Goal: Transaction & Acquisition: Purchase product/service

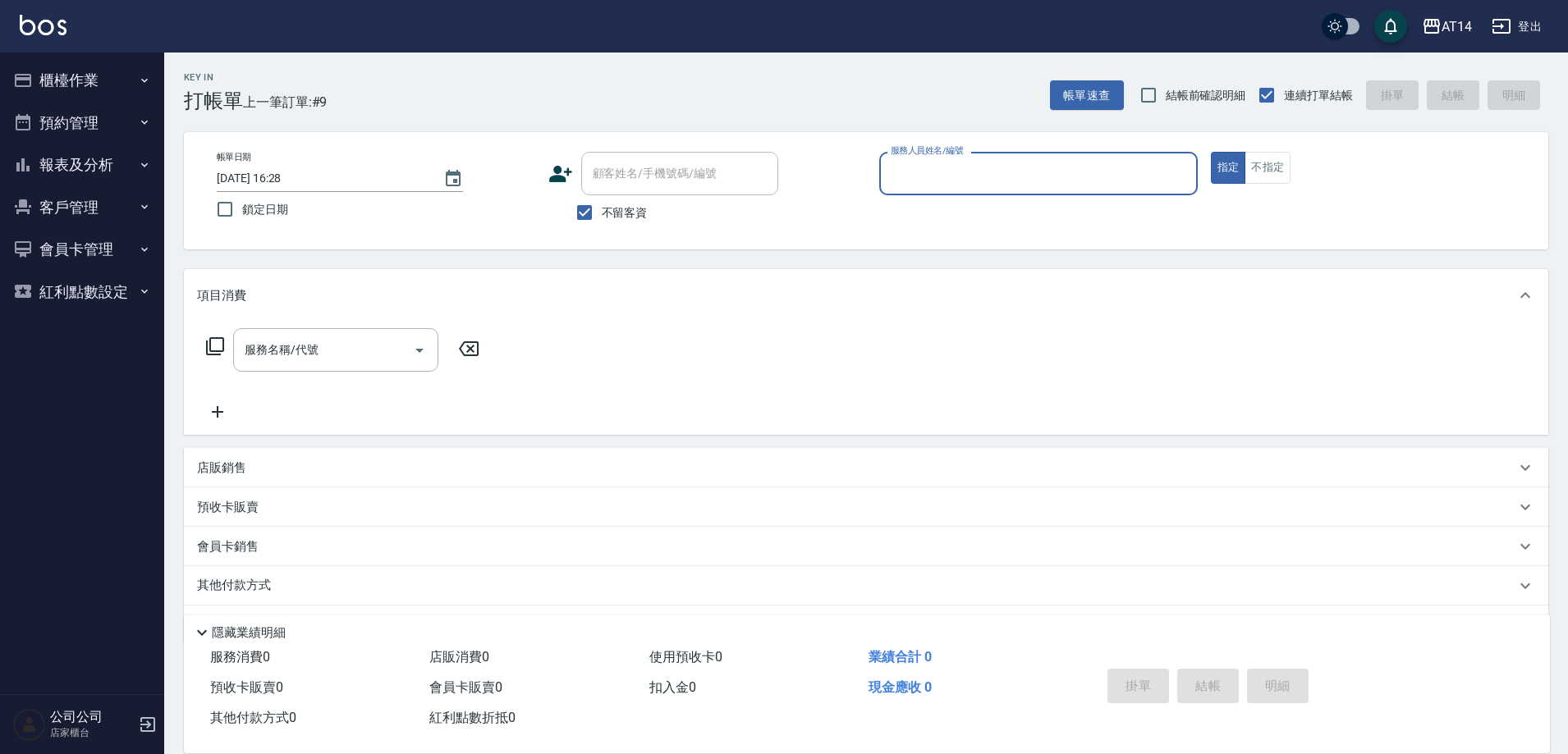
click at [125, 124] on button "預約管理" at bounding box center [83, 123] width 151 height 43
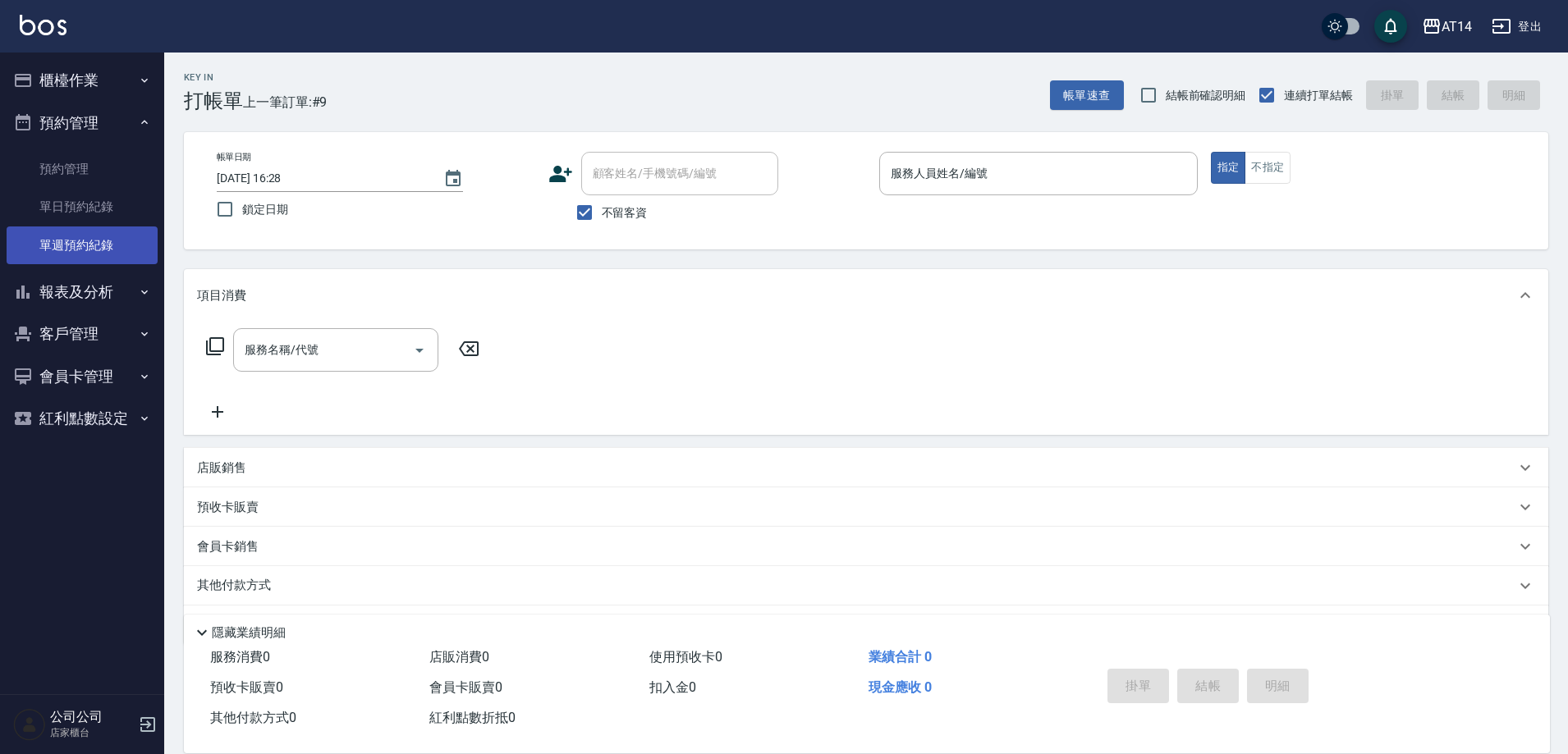
click at [126, 264] on link "單週預約紀錄" at bounding box center [83, 245] width 151 height 37
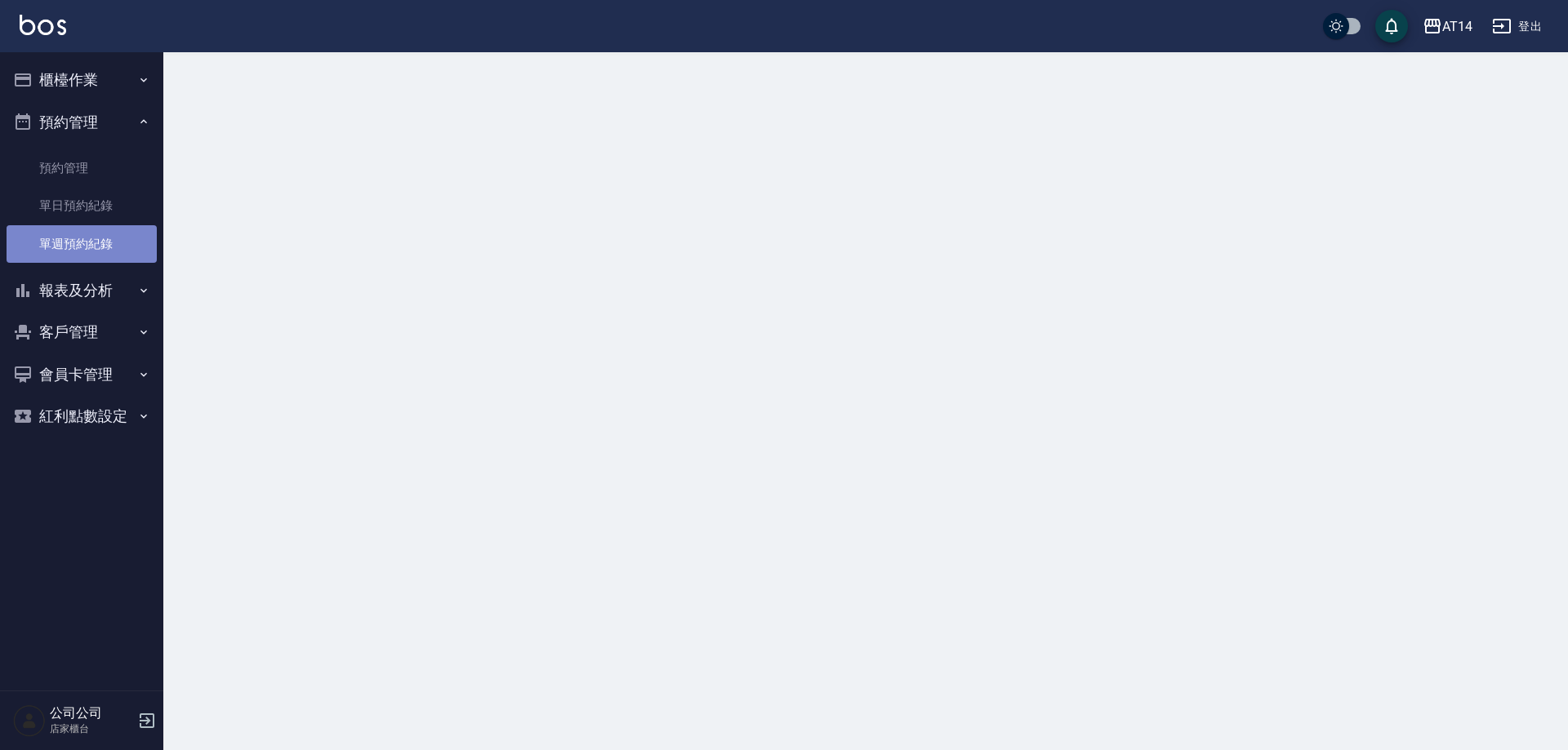
click at [126, 247] on link "單週預約紀錄" at bounding box center [82, 244] width 151 height 37
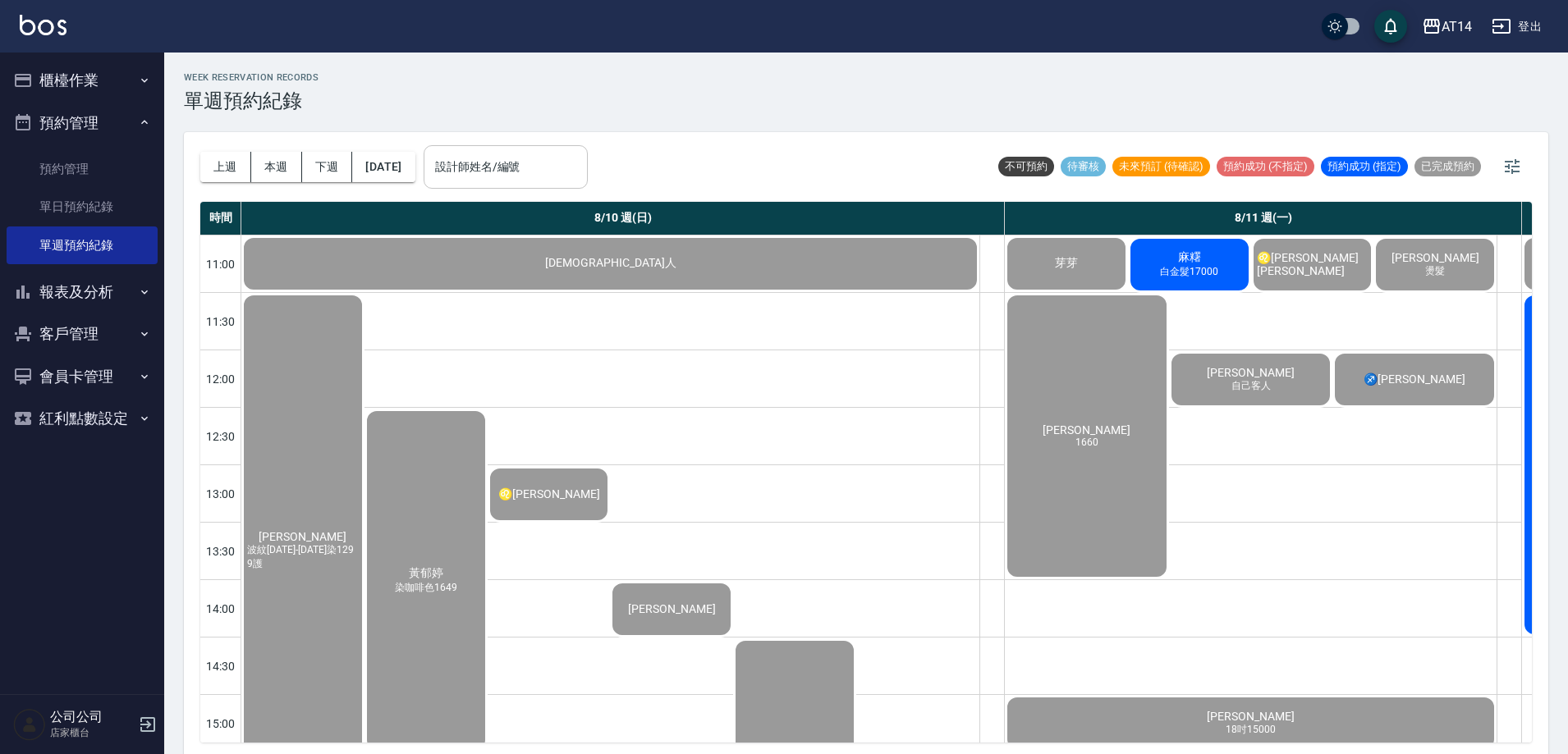
click at [560, 153] on input "設計師姓名/編號" at bounding box center [506, 167] width 150 height 29
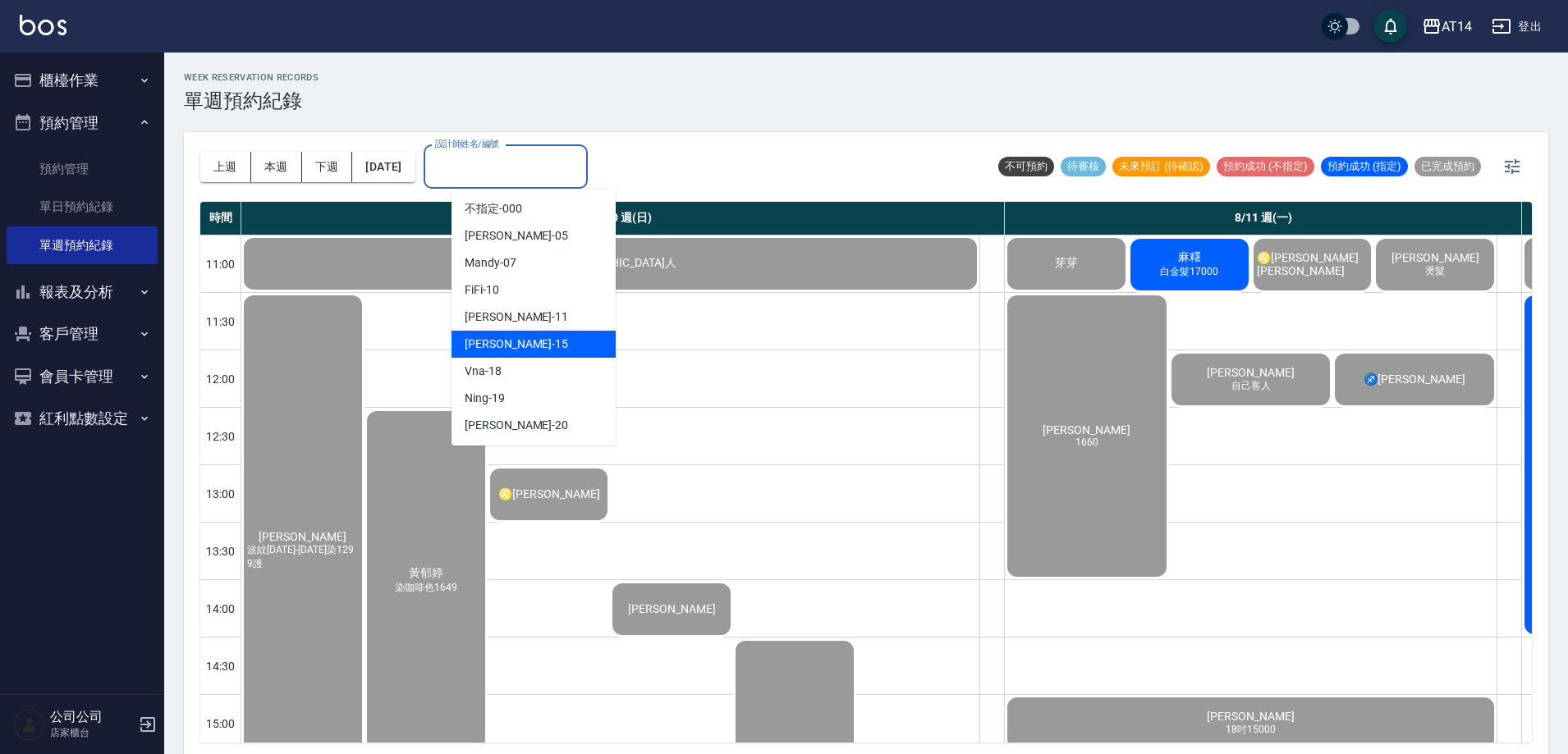
click at [547, 340] on div "Dora -15" at bounding box center [533, 344] width 164 height 27
type input "Dora-15"
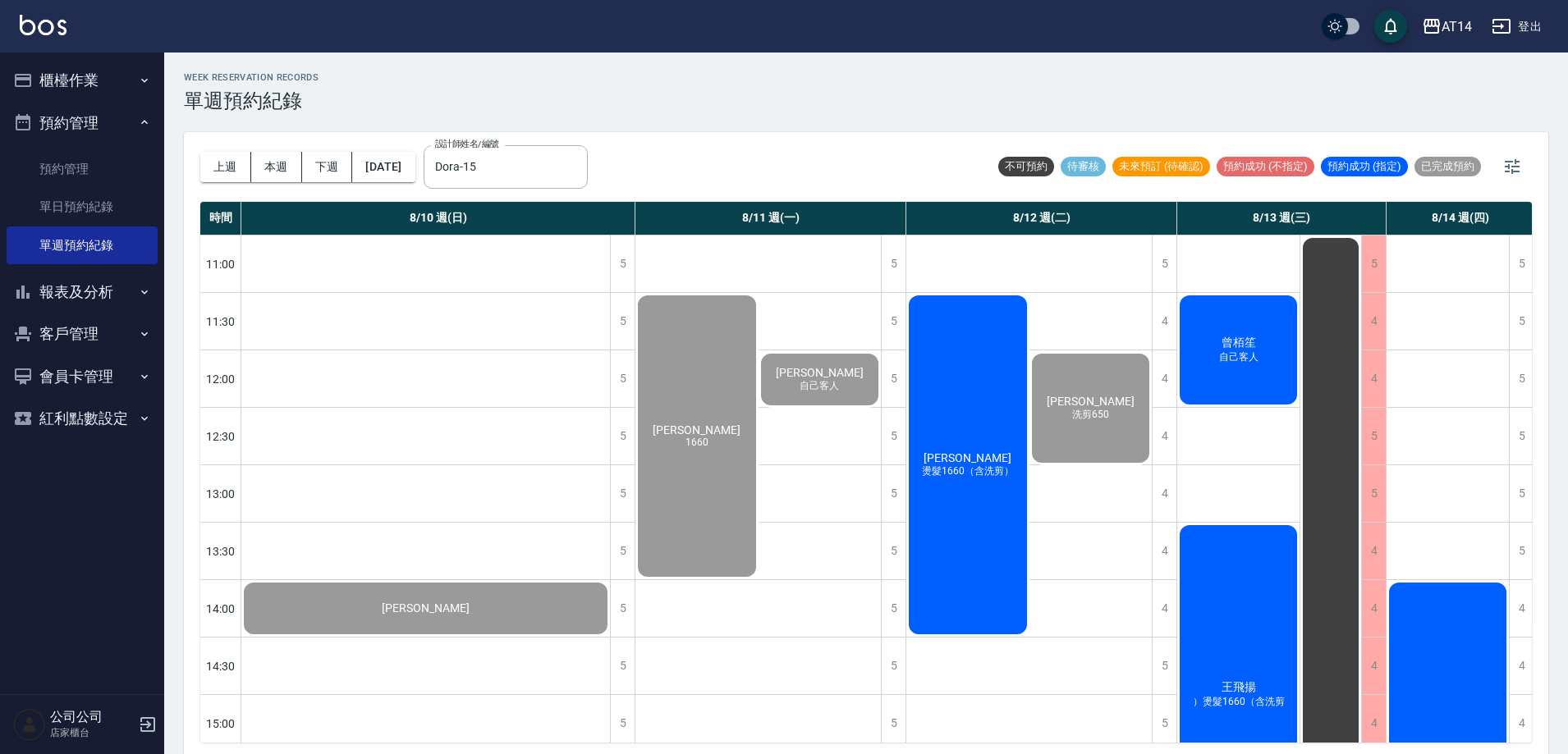
click at [610, 580] on div "吳冠勳 燙髮1660（含洗剪）" at bounding box center [426, 608] width 369 height 57
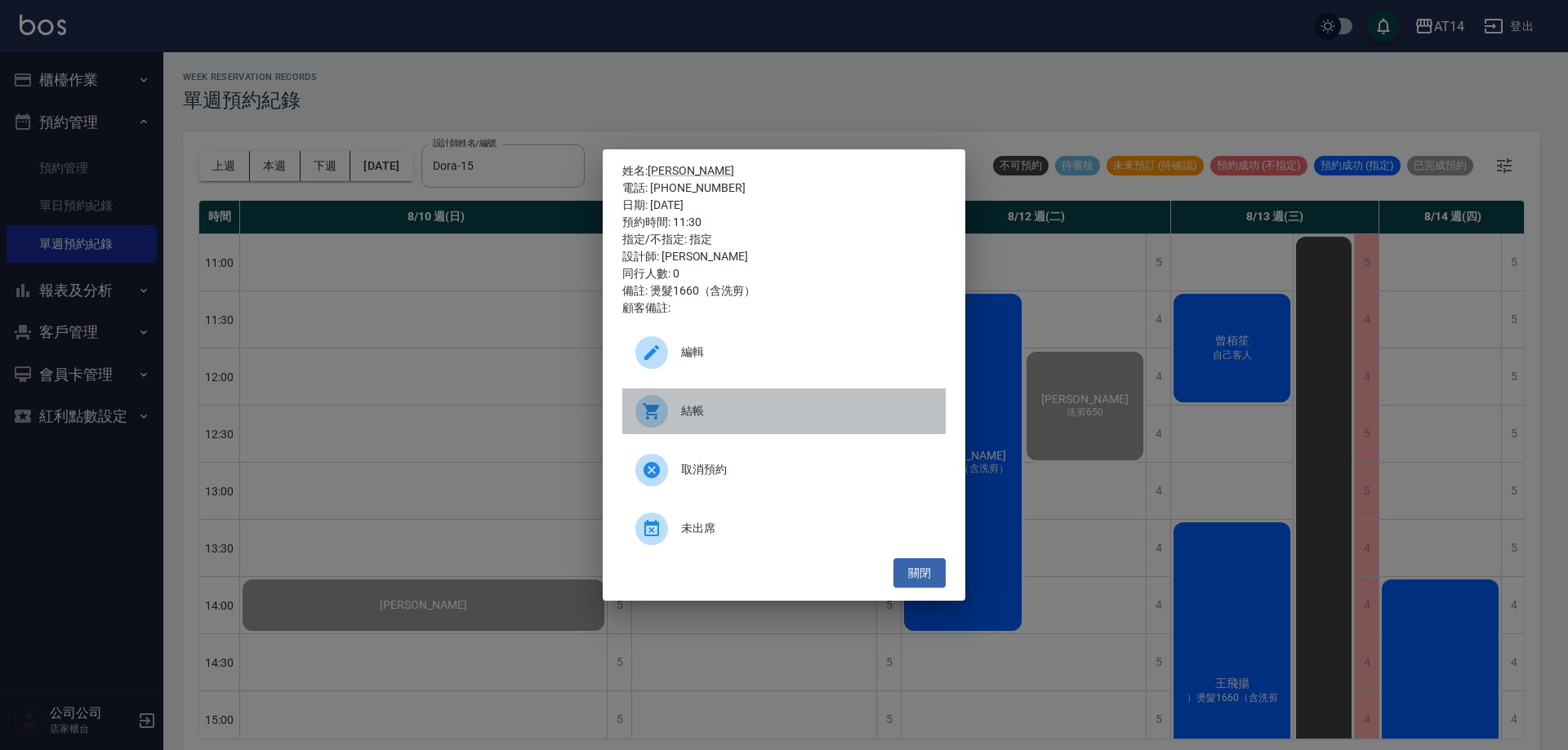
click at [716, 407] on span "結帳" at bounding box center [806, 411] width 252 height 17
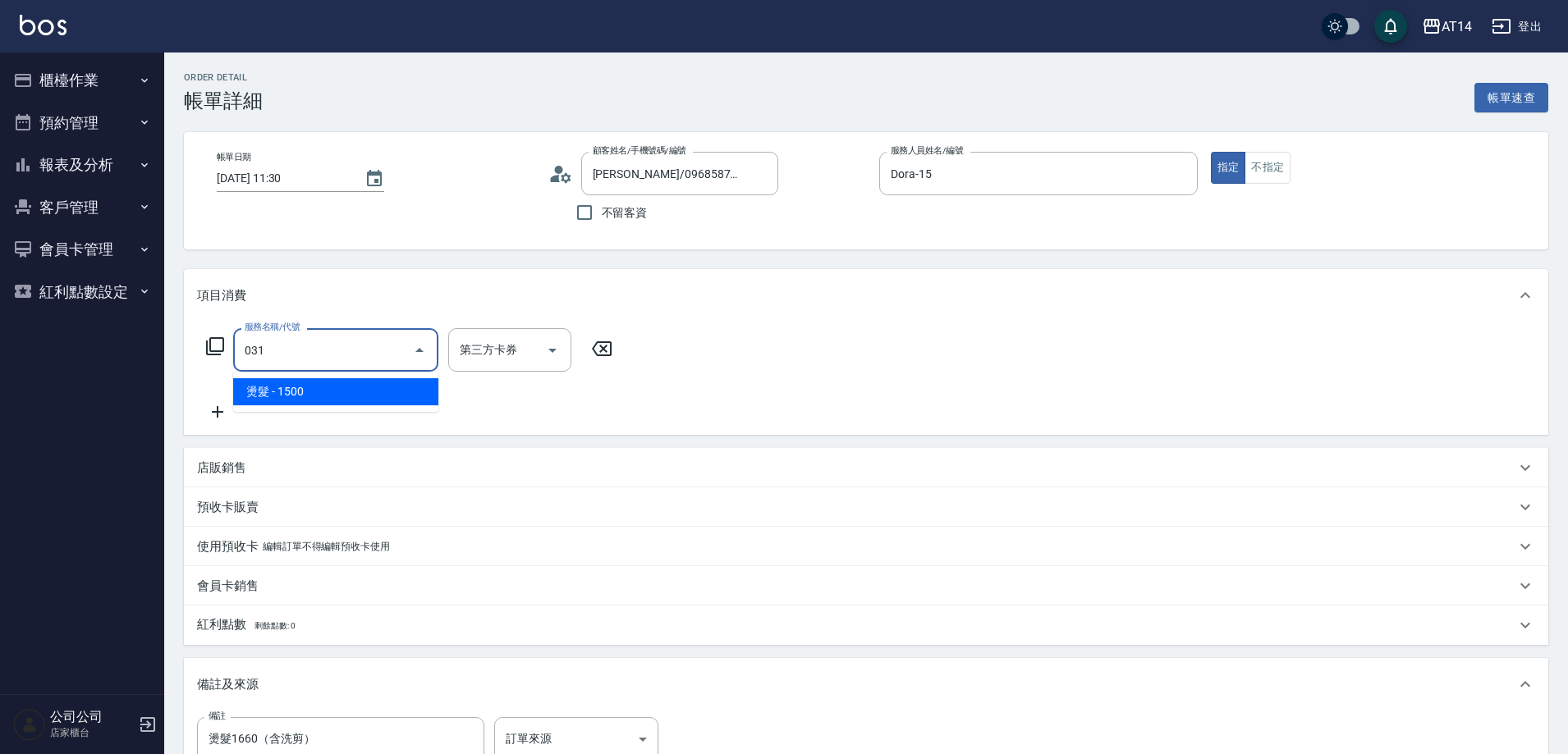
type input "燙髮(031)"
type input "3"
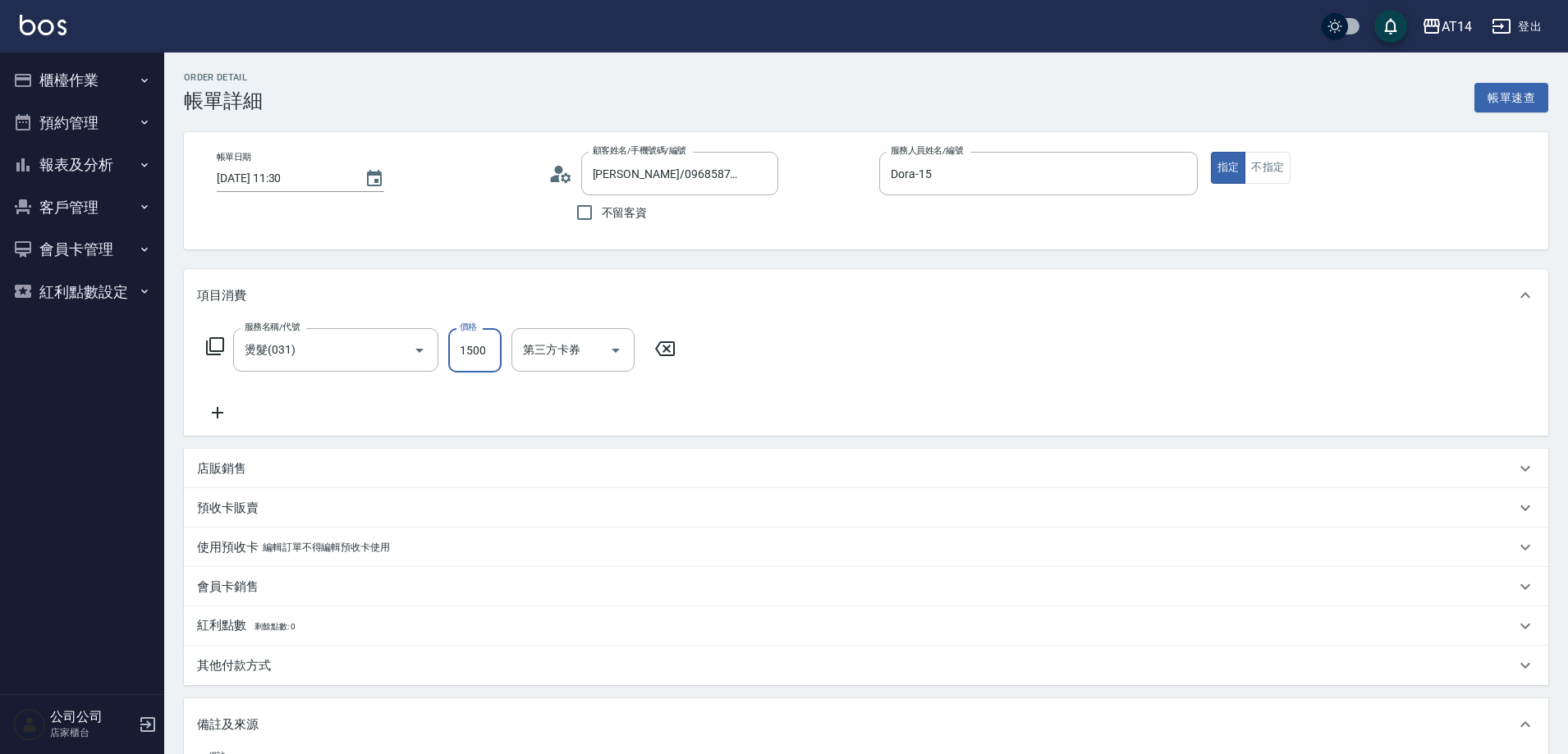
type input "2"
type input "0"
type input "2360"
type input "5"
type input "2360"
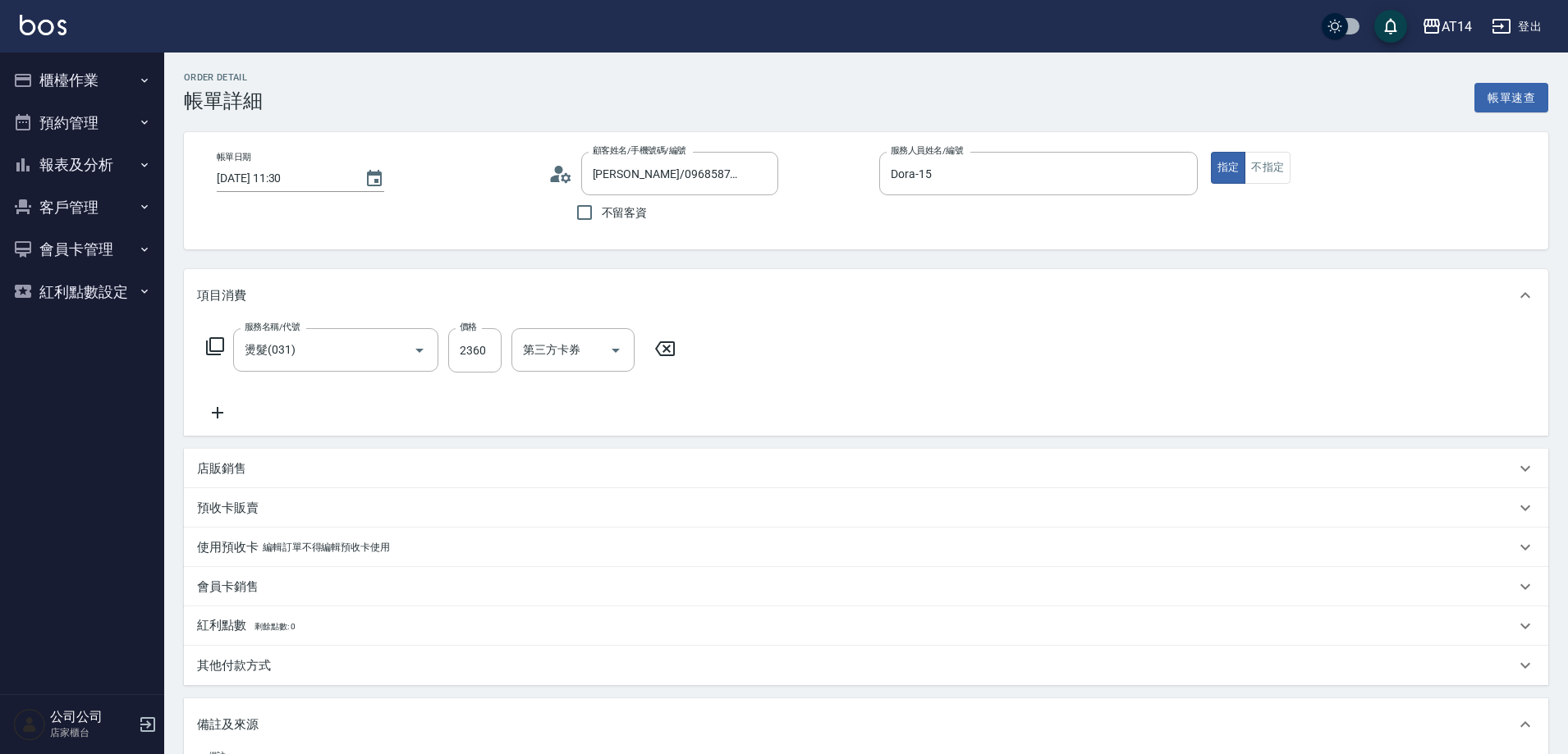
click at [221, 410] on icon at bounding box center [217, 412] width 41 height 20
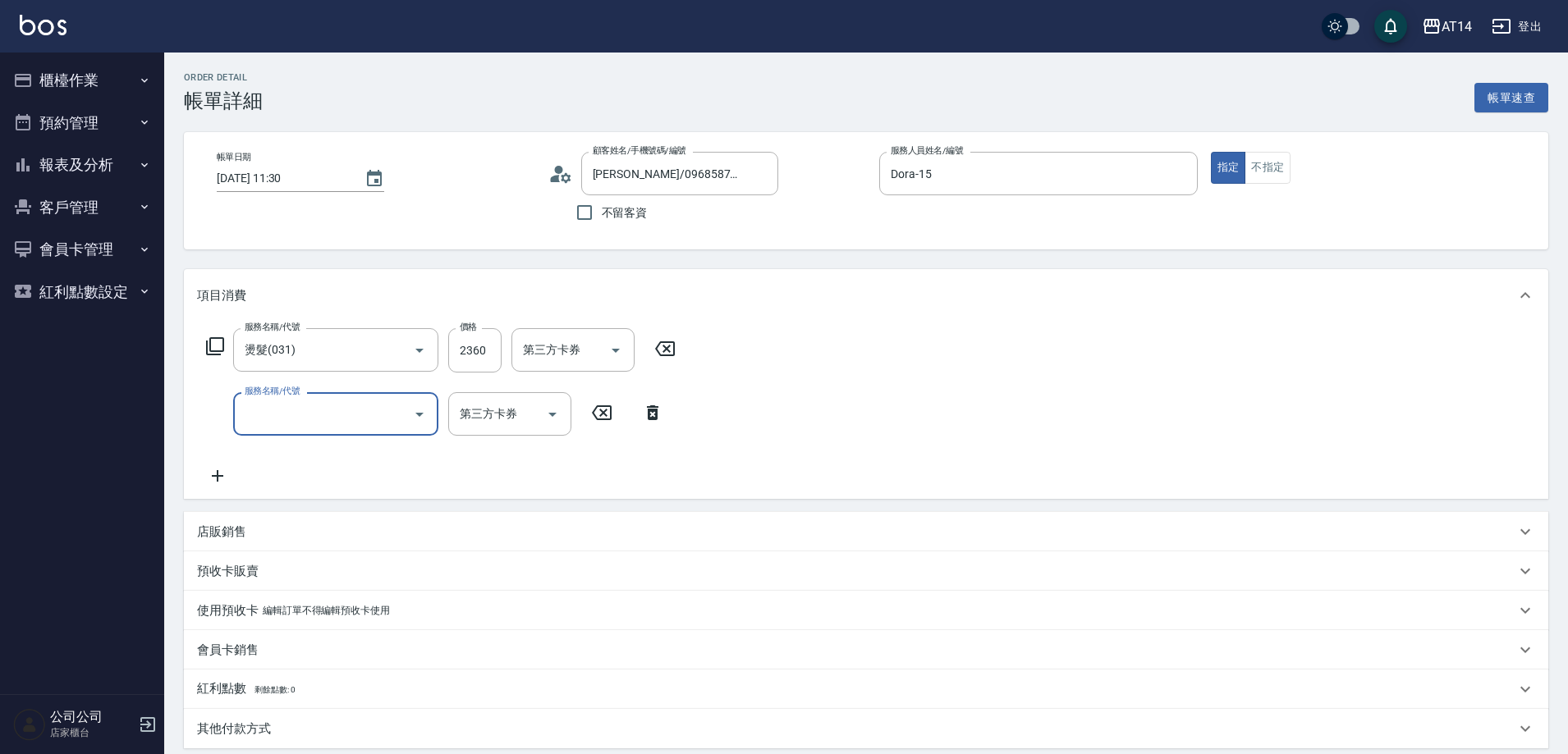
click at [311, 422] on input "服務名稱/代號" at bounding box center [324, 414] width 166 height 29
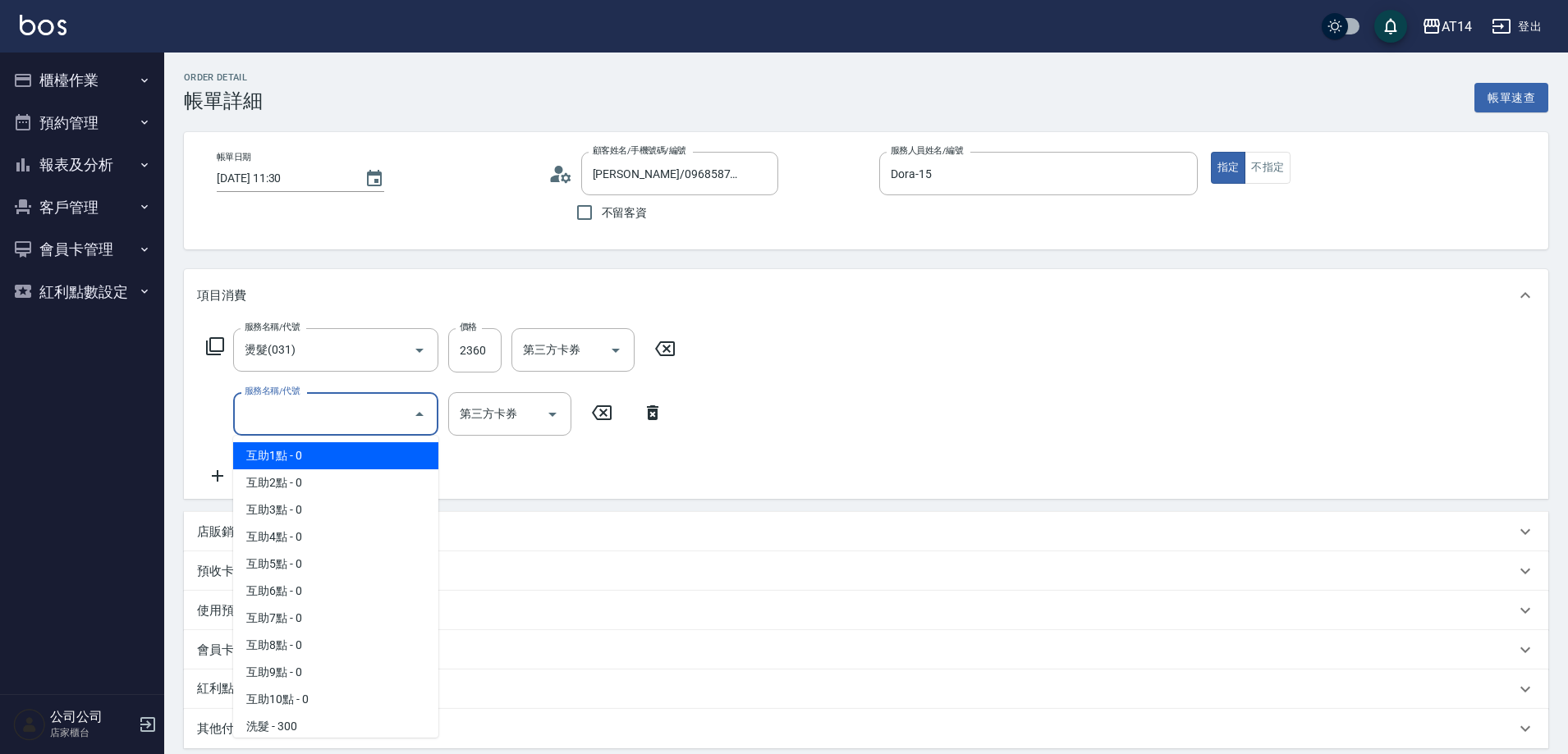
click at [324, 456] on span "互助1點 - 0" at bounding box center [336, 456] width 205 height 27
type input "互助1點(001)"
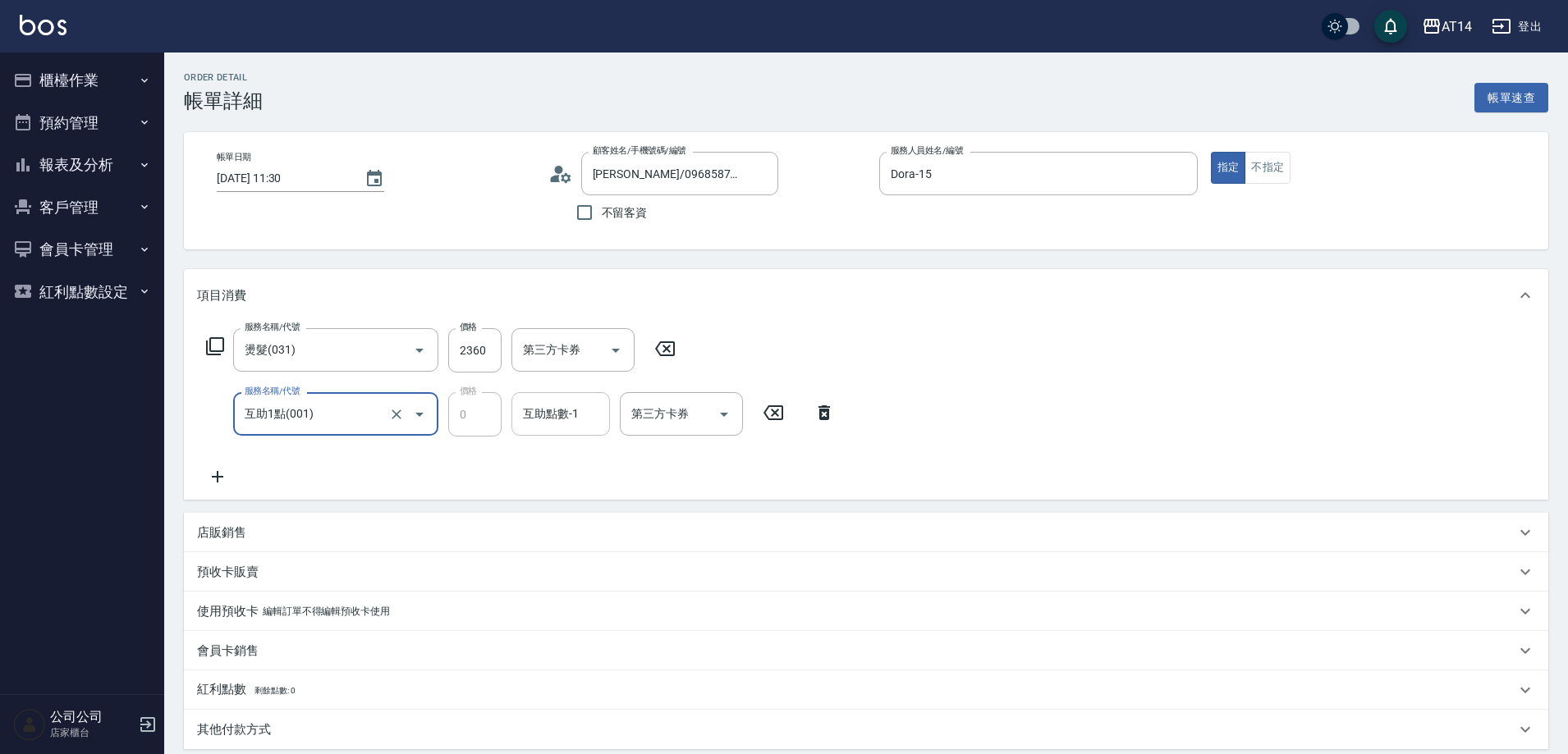
click at [543, 415] on div "互助點數-1 互助點數-1" at bounding box center [560, 414] width 98 height 43
type input "[PERSON_NAME]-20"
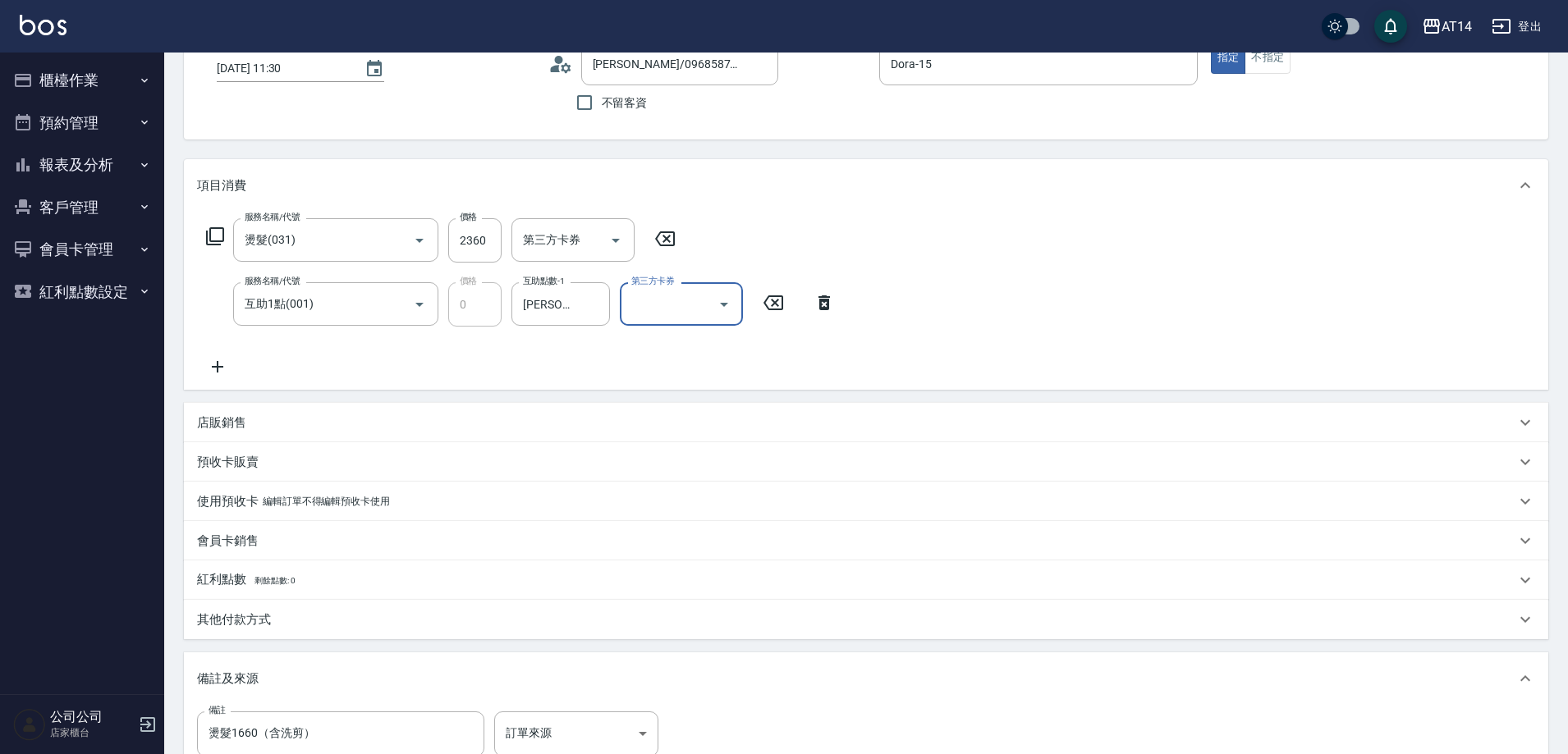
scroll to position [246, 0]
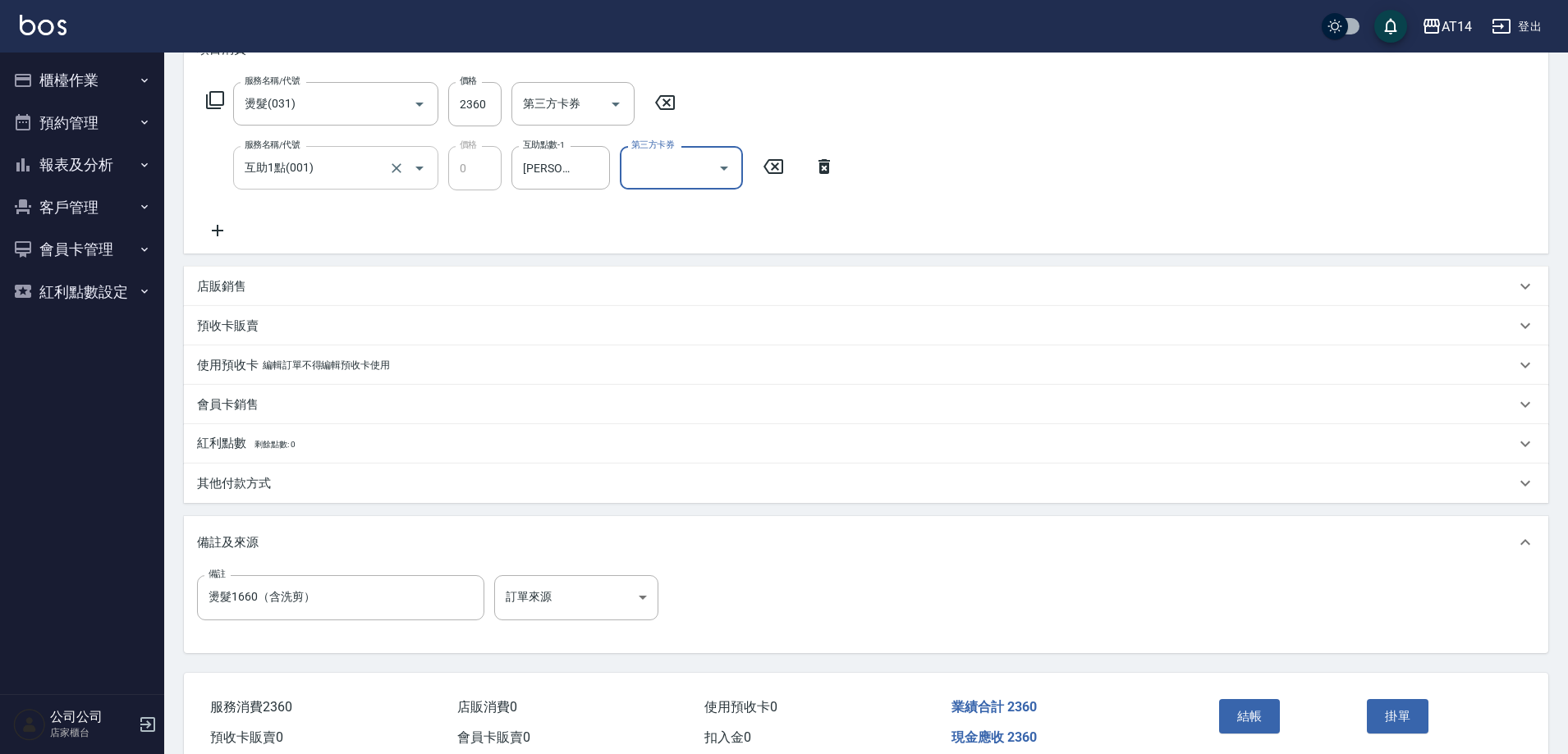
click at [325, 153] on div "互助1點(001) 服務名稱/代號" at bounding box center [336, 168] width 205 height 43
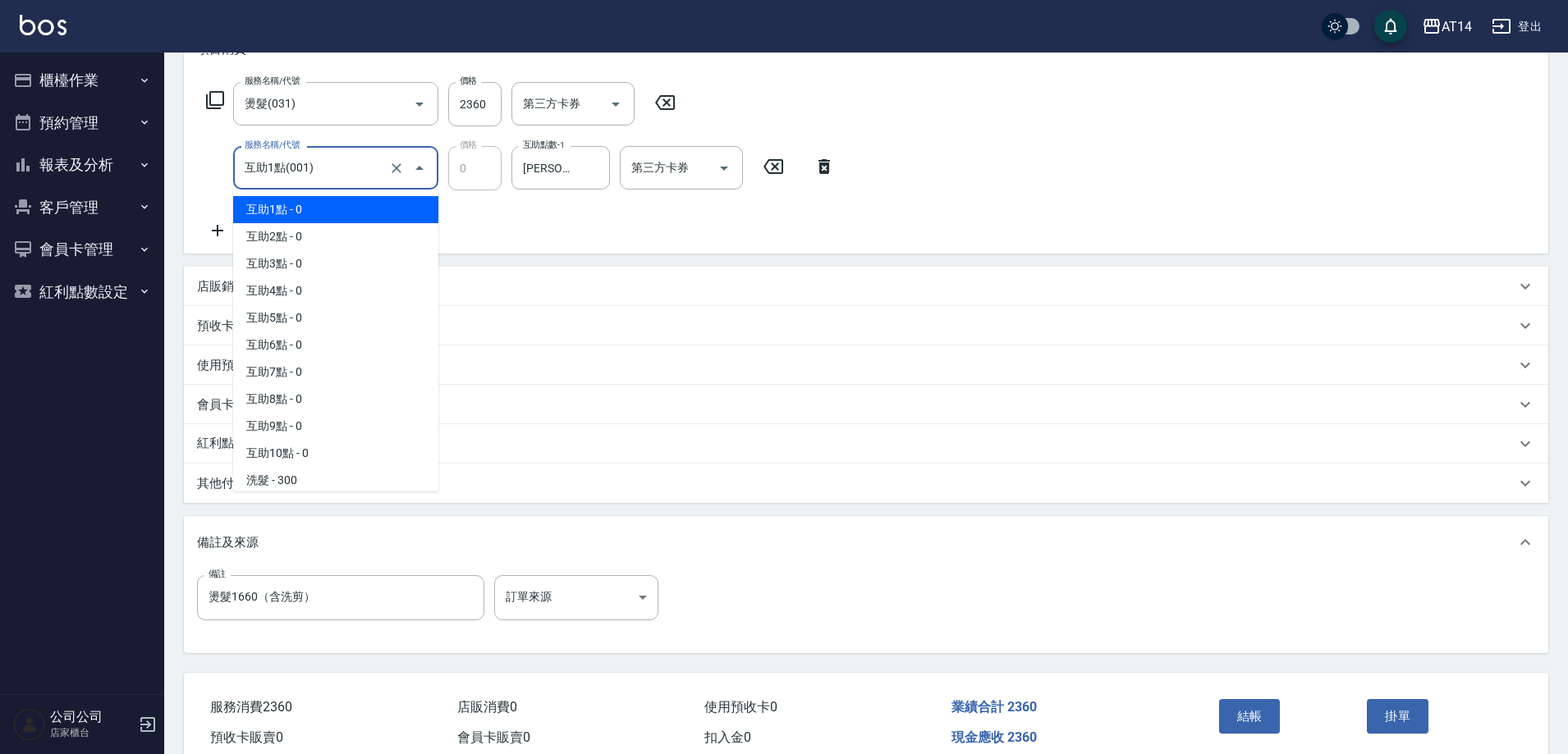
click at [547, 201] on div "服務名稱/代號 燙髮(031) 服務名稱/代號 價格 2360 價格 第三方卡券 第三方卡券 服務名稱/代號 互助1點(001) 服務名稱/代號 價格 0 價…" at bounding box center [521, 161] width 648 height 158
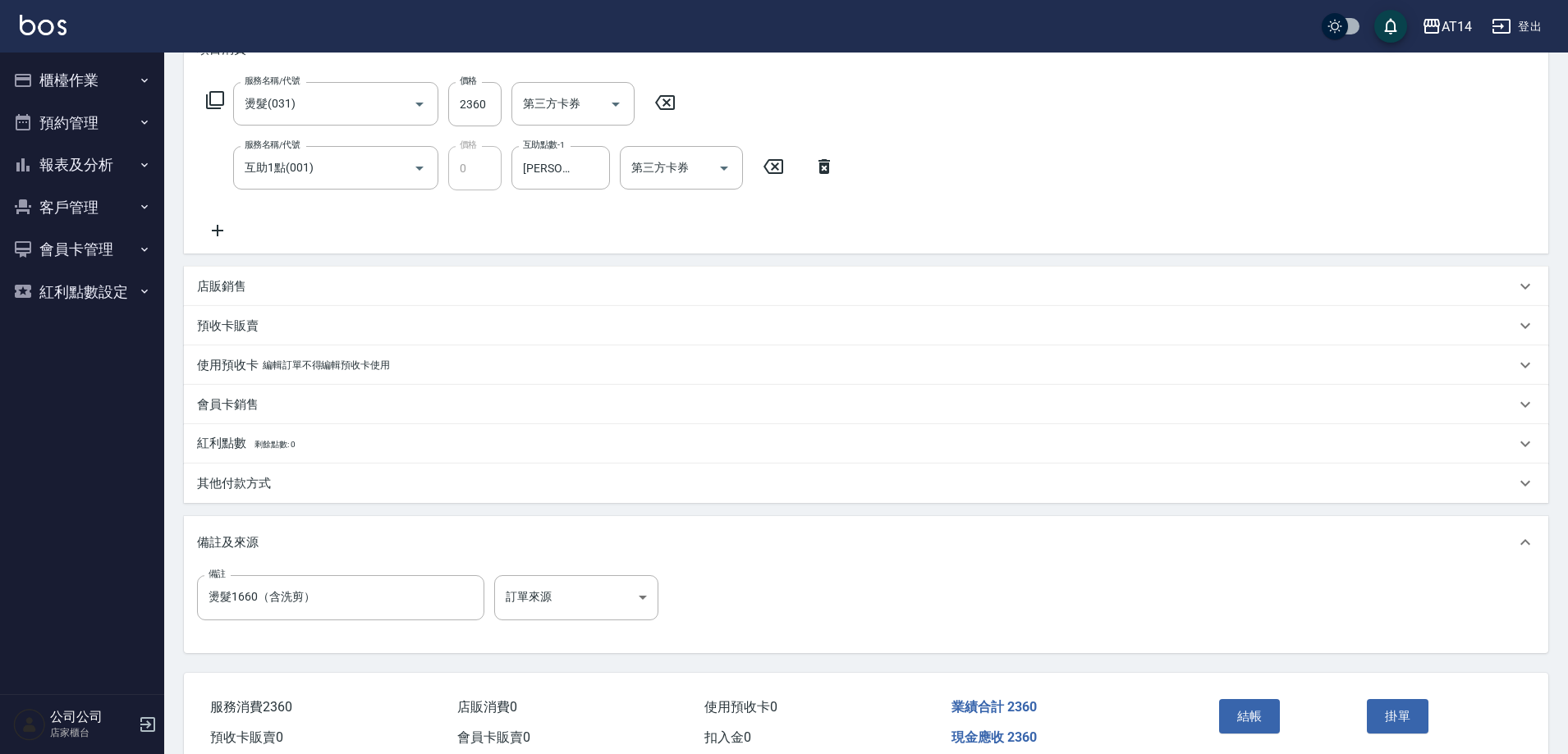
click at [323, 498] on div "其他付款方式" at bounding box center [865, 483] width 1364 height 39
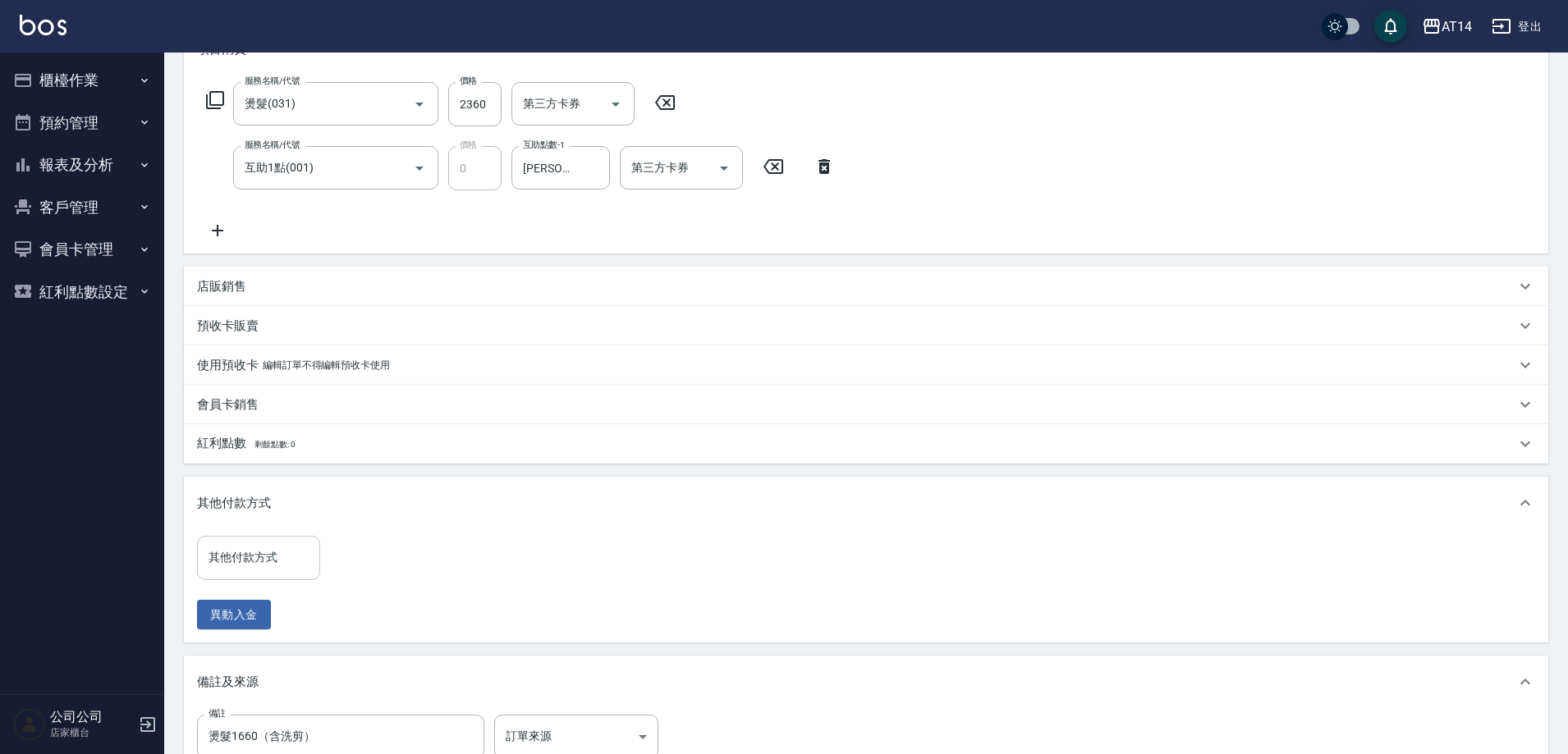
click at [270, 552] on div "其他付款方式 其他付款方式" at bounding box center [259, 557] width 123 height 43
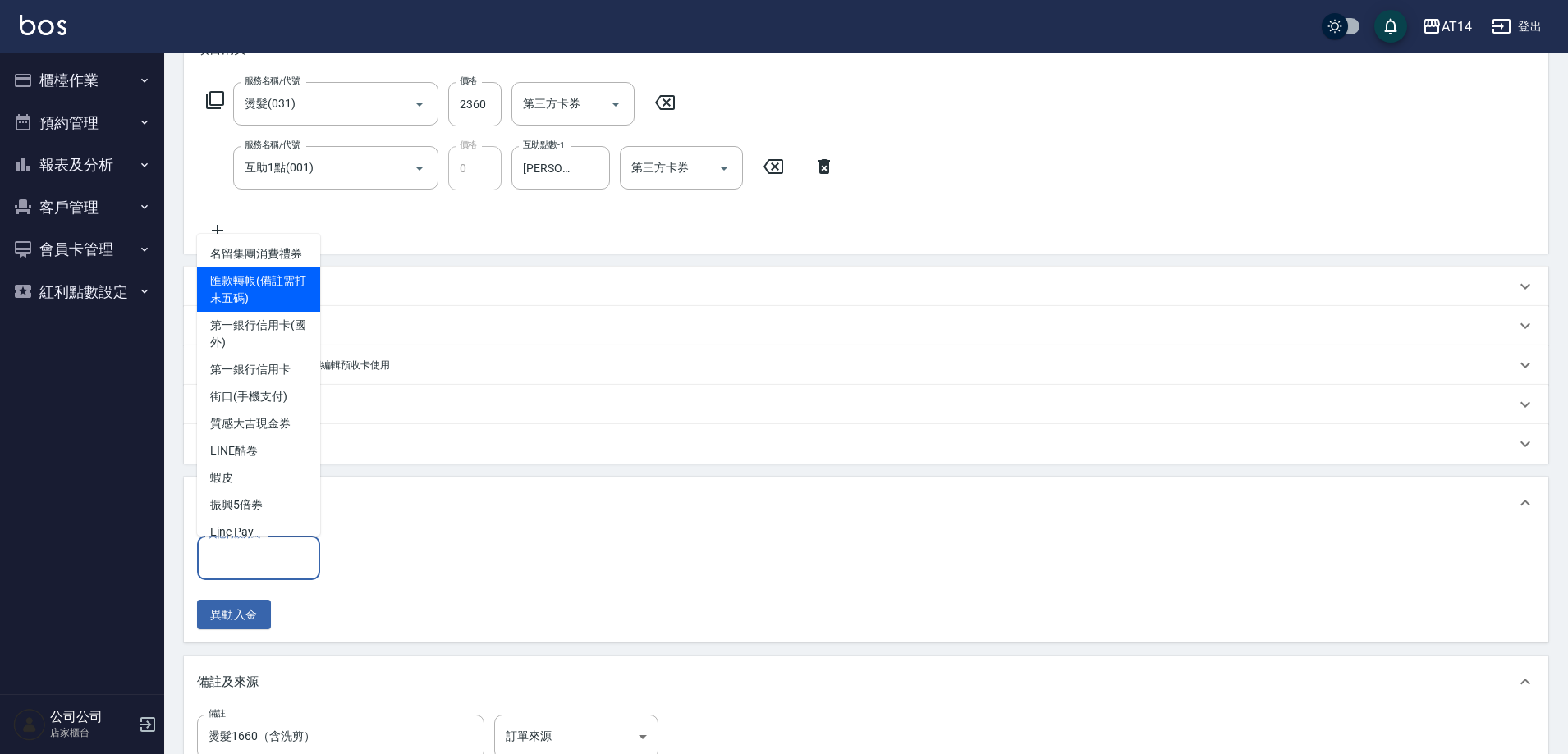
click at [273, 312] on span "匯款轉帳(備註需打末五碼)" at bounding box center [259, 290] width 123 height 44
type input "匯款轉帳(備註需打末五碼)"
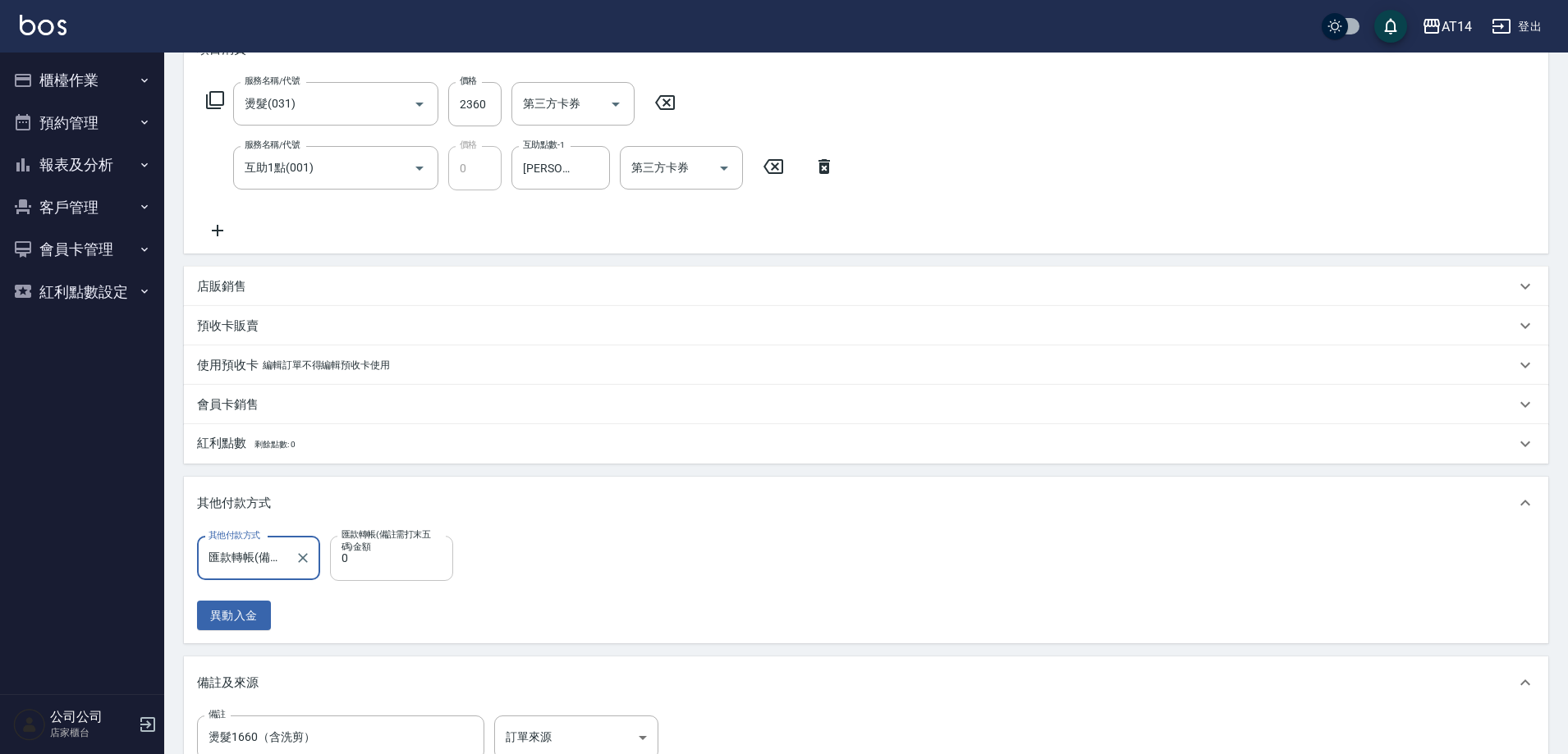
click at [399, 577] on input "0" at bounding box center [391, 557] width 123 height 44
type input "235"
type input "4"
type input "23"
type input "5"
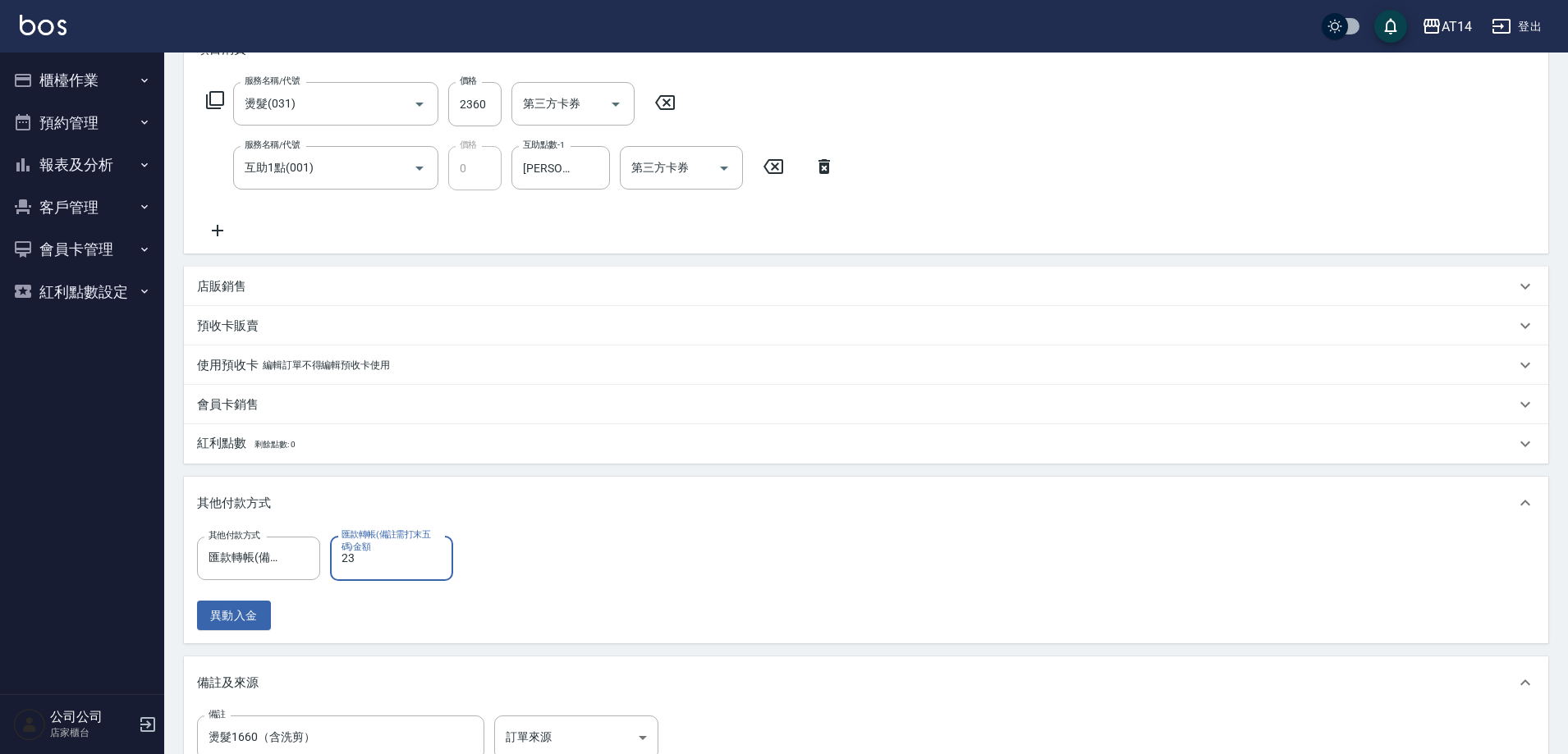
type input "236"
type input "4"
type input "2360"
type input "0"
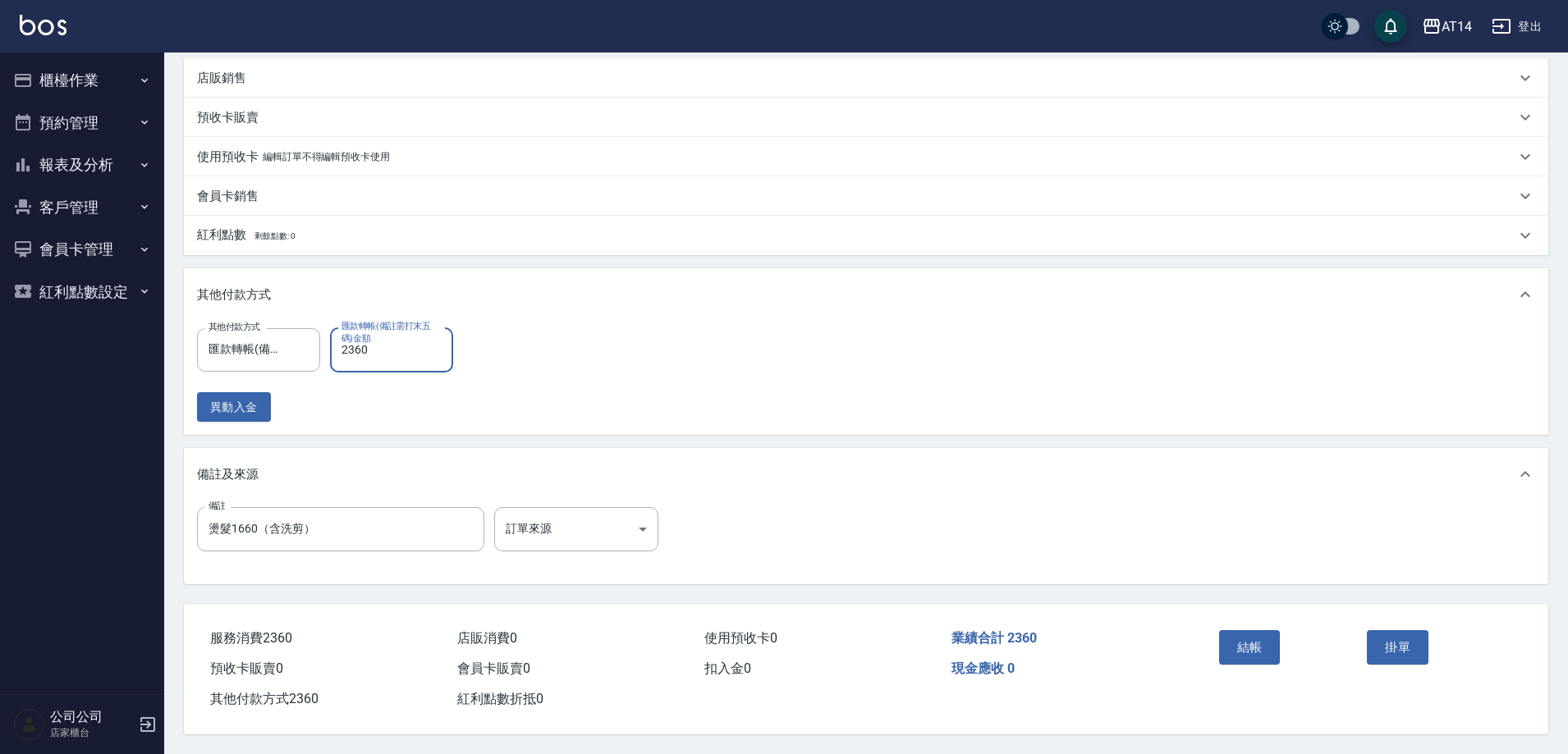
scroll to position [462, 0]
type input "2360"
click at [375, 522] on input "燙髮1660（含洗剪）" at bounding box center [341, 529] width 287 height 44
type input "燙髮1660（含洗剪）後48085"
click at [545, 501] on div "備註 燙髮1660（含洗剪）後48085 備註 訂單來源 ​ 訂單來源" at bounding box center [865, 543] width 1364 height 83
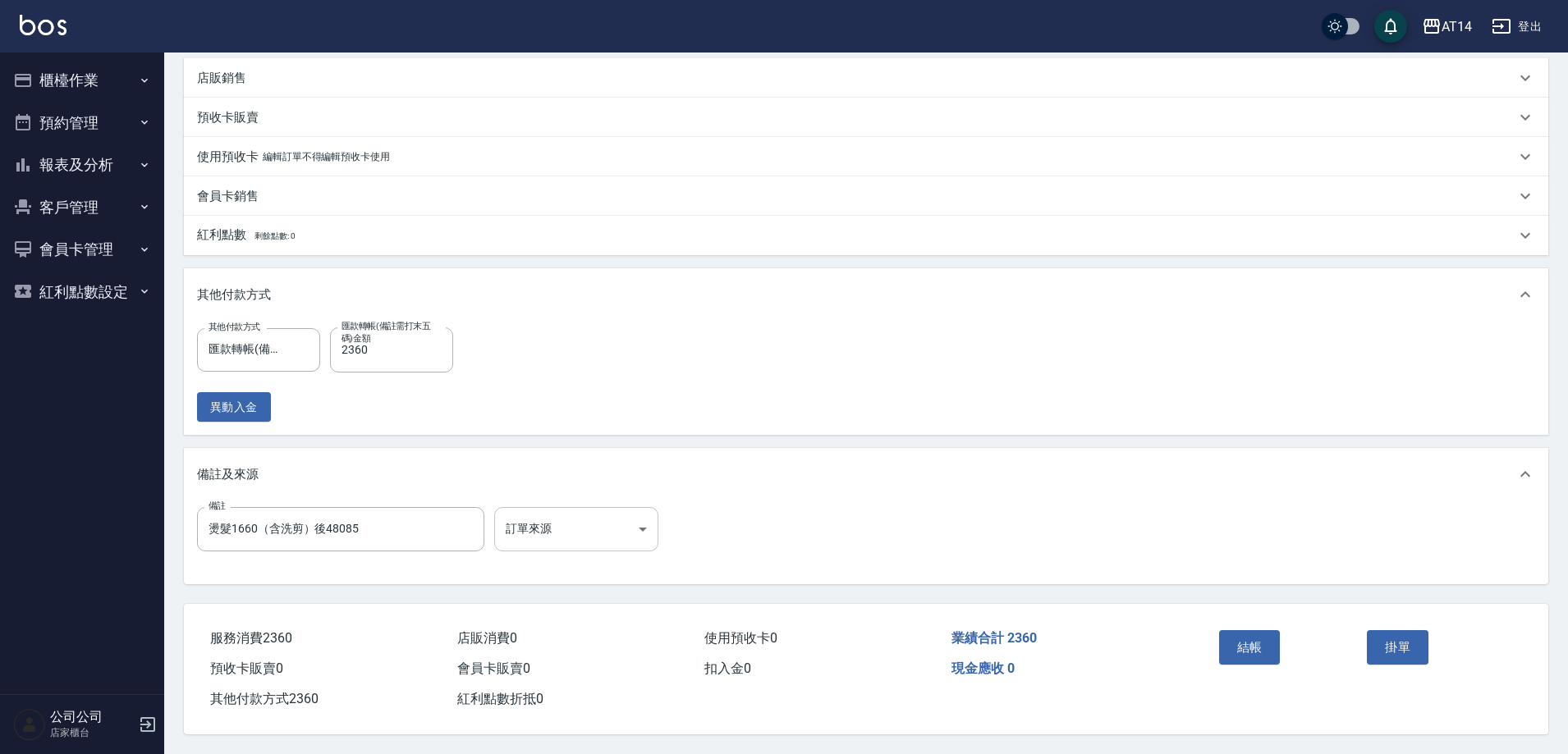
click at [564, 515] on body "AT14 登出 櫃檯作業 打帳單 帳單列表 掛單列表 現金收支登錄 材料自購登錄 每日結帳 排班表 掃碼打卡 預約管理 預約管理 單日預約紀錄 單週預約紀錄 …" at bounding box center [784, 150] width 1568 height 1209
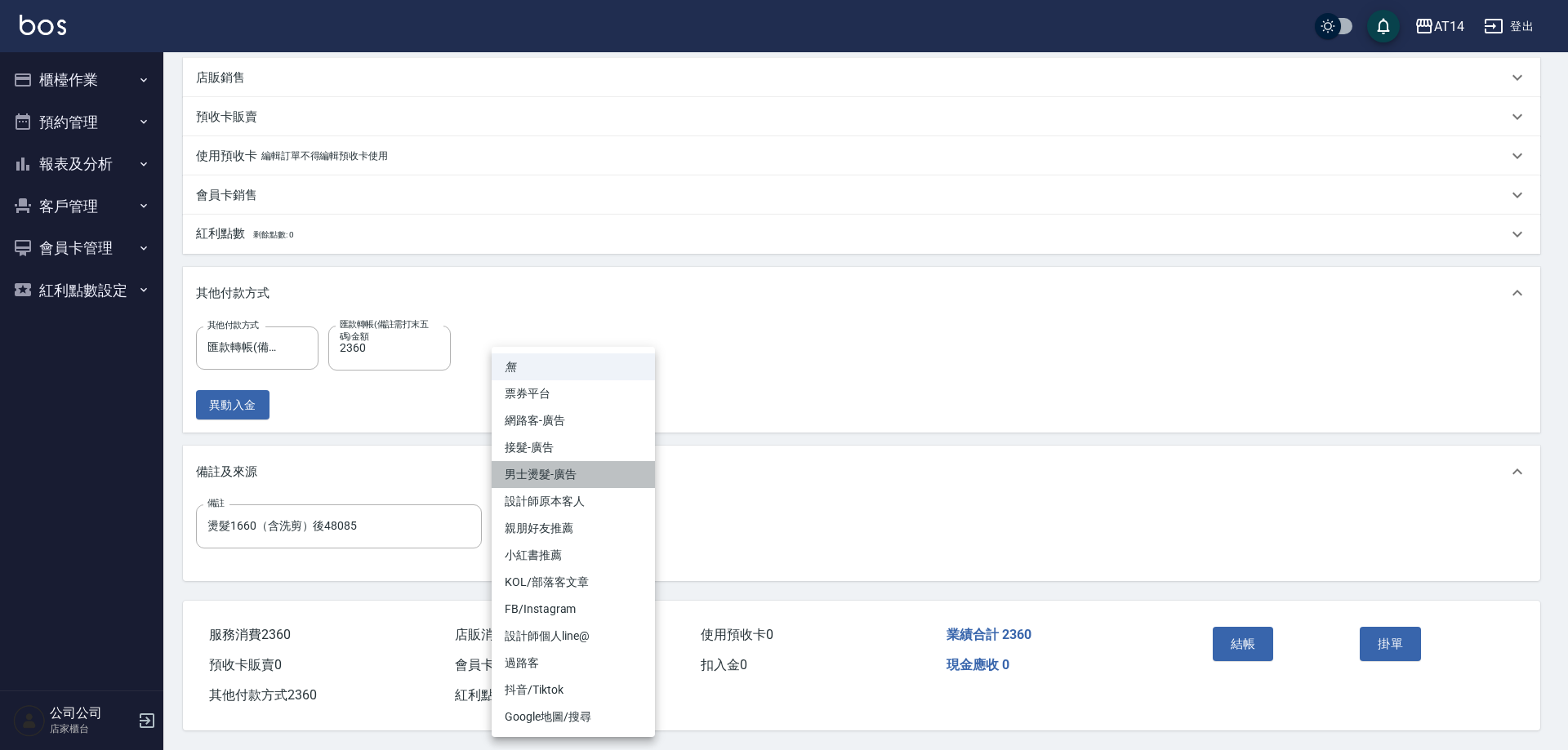
click at [589, 469] on li "男士燙髮-廣告" at bounding box center [573, 474] width 164 height 27
type input "男士燙髮-廣告"
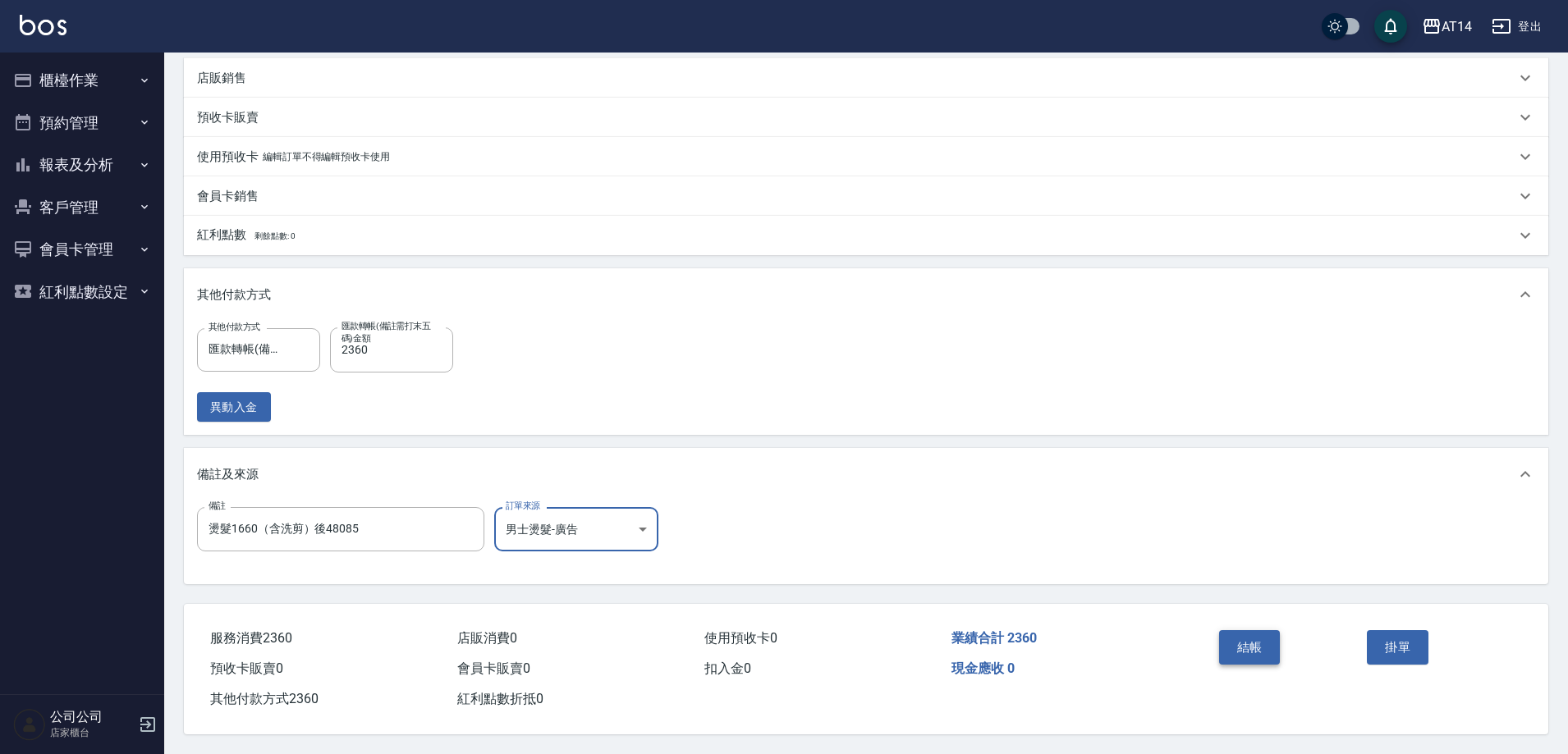
click at [1240, 632] on button "結帳" at bounding box center [1250, 648] width 62 height 35
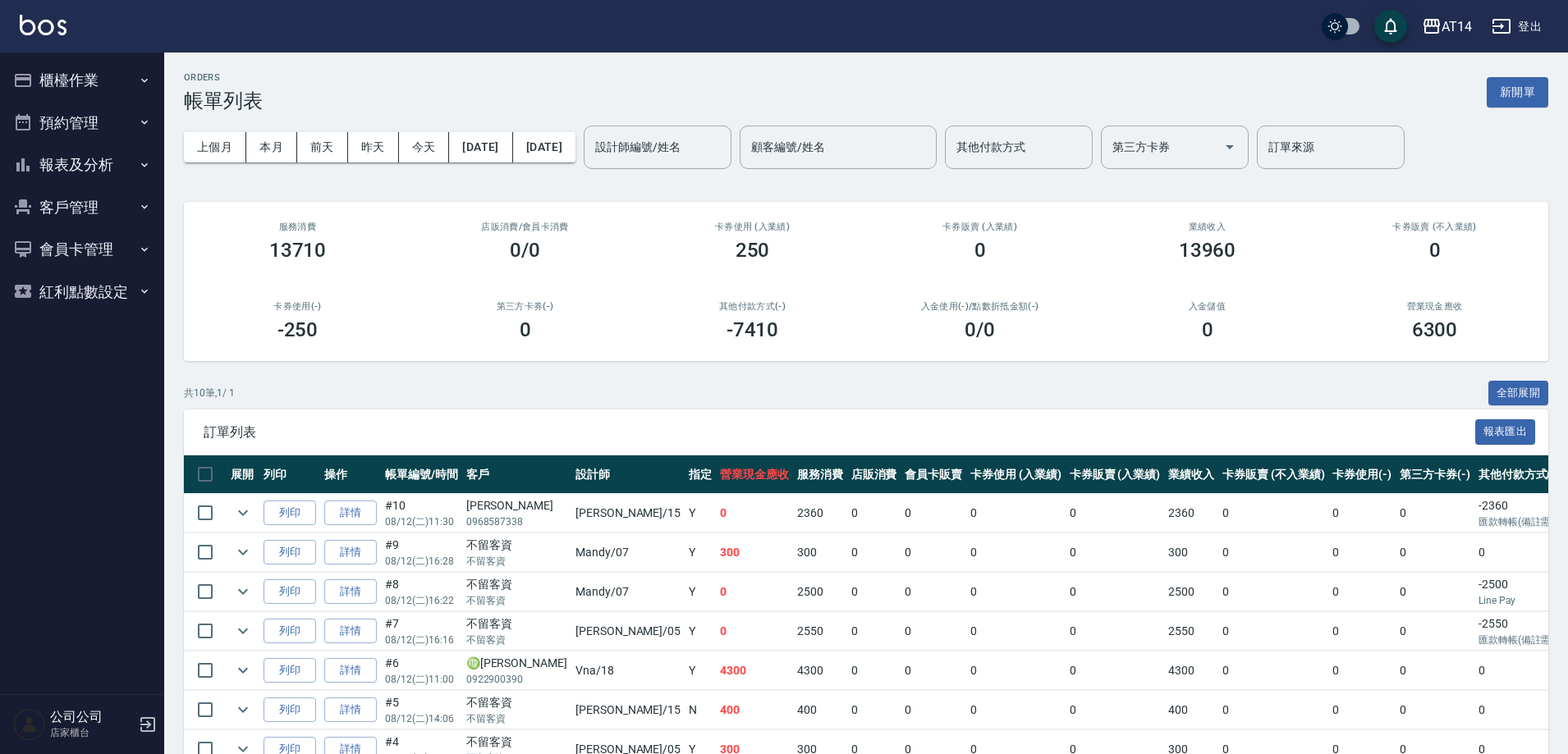
click at [58, 166] on button "報表及分析" at bounding box center [83, 164] width 151 height 43
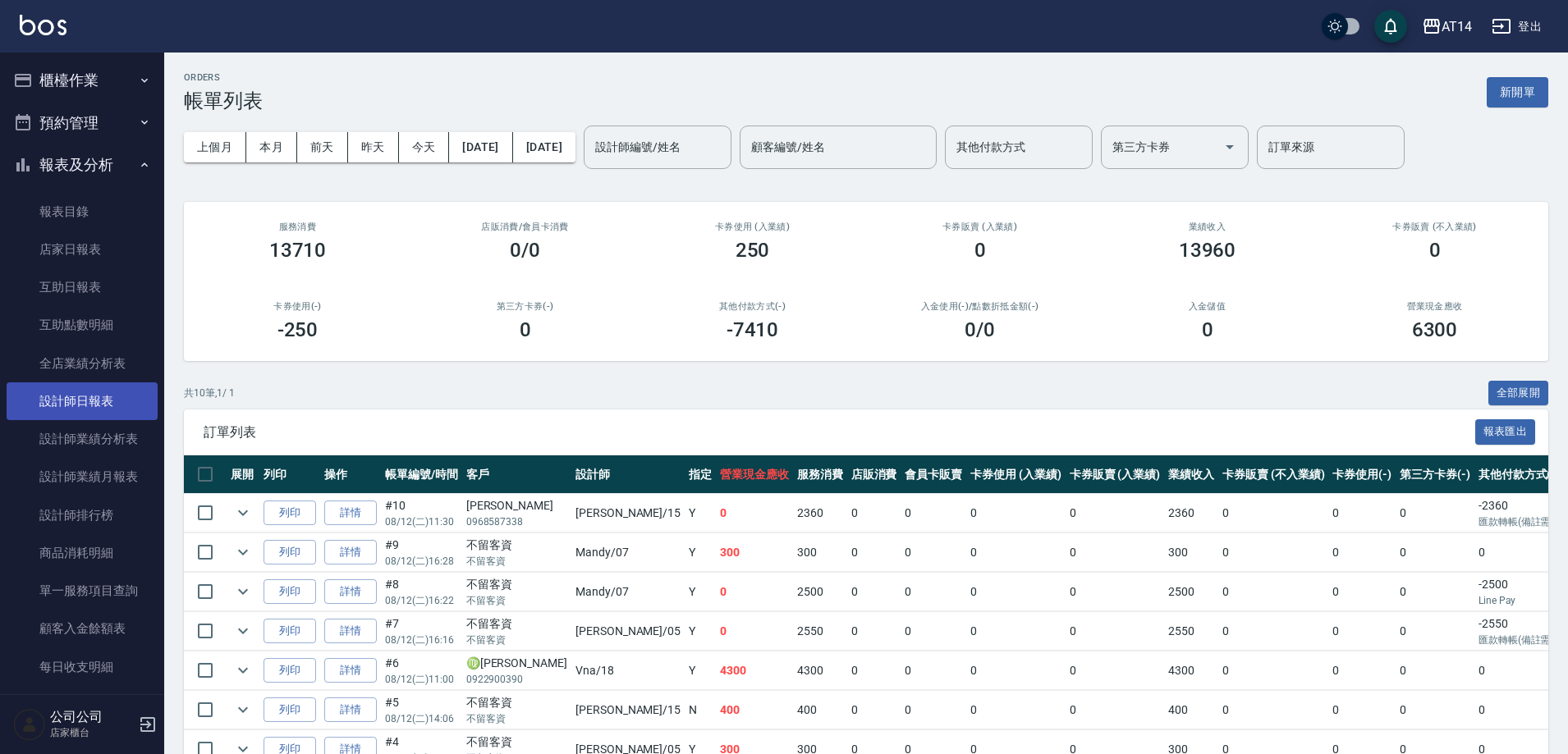
click at [81, 403] on link "設計師日報表" at bounding box center [83, 401] width 151 height 37
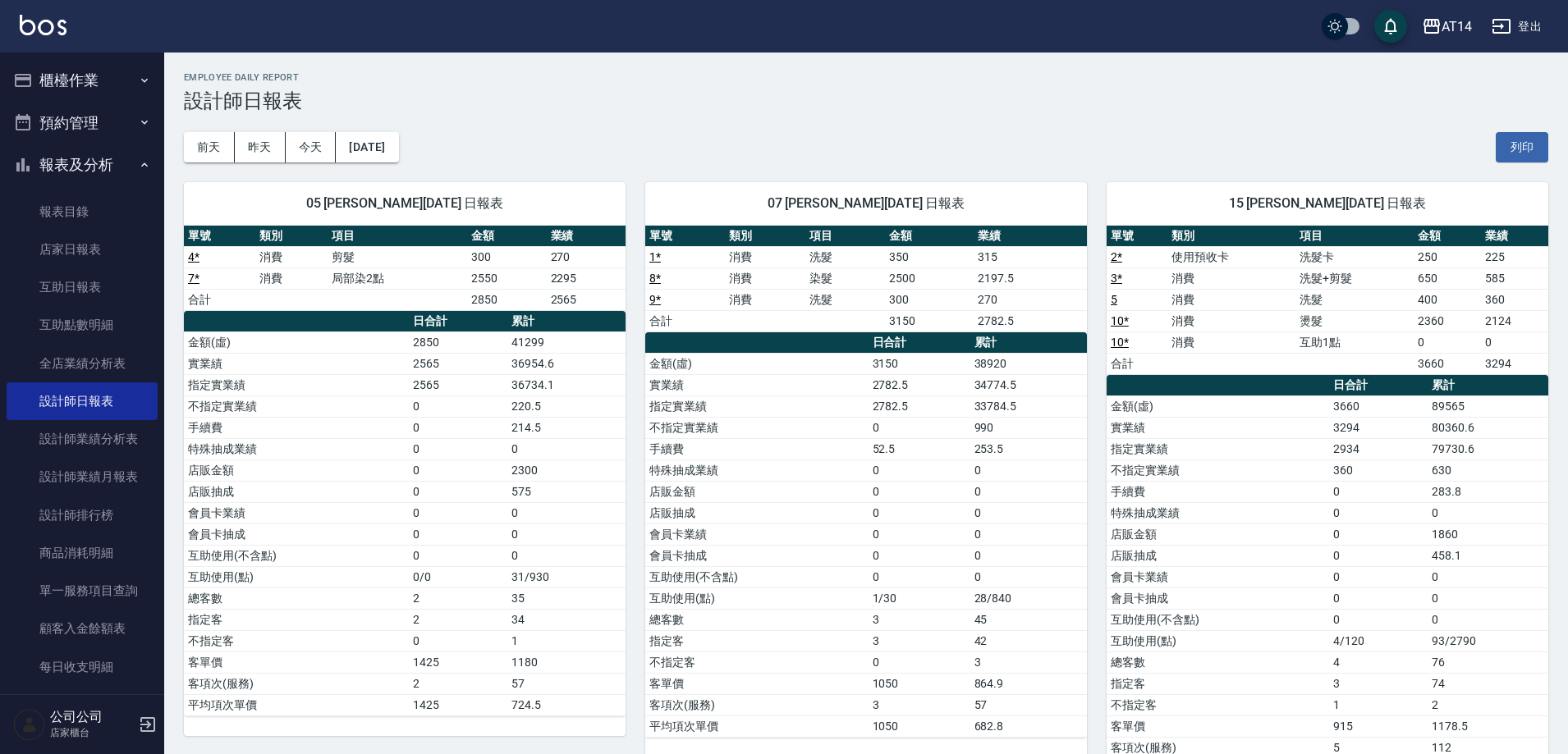
click at [83, 77] on button "櫃檯作業" at bounding box center [83, 80] width 151 height 43
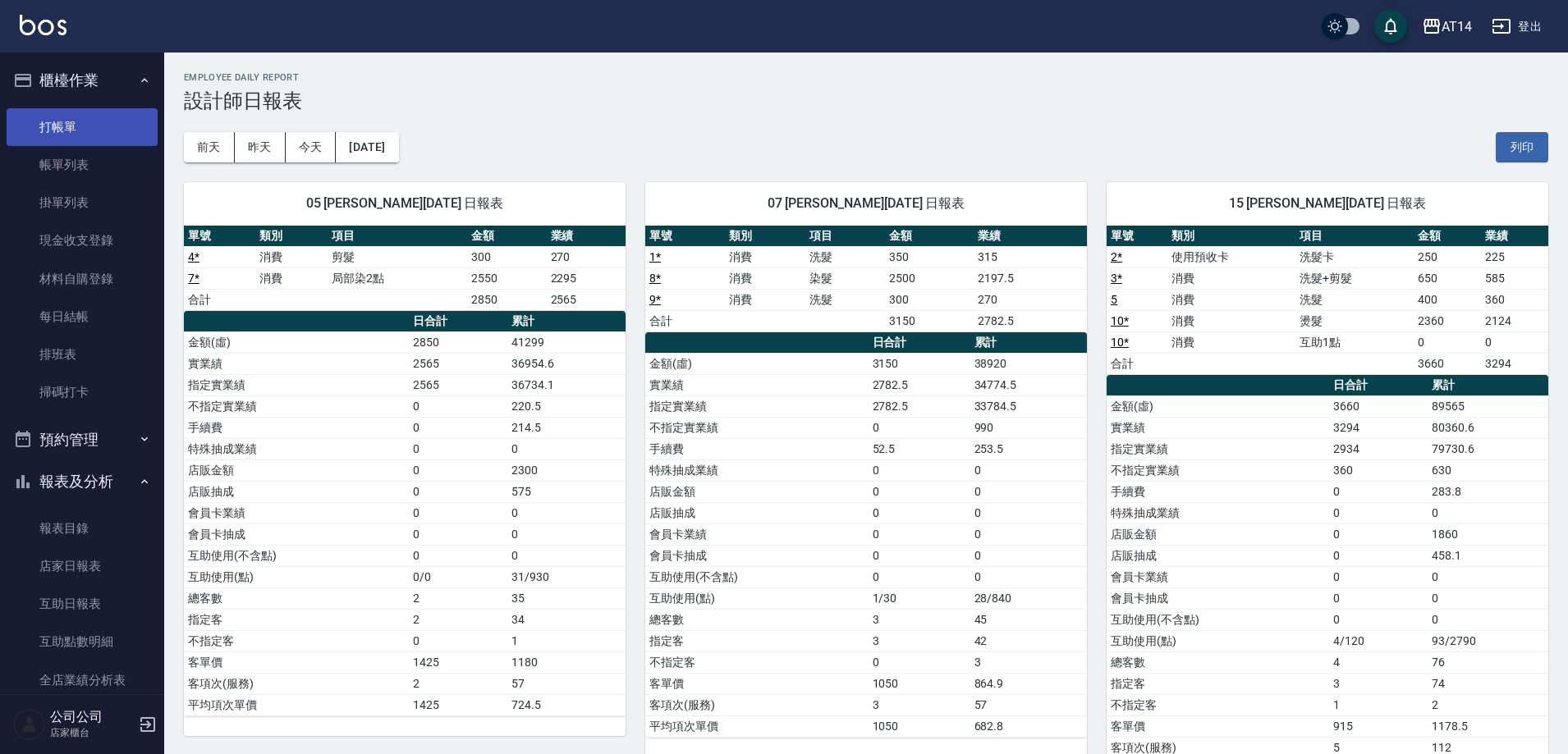
click at [95, 129] on link "打帳單" at bounding box center [83, 127] width 151 height 37
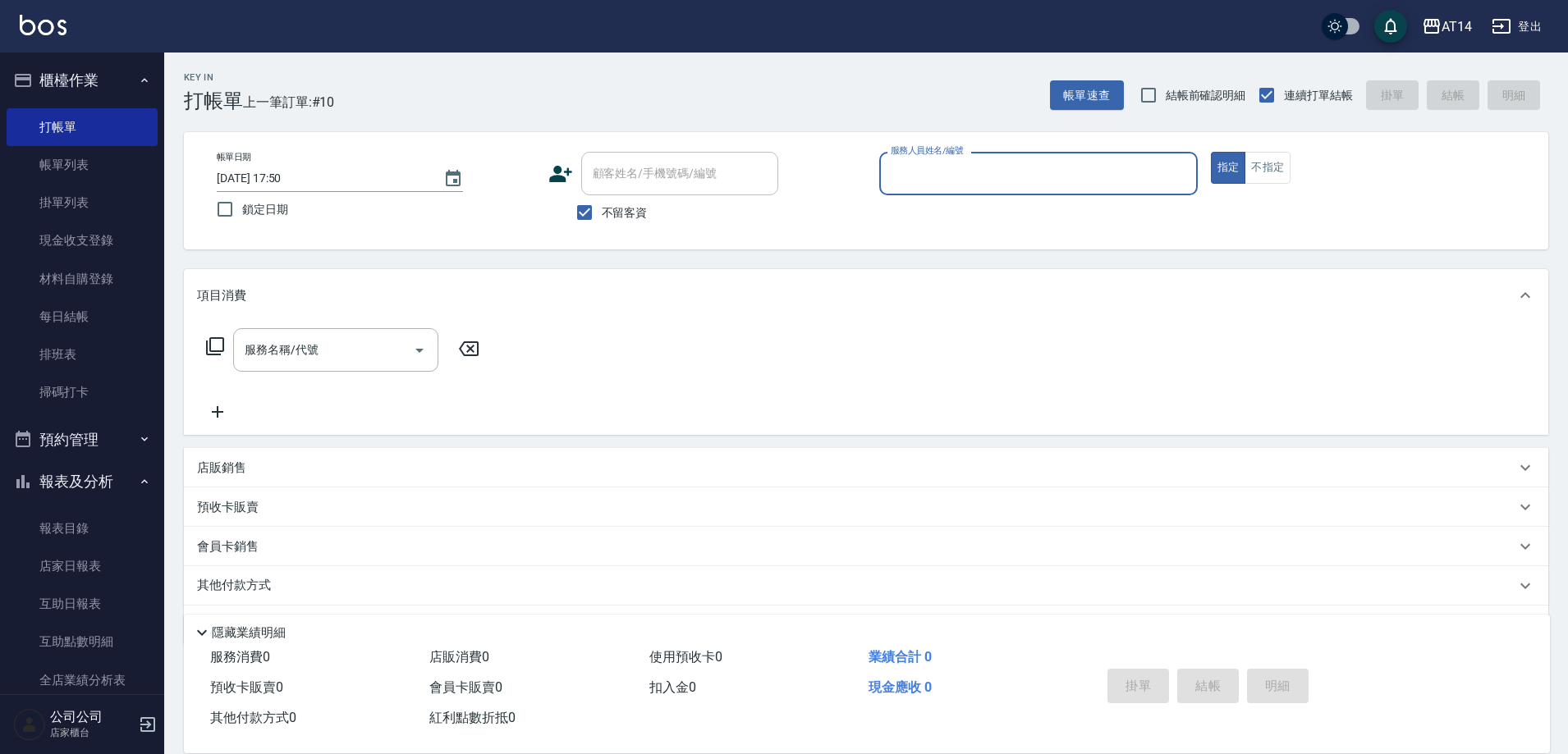
click at [1023, 184] on input "服務人員姓名/編號" at bounding box center [1038, 173] width 304 height 29
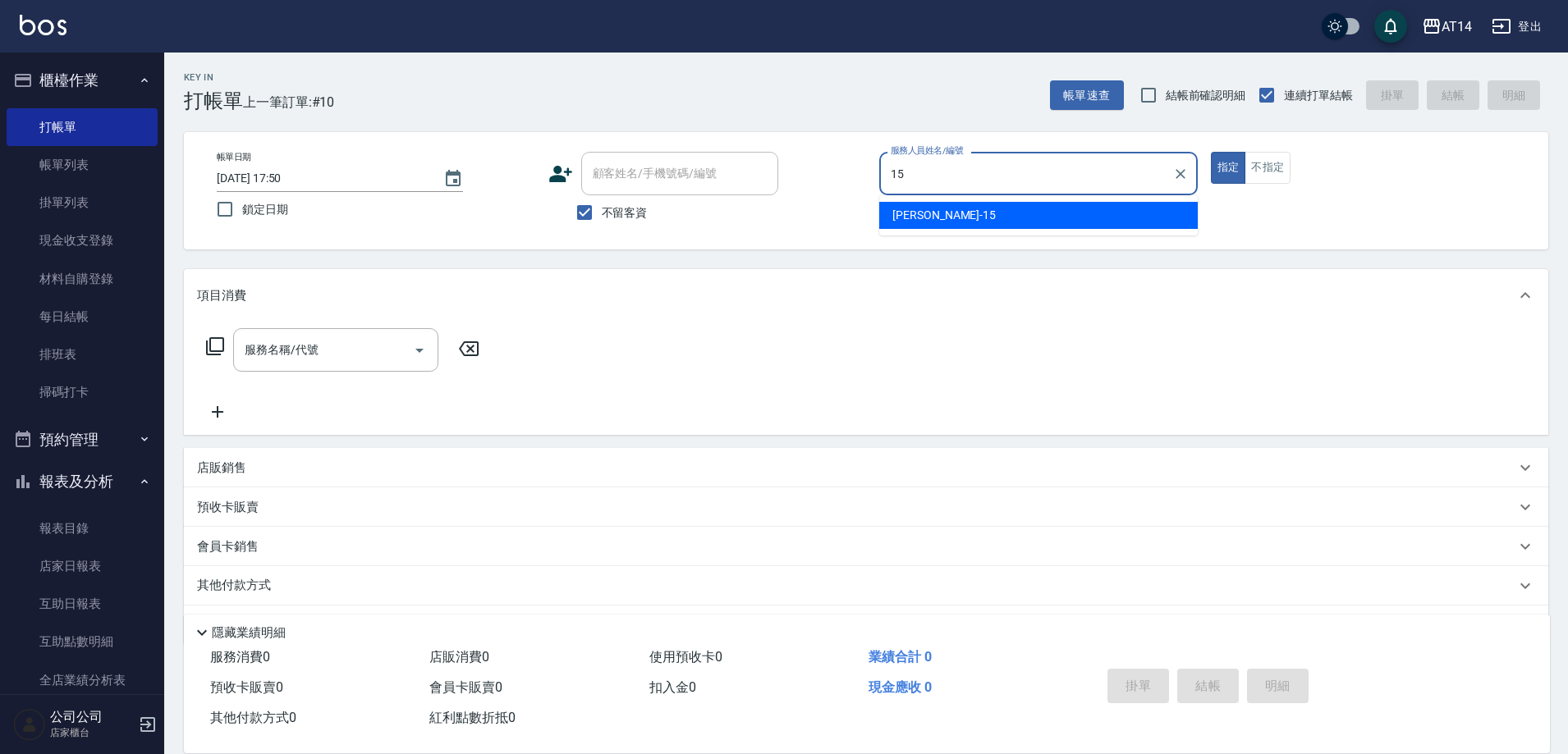
type input "Dora-15"
type button "true"
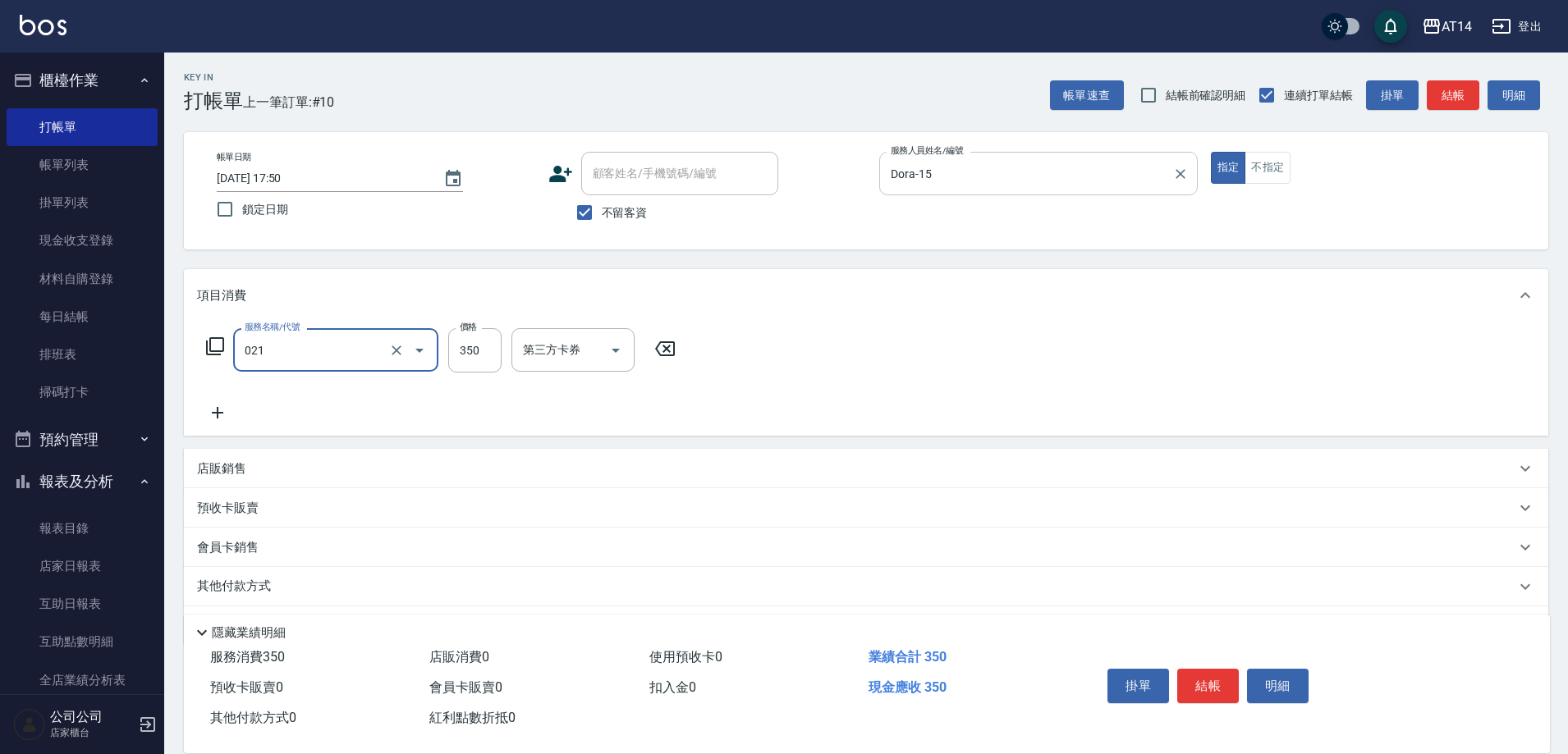
type input "剪髮(021)"
type input "300"
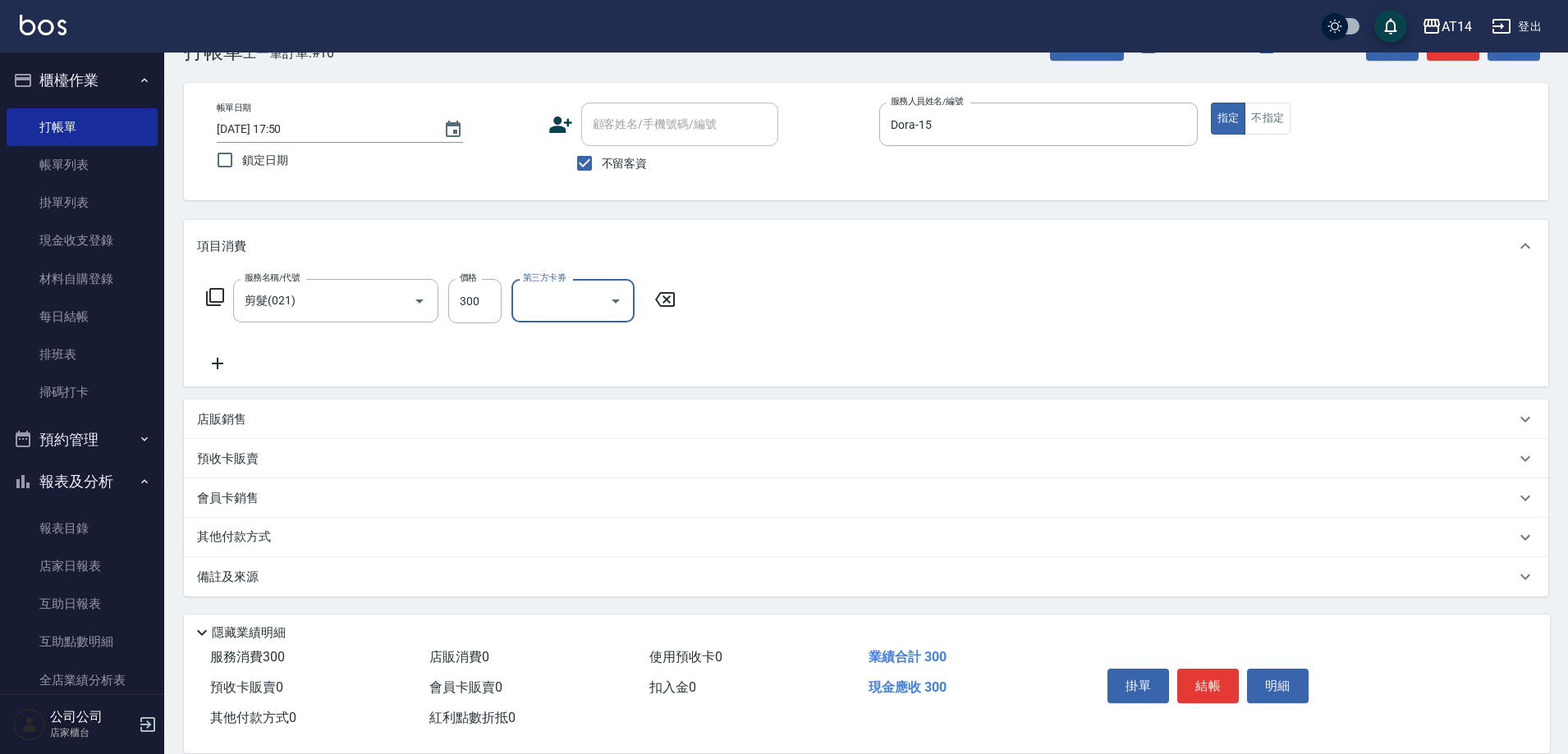
click at [512, 560] on div "備註及來源" at bounding box center [865, 577] width 1364 height 39
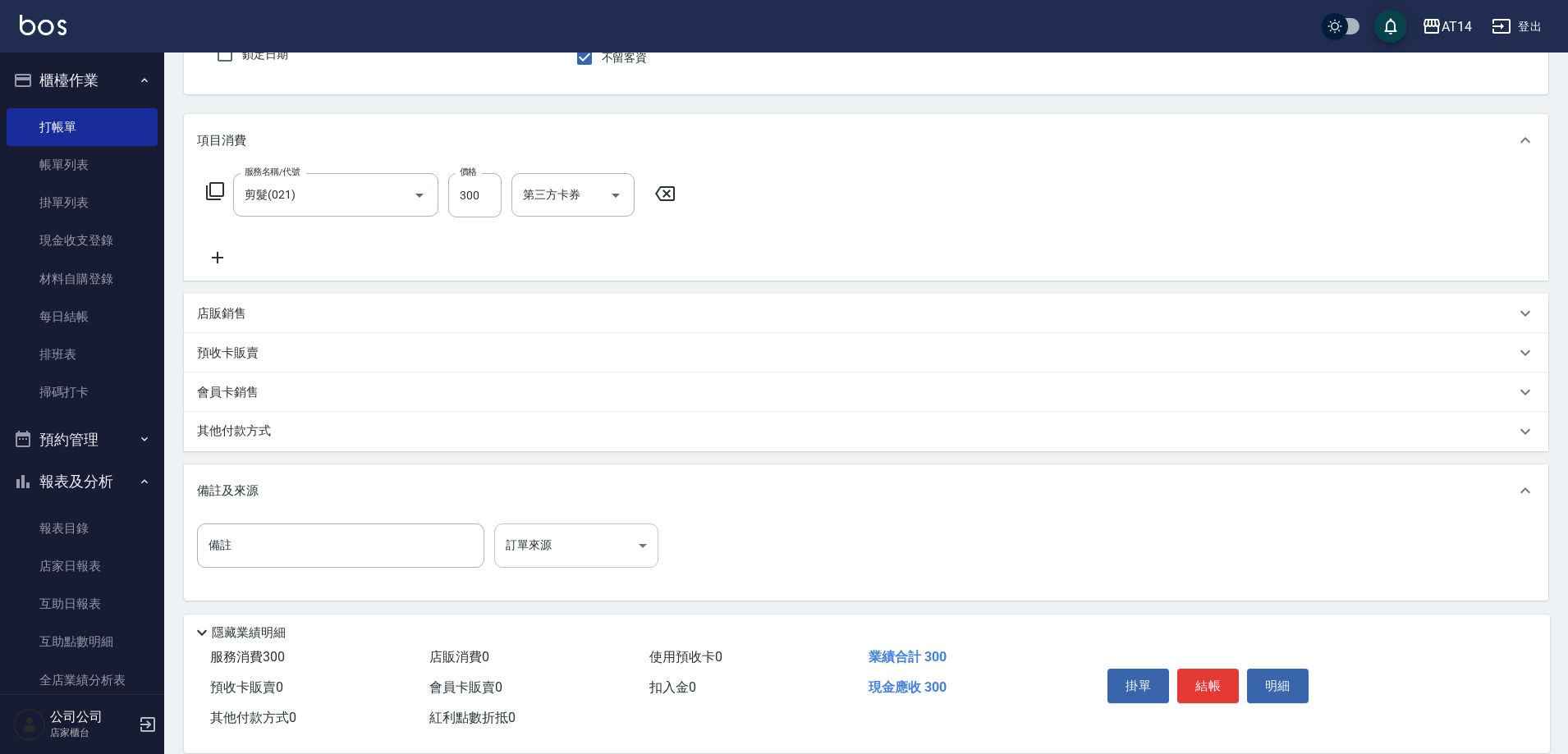
scroll to position [159, 0]
click at [593, 550] on body "AT14 登出 櫃檯作業 打帳單 帳單列表 掛單列表 現金收支登錄 材料自購登錄 每日結帳 排班表 掃碼打卡 預約管理 預約管理 單日預約紀錄 單週預約紀錄 …" at bounding box center [784, 297] width 1568 height 914
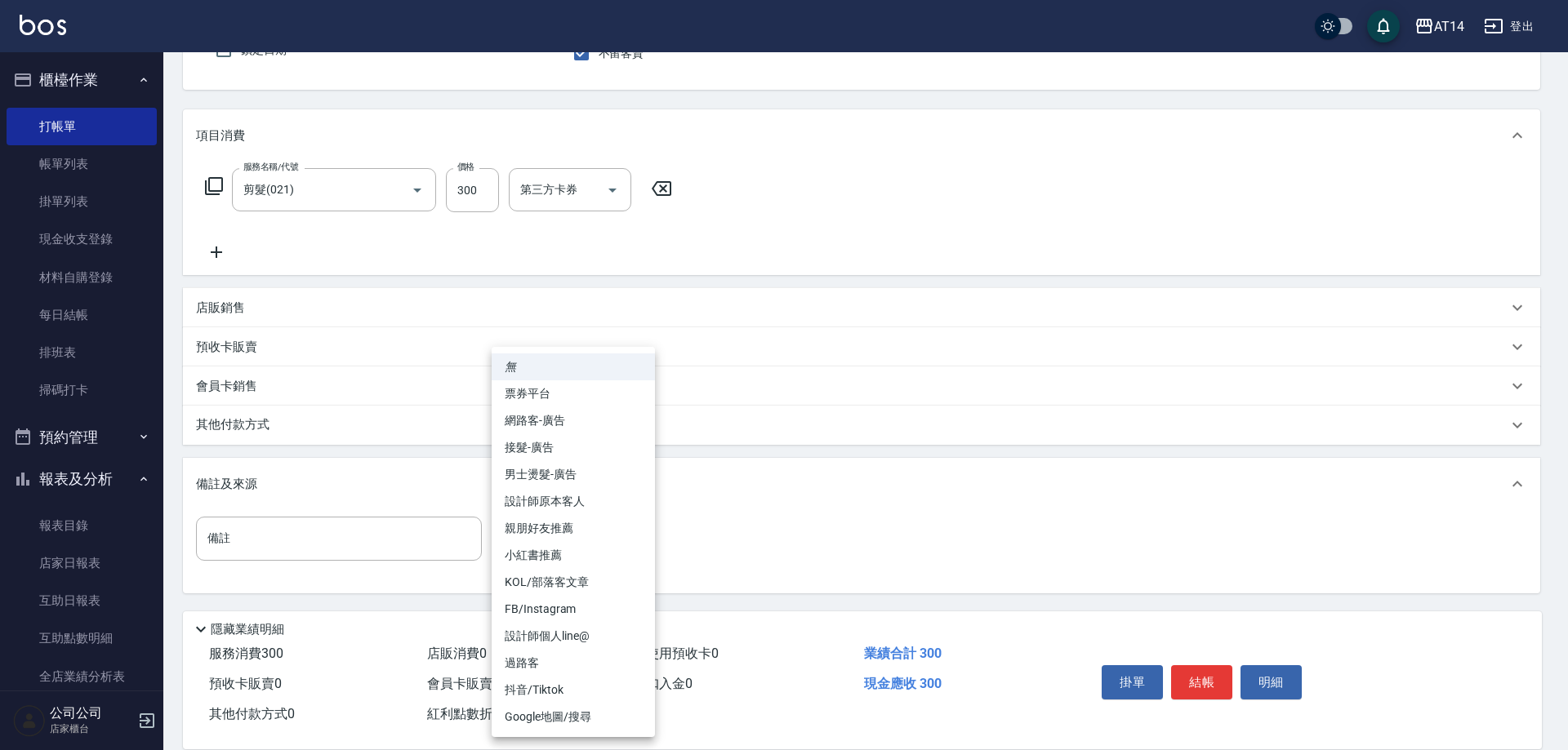
click at [608, 476] on li "男士燙髮-廣告" at bounding box center [573, 474] width 164 height 27
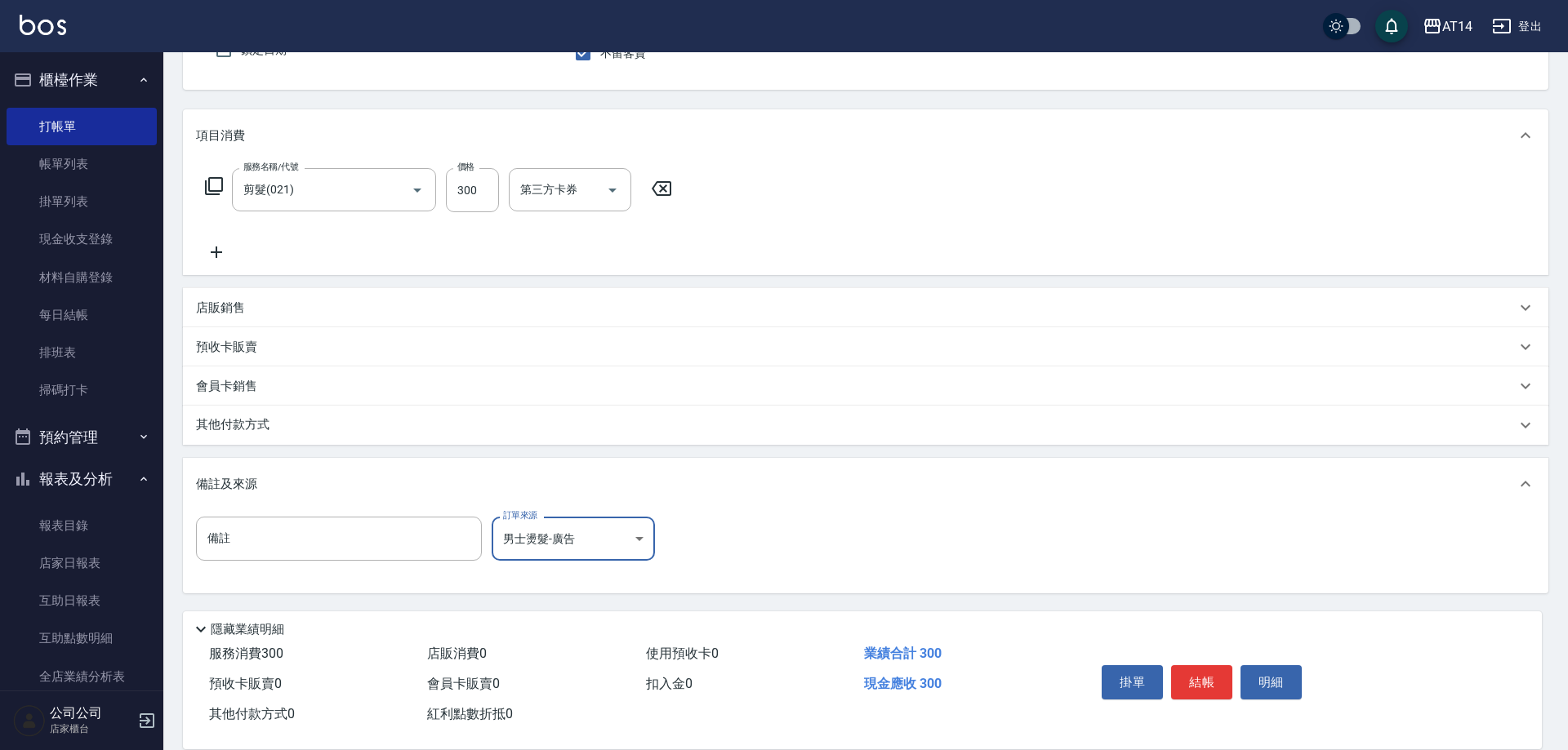
click at [624, 521] on body "AT14 登出 櫃檯作業 打帳單 帳單列表 掛單列表 現金收支登錄 材料自購登錄 每日結帳 排班表 掃碼打卡 預約管理 預約管理 單日預約紀錄 單週預約紀錄 …" at bounding box center [784, 296] width 1568 height 909
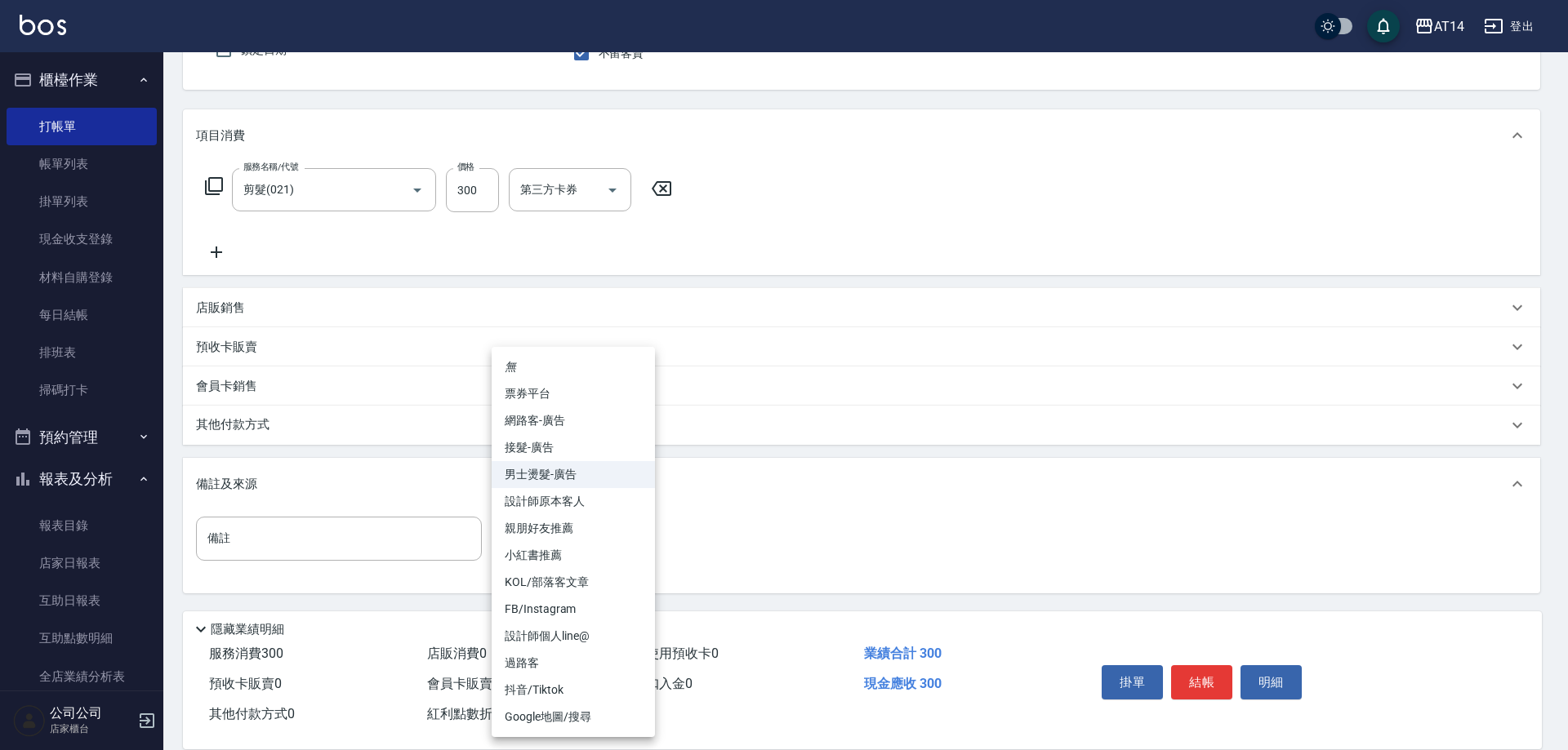
click at [593, 500] on li "設計師原本客人" at bounding box center [573, 501] width 164 height 27
type input "設計師原本客人"
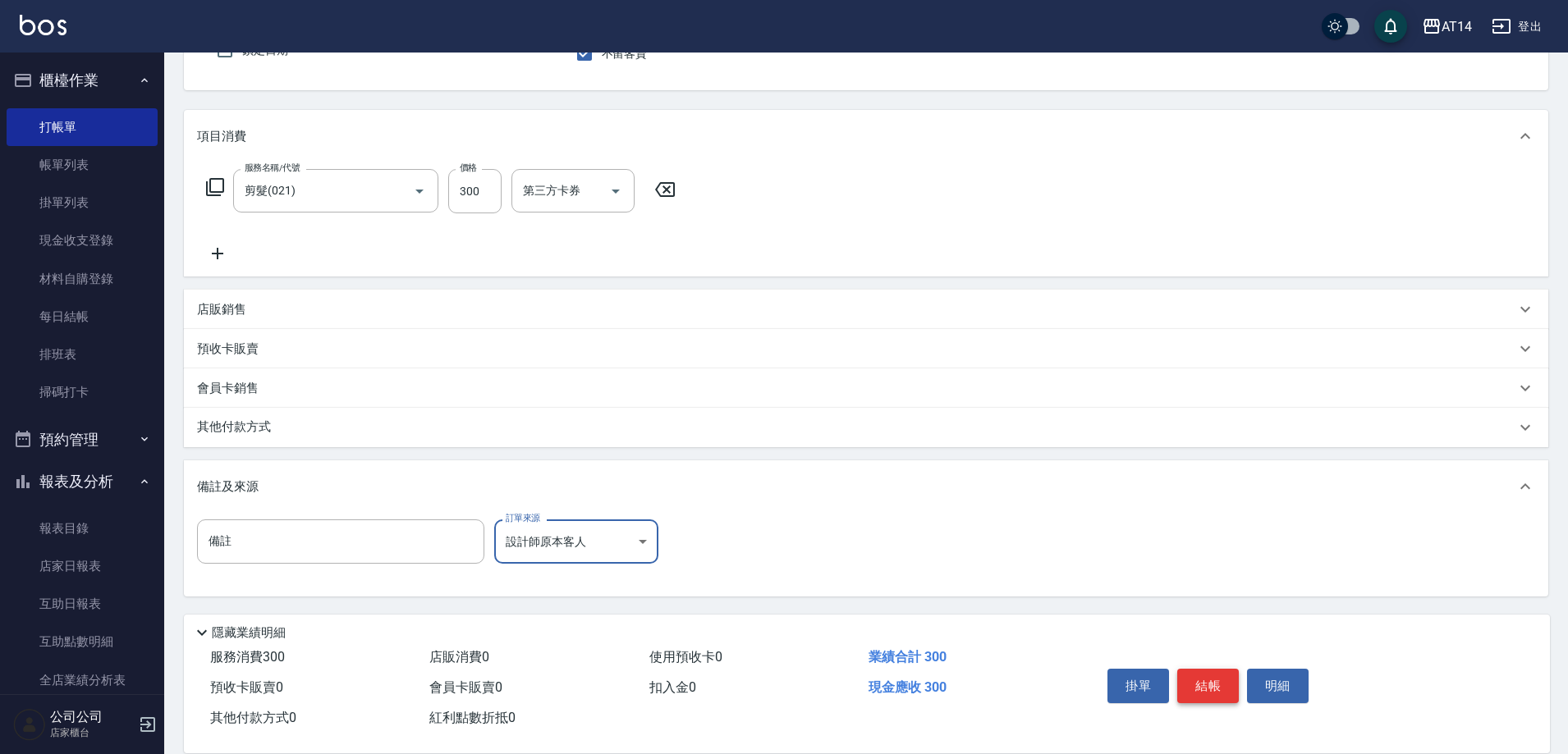
click at [1214, 683] on button "結帳" at bounding box center [1208, 686] width 62 height 35
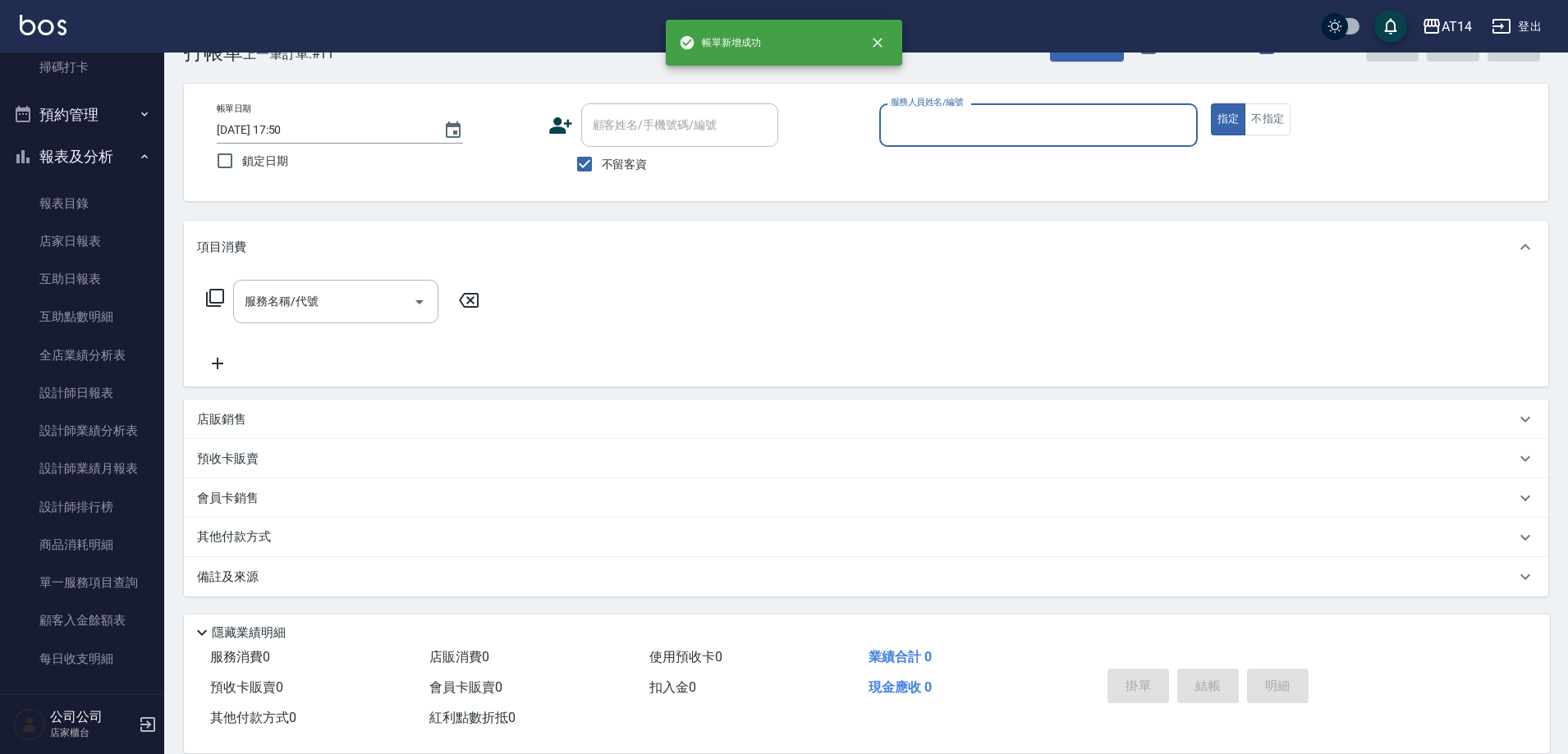
scroll to position [461, 0]
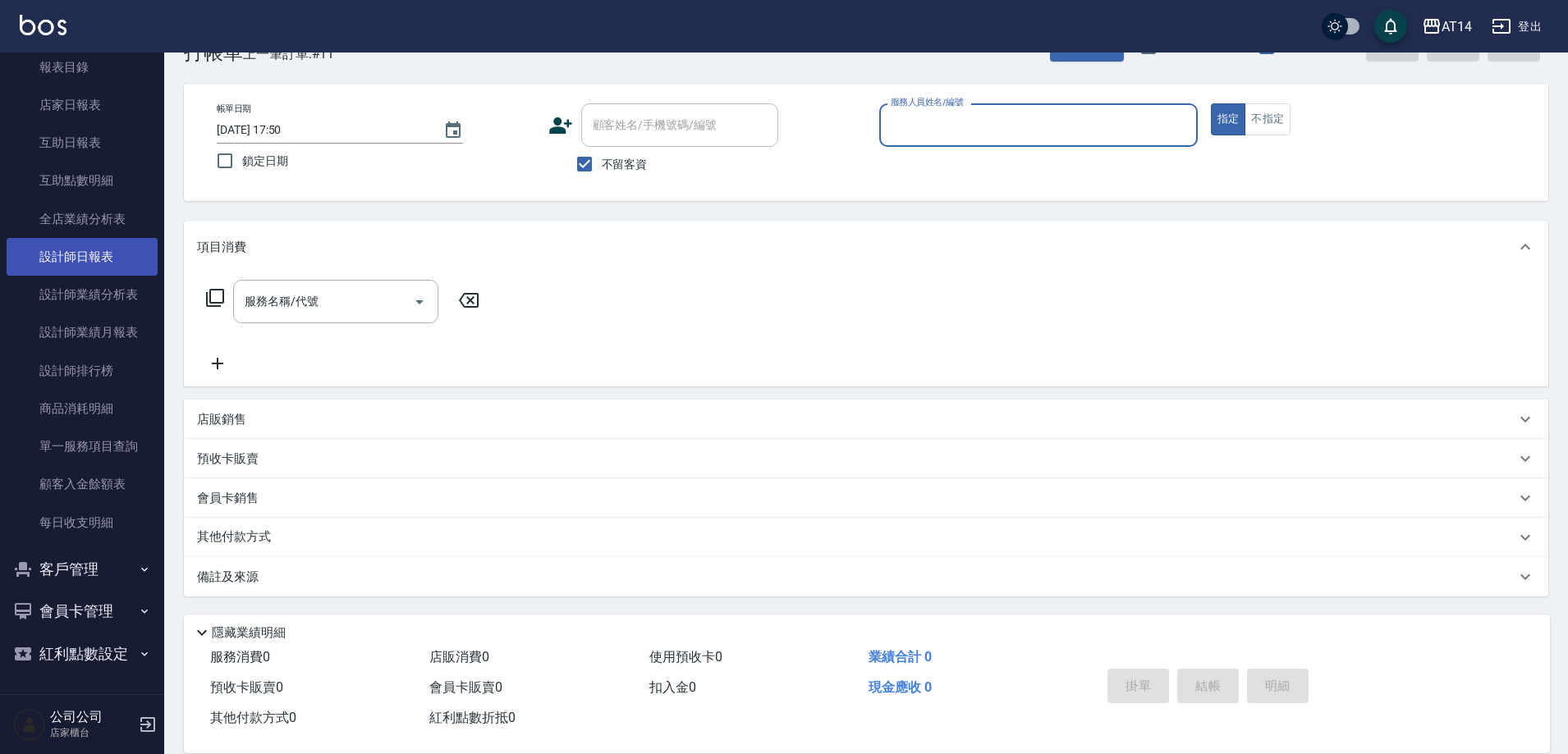
click at [118, 261] on link "設計師日報表" at bounding box center [83, 257] width 151 height 37
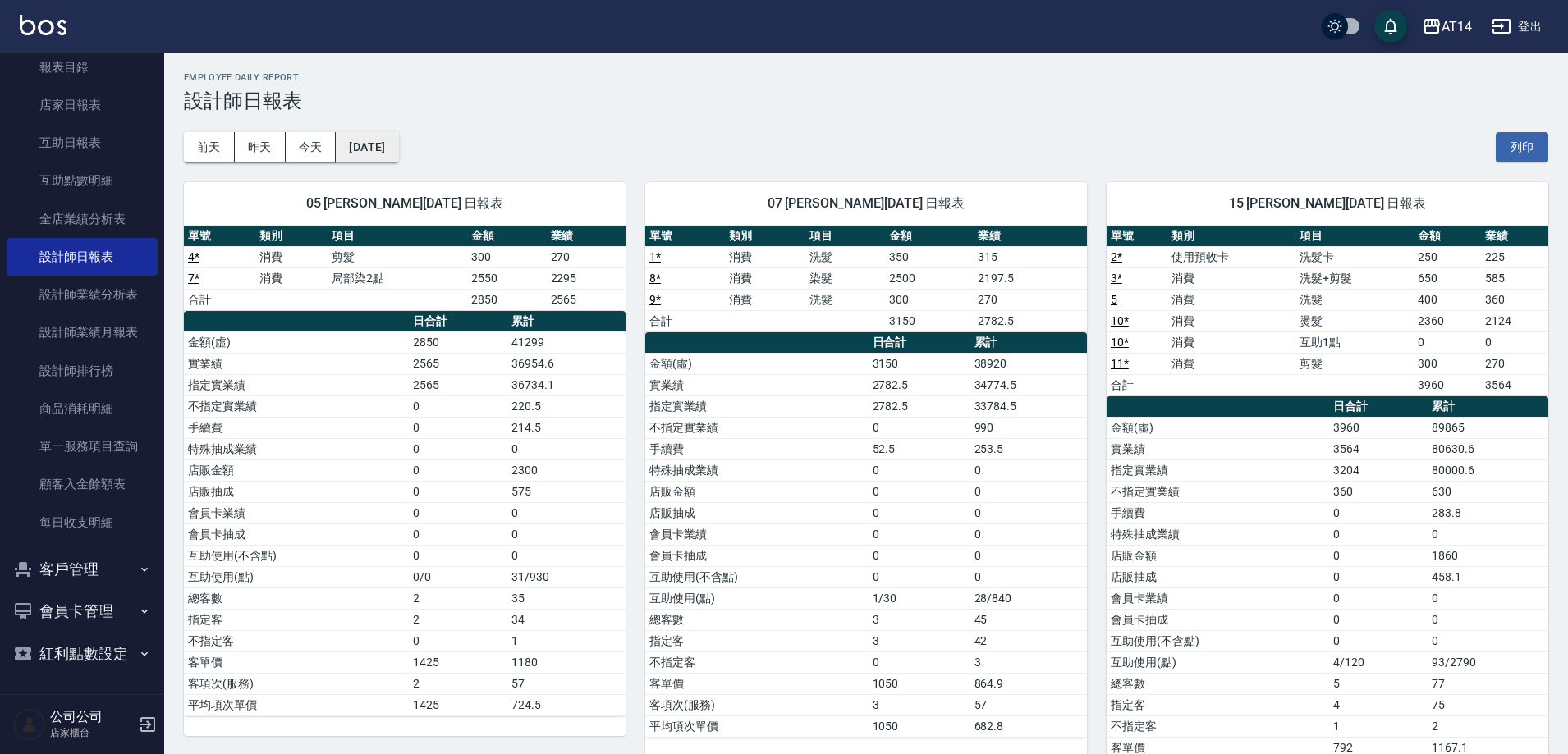
click at [375, 142] on button "[DATE]" at bounding box center [367, 147] width 63 height 30
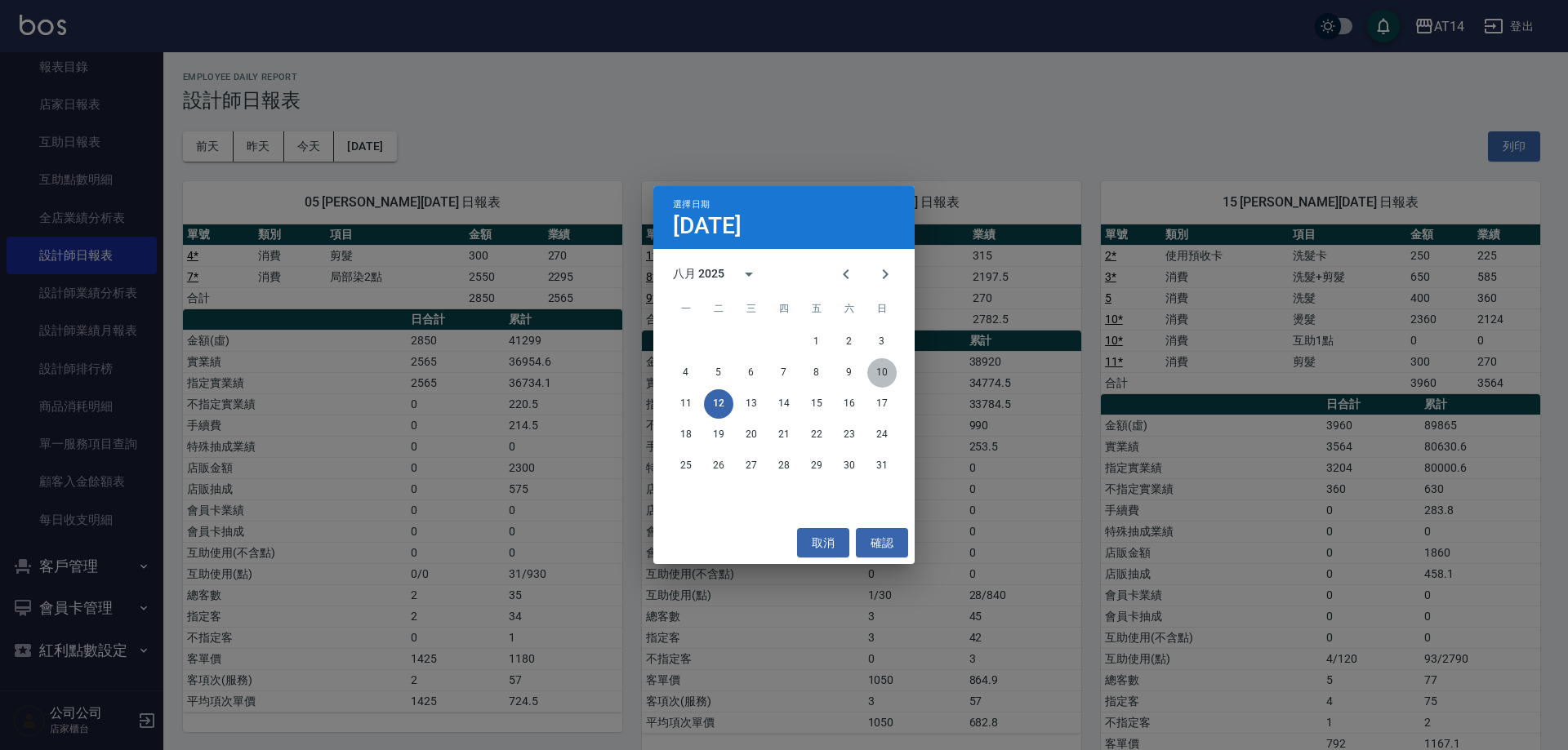
click at [881, 372] on button "10" at bounding box center [882, 373] width 29 height 29
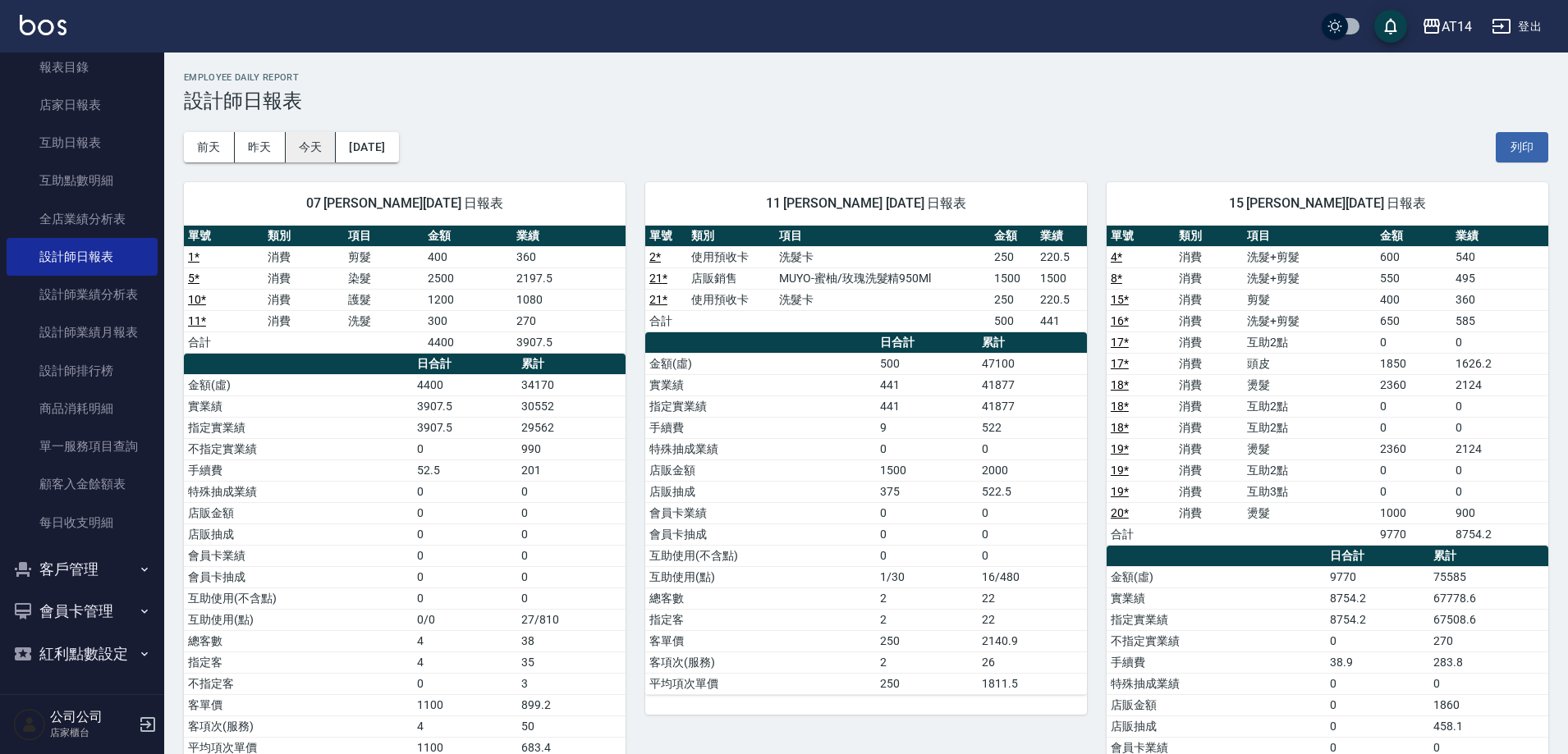
click at [304, 145] on button "今天" at bounding box center [310, 147] width 51 height 30
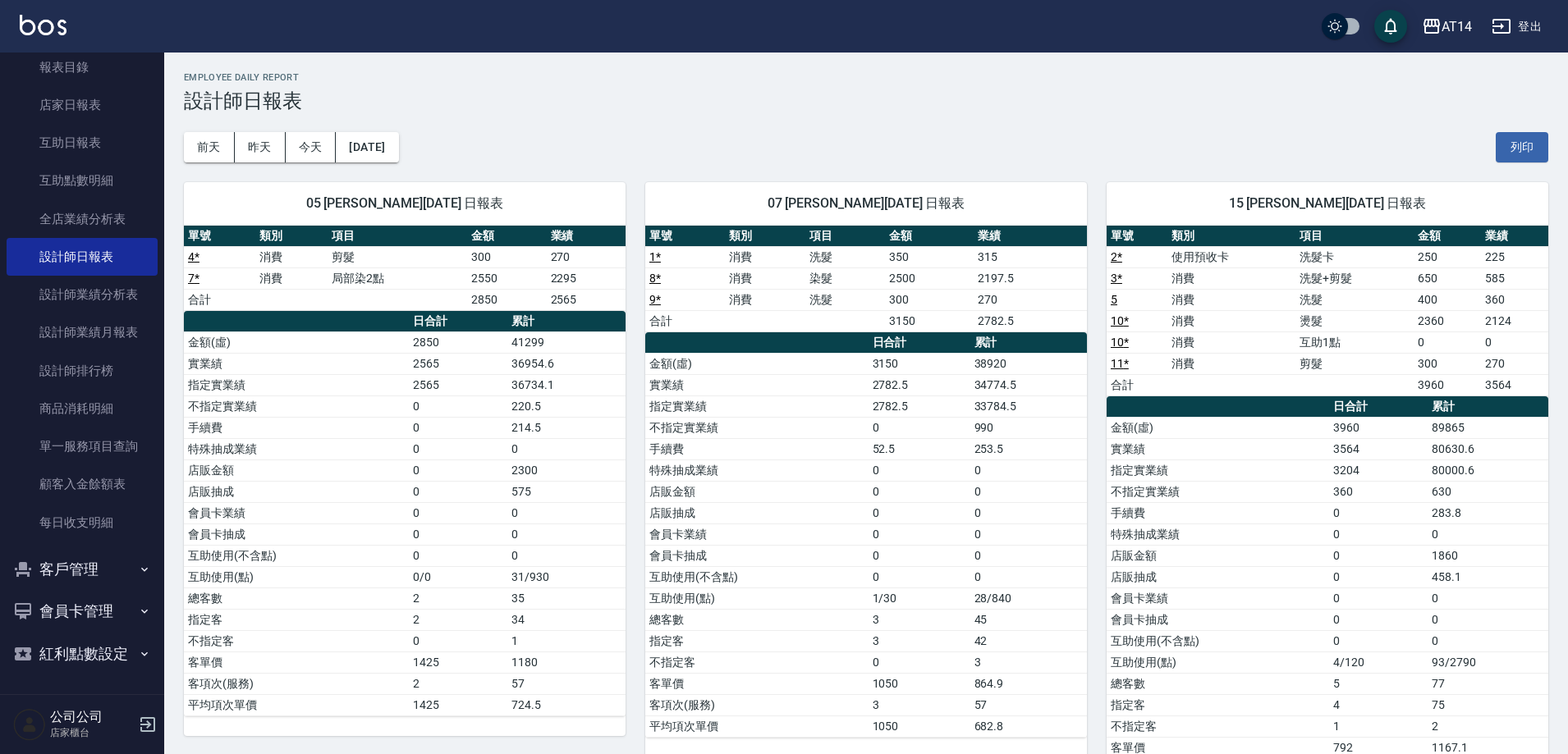
click at [1123, 340] on link "10 *" at bounding box center [1119, 342] width 18 height 13
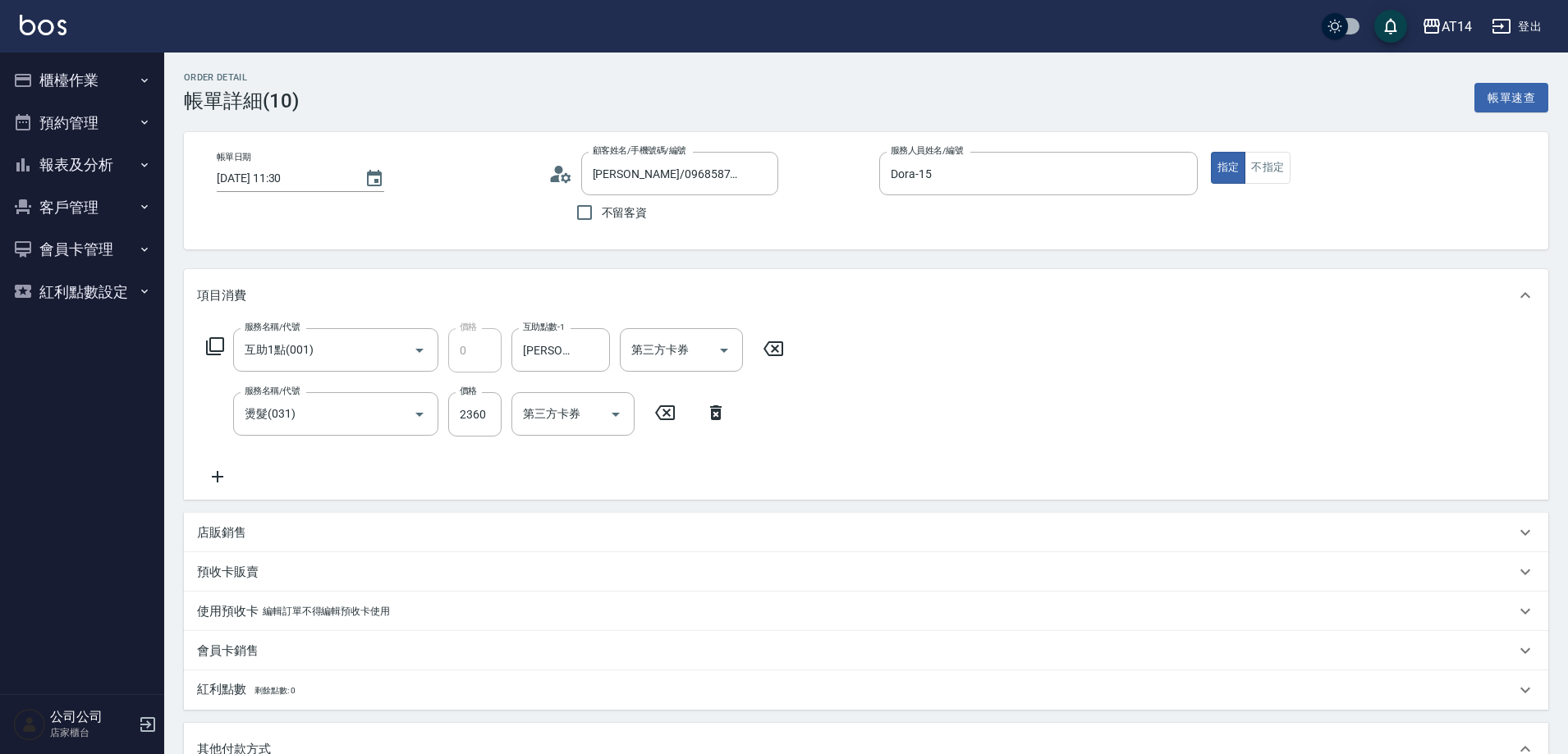
click at [784, 344] on icon at bounding box center [773, 349] width 41 height 20
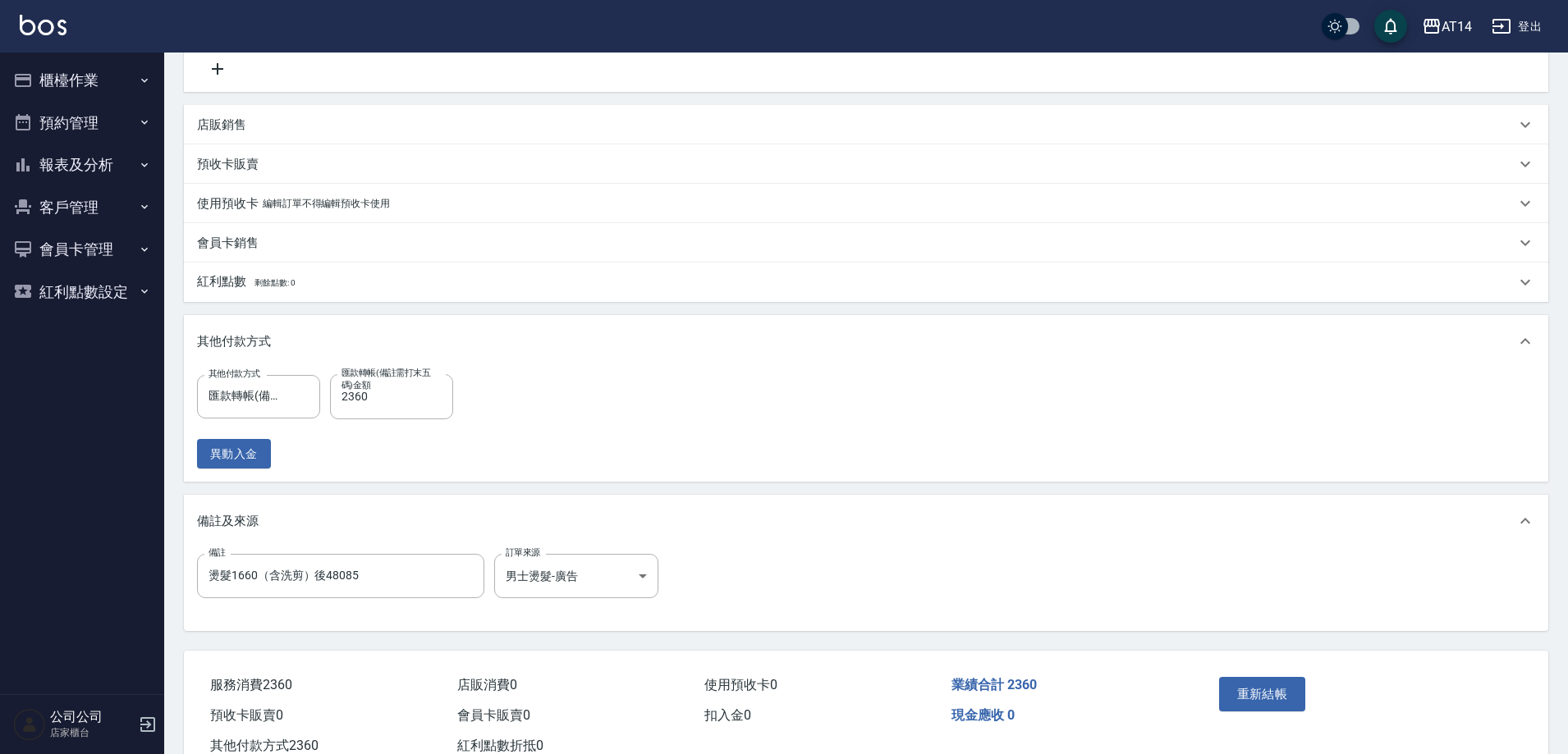
scroll to position [461, 0]
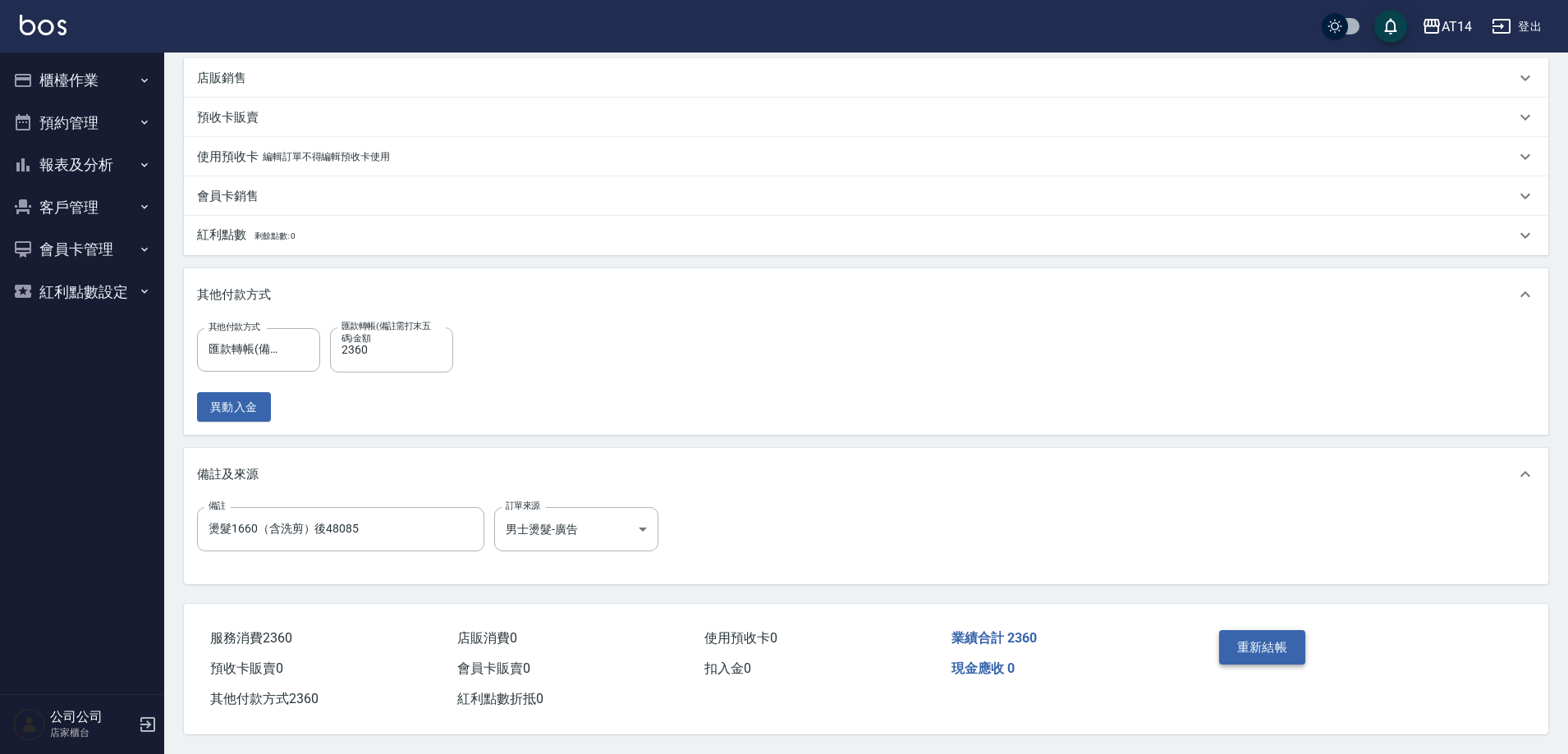
click at [1284, 647] on button "重新結帳" at bounding box center [1263, 648] width 87 height 35
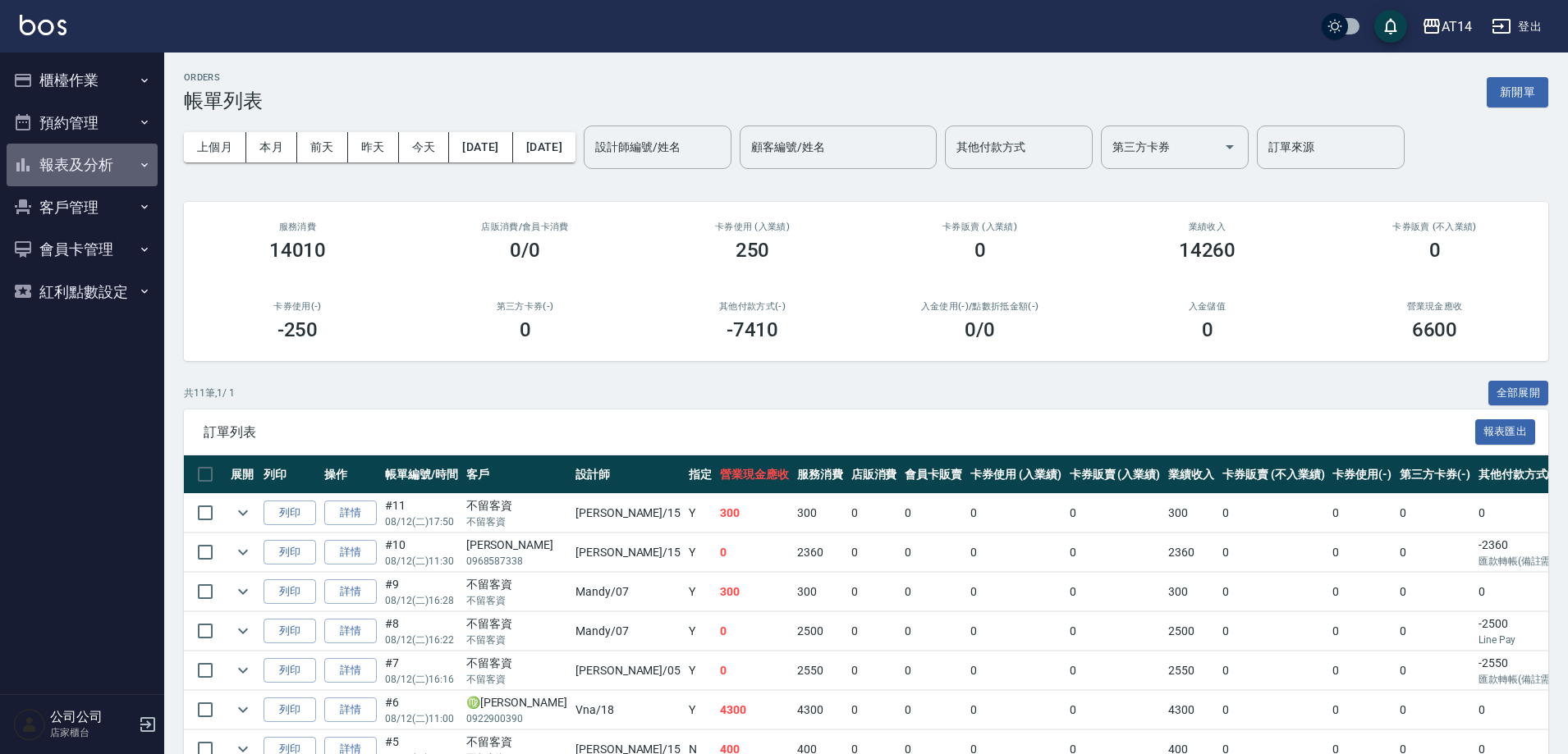
click at [103, 150] on button "報表及分析" at bounding box center [83, 164] width 151 height 43
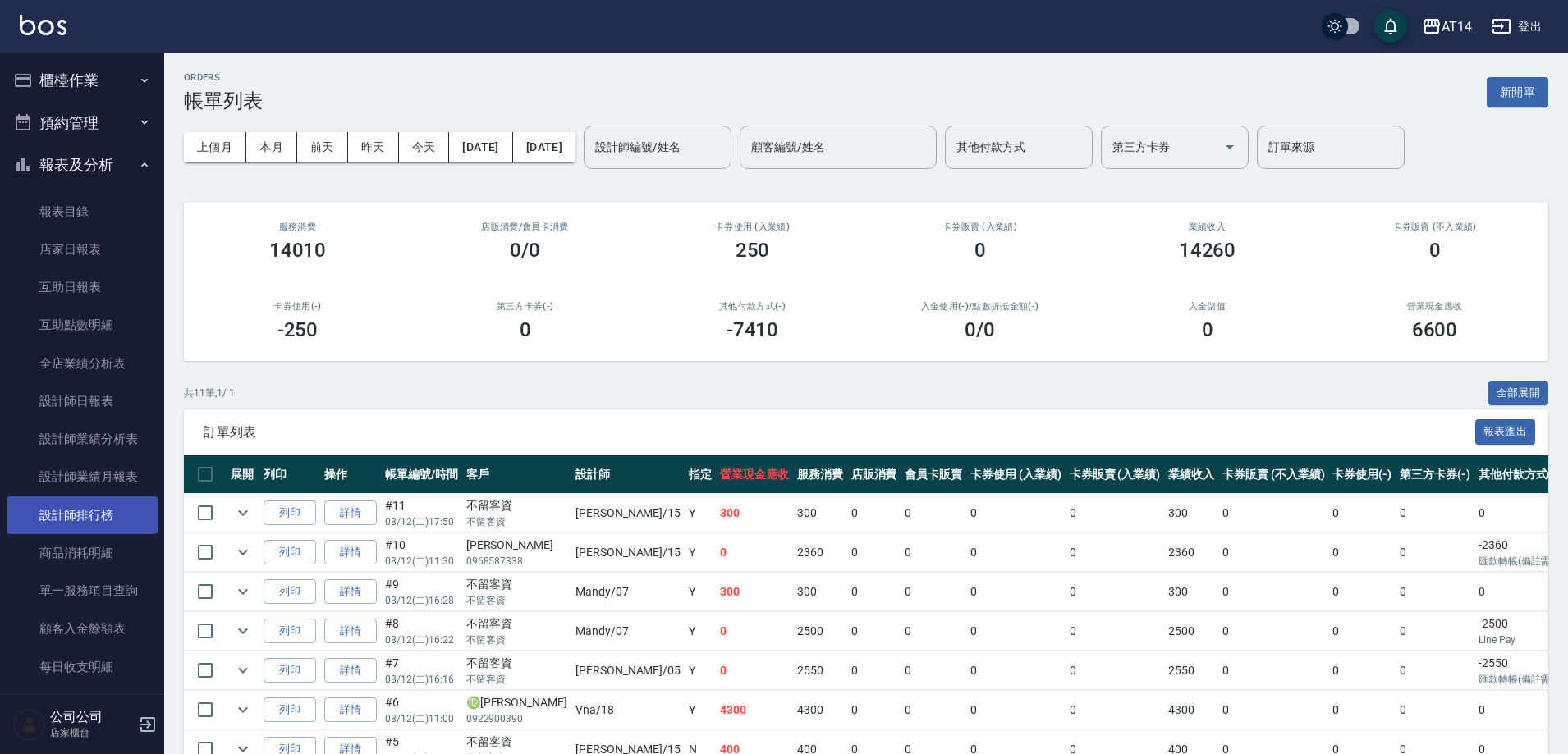
click at [100, 522] on link "設計師排行榜" at bounding box center [83, 515] width 151 height 37
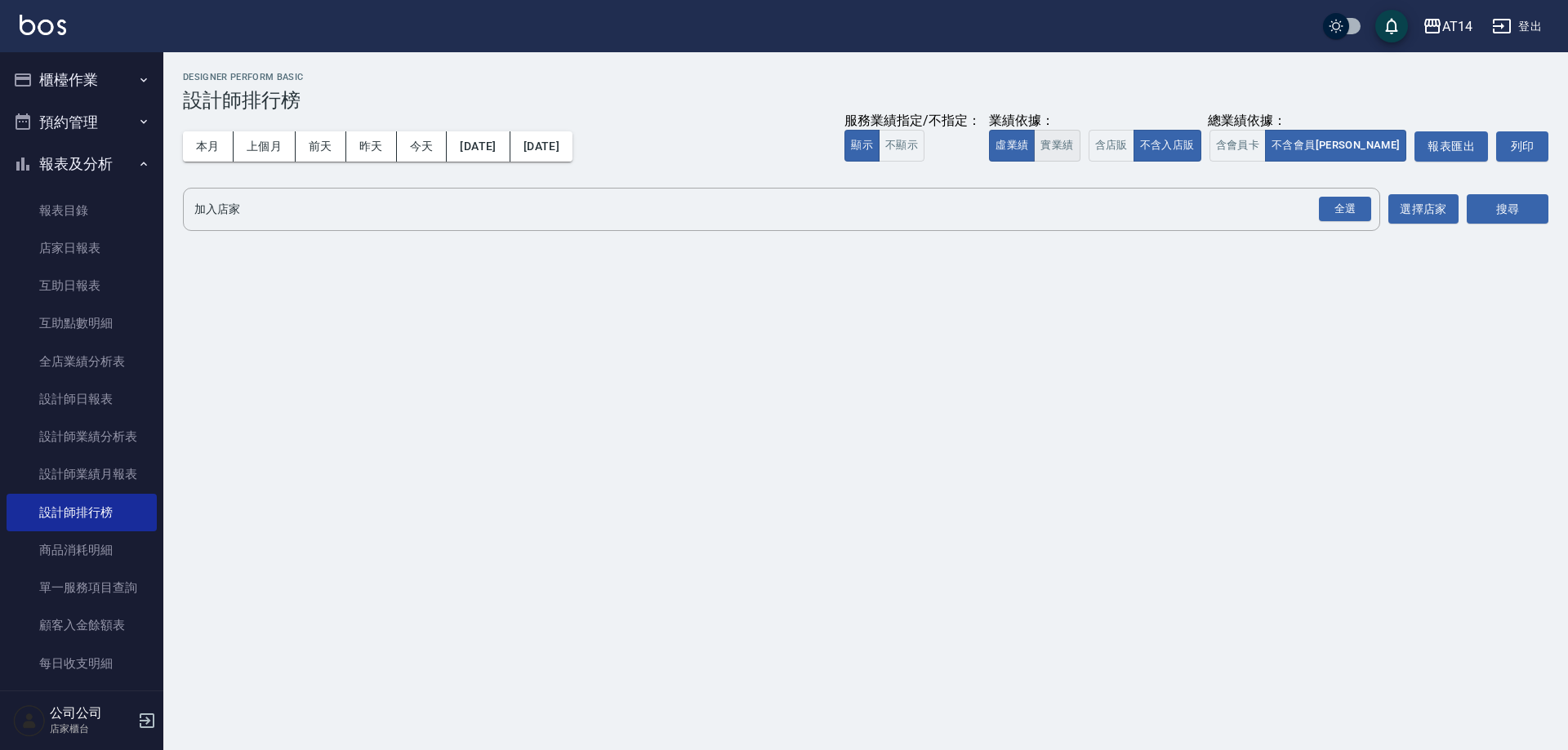
click at [1080, 150] on button "實業績" at bounding box center [1057, 145] width 46 height 32
click at [1035, 139] on button "虛業績" at bounding box center [1012, 145] width 46 height 32
drag, startPoint x: 1330, startPoint y: 151, endPoint x: 1241, endPoint y: 148, distance: 89.1
click at [1267, 150] on button "含會員卡" at bounding box center [1238, 145] width 57 height 32
click at [1134, 151] on button "含店販" at bounding box center [1111, 145] width 46 height 32
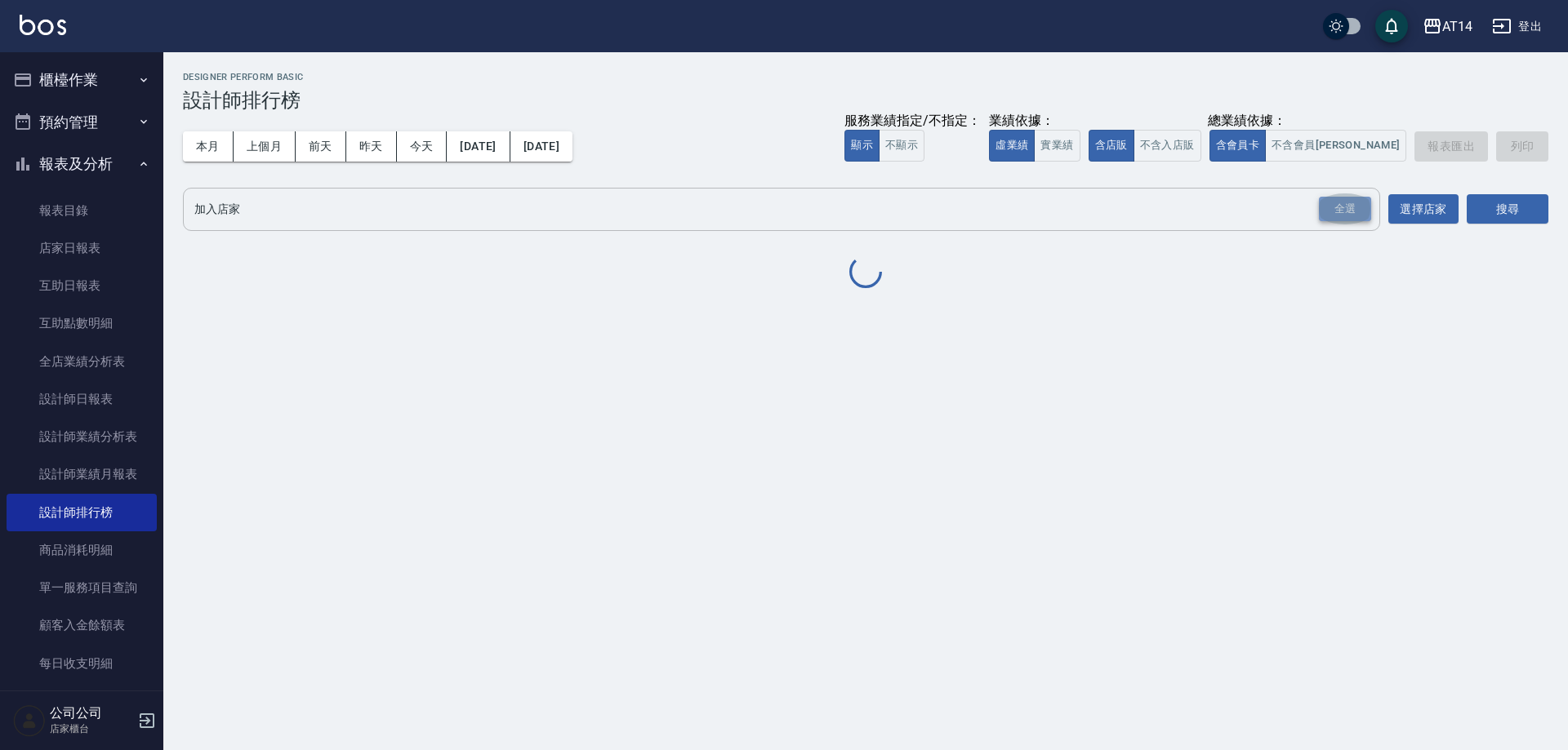
click at [1363, 219] on div "全選" at bounding box center [1345, 208] width 52 height 25
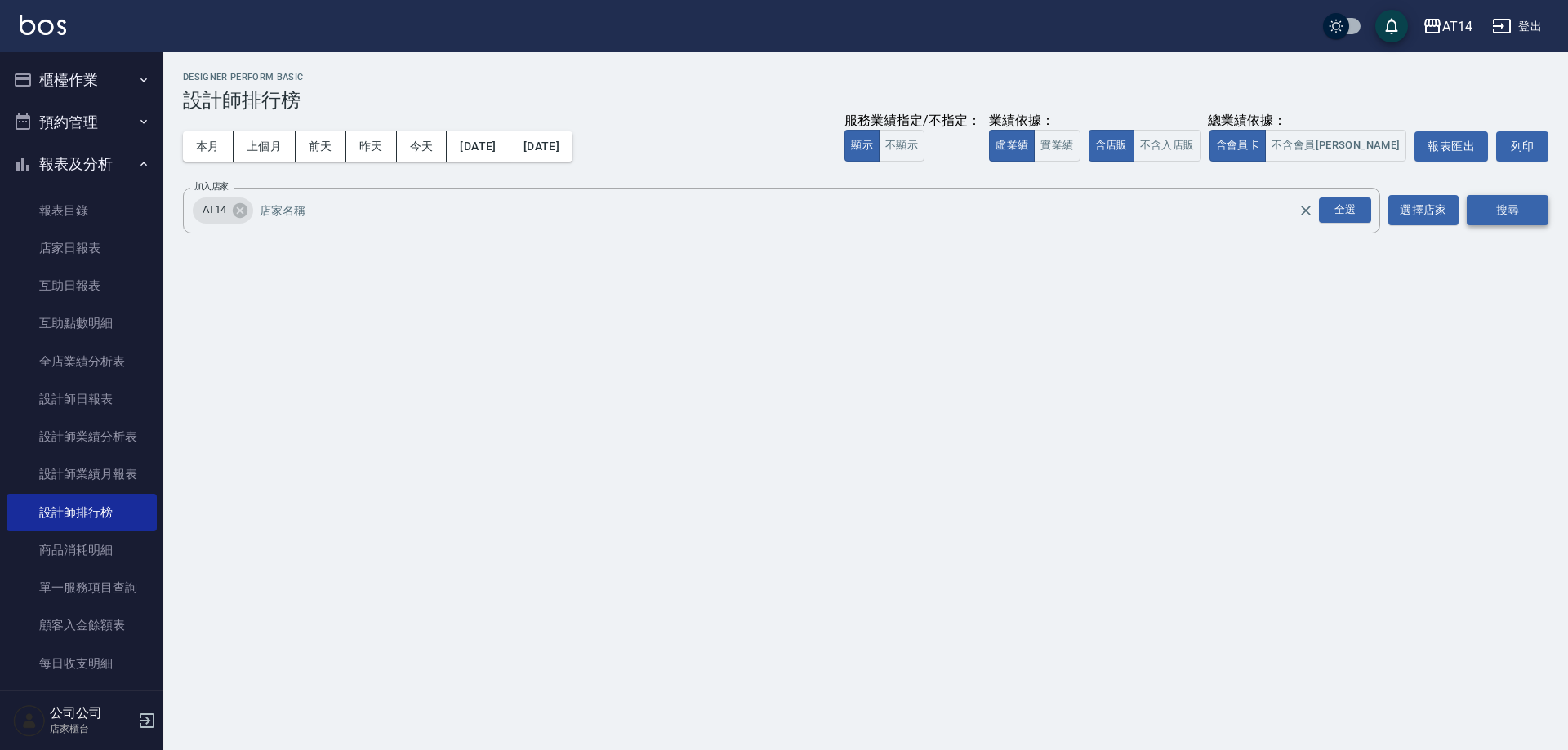
click at [1525, 206] on button "搜尋" at bounding box center [1507, 210] width 81 height 30
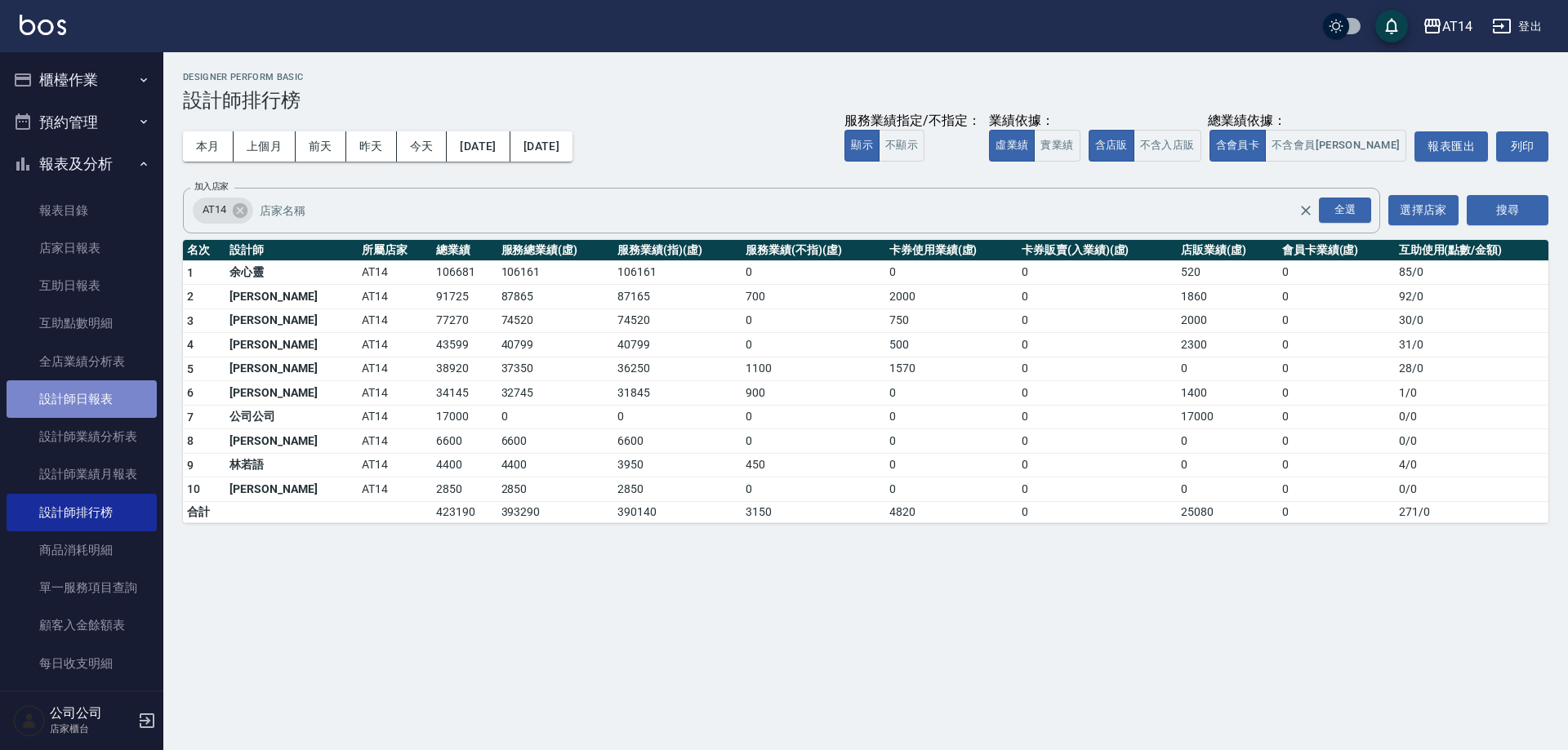
click at [94, 394] on link "設計師日報表" at bounding box center [82, 399] width 151 height 37
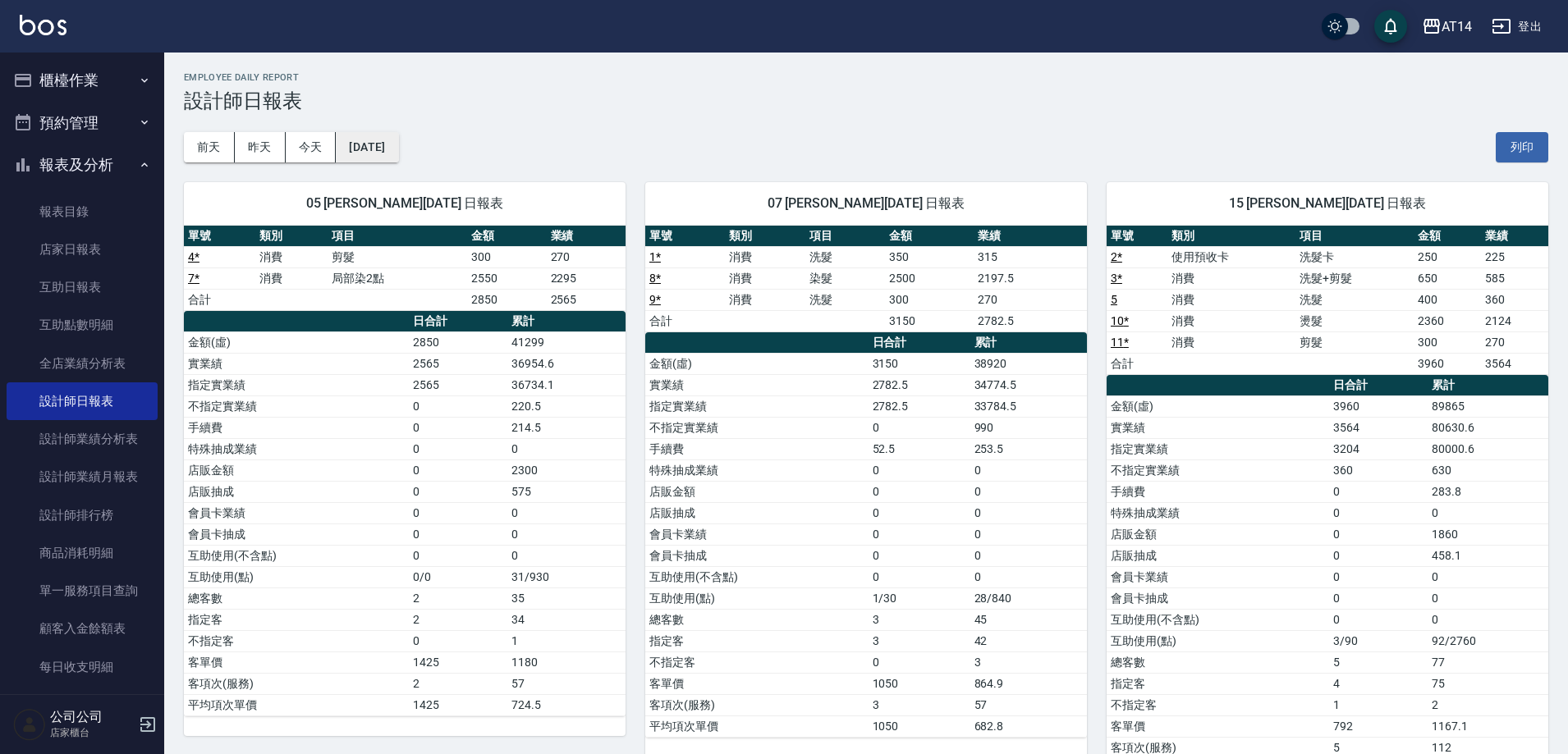
click at [376, 137] on button "[DATE]" at bounding box center [367, 147] width 63 height 30
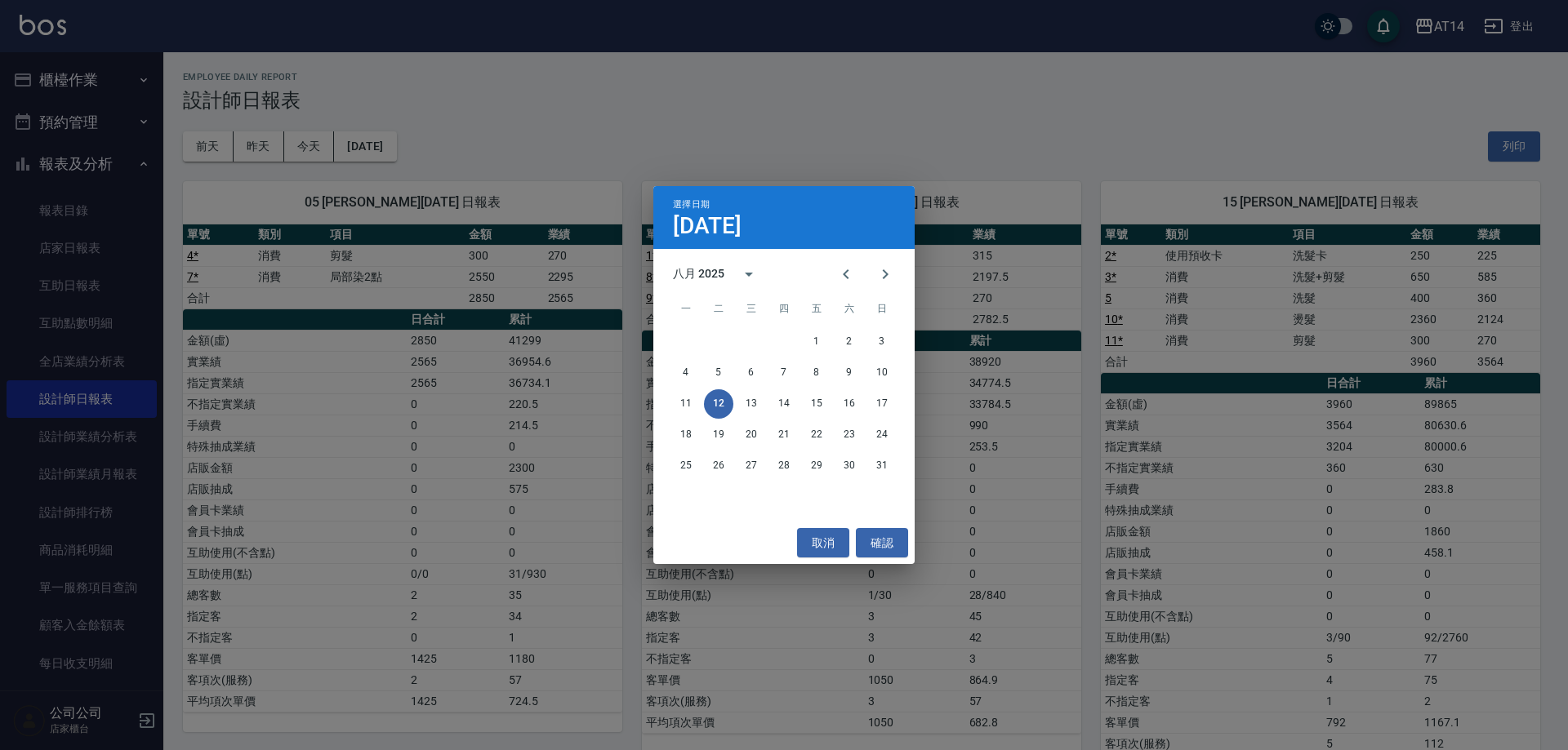
click at [695, 390] on div "11 12 13 14 15 16 17" at bounding box center [784, 404] width 261 height 29
click at [689, 402] on button "11" at bounding box center [686, 404] width 29 height 29
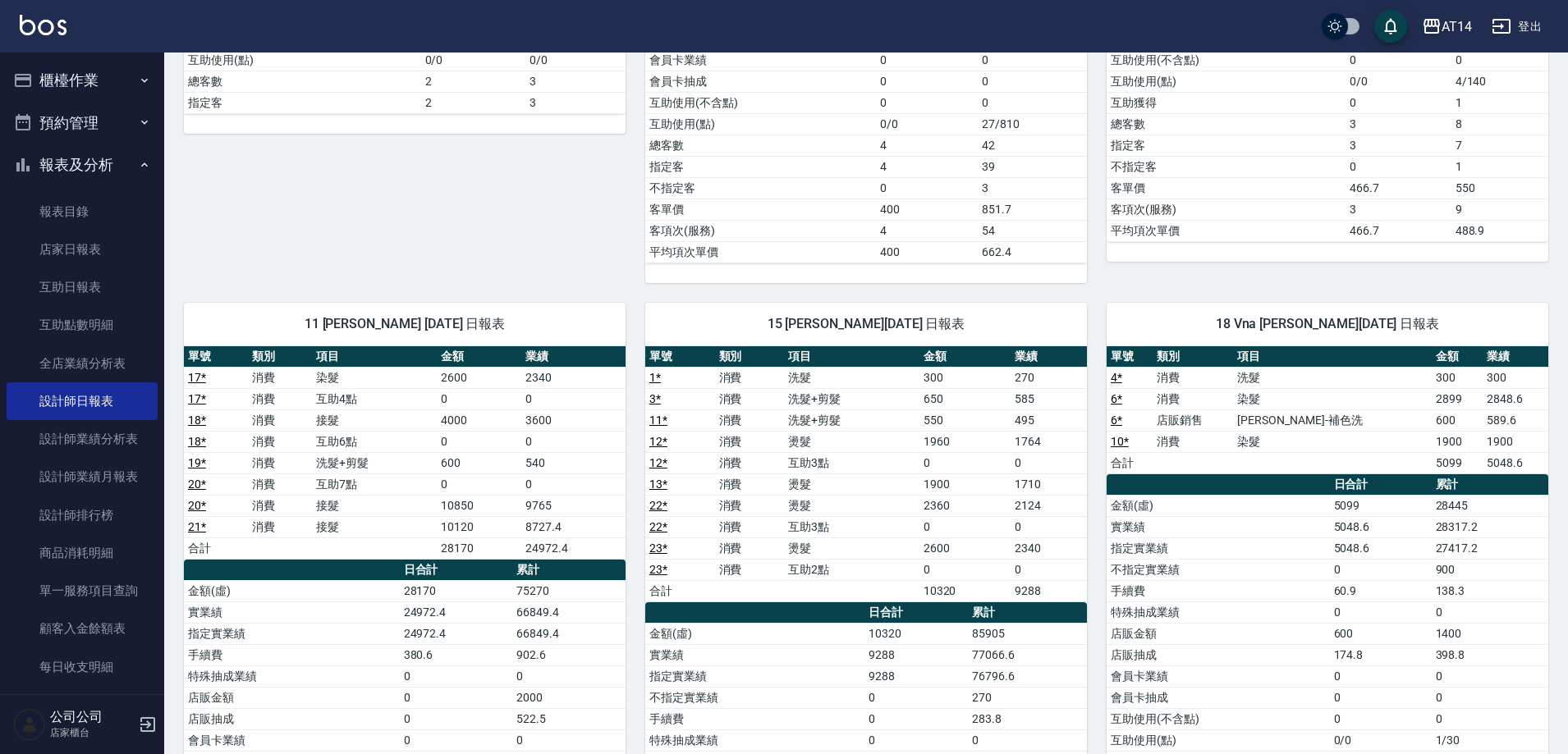
scroll to position [575, 0]
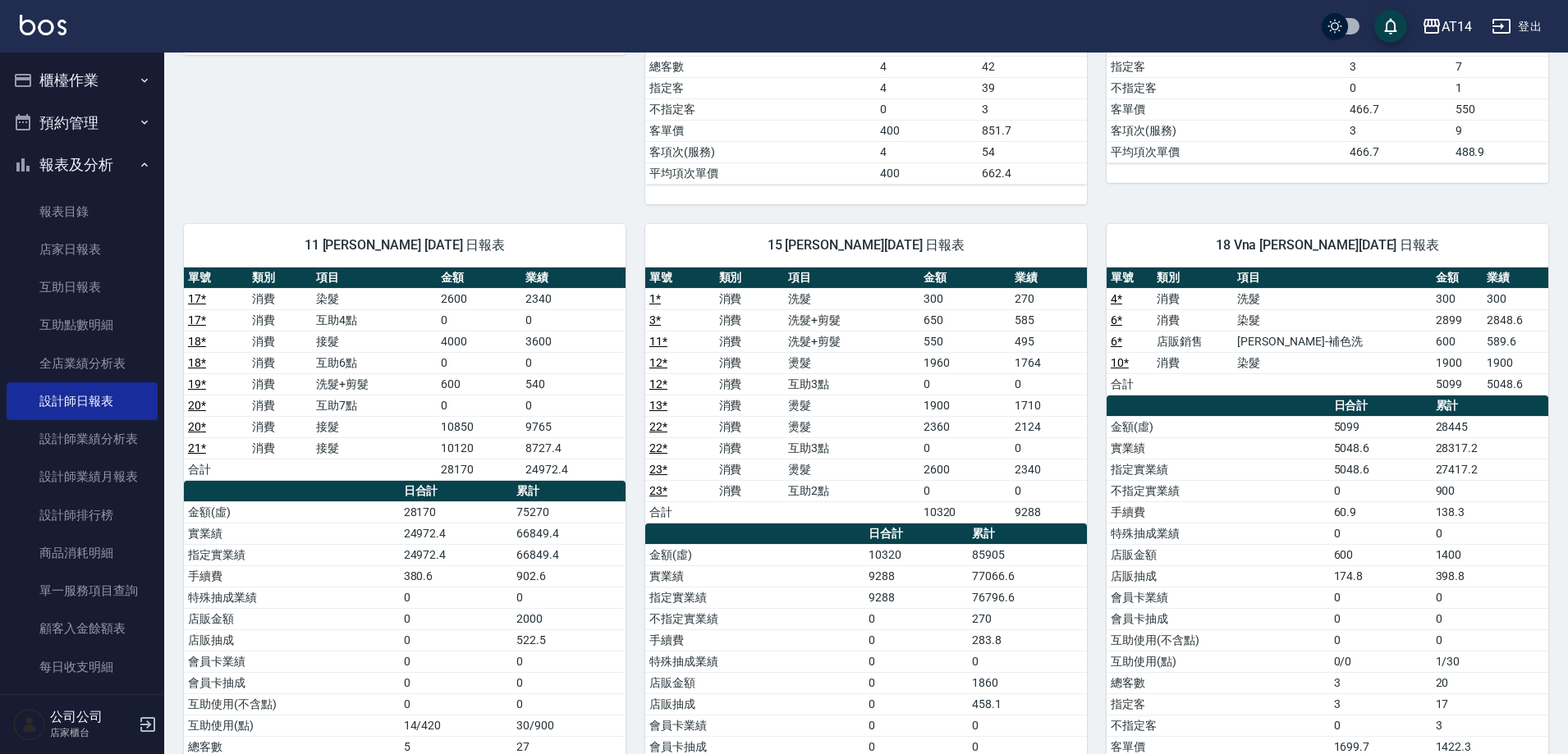
click at [659, 384] on link "12 *" at bounding box center [658, 384] width 18 height 13
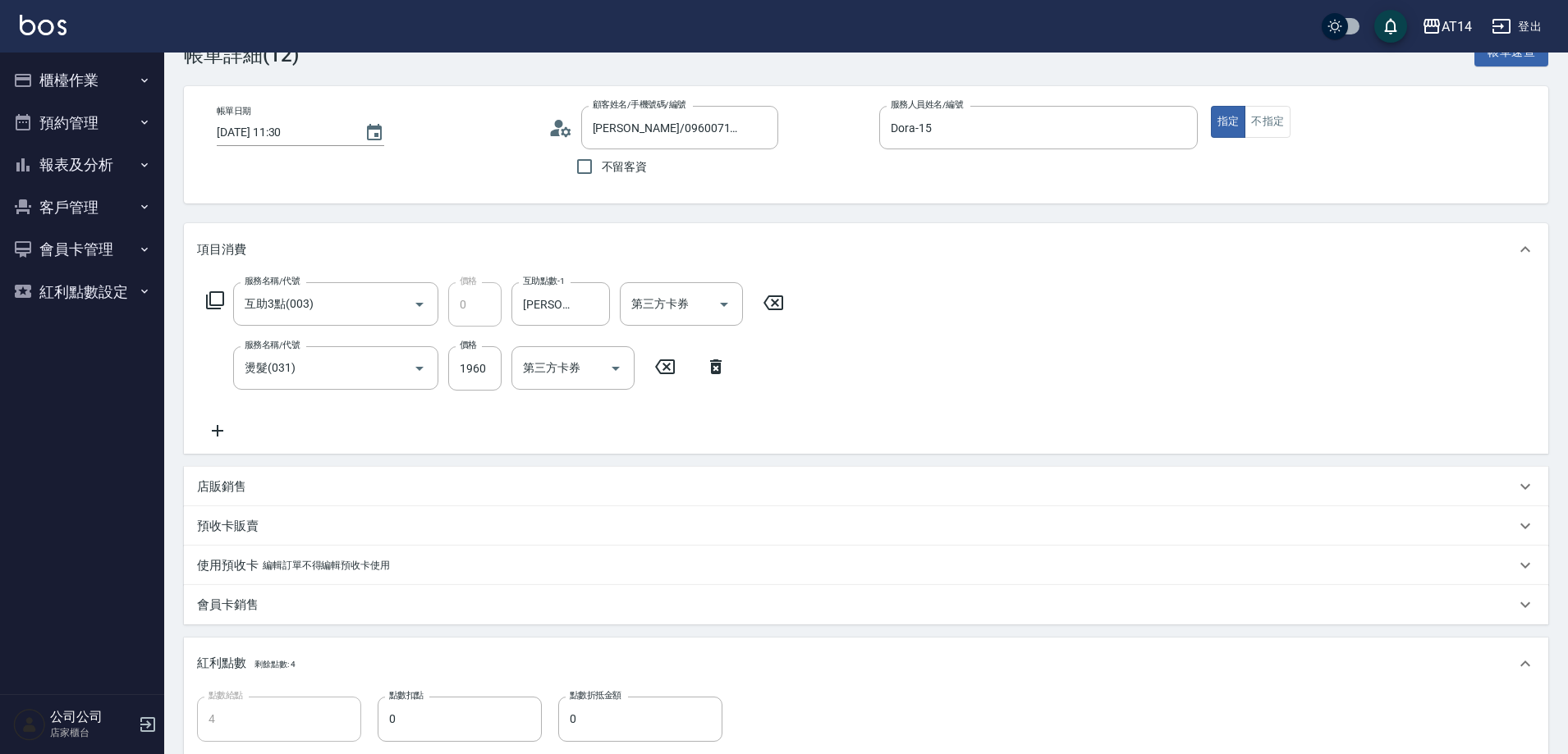
scroll to position [36, 0]
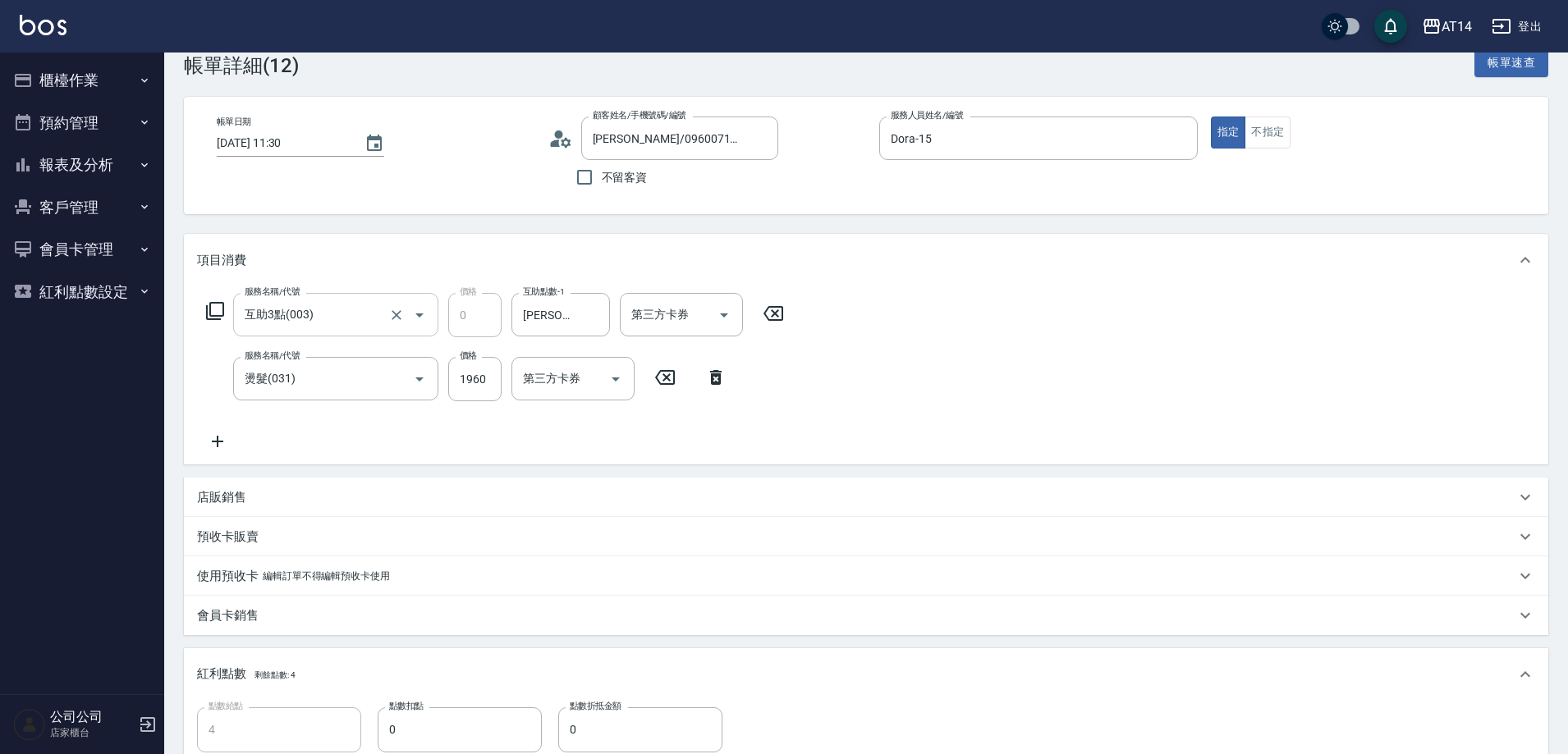
click at [367, 301] on input "互助3點(003)" at bounding box center [313, 314] width 144 height 29
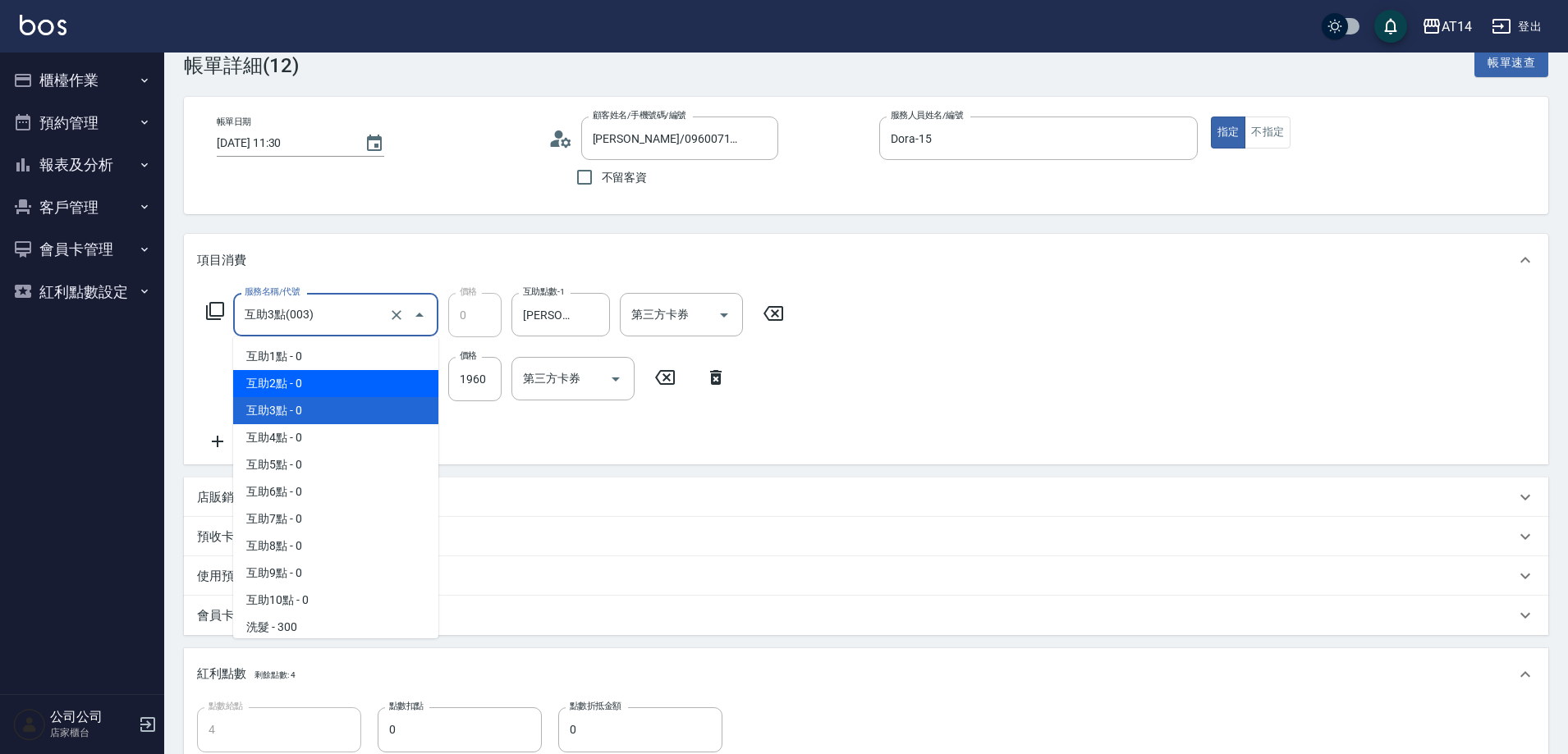
click at [331, 384] on span "互助2點 - 0" at bounding box center [336, 384] width 205 height 27
type input "互助2點(002)"
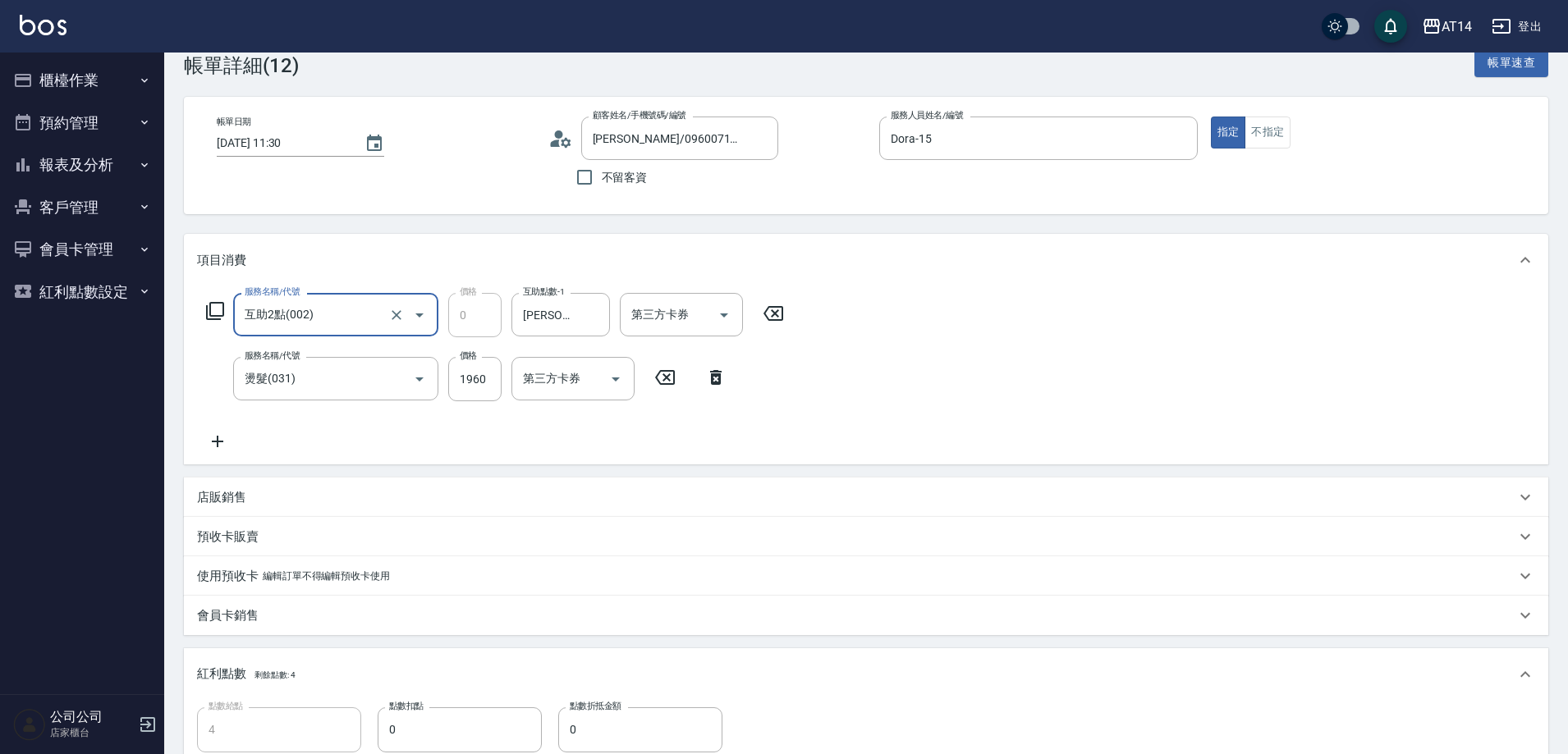
scroll to position [446, 0]
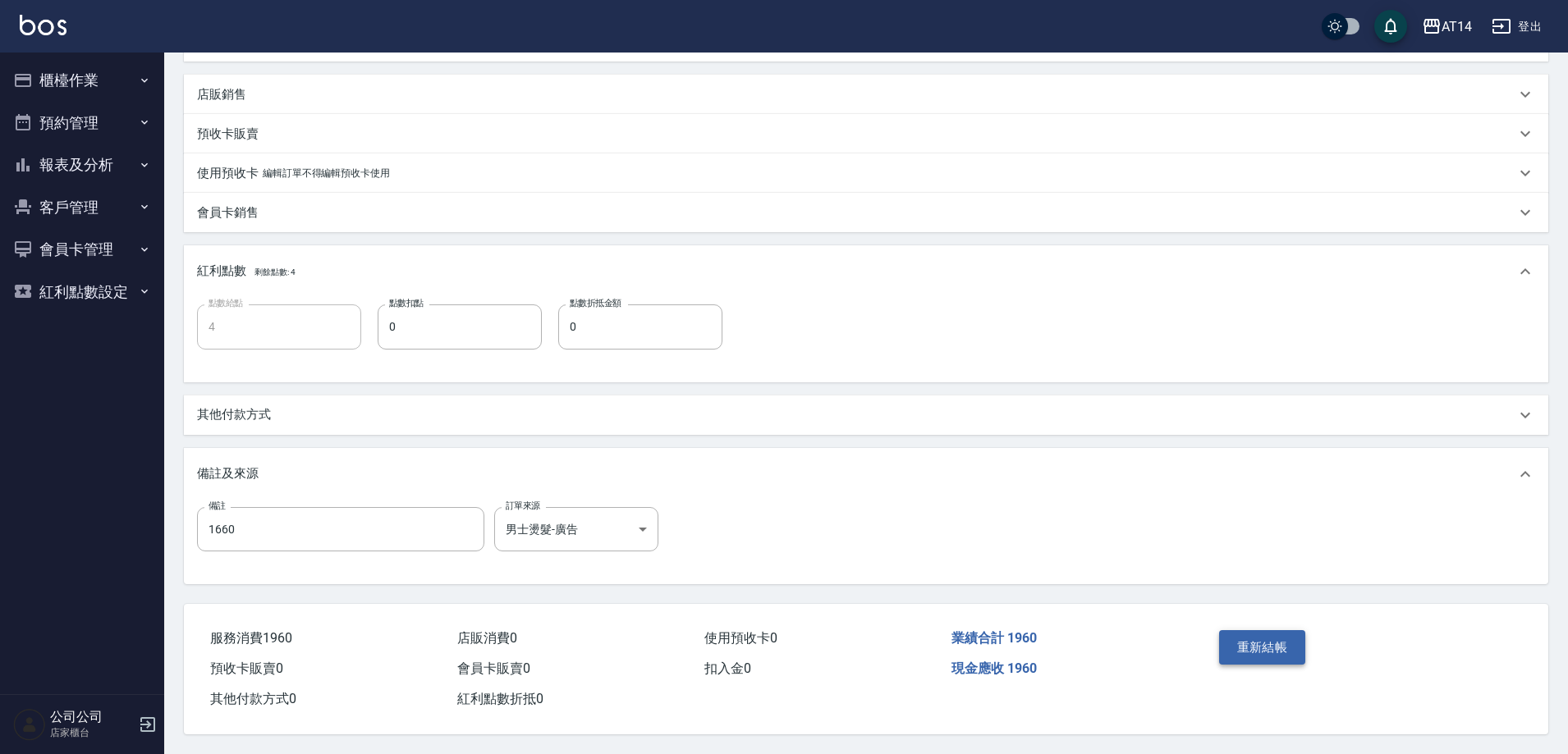
click at [1260, 636] on button "重新結帳" at bounding box center [1263, 648] width 87 height 35
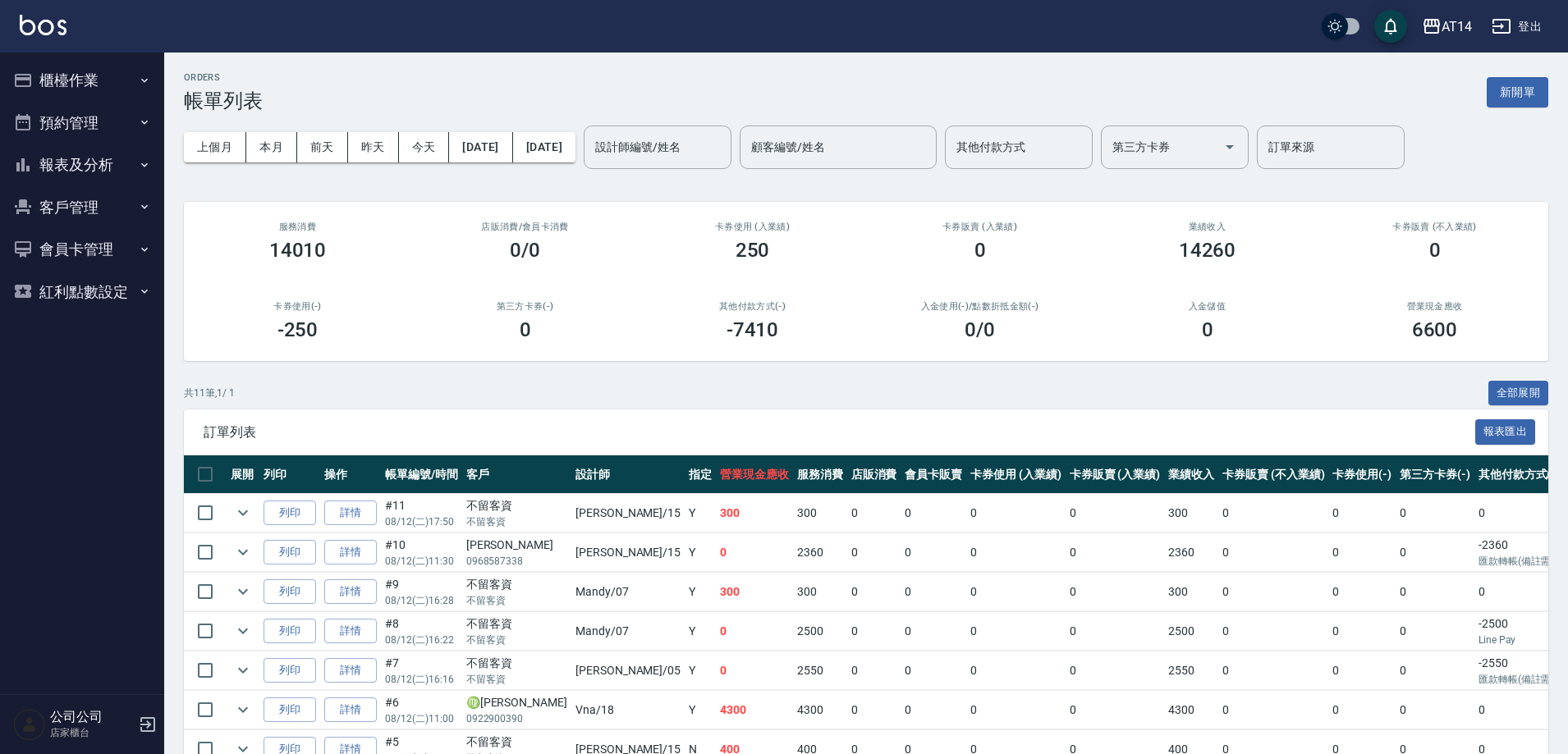
click at [113, 203] on button "客戶管理" at bounding box center [83, 207] width 151 height 43
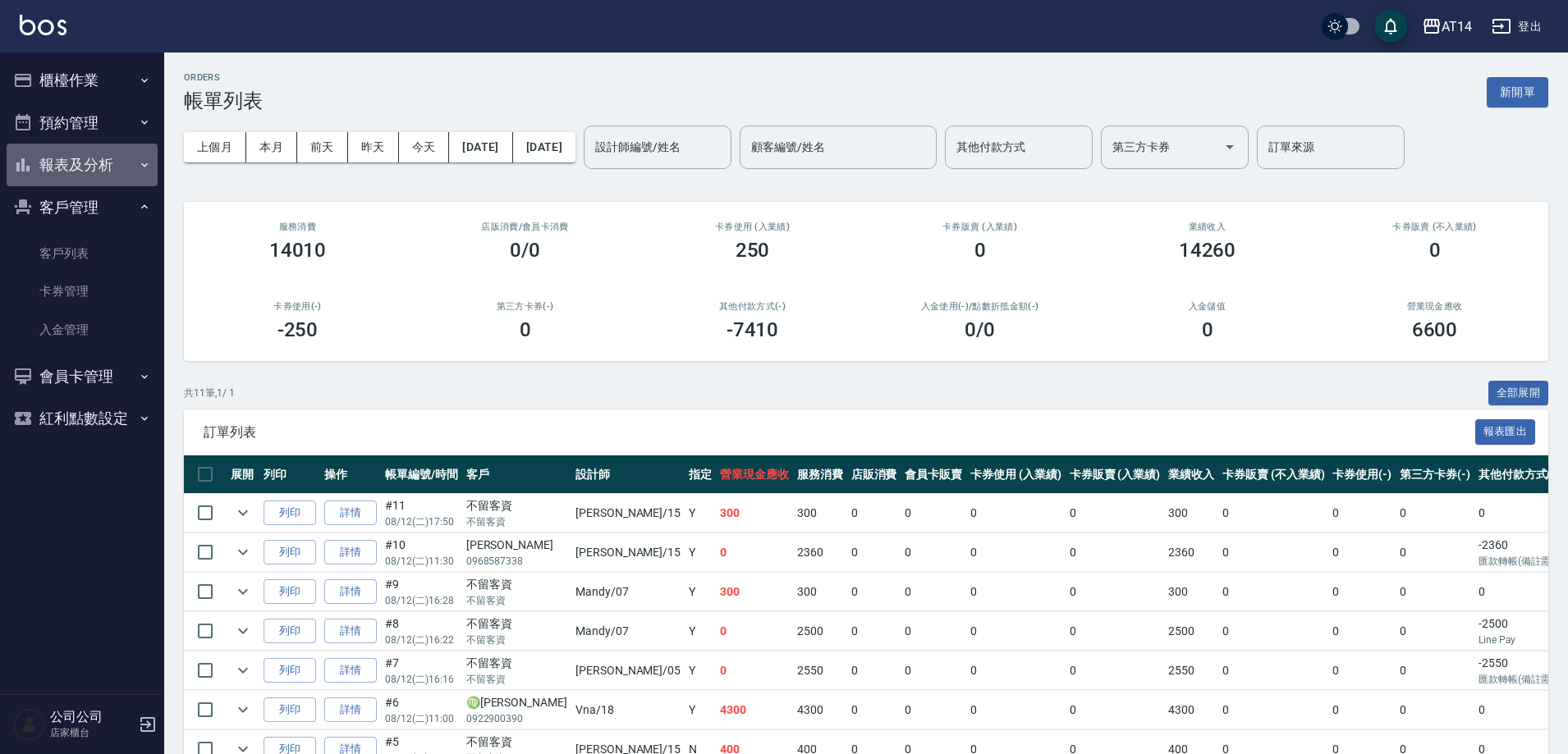
click at [118, 172] on button "報表及分析" at bounding box center [83, 164] width 151 height 43
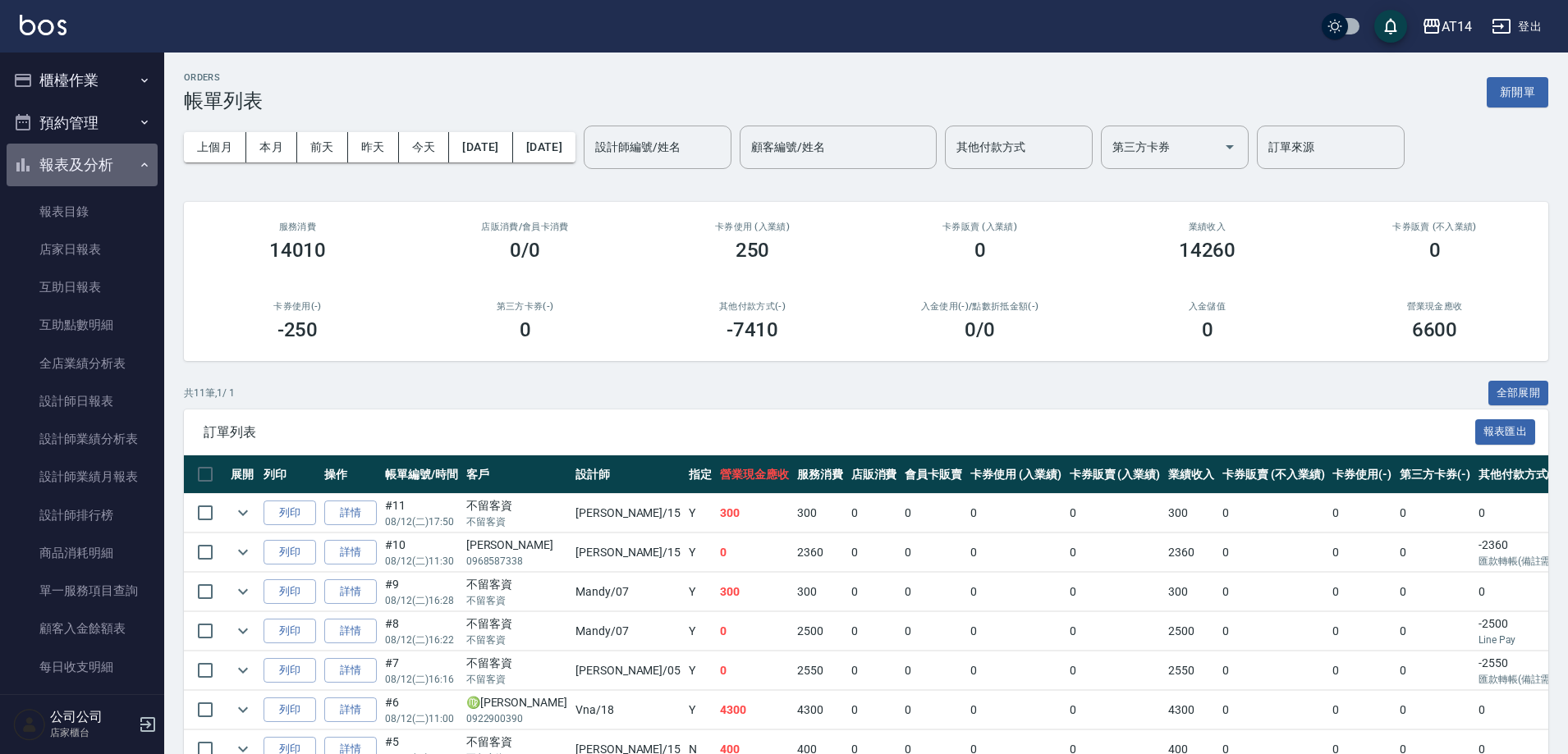
click at [118, 172] on button "報表及分析" at bounding box center [83, 164] width 151 height 43
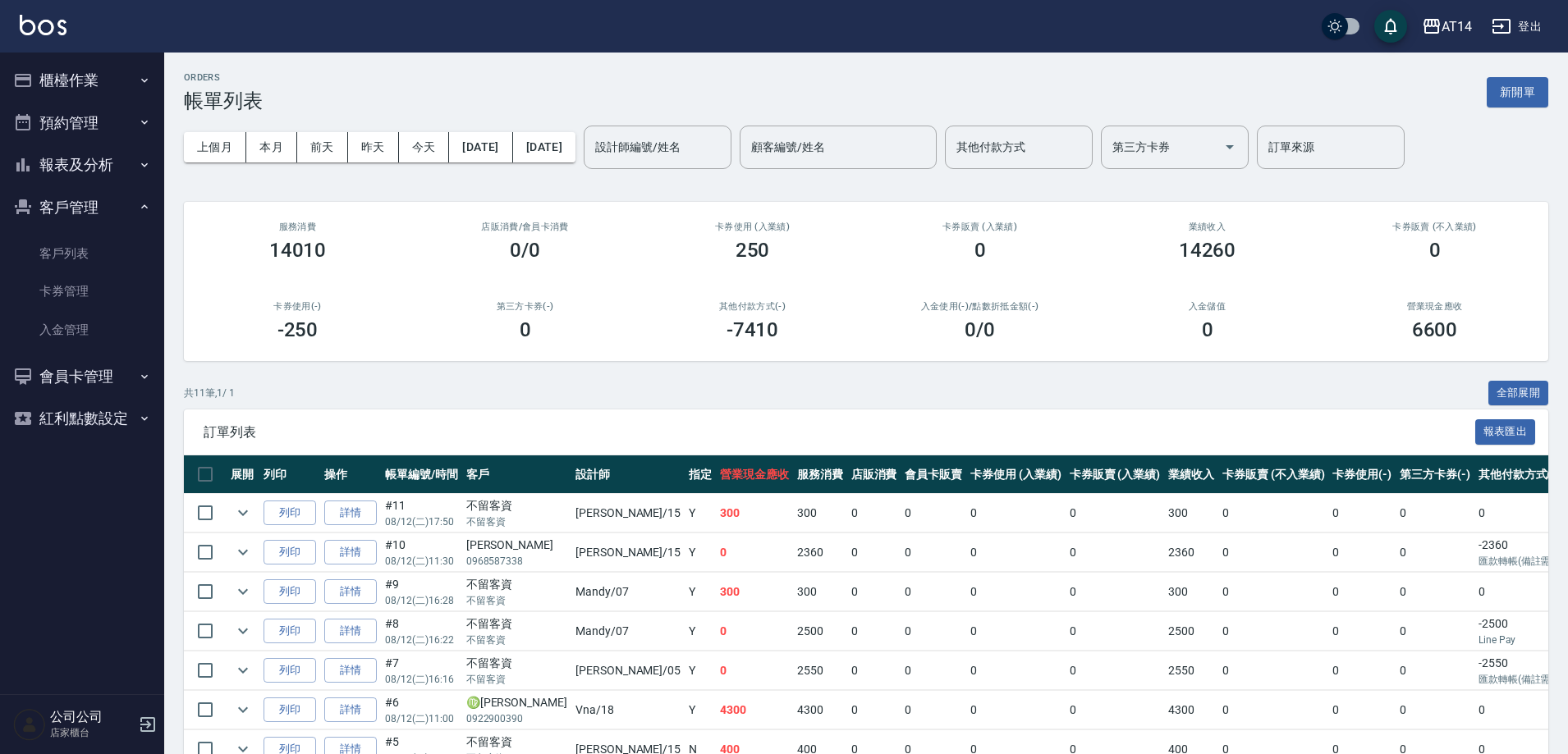
click at [105, 171] on button "報表及分析" at bounding box center [83, 164] width 151 height 43
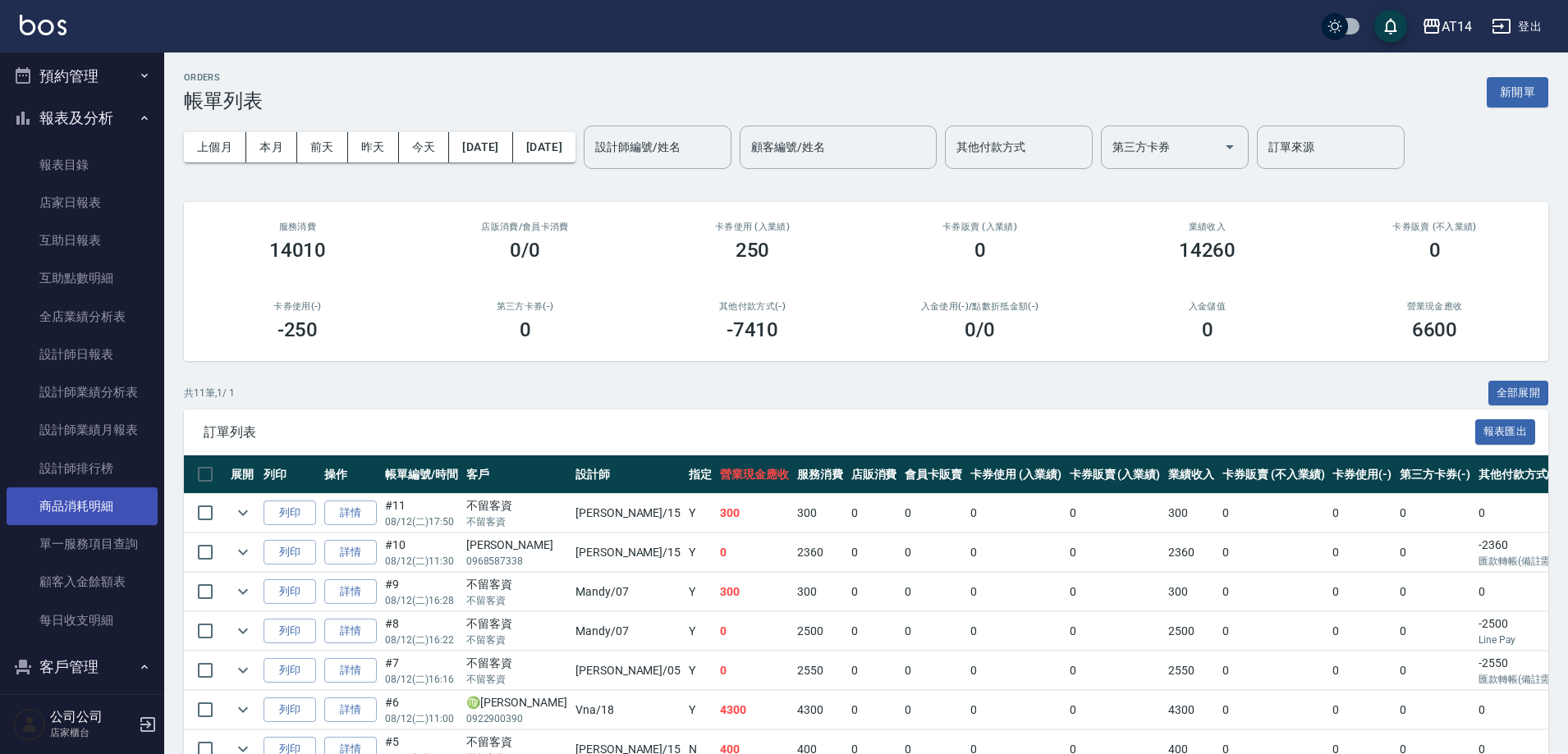
scroll to position [82, 0]
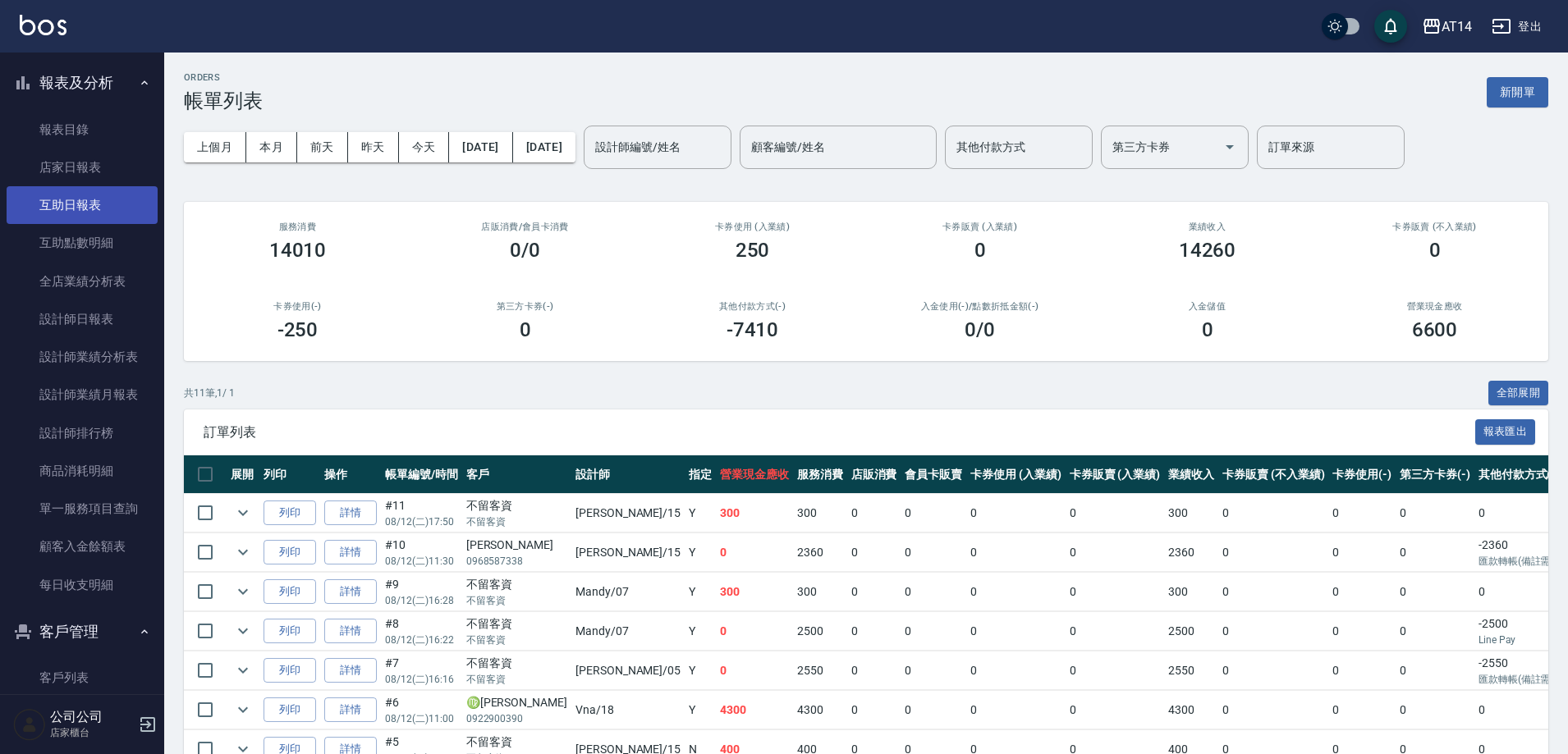
click at [111, 213] on link "互助日報表" at bounding box center [83, 204] width 151 height 37
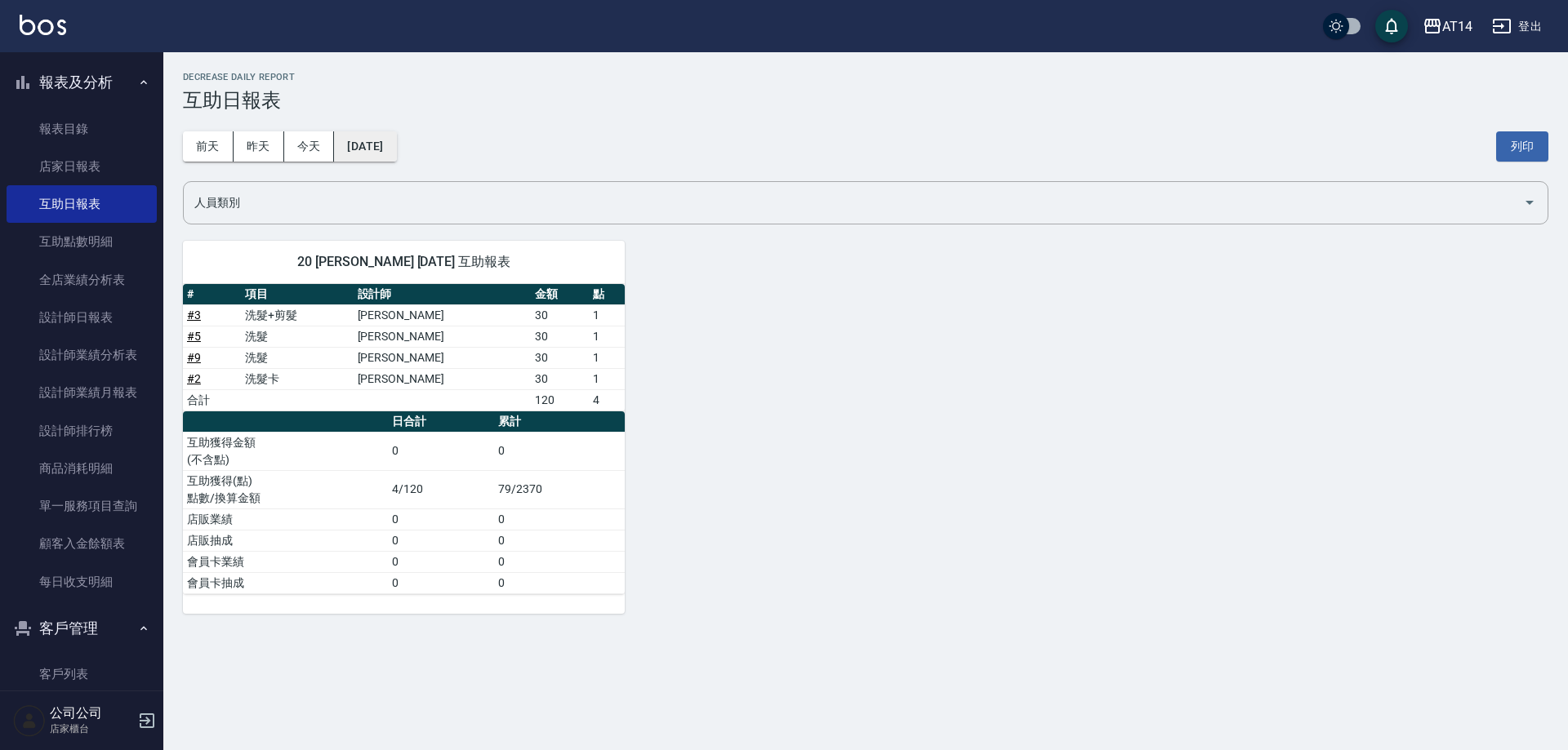
click at [372, 144] on button "[DATE]" at bounding box center [365, 146] width 62 height 30
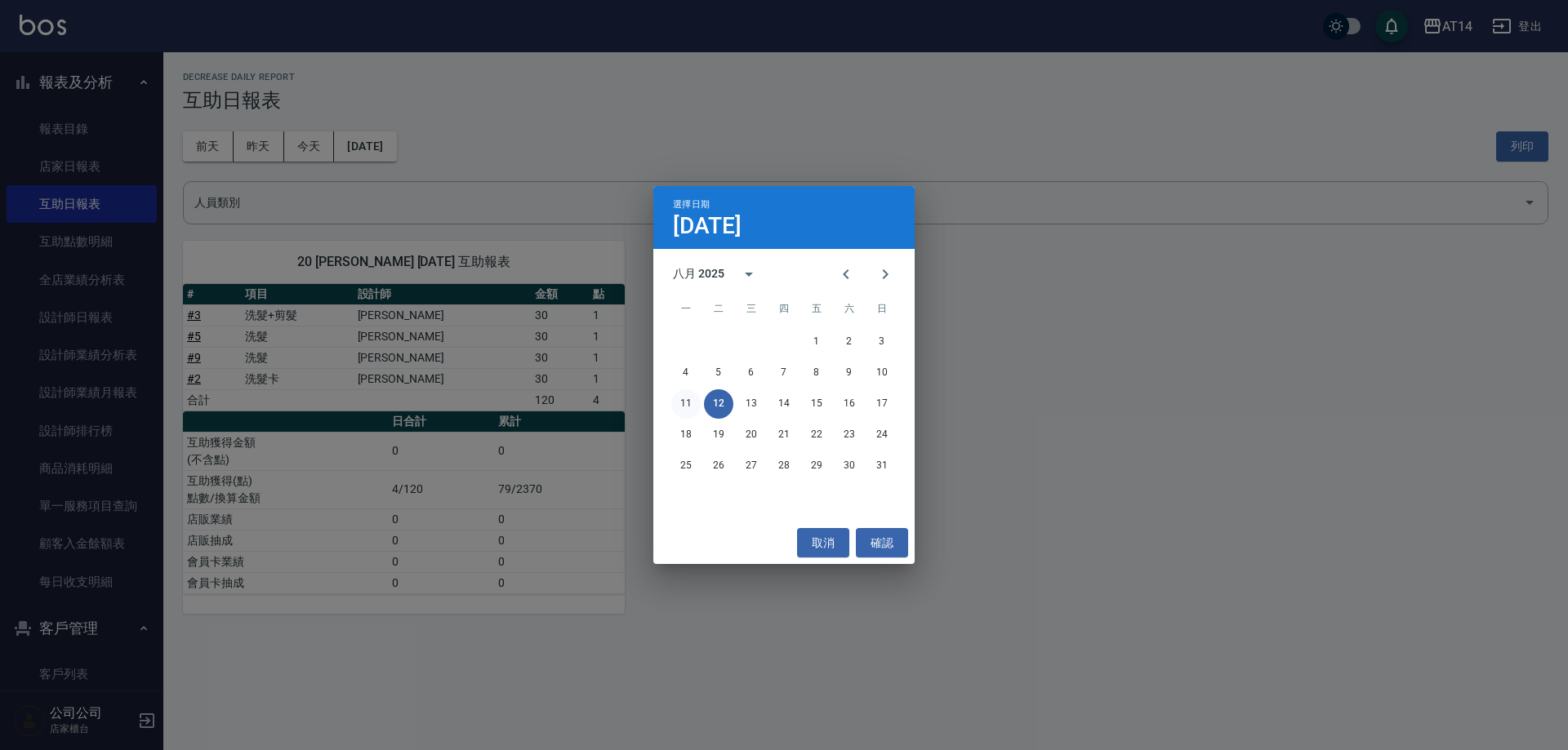
click at [679, 394] on button "11" at bounding box center [686, 404] width 29 height 29
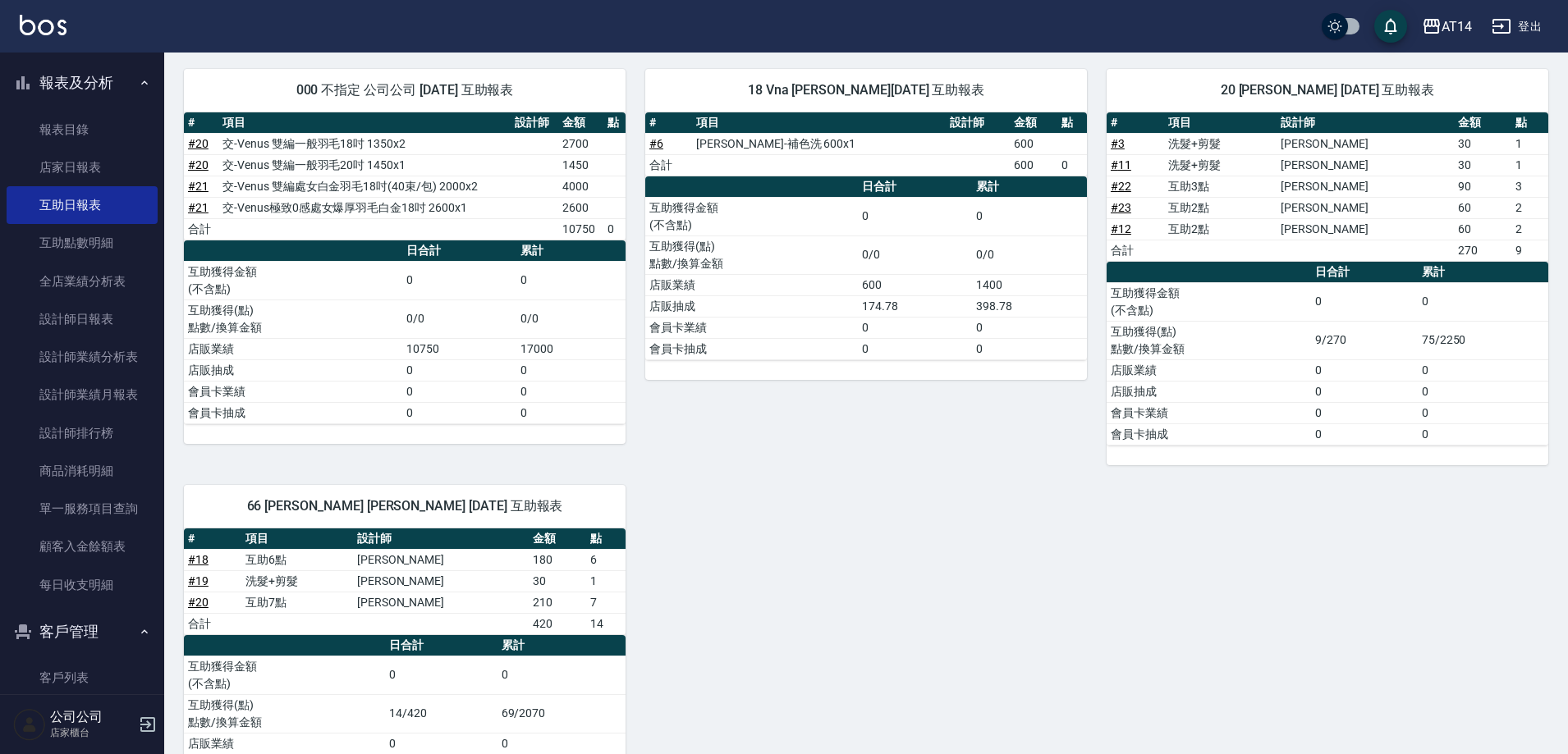
scroll to position [113, 0]
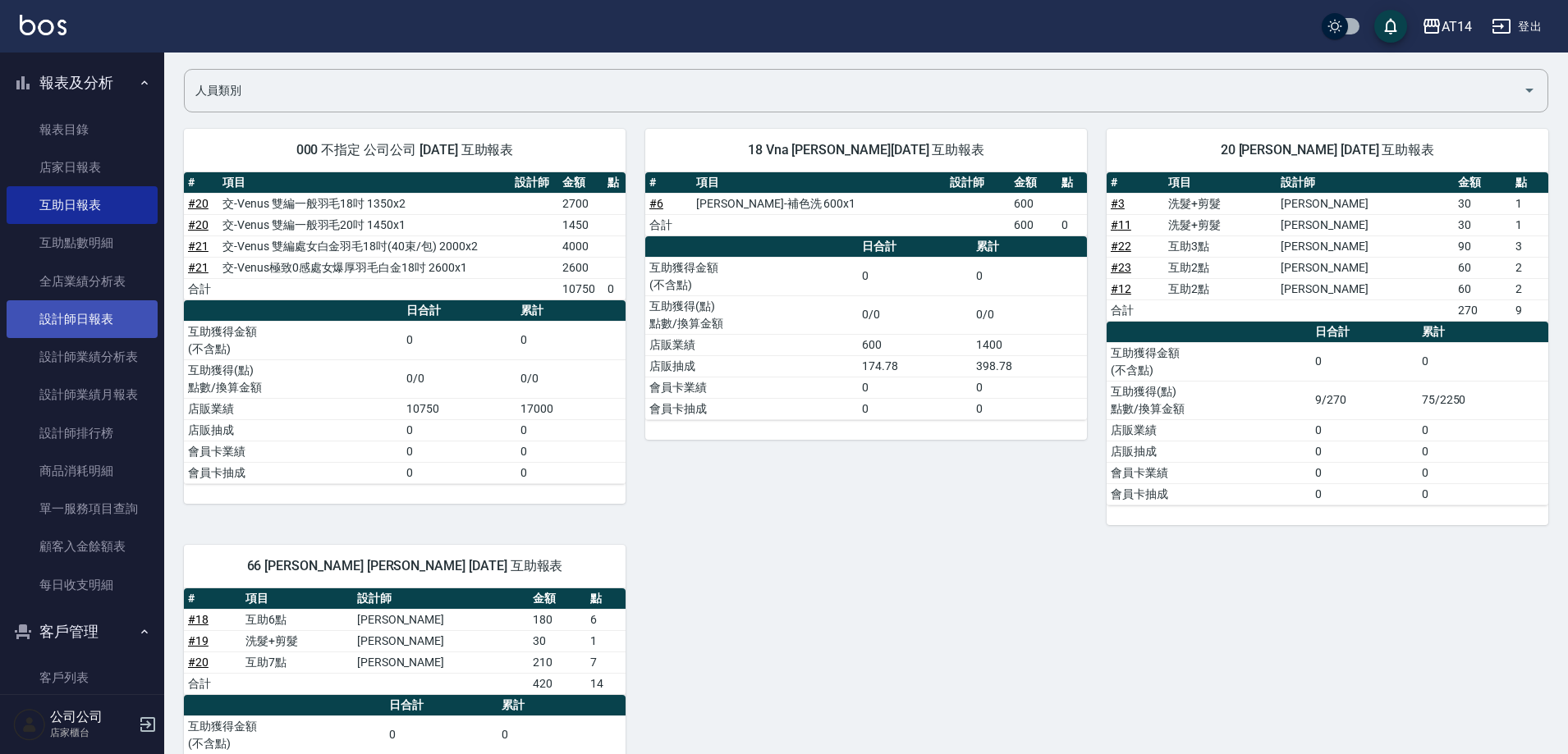
click at [113, 327] on link "設計師日報表" at bounding box center [83, 318] width 151 height 37
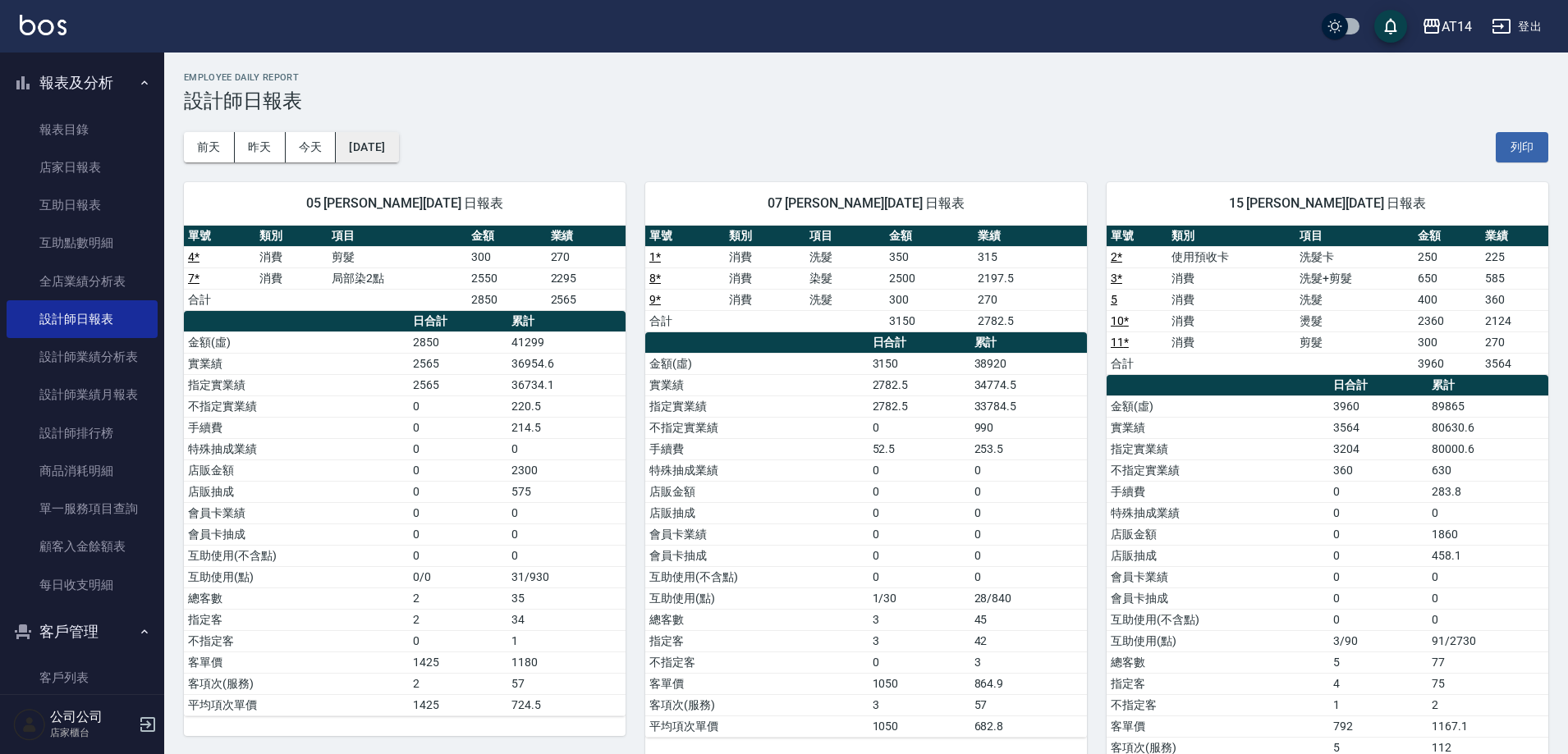
click at [393, 146] on button "2025/08/12" at bounding box center [367, 147] width 63 height 30
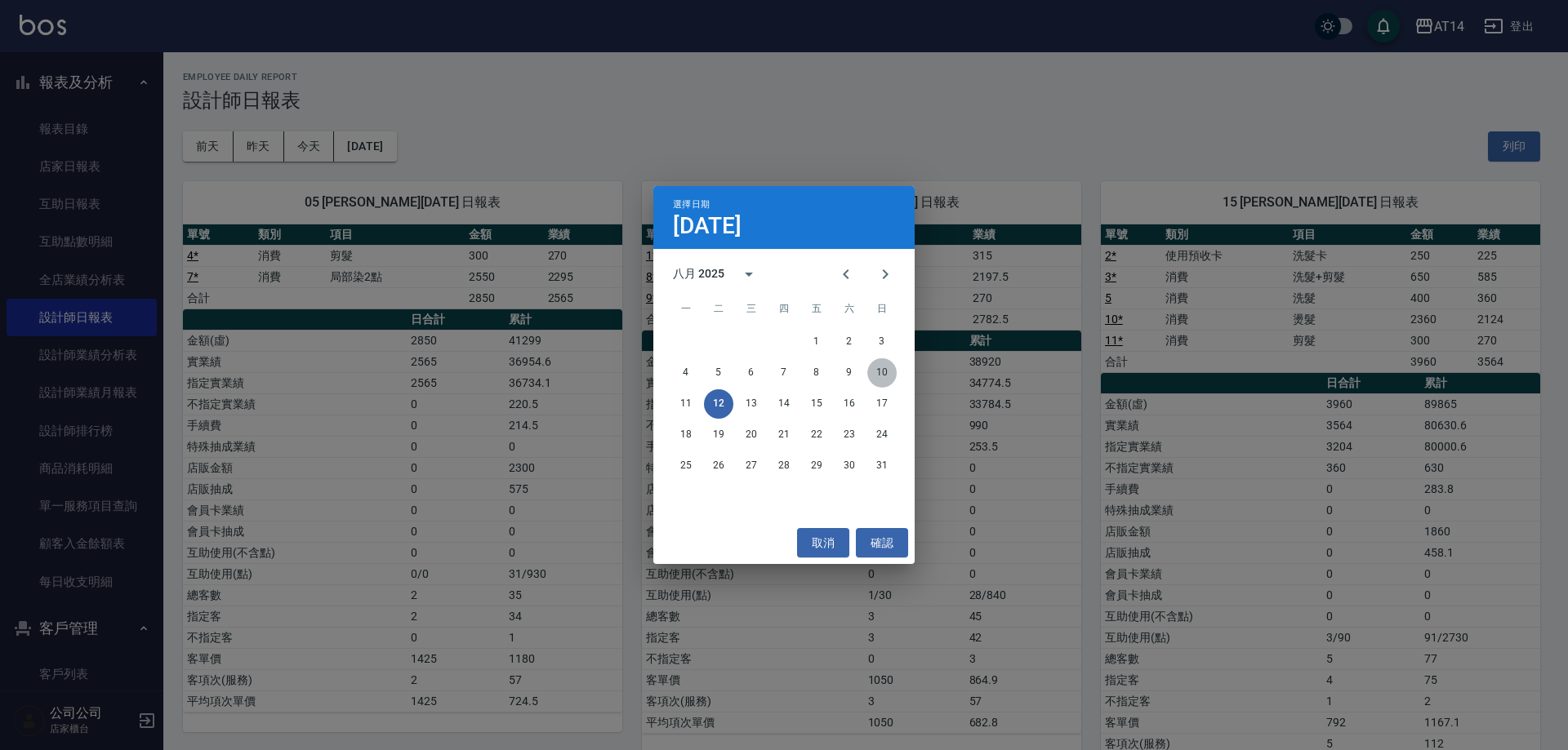
click at [873, 371] on button "10" at bounding box center [882, 373] width 29 height 29
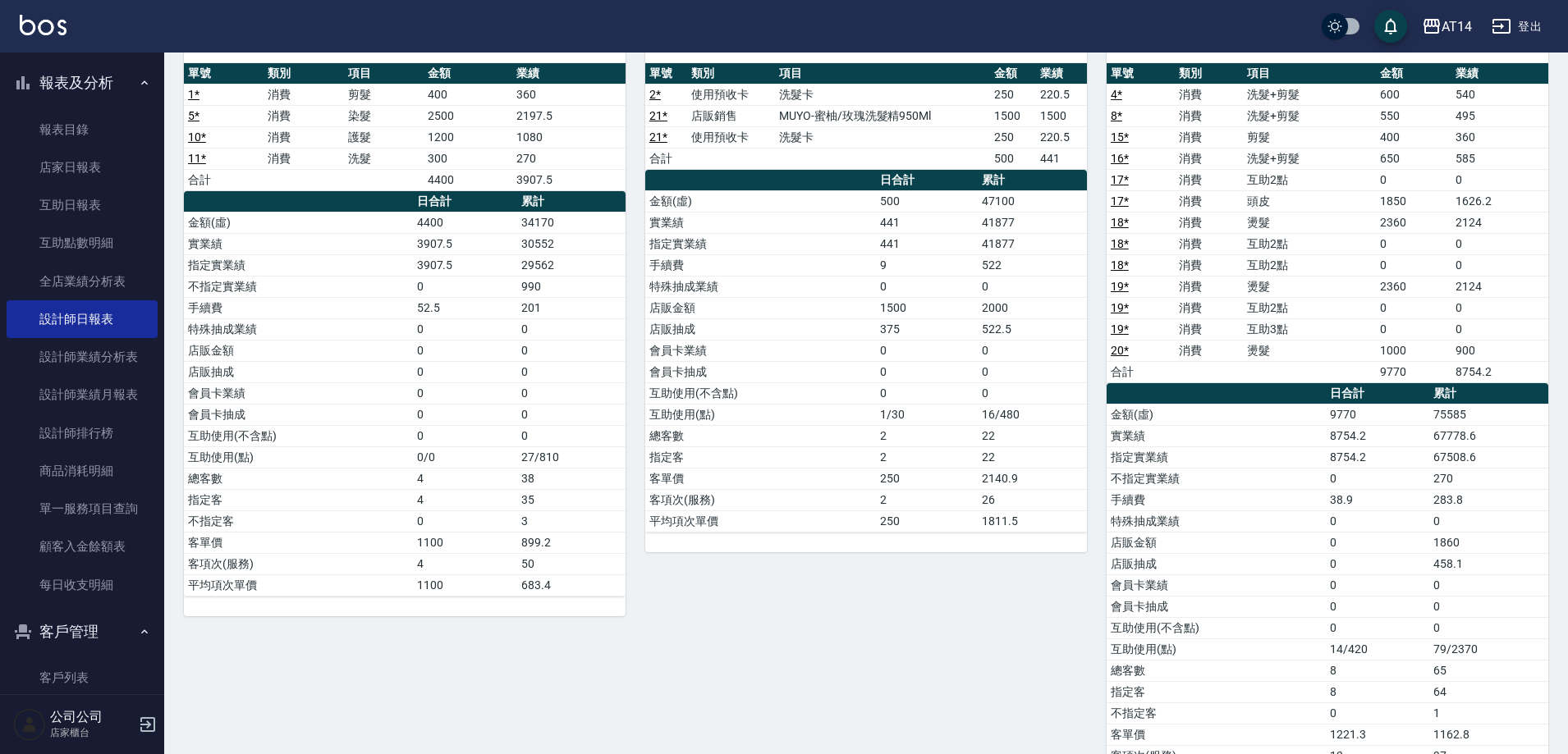
scroll to position [164, 0]
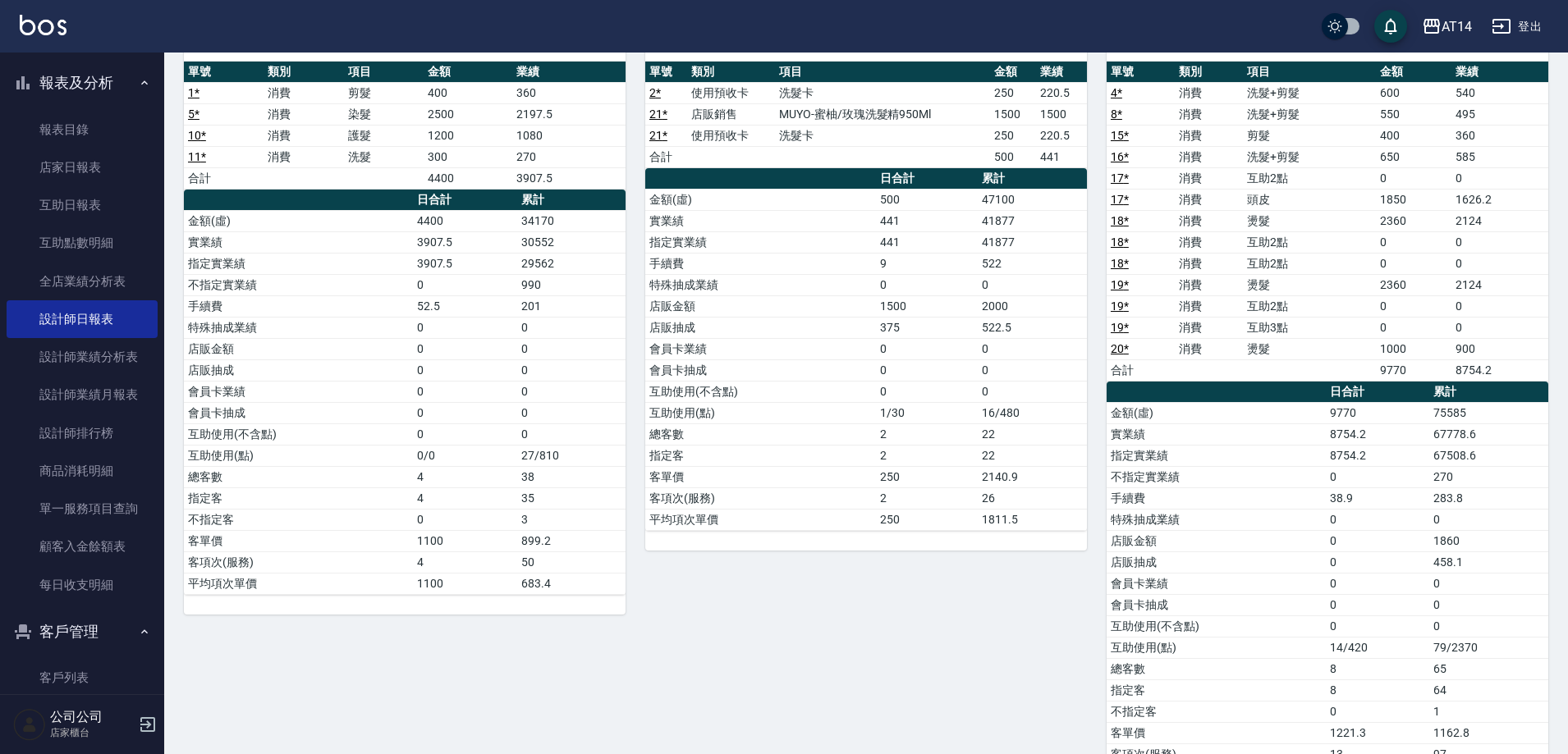
click at [1117, 328] on link "19 *" at bounding box center [1119, 327] width 18 height 13
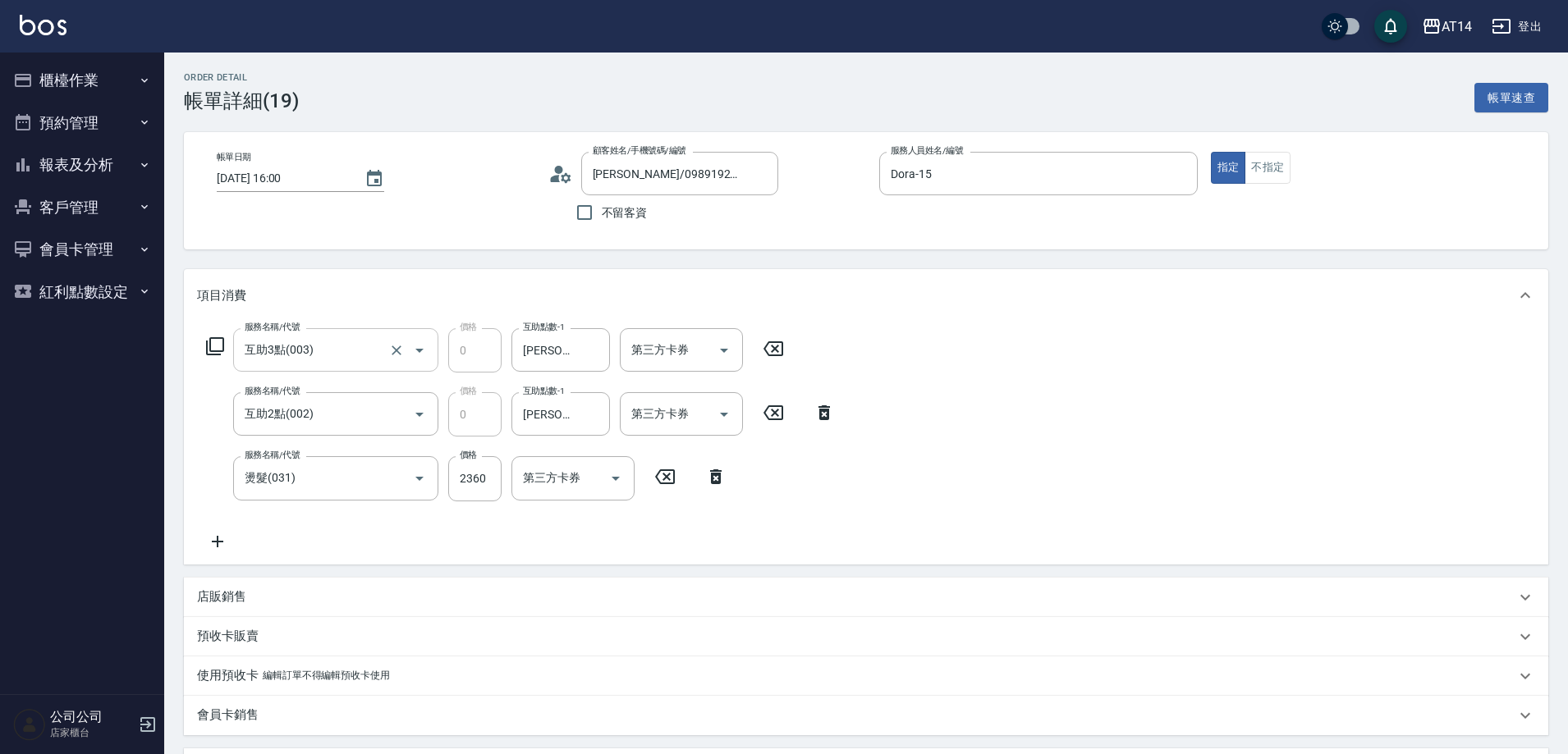
click at [352, 357] on input "互助3點(003)" at bounding box center [313, 350] width 144 height 29
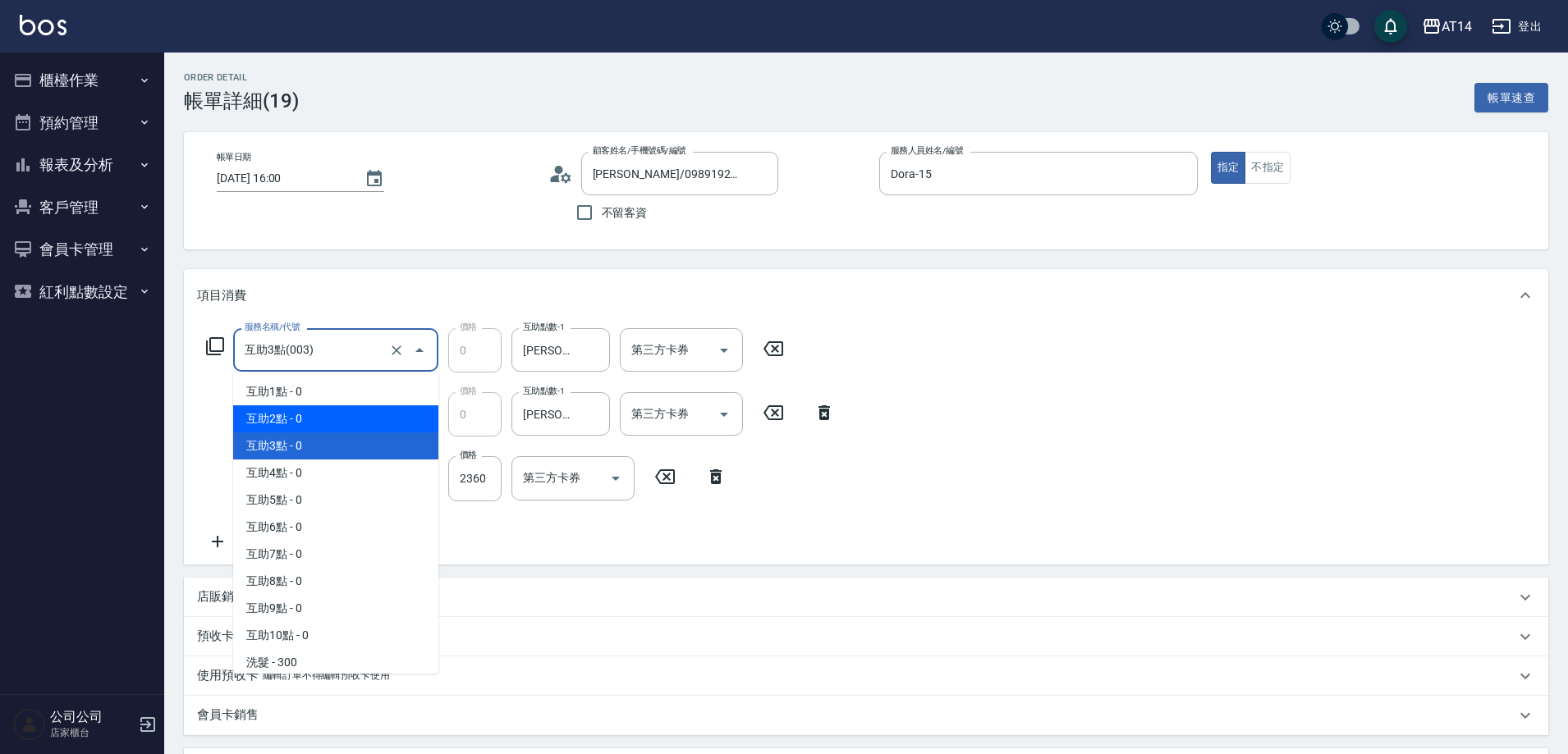
click at [324, 413] on span "互助2點 - 0" at bounding box center [336, 418] width 205 height 27
type input "互助2點(002)"
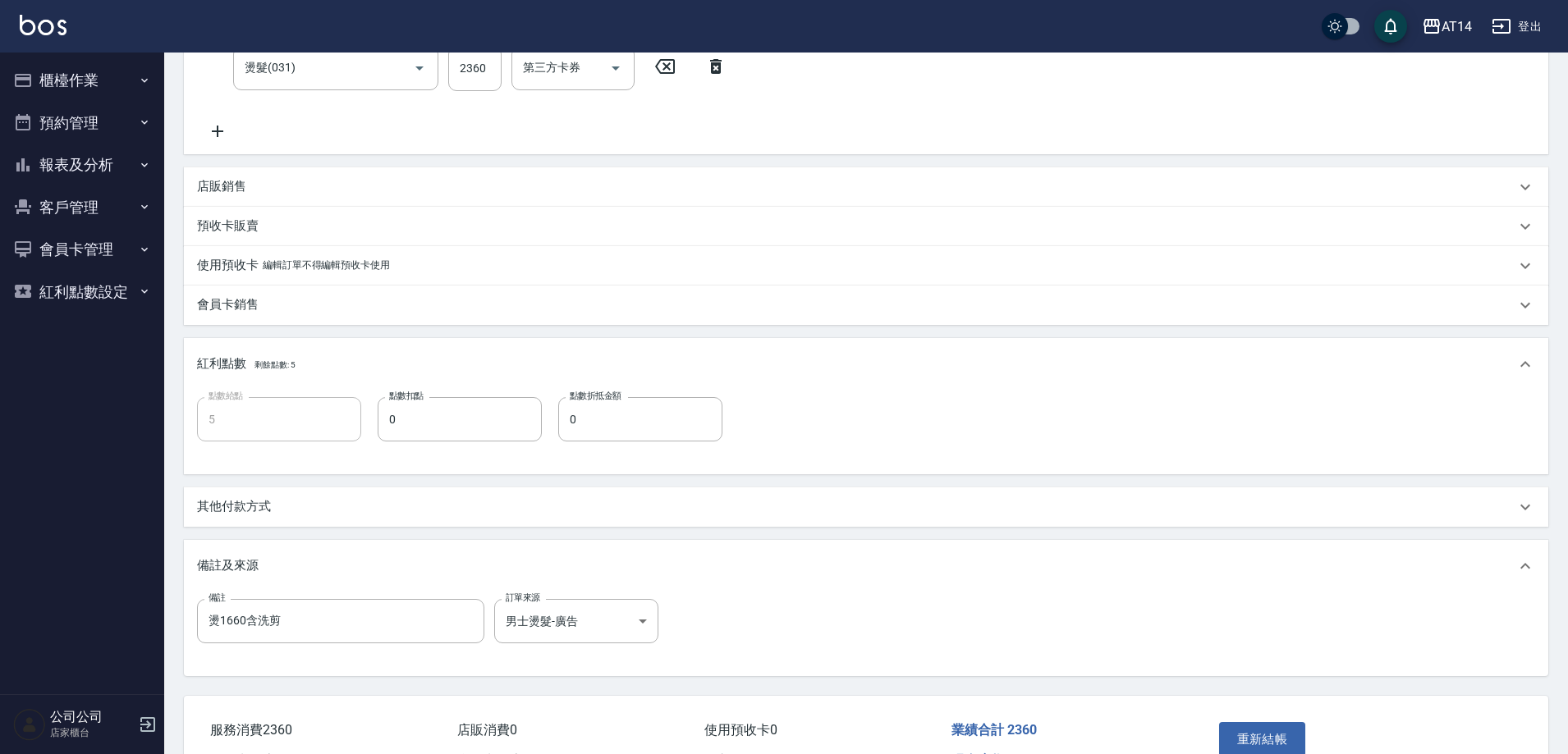
scroll to position [510, 0]
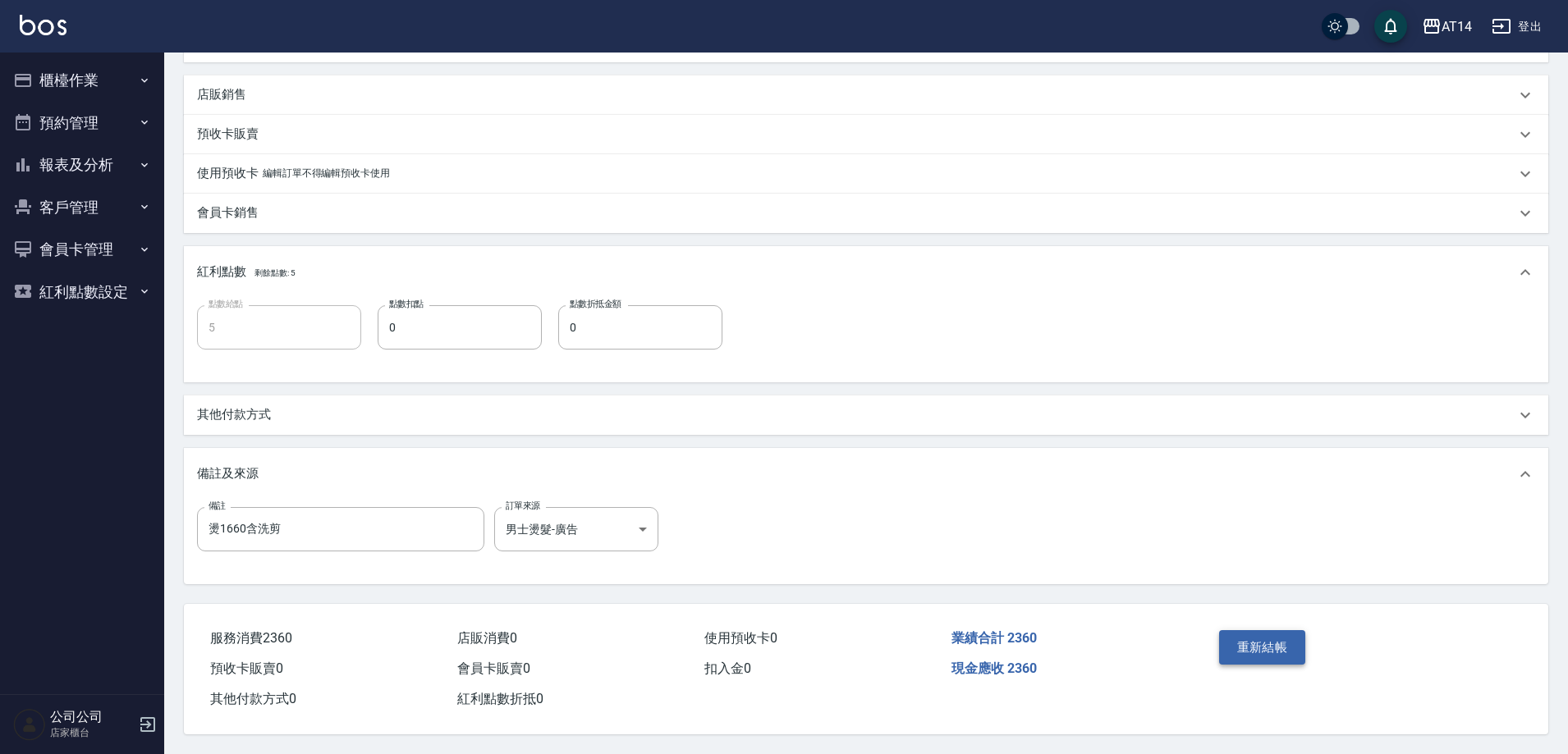
click at [1267, 644] on button "重新結帳" at bounding box center [1263, 648] width 87 height 35
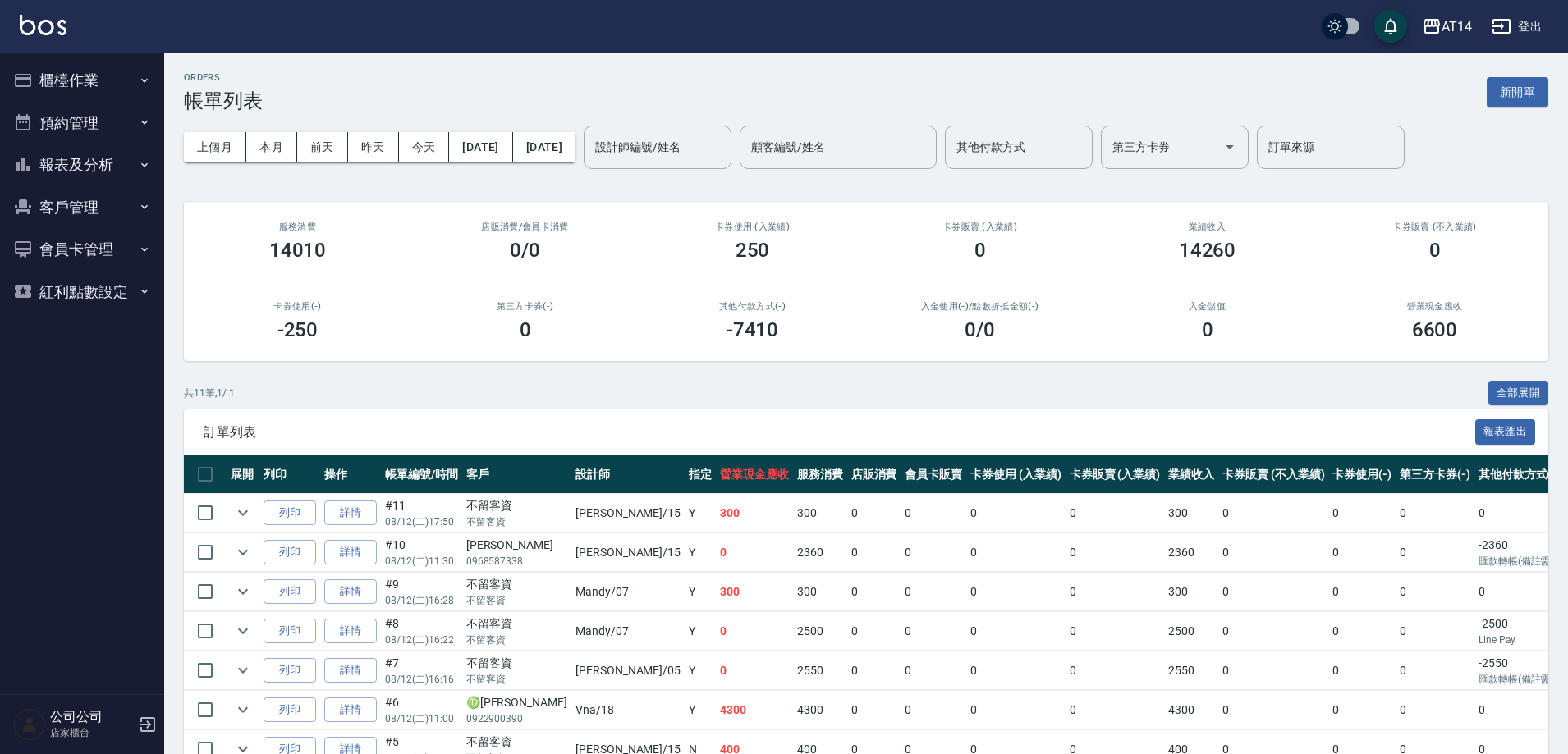
click at [41, 167] on button "報表及分析" at bounding box center [83, 164] width 151 height 43
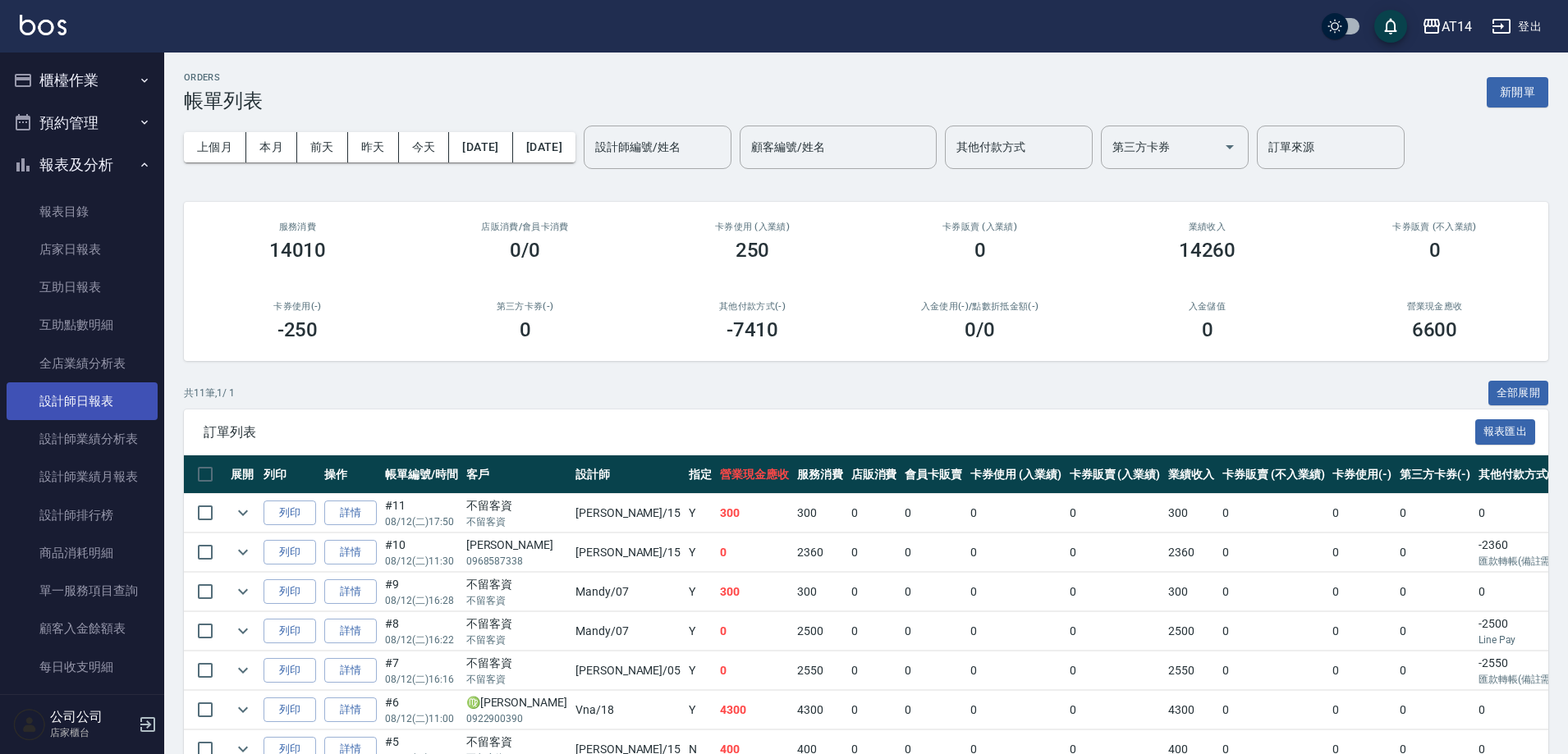
click at [107, 415] on link "設計師日報表" at bounding box center [83, 401] width 151 height 37
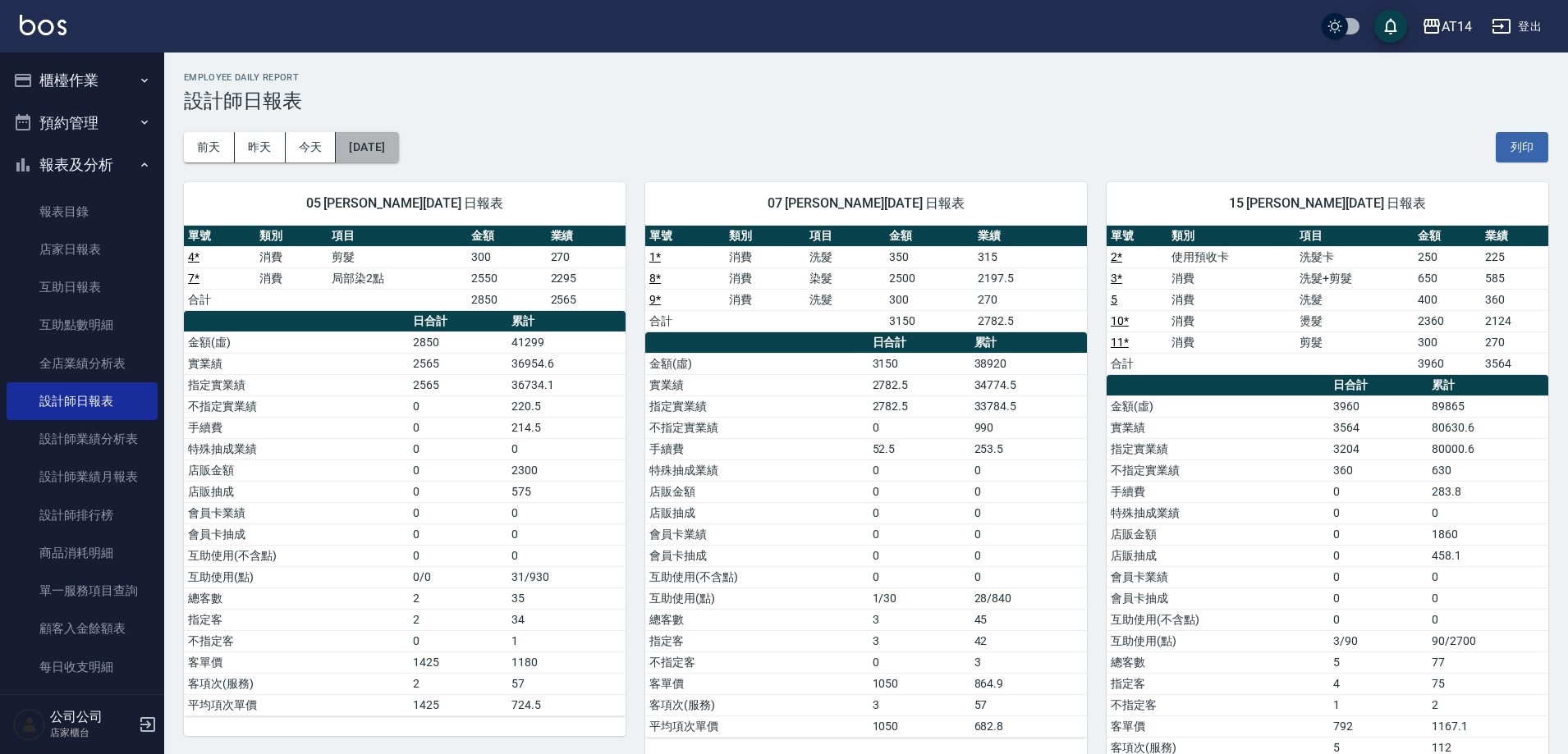
click at [378, 139] on button "[DATE]" at bounding box center [367, 147] width 63 height 30
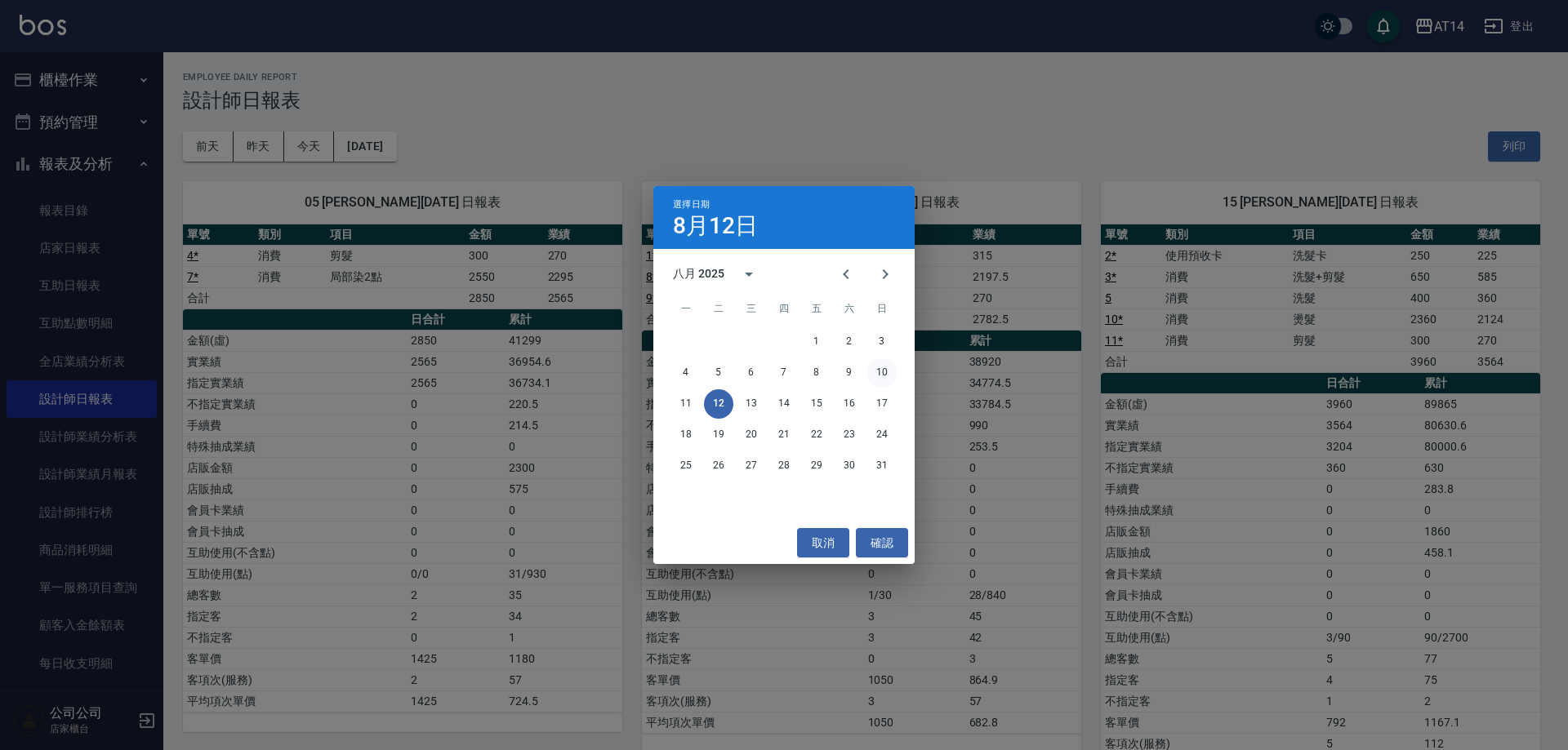
click at [887, 377] on button "10" at bounding box center [882, 373] width 29 height 29
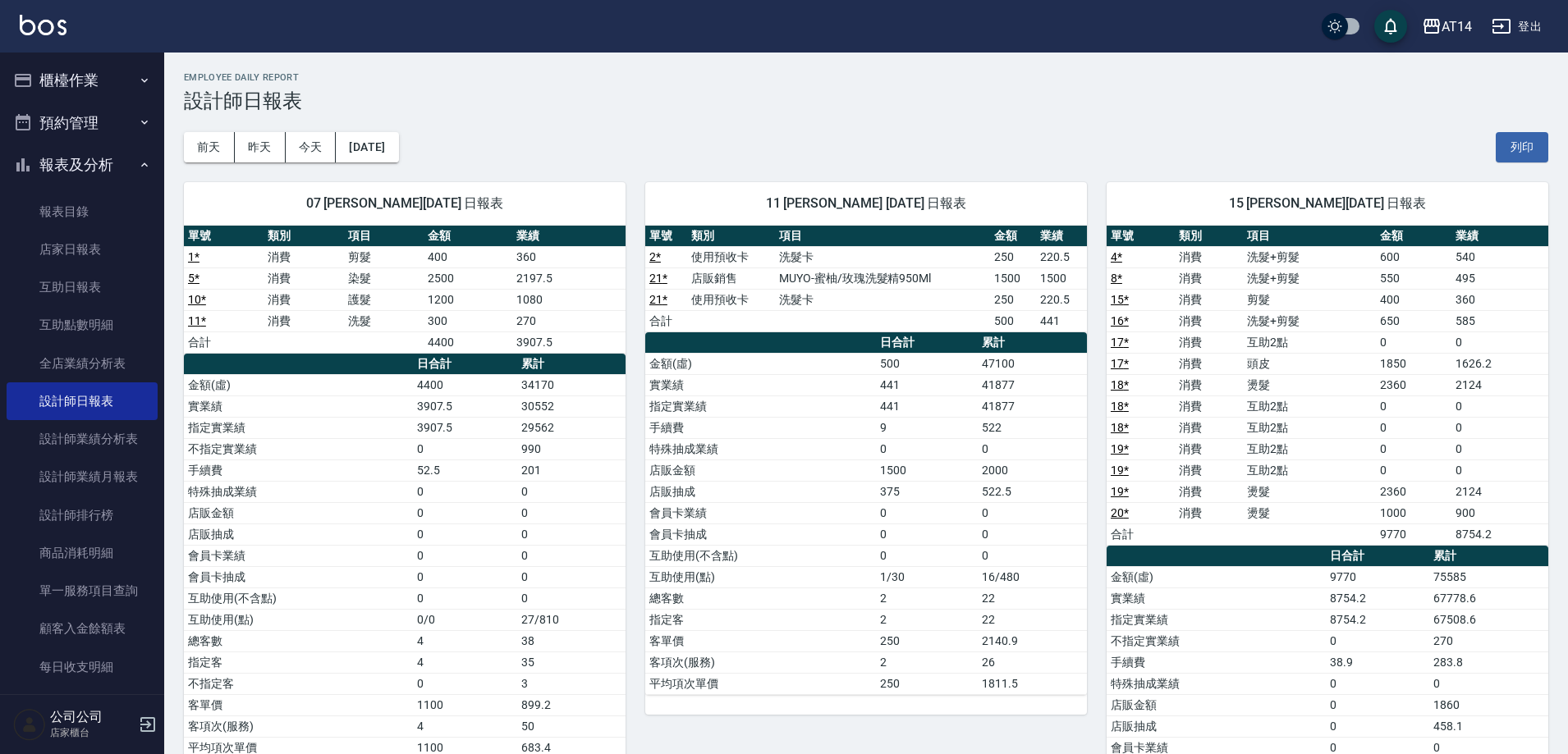
click at [1118, 474] on link "19 *" at bounding box center [1119, 470] width 18 height 13
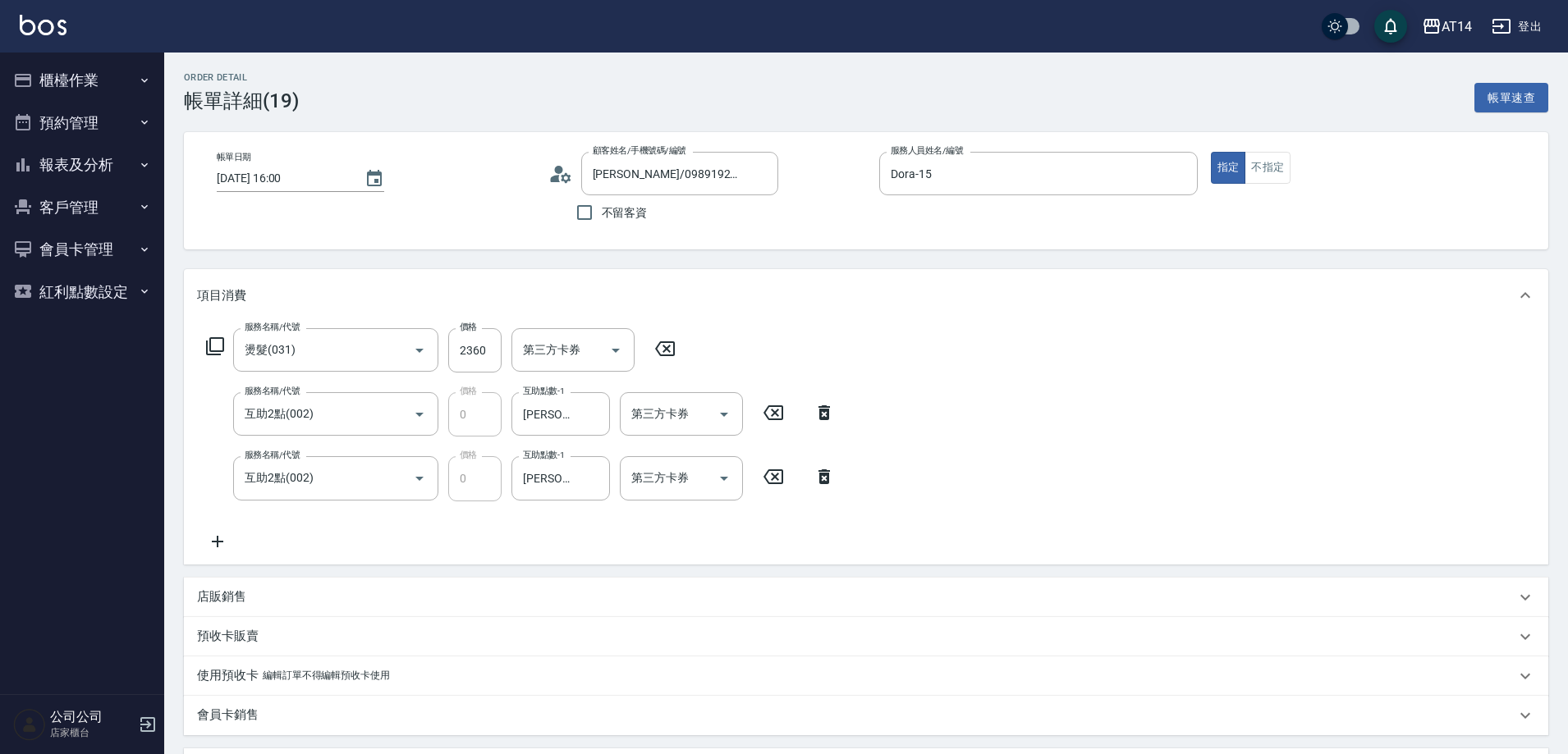
scroll to position [510, 0]
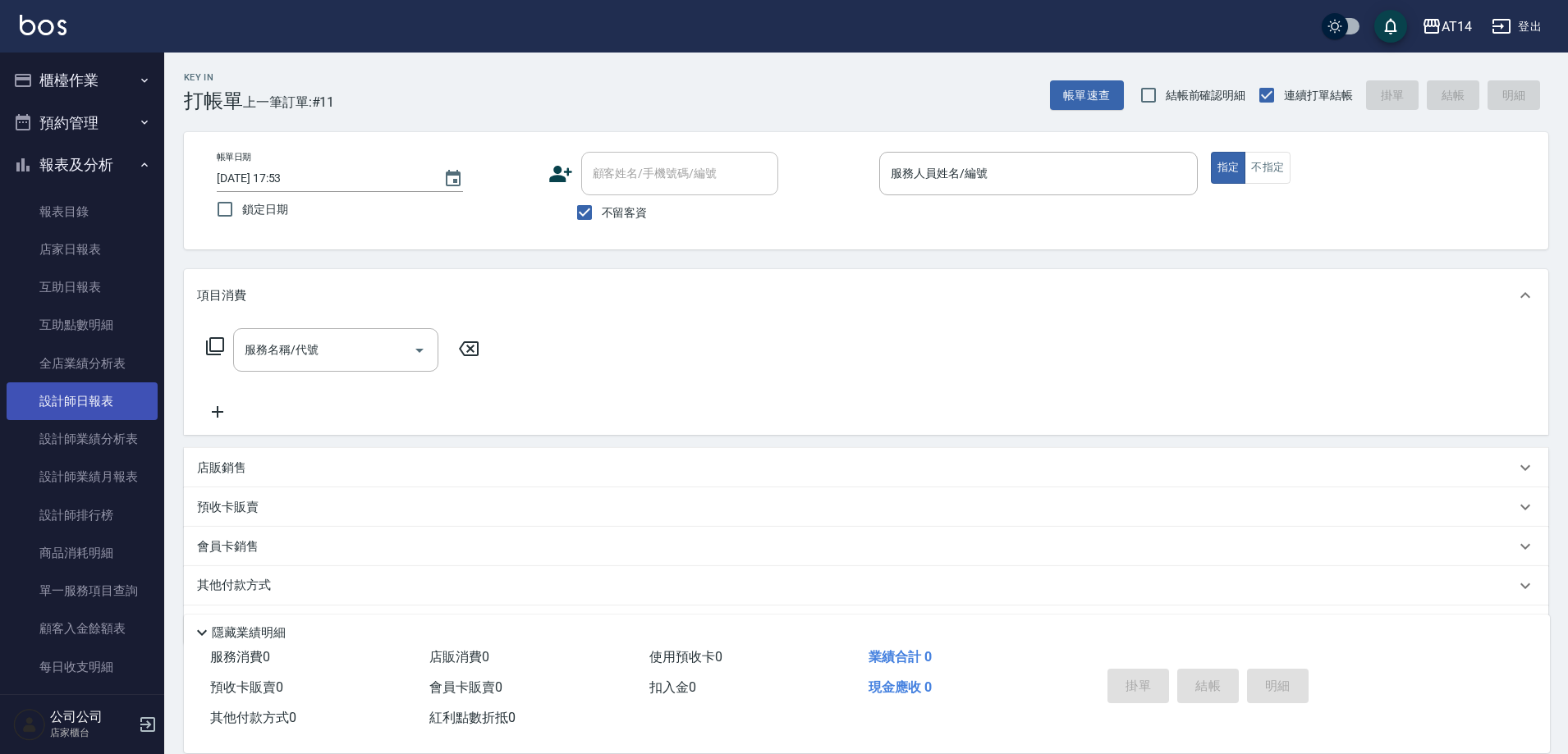
click at [138, 389] on link "設計師日報表" at bounding box center [83, 401] width 151 height 37
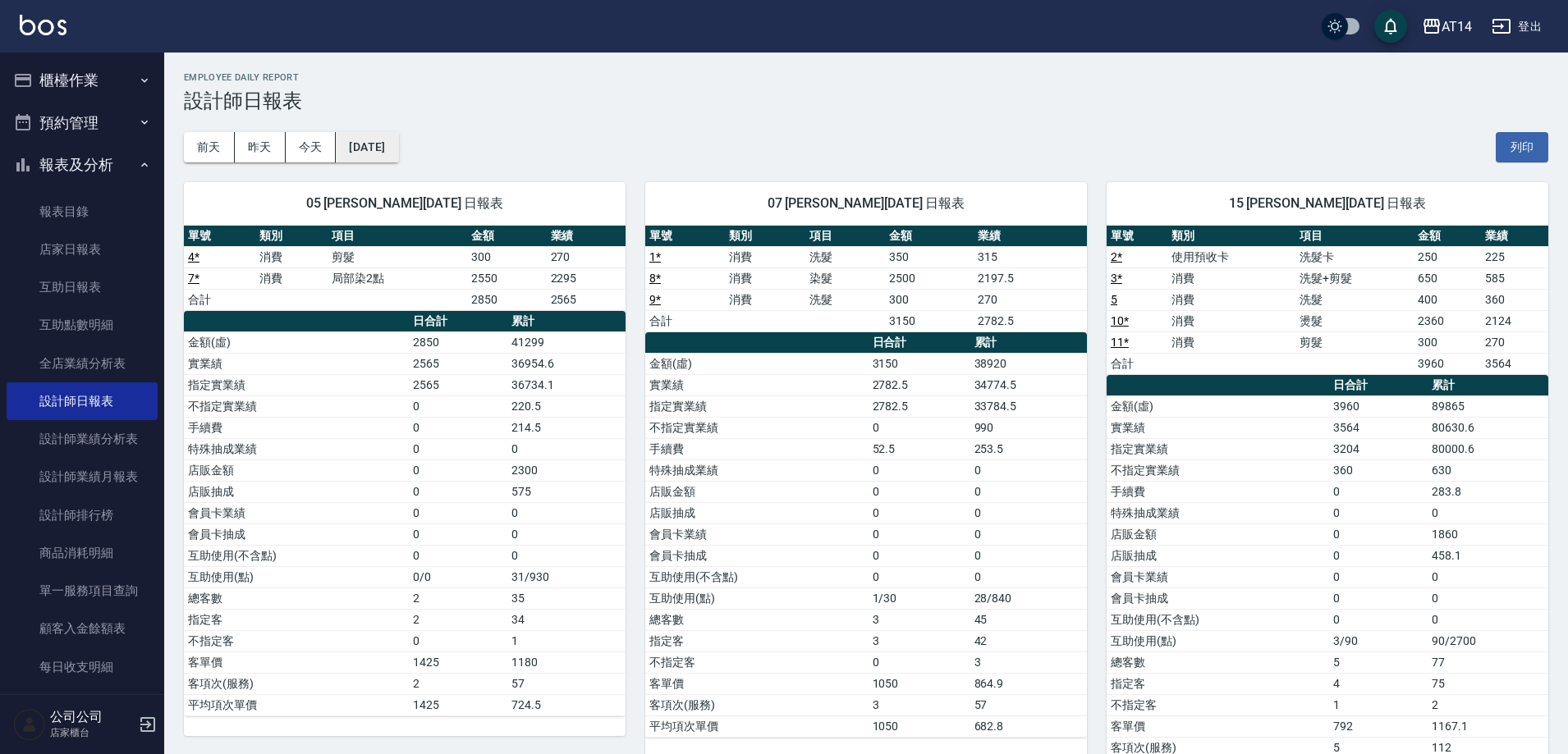
click at [398, 157] on button "[DATE]" at bounding box center [367, 147] width 63 height 30
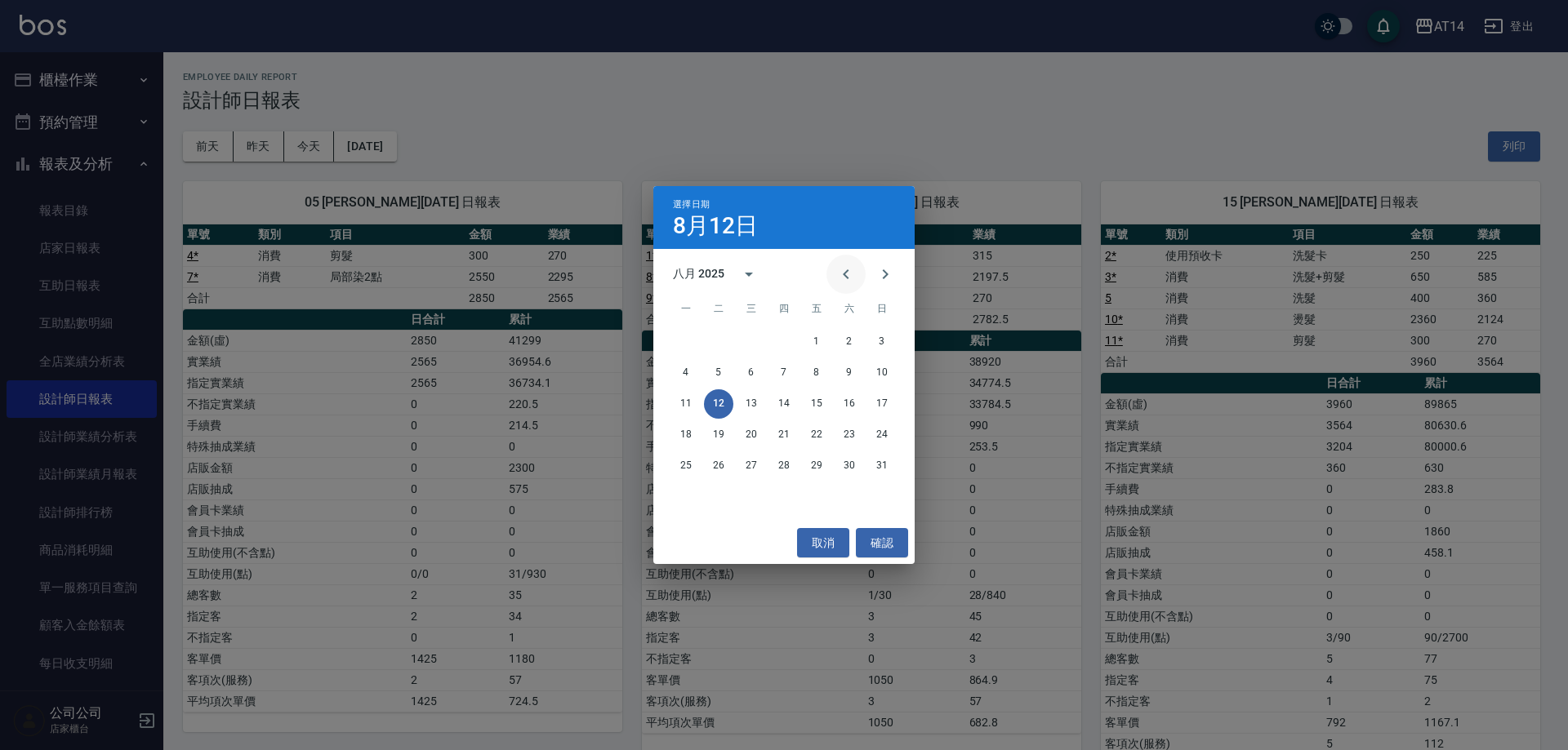
click at [837, 285] on button "Previous month" at bounding box center [845, 274] width 39 height 39
click at [845, 379] on button "12" at bounding box center [850, 373] width 29 height 29
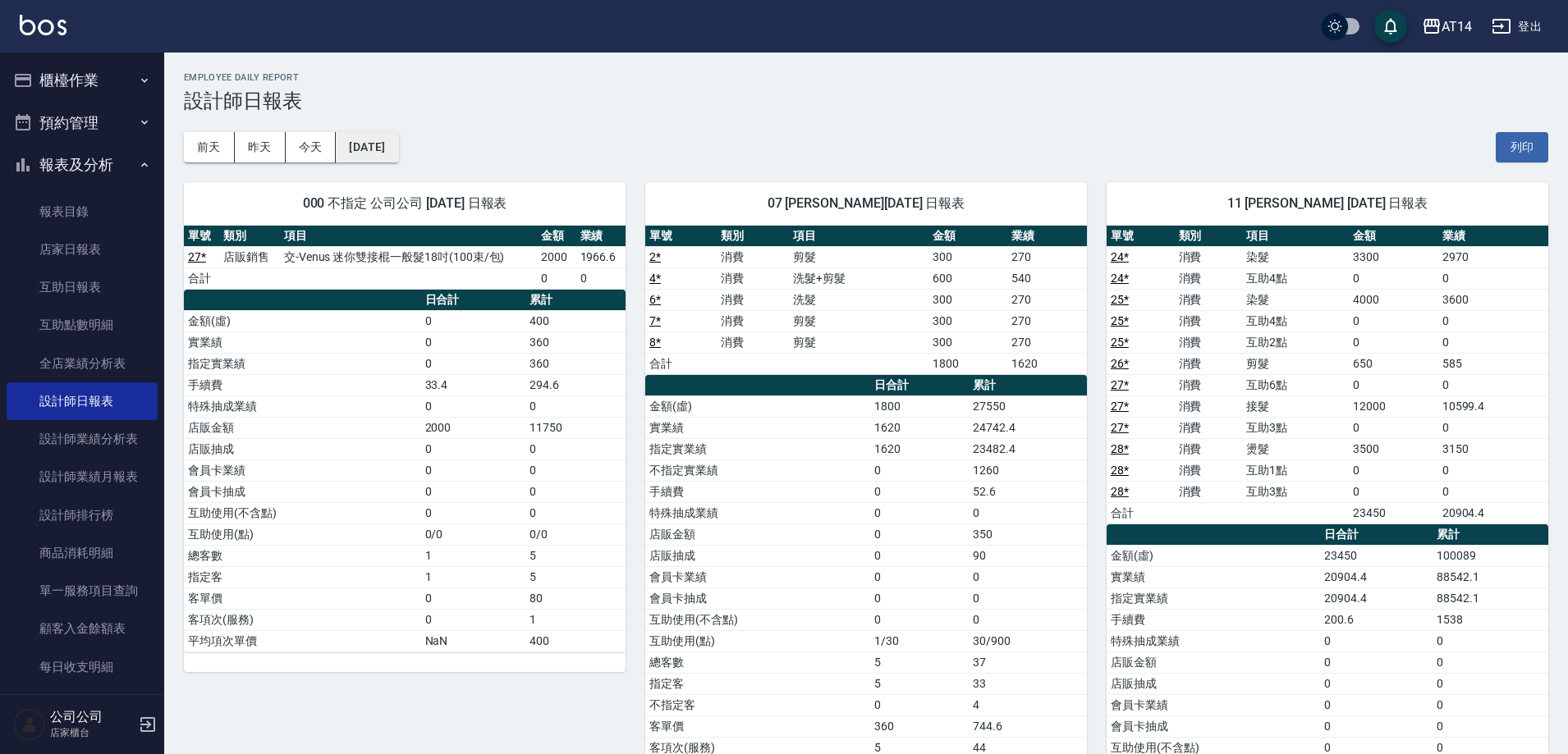
click at [379, 141] on button "[DATE]" at bounding box center [367, 147] width 63 height 30
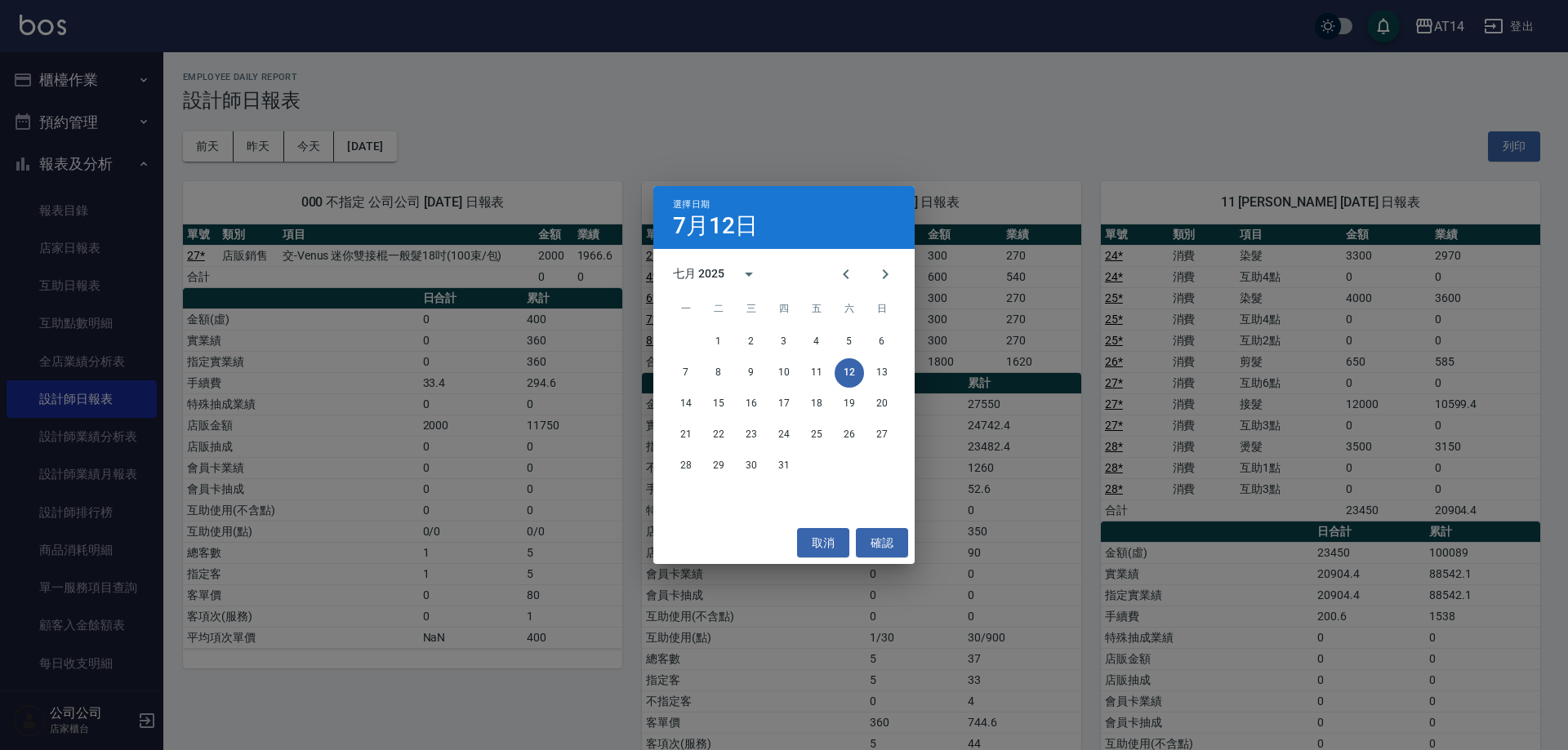
click at [746, 151] on div "選擇日期 [DATE] 七月 2025 一 二 三 四 五 六 日 1 2 3 4 5 6 7 8 9 10 11 12 13 14 15 16 17 18 …" at bounding box center [784, 375] width 1568 height 750
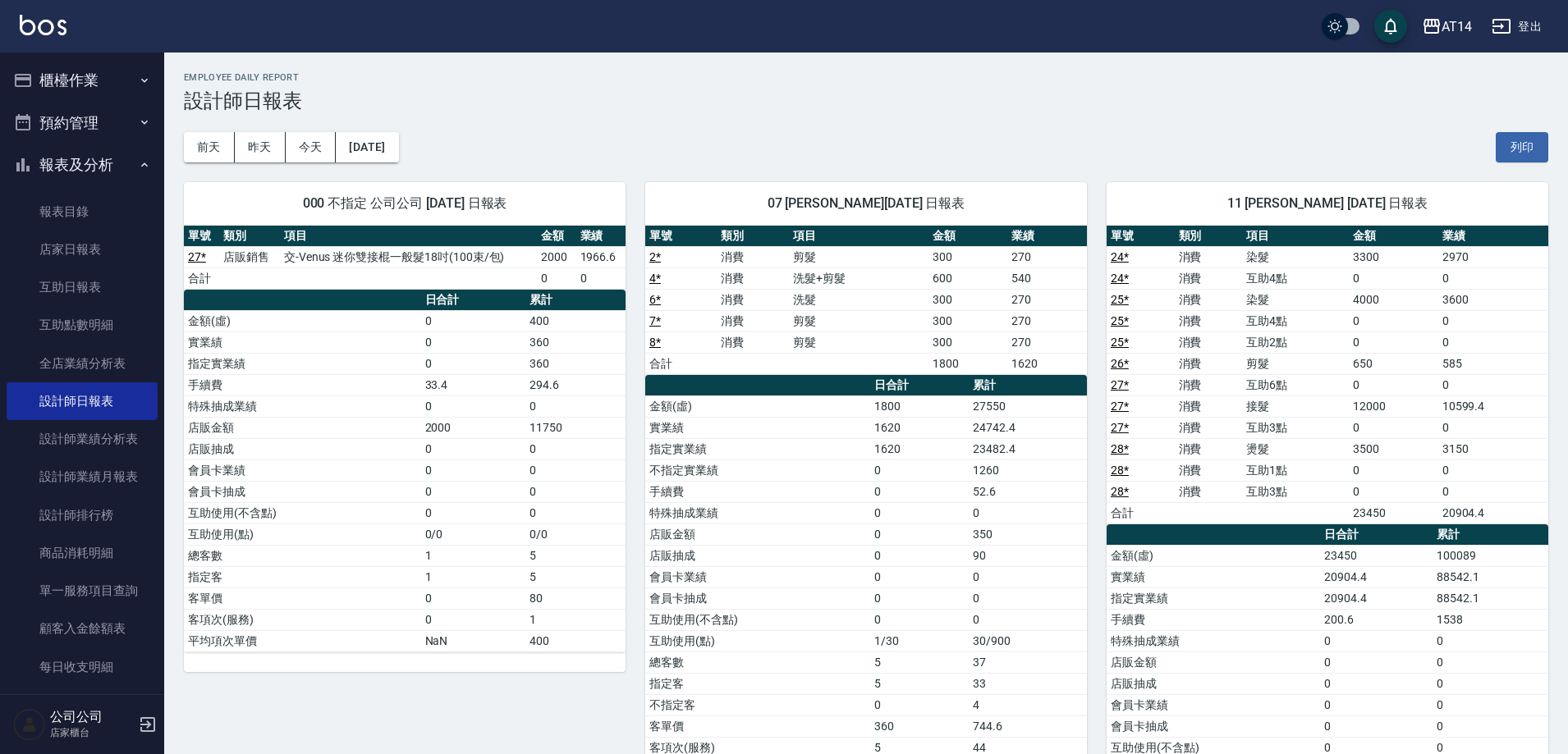
click at [63, 77] on button "櫃檯作業" at bounding box center [83, 80] width 151 height 43
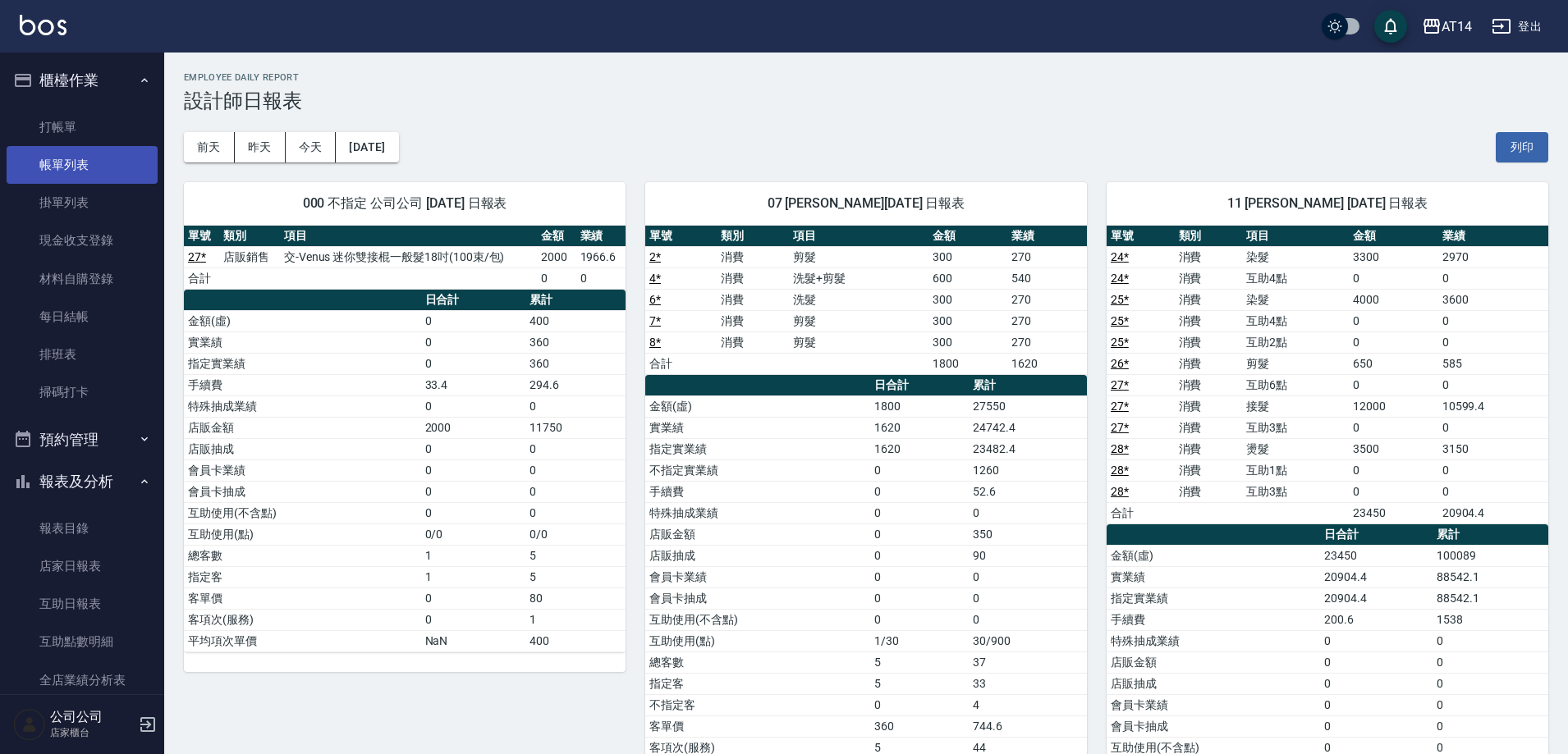
click at [99, 159] on link "帳單列表" at bounding box center [83, 164] width 151 height 37
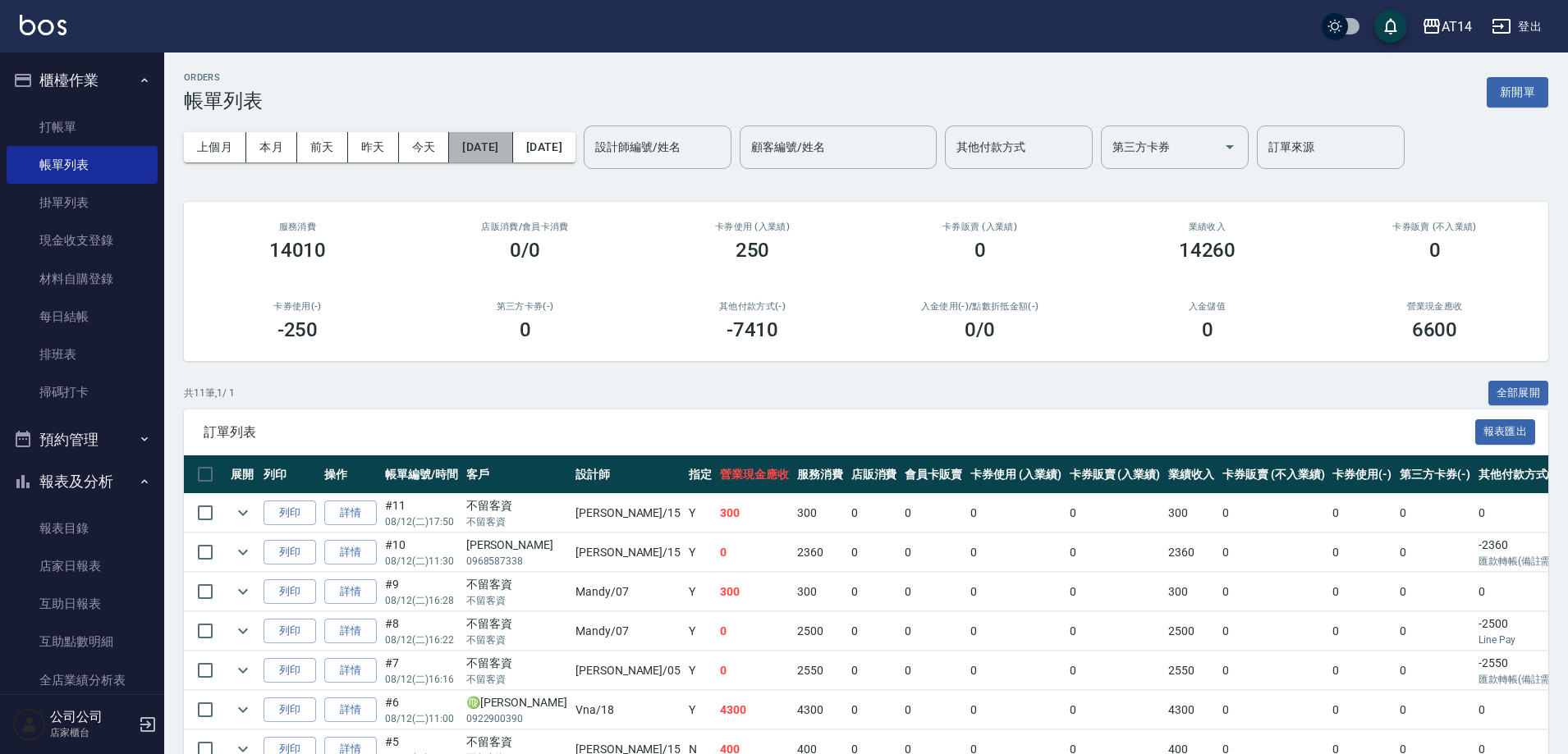
click at [502, 147] on button "[DATE]" at bounding box center [480, 147] width 63 height 30
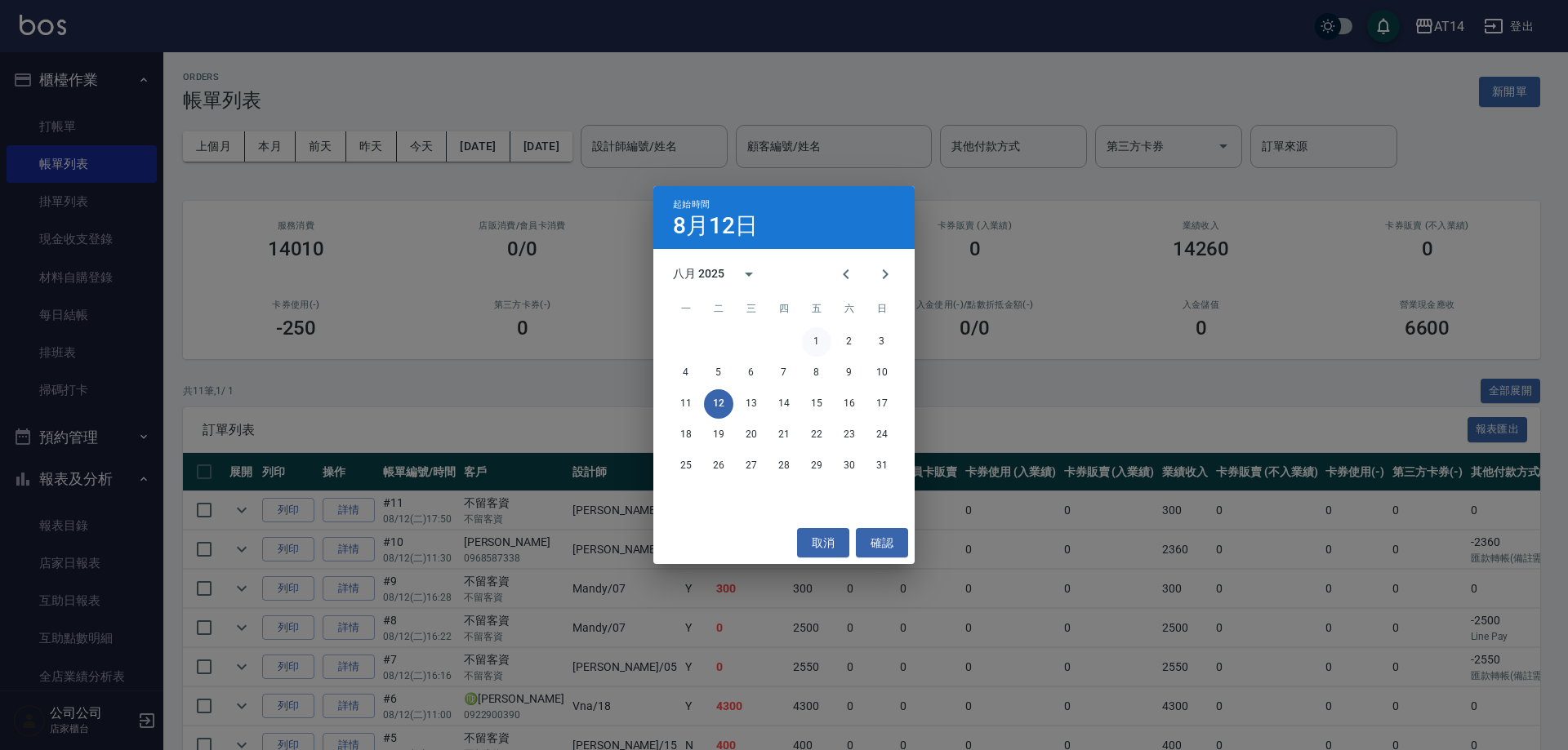
click at [814, 342] on button "1" at bounding box center [817, 343] width 29 height 29
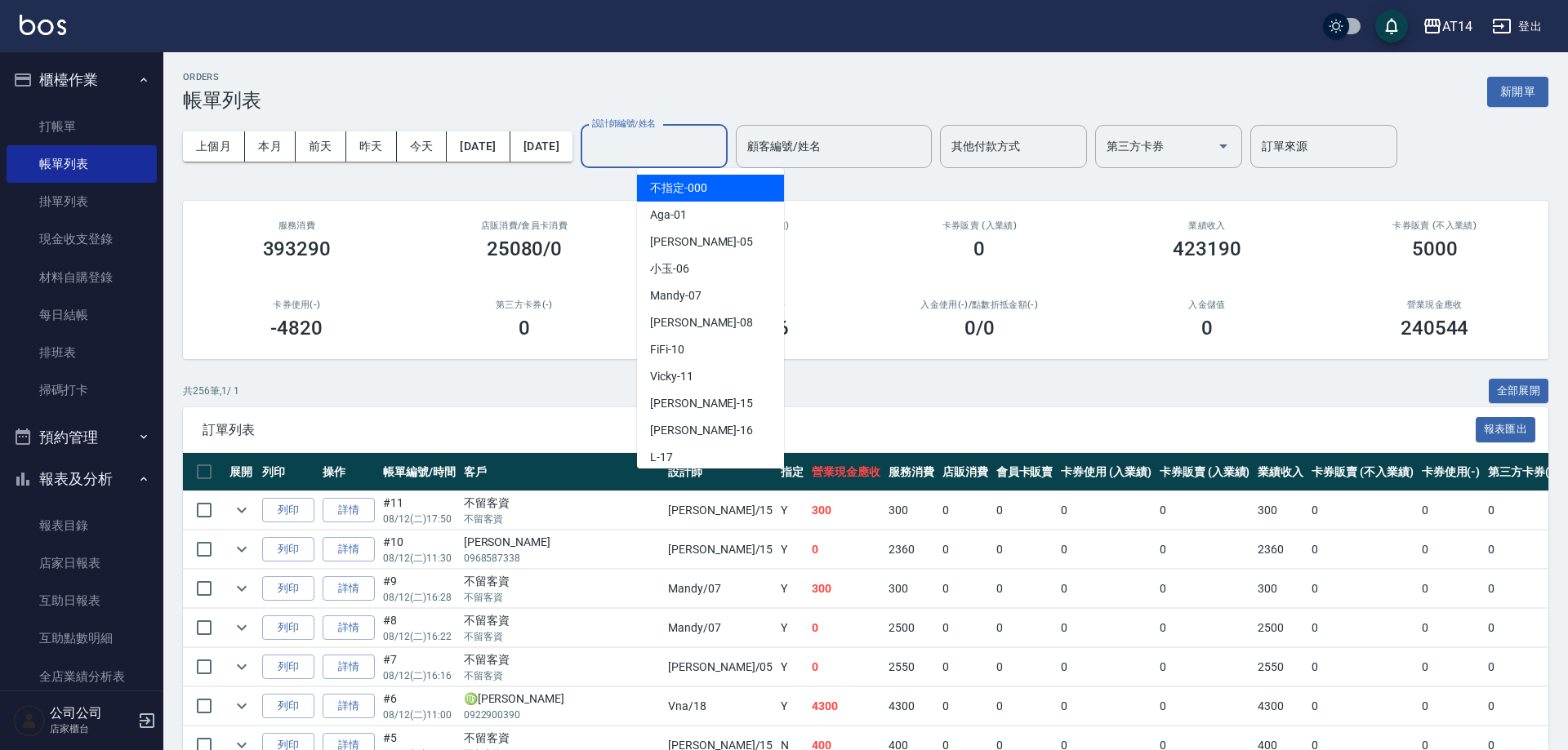
click at [728, 144] on div "設計師編號/姓名 設計師編號/姓名" at bounding box center [654, 146] width 147 height 43
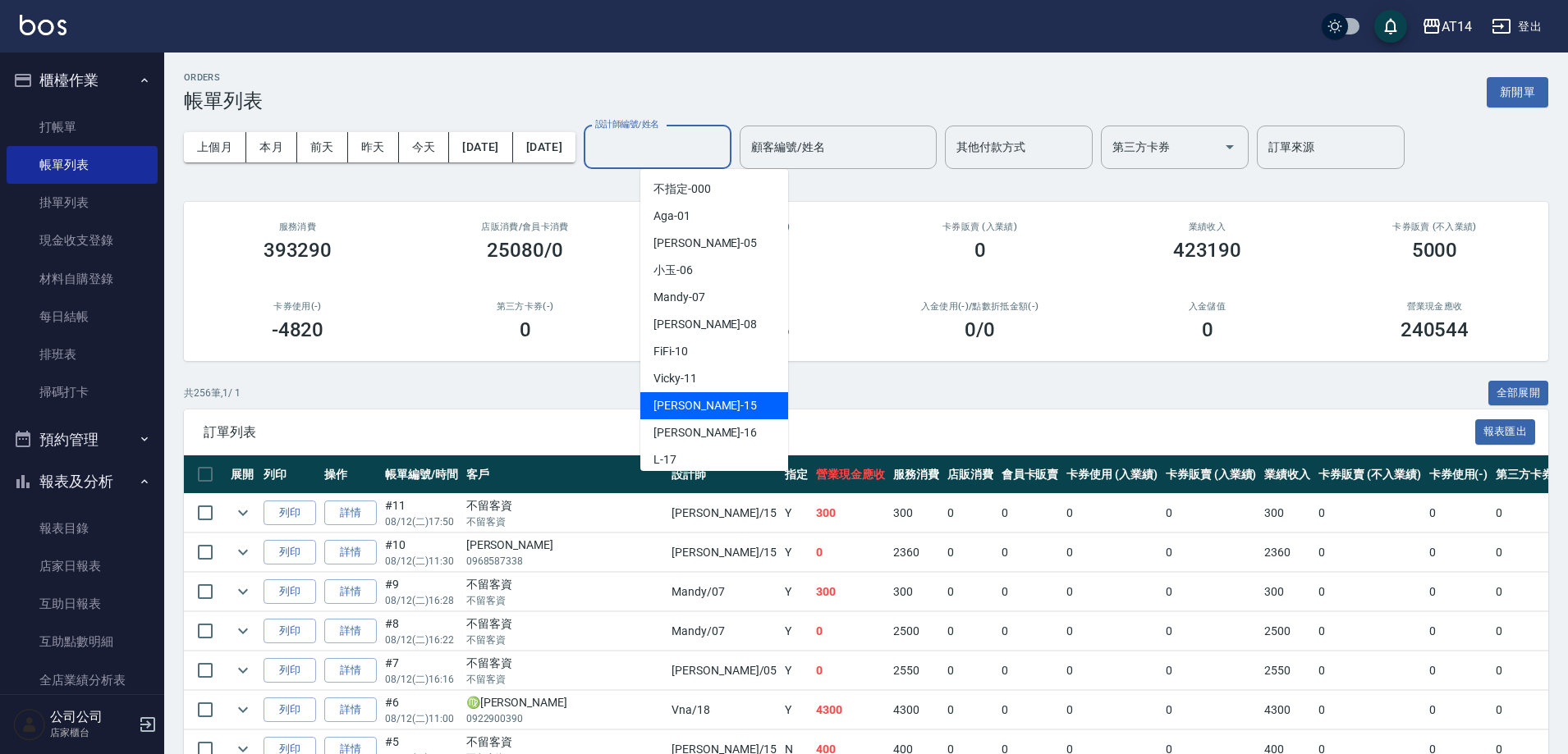
click at [711, 407] on div "Dora -15" at bounding box center [714, 405] width 148 height 27
type input "Dora-15"
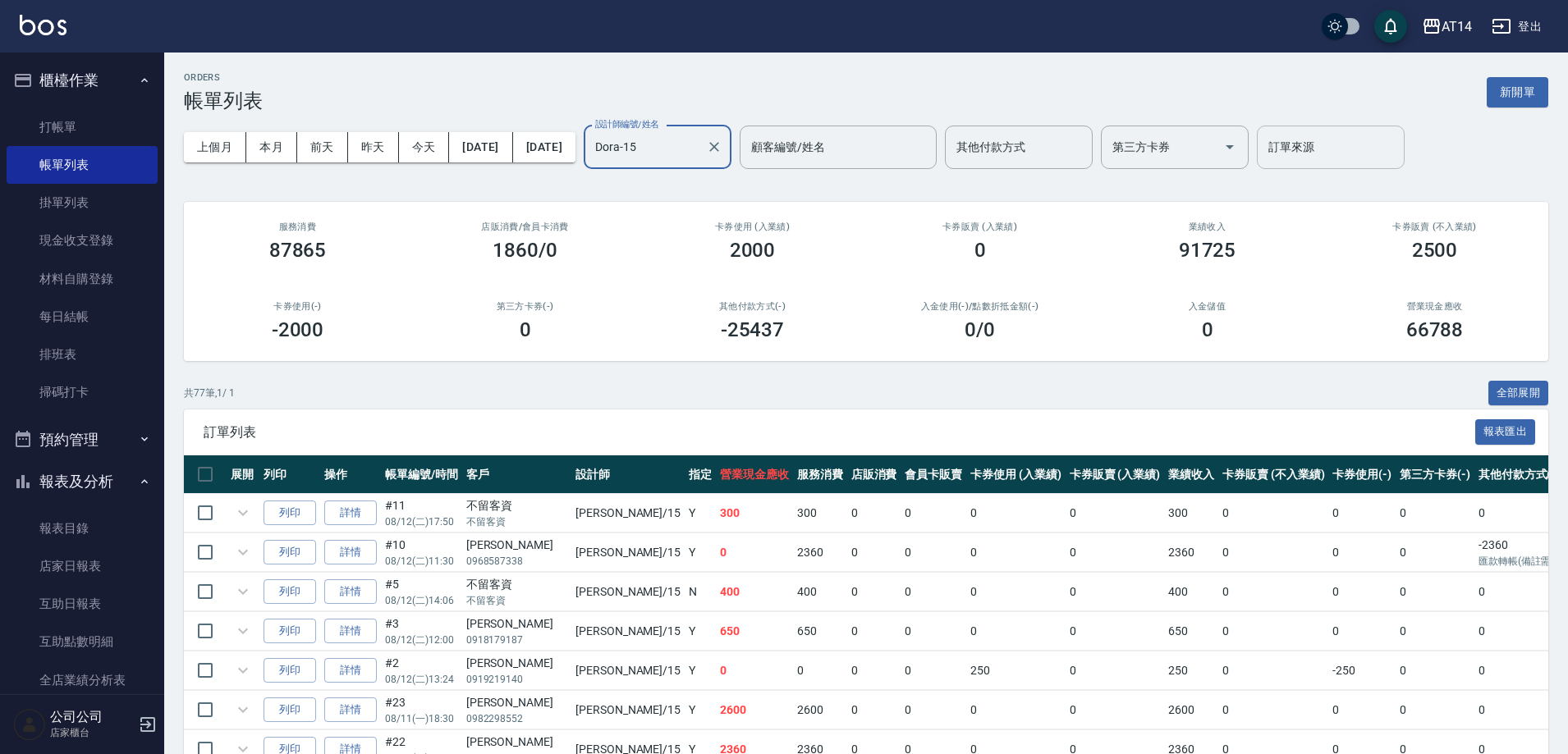
click at [1358, 144] on div "訂單來源 訂單來源" at bounding box center [1331, 147] width 148 height 43
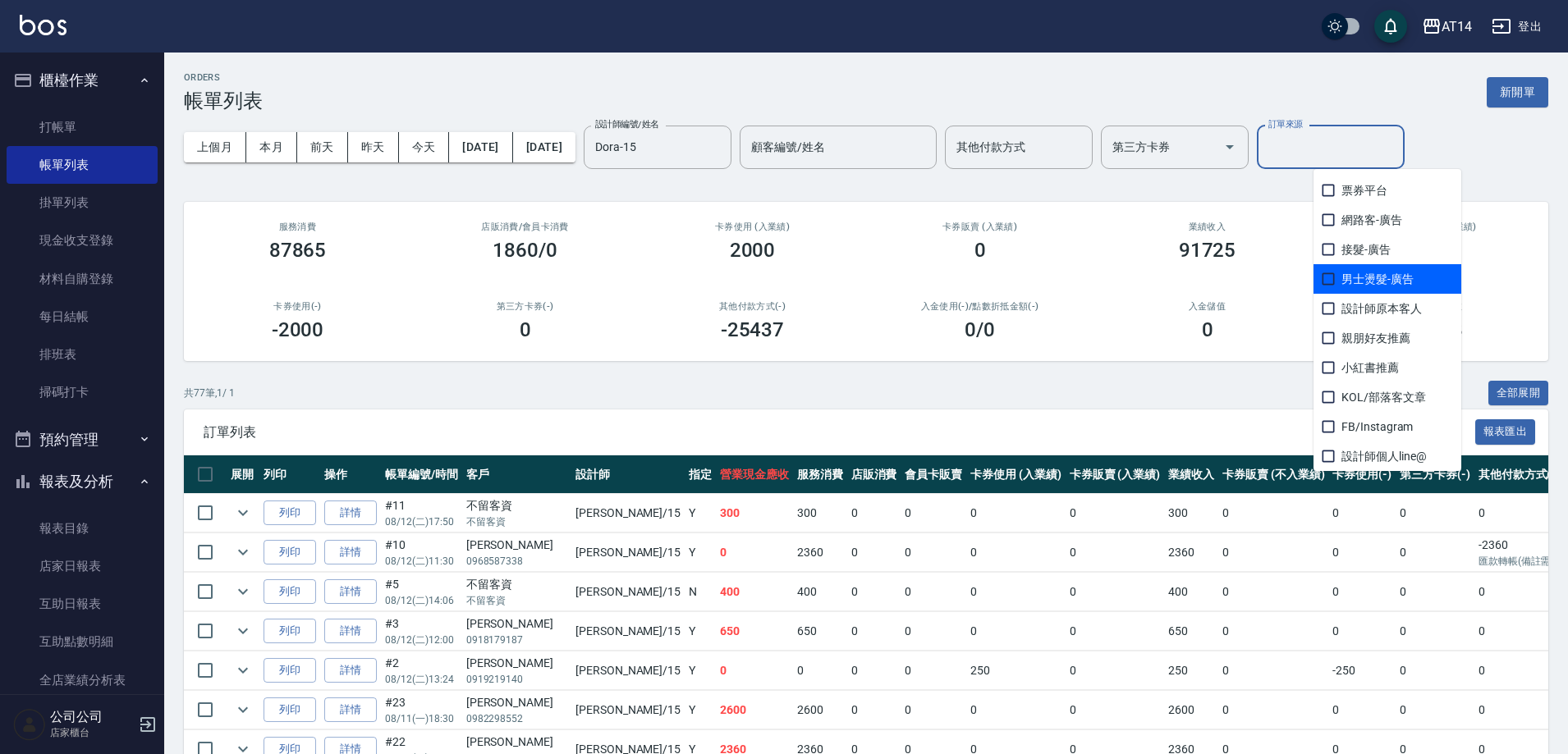
click at [1382, 282] on span "男士燙髮-廣告" at bounding box center [1387, 279] width 148 height 30
checkbox input "true"
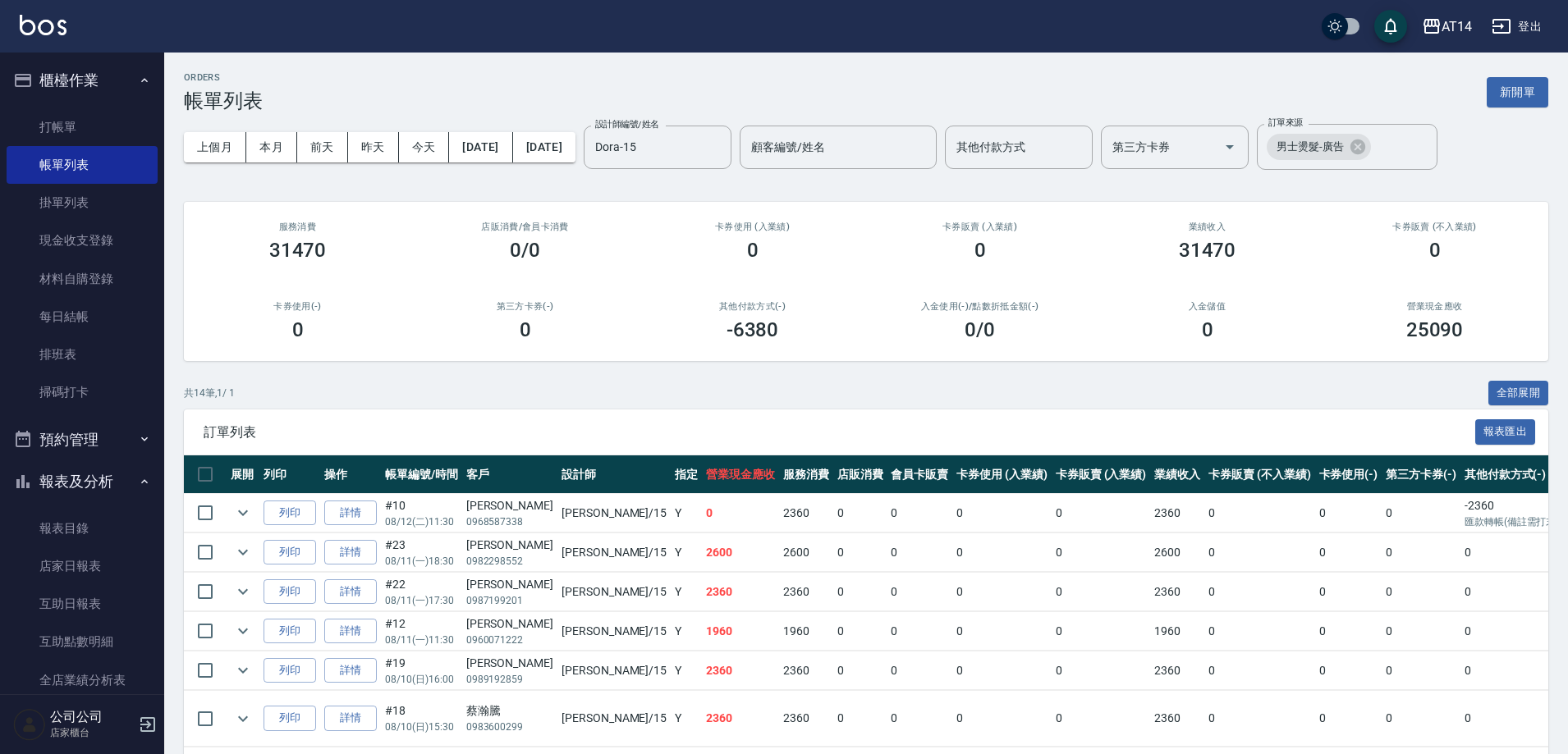
click at [1539, 137] on div "上個月 本月 前天 昨天 今天 2025/08/01 2025/08/12 設計師編號/姓名 Dora-15 設計師編號/姓名 顧客編號/姓名 顧客編號/姓名…" at bounding box center [865, 147] width 1364 height 70
click at [498, 150] on button "[DATE]" at bounding box center [480, 147] width 63 height 30
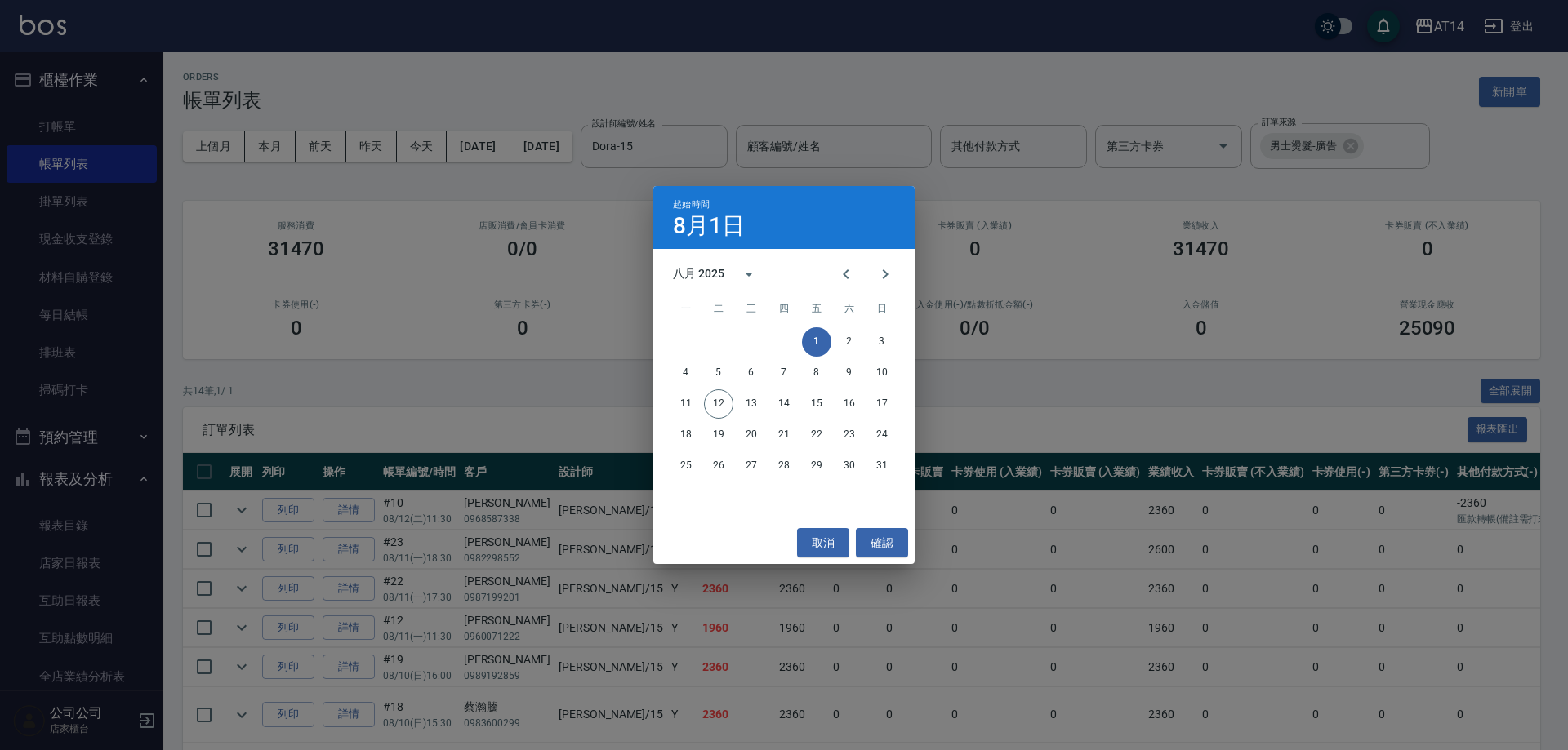
click at [484, 79] on div "起始時間 8月1日 八月 2025 一 二 三 四 五 六 日 1 2 3 4 5 6 7 8 9 10 11 12 13 14 15 16 17 18 19…" at bounding box center [784, 375] width 1568 height 750
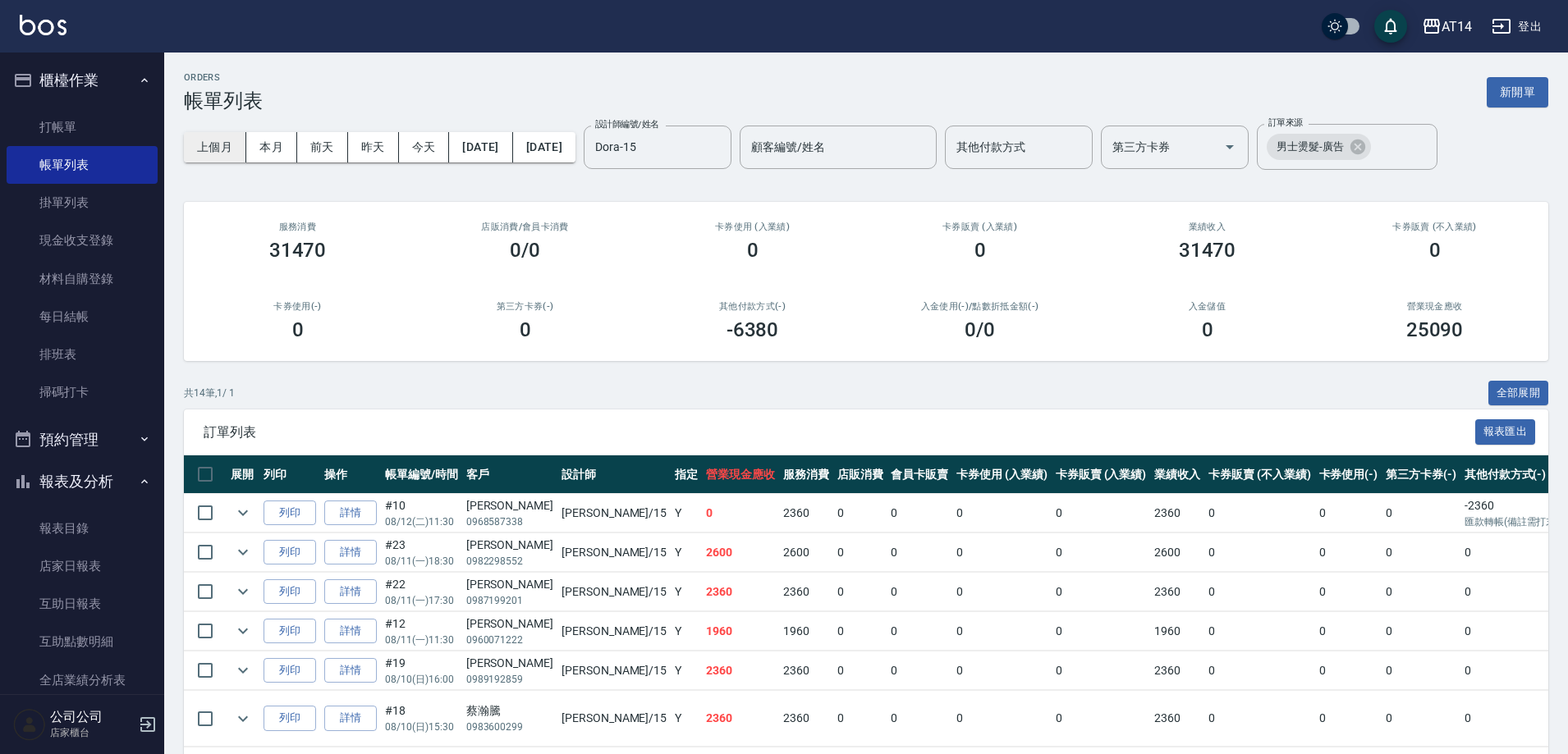
click at [213, 150] on button "上個月" at bounding box center [215, 147] width 63 height 30
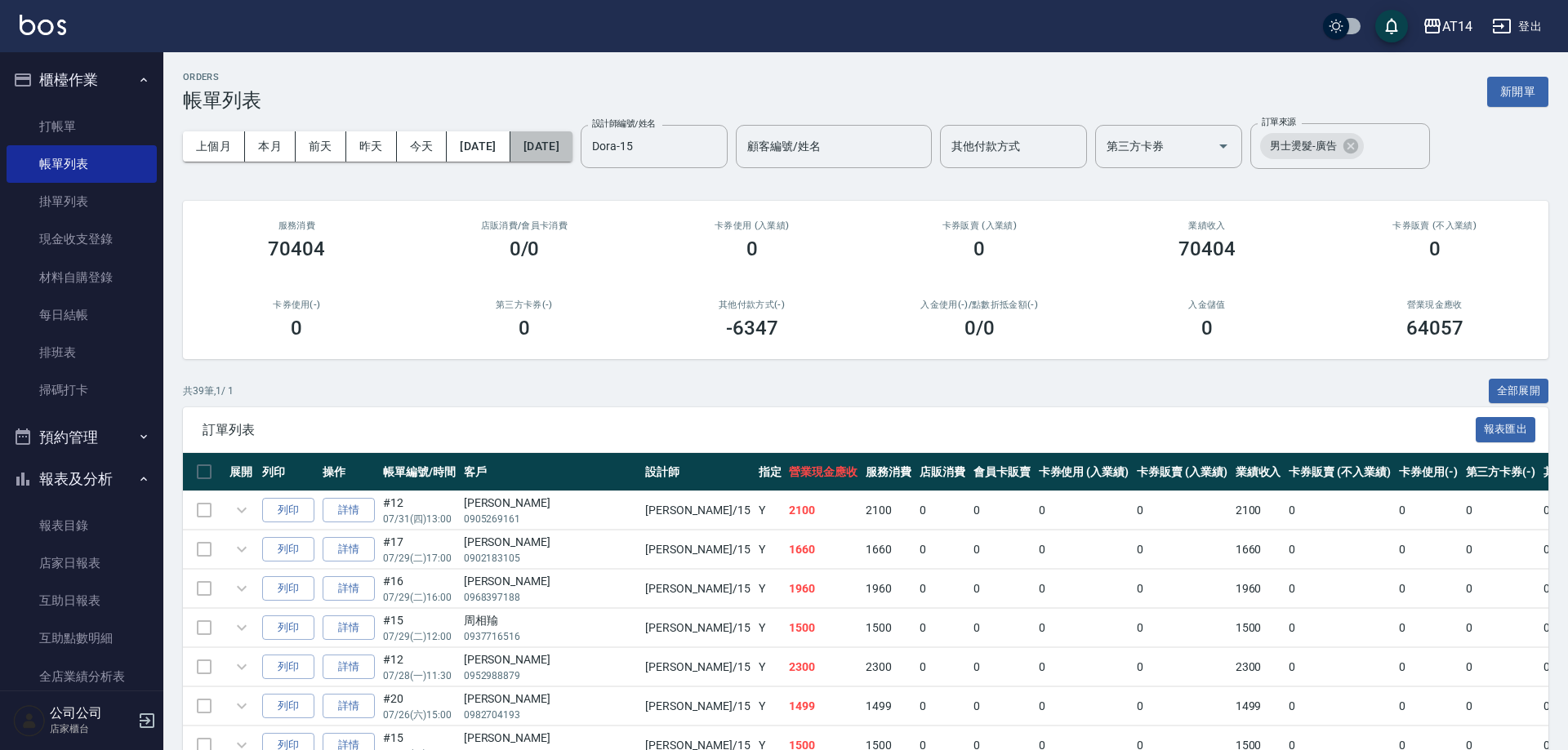
click at [573, 150] on button "2025/07/31" at bounding box center [542, 146] width 62 height 30
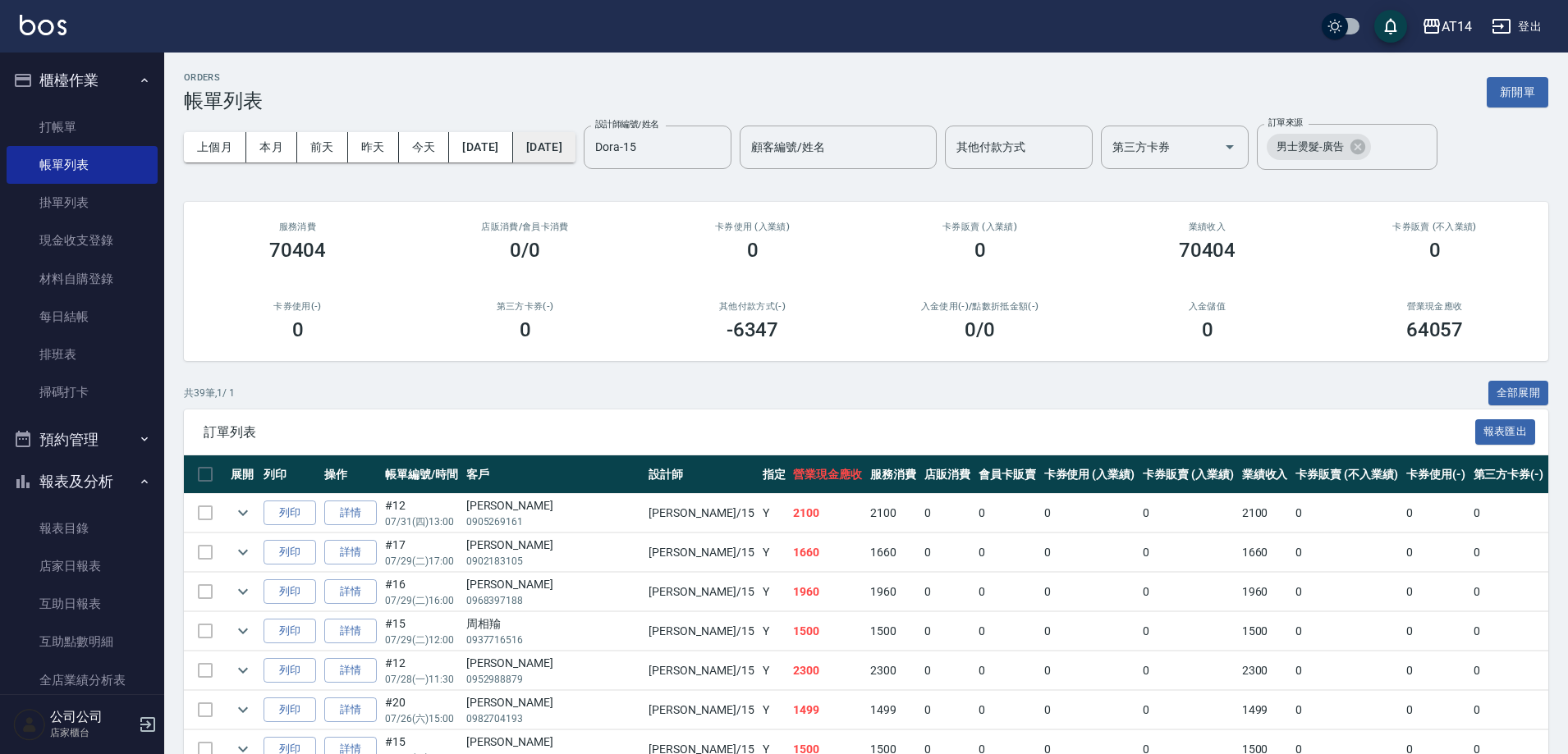
click at [576, 154] on button "2025/07/31" at bounding box center [544, 147] width 63 height 30
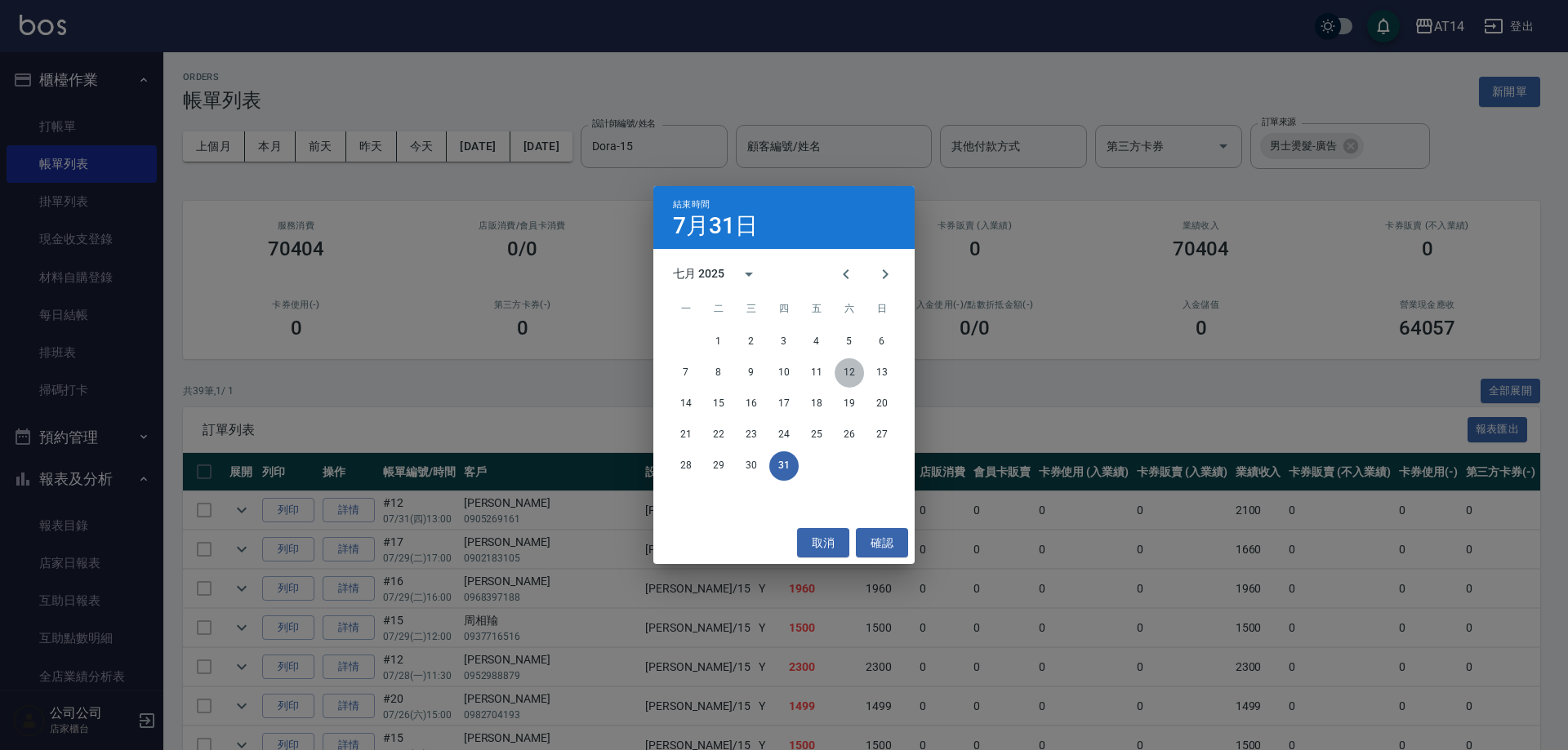
click at [851, 379] on button "12" at bounding box center [850, 373] width 29 height 29
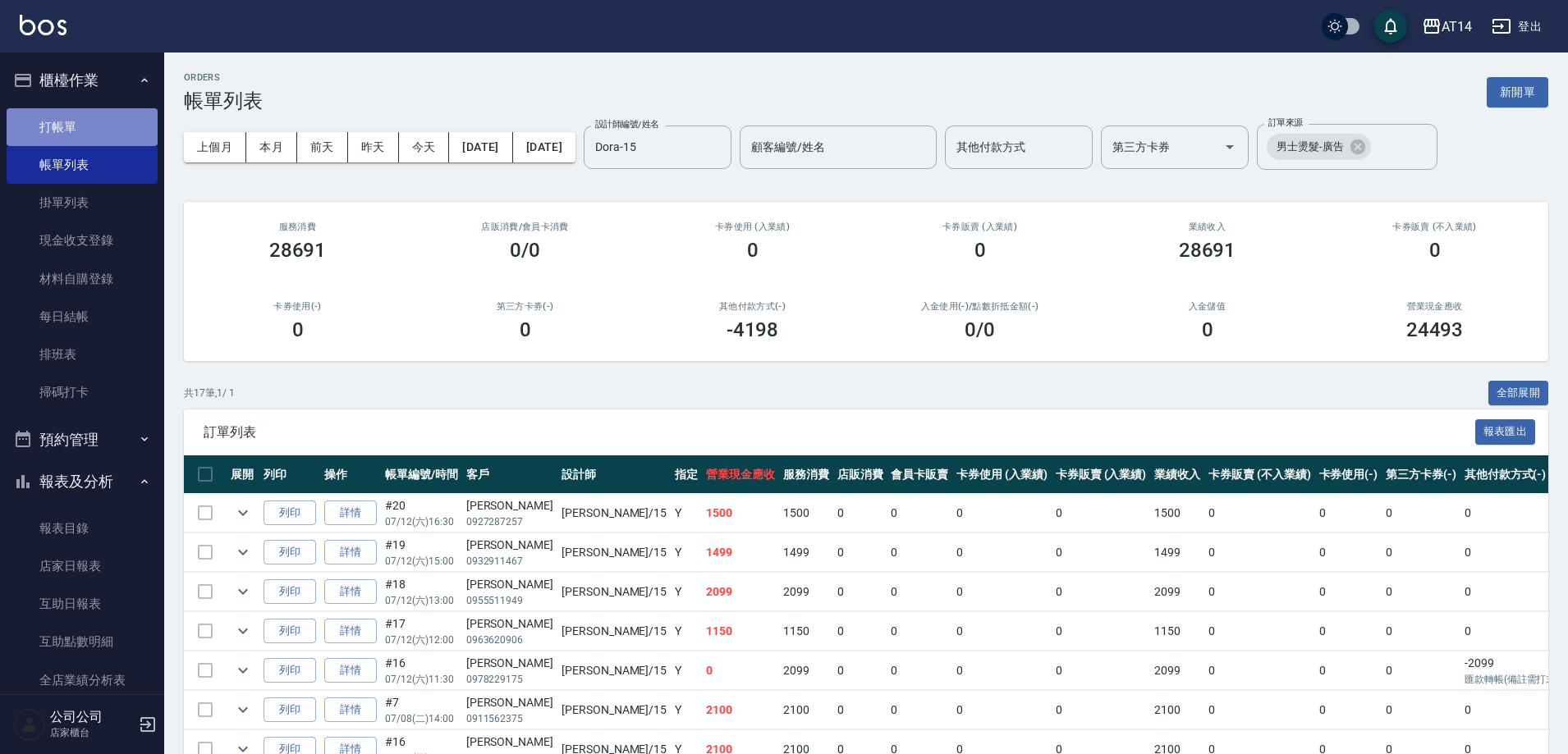
click at [133, 121] on link "打帳單" at bounding box center [83, 127] width 151 height 37
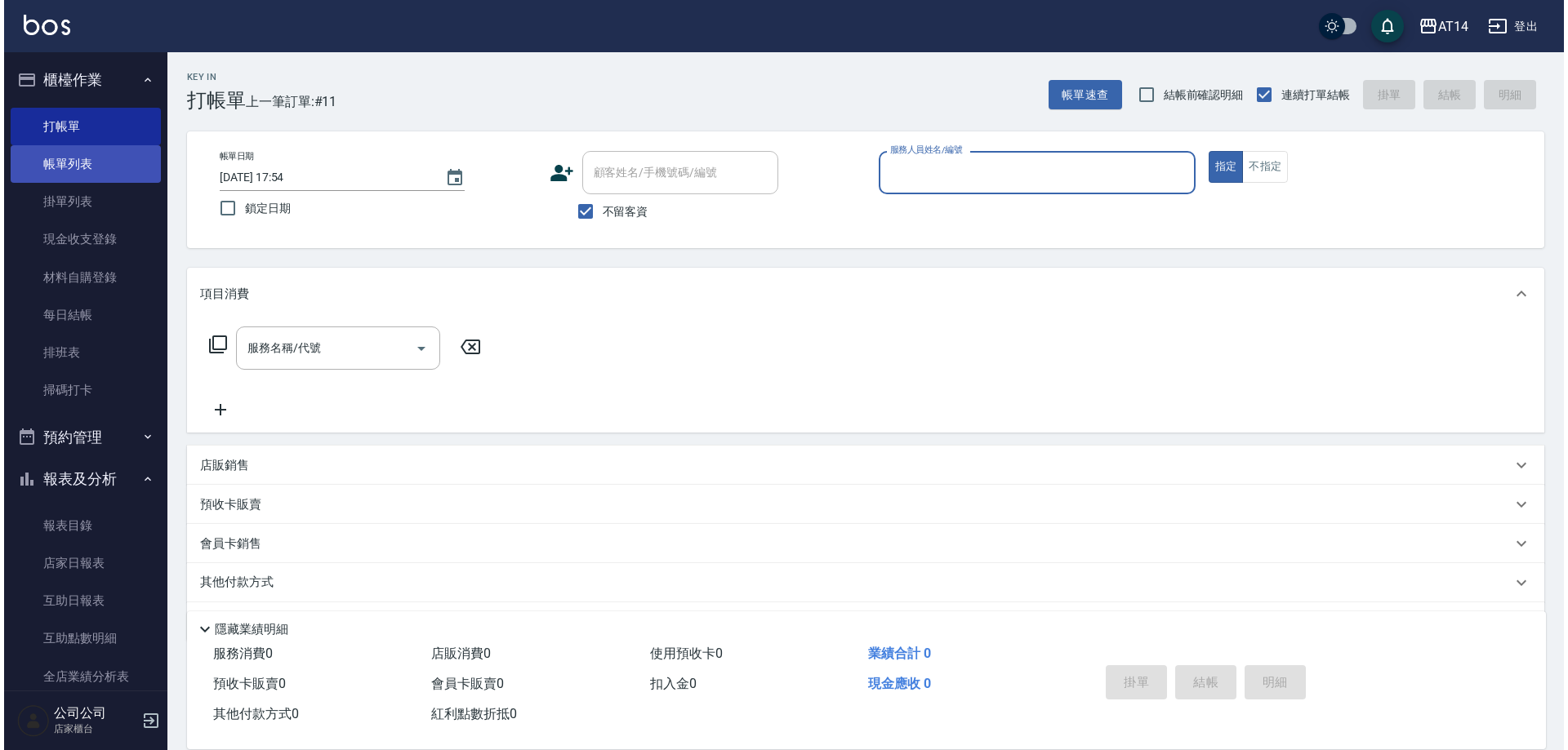
scroll to position [8, 0]
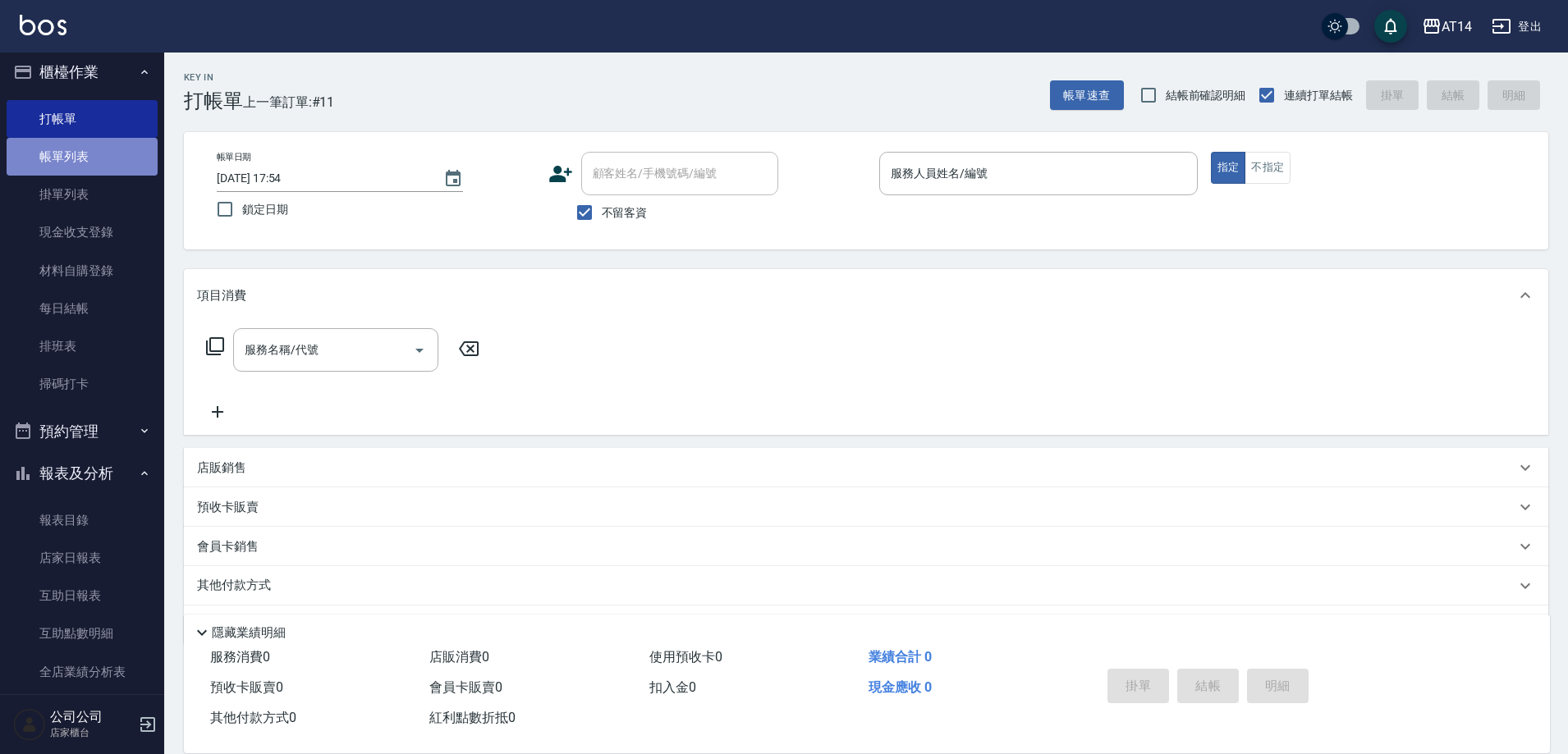
click at [142, 151] on link "帳單列表" at bounding box center [83, 157] width 151 height 37
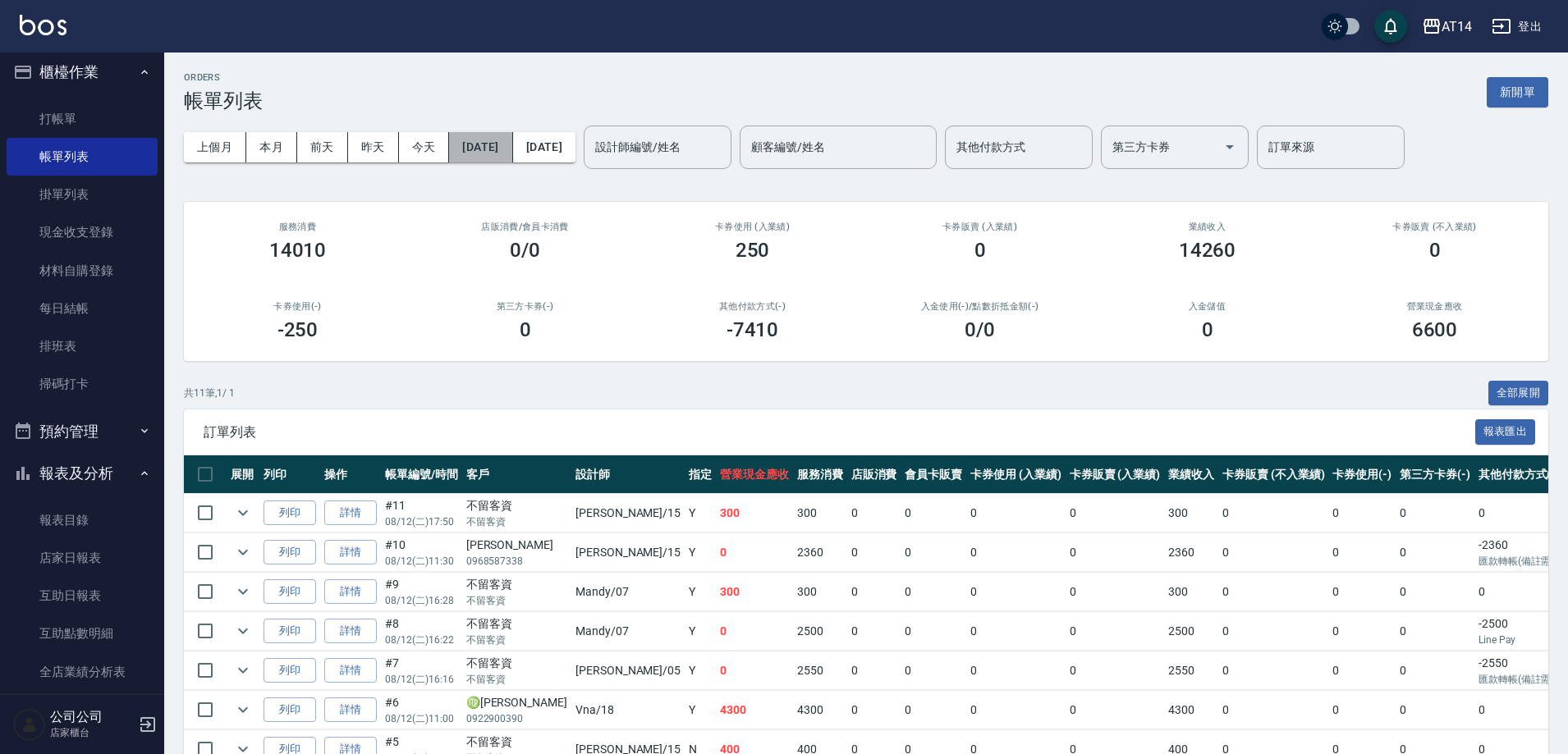
click at [489, 142] on button "[DATE]" at bounding box center [480, 147] width 63 height 30
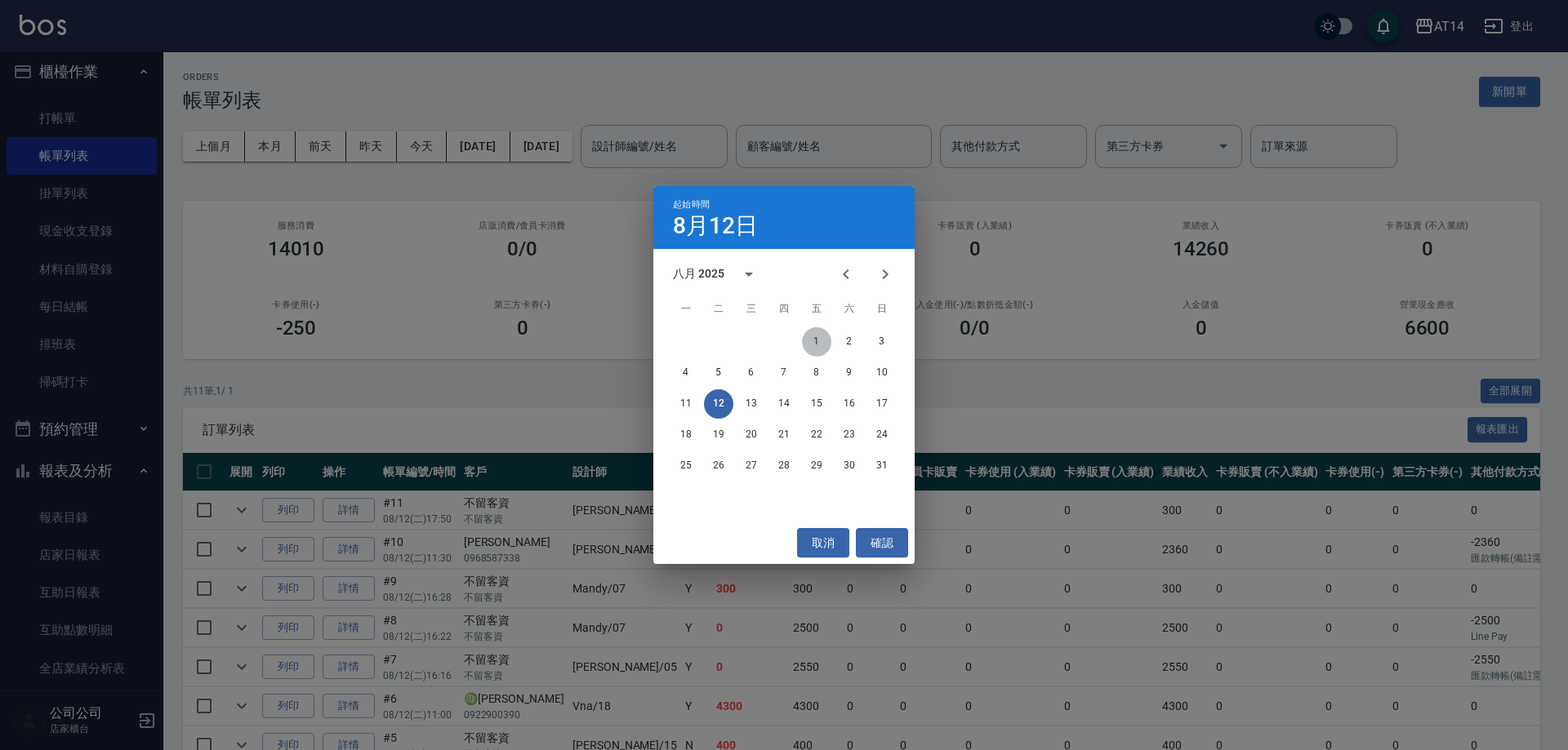
click at [812, 342] on button "1" at bounding box center [817, 343] width 29 height 29
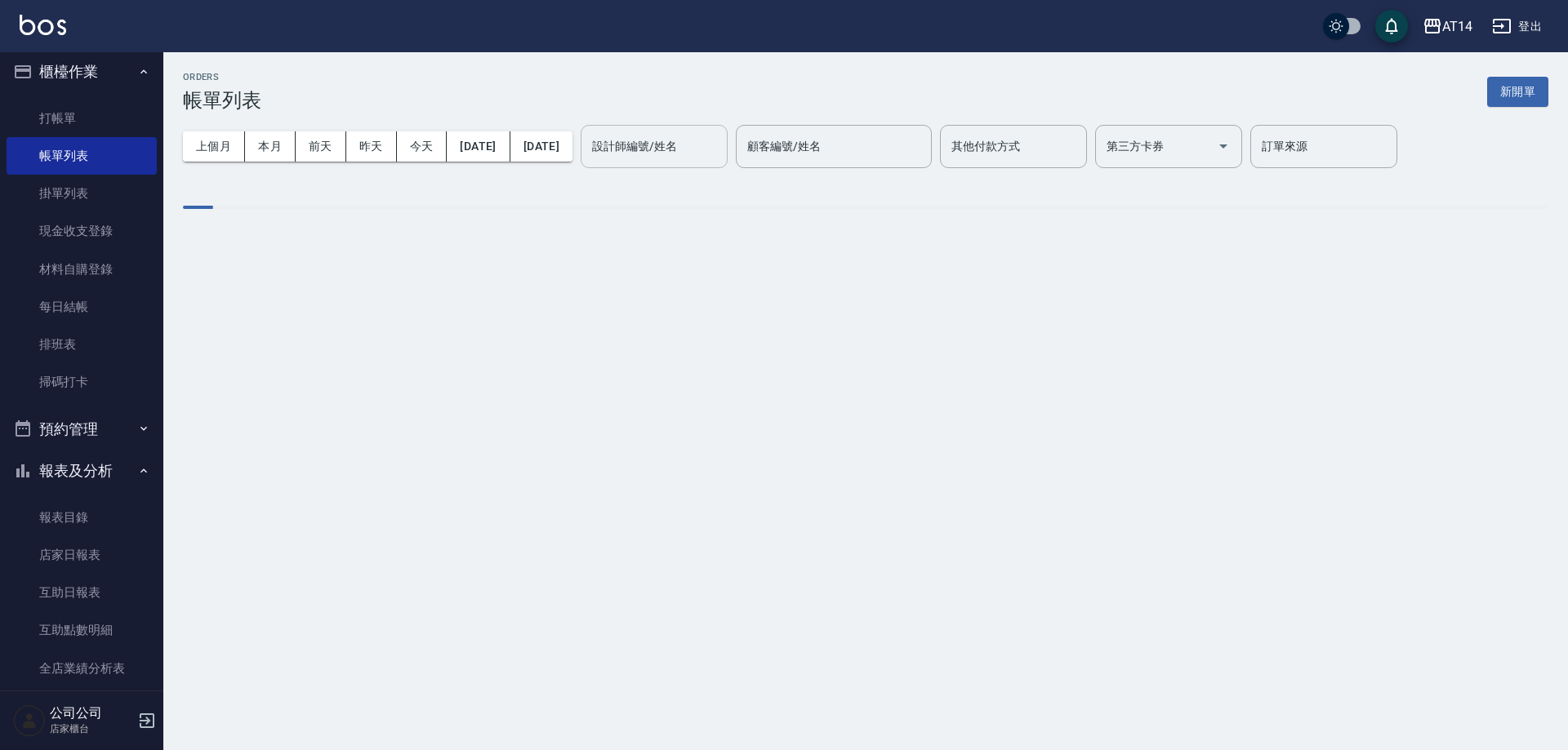
click at [721, 158] on input "設計師編號/姓名" at bounding box center [654, 146] width 132 height 29
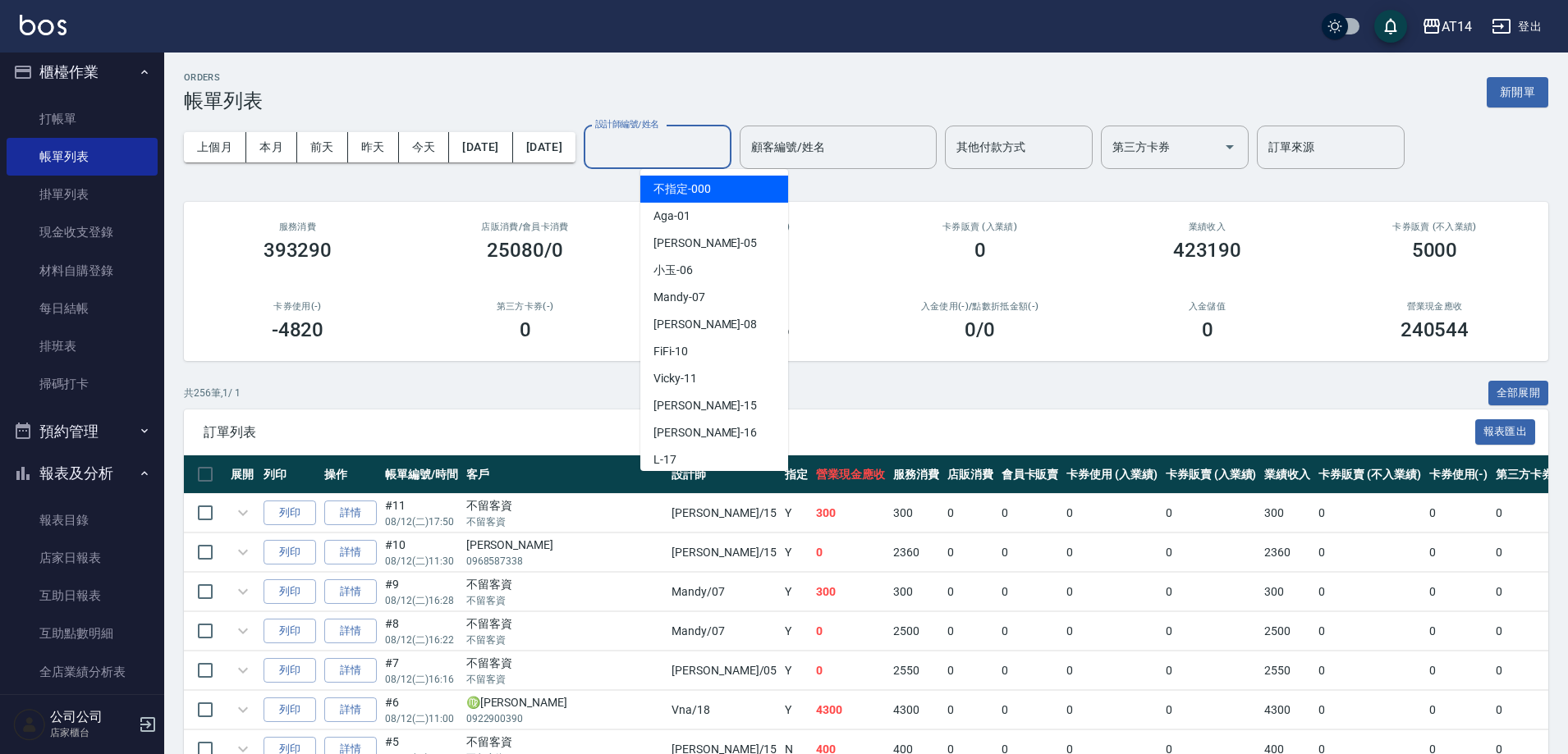
click at [724, 151] on input "設計師編號/姓名" at bounding box center [657, 147] width 133 height 29
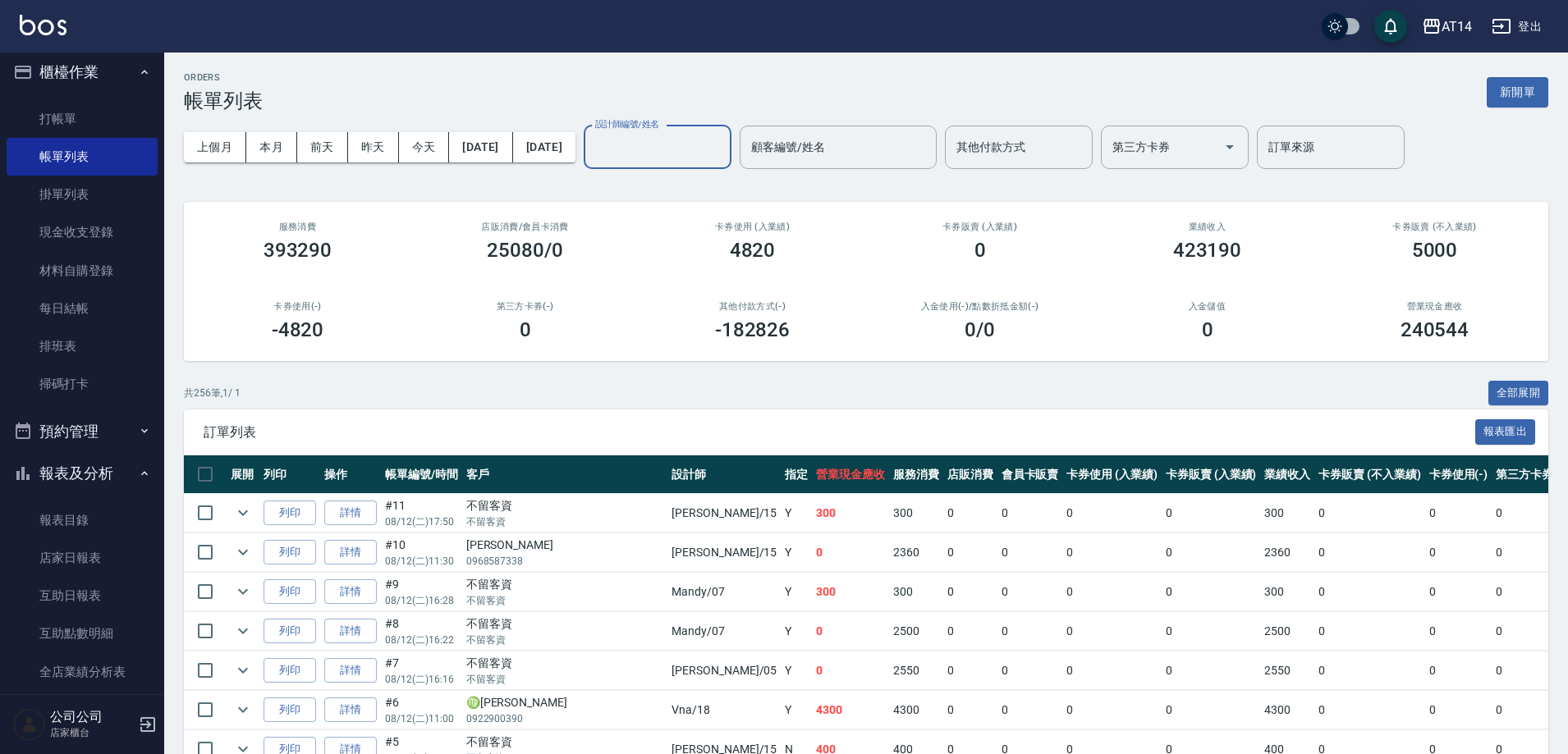
click at [684, 155] on input "設計師編號/姓名" at bounding box center [657, 147] width 133 height 29
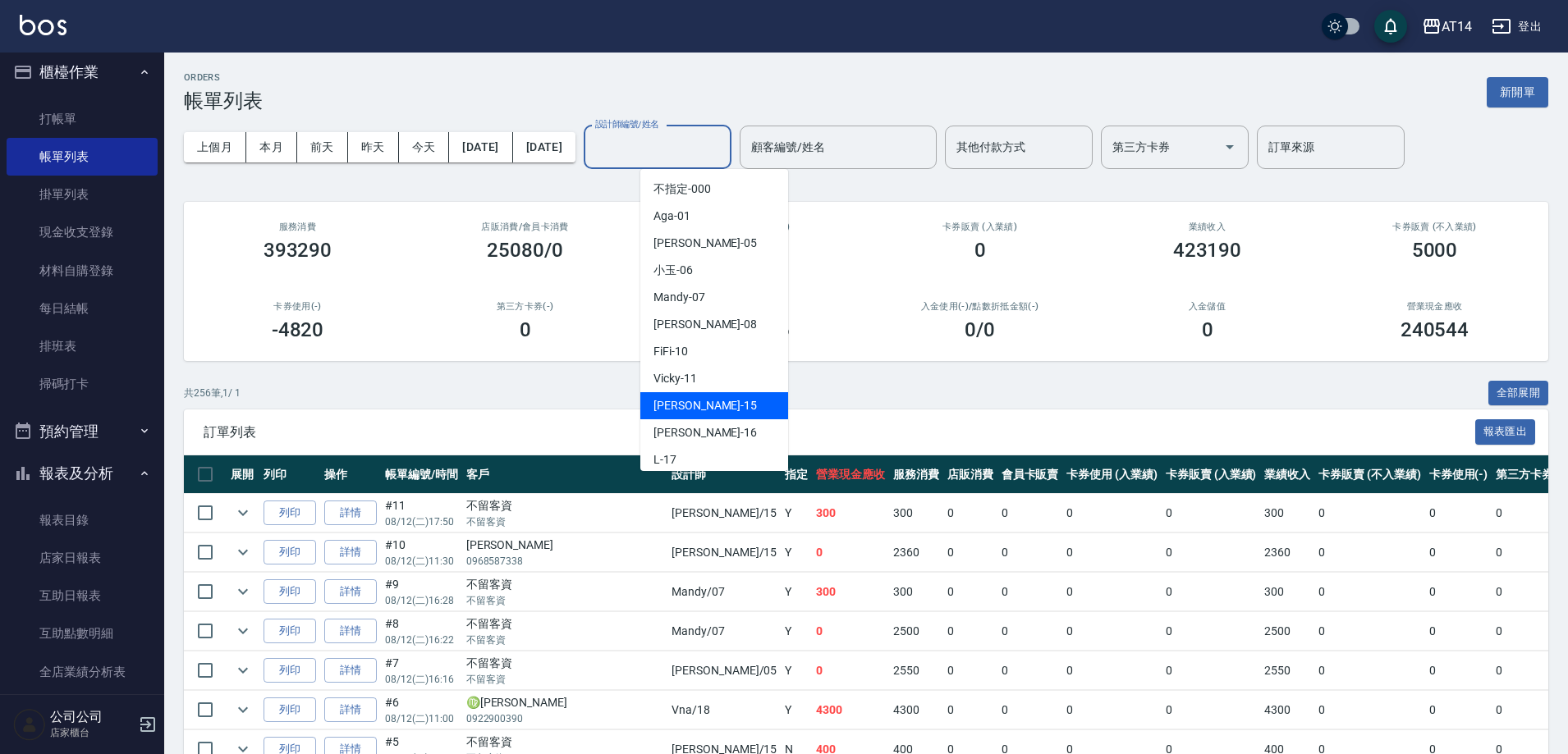
click at [691, 406] on span "Dora -15" at bounding box center [704, 406] width 103 height 17
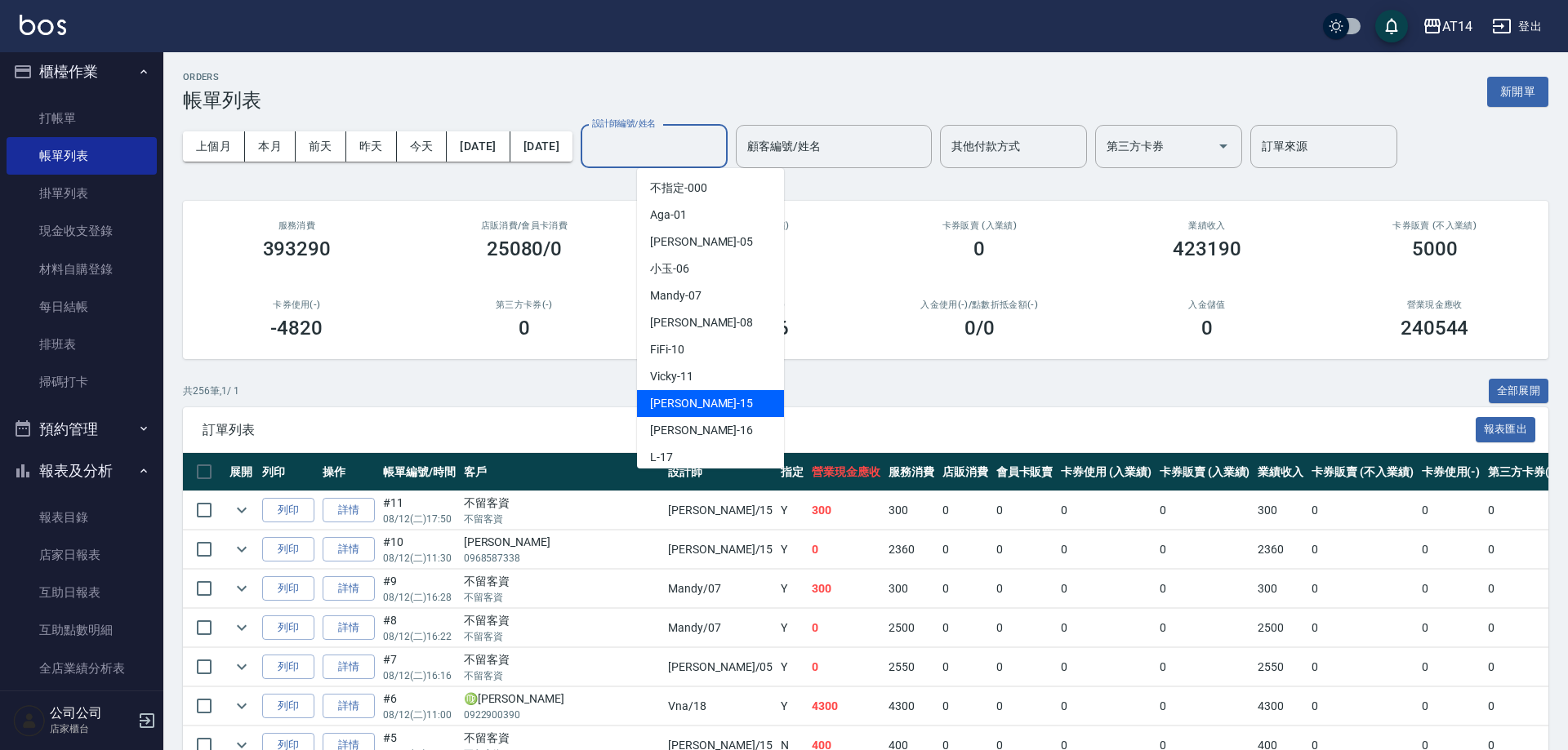
type input "Dora-15"
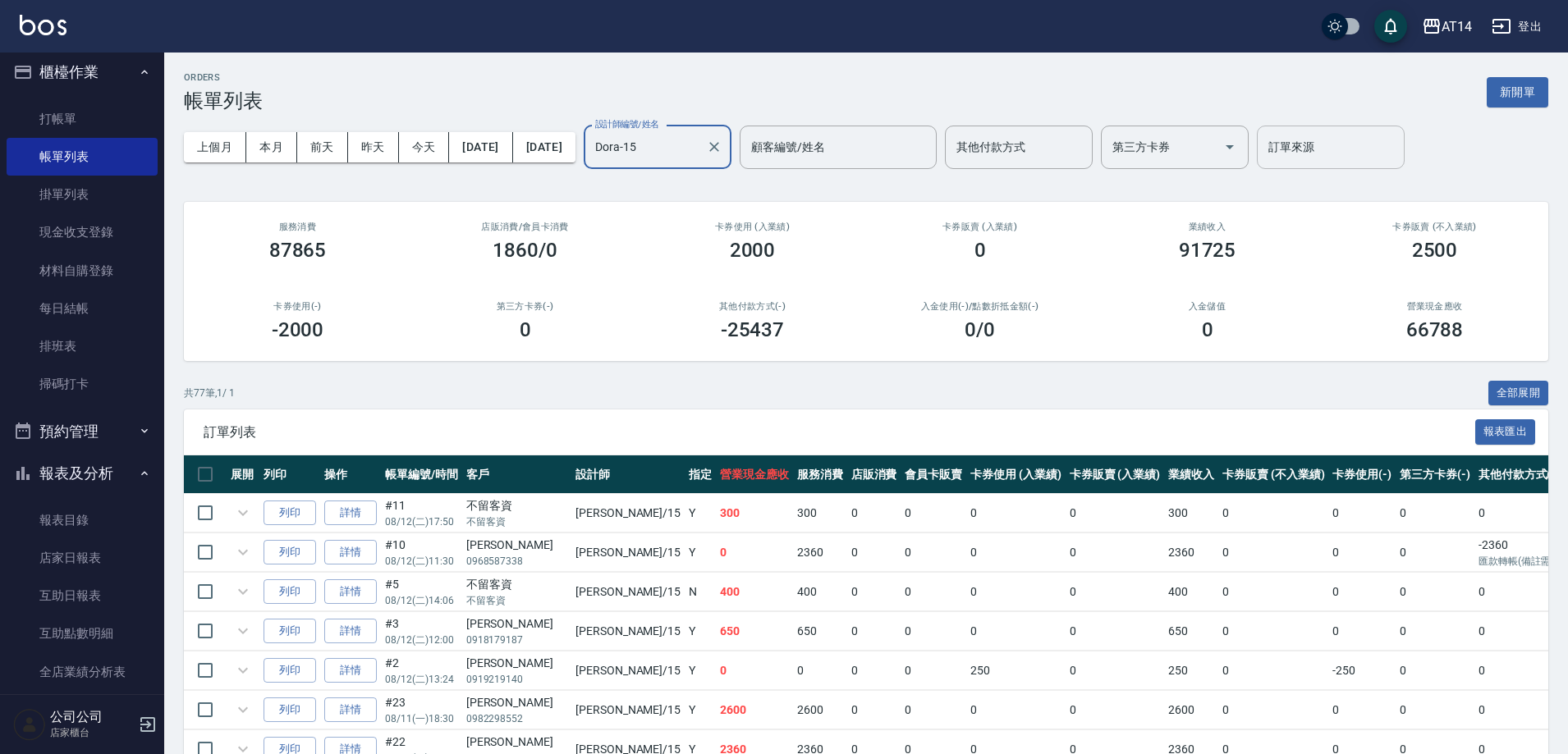
click at [1327, 141] on div "訂單來源 訂單來源" at bounding box center [1331, 147] width 148 height 43
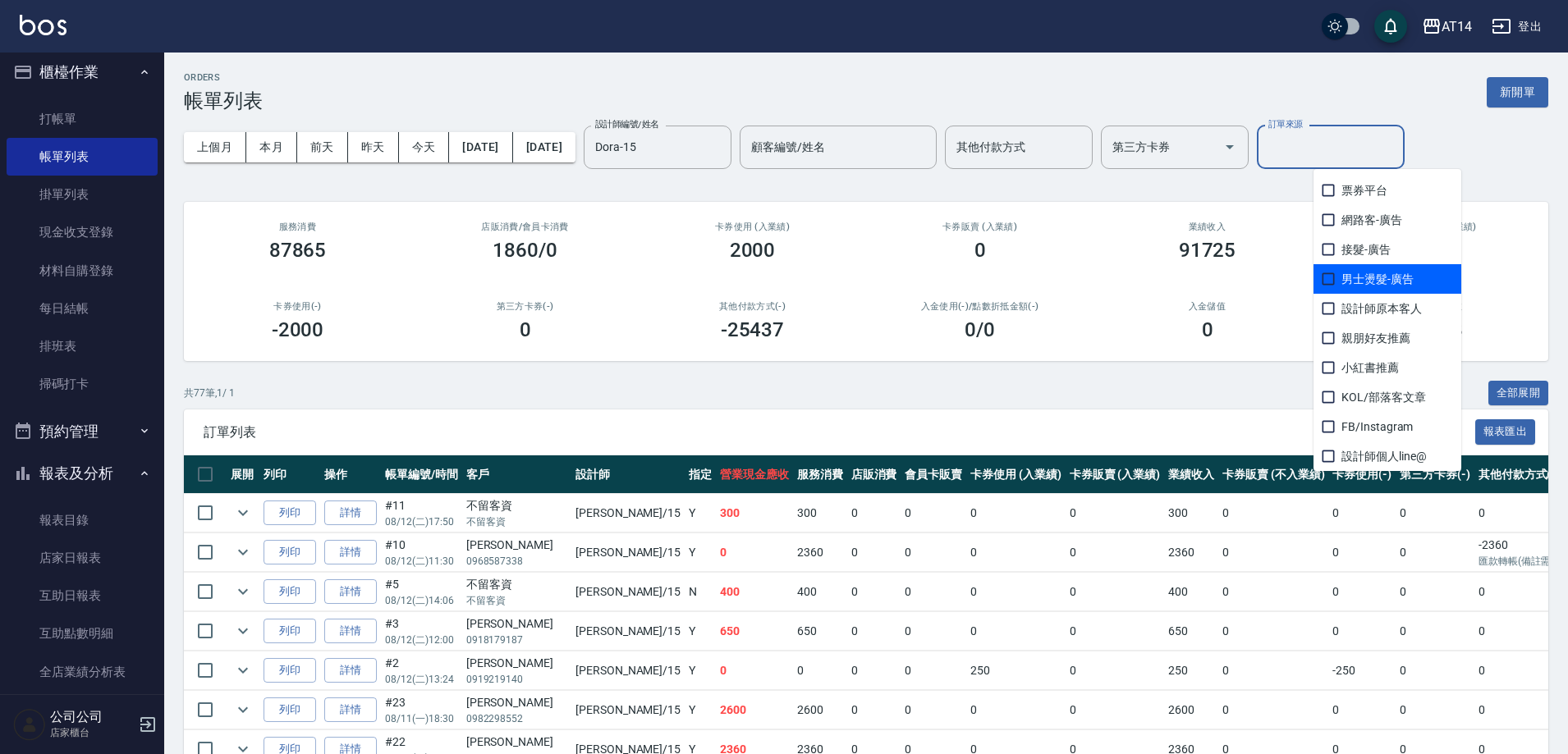
click at [1361, 282] on span "男士燙髮-廣告" at bounding box center [1387, 279] width 148 height 30
checkbox input "true"
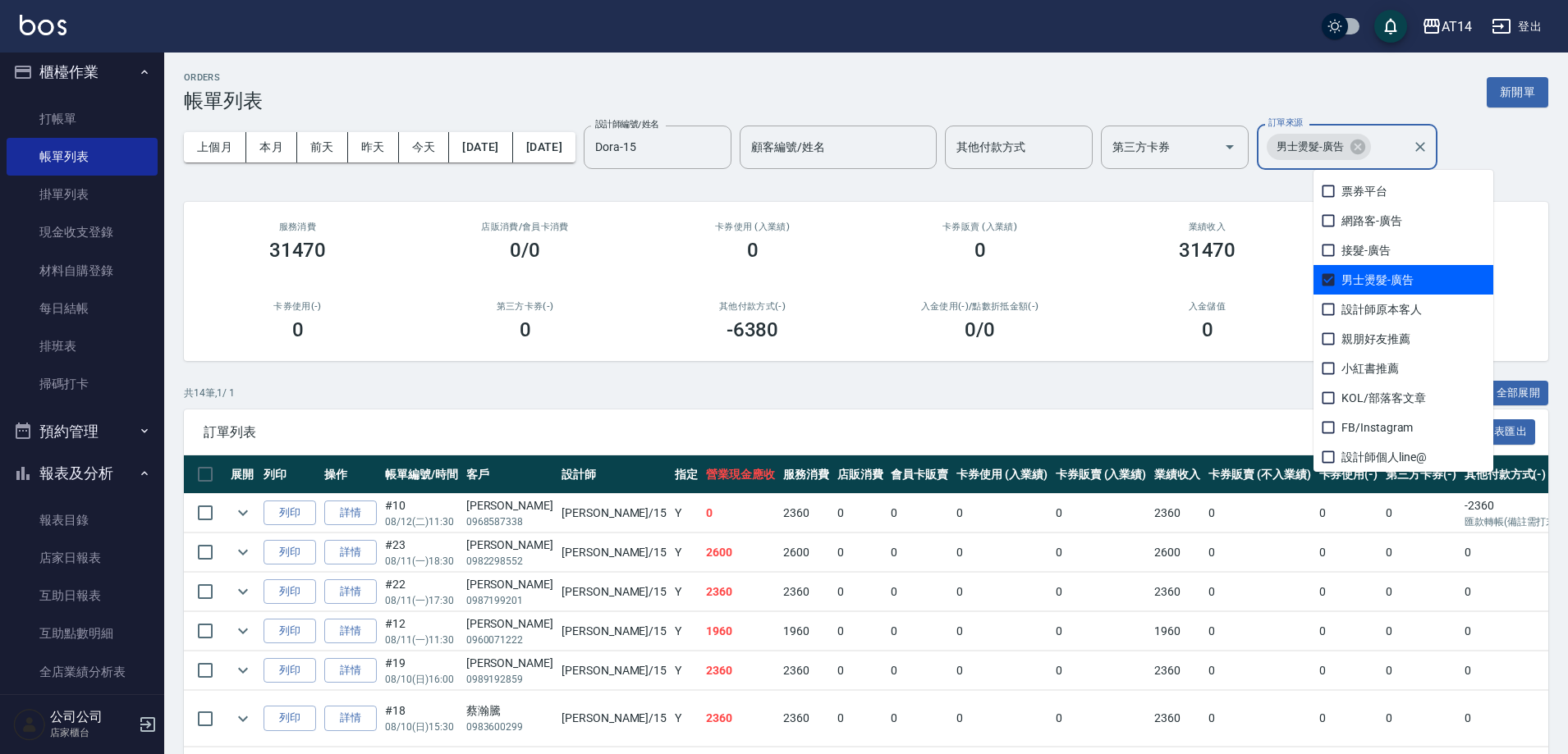
click at [960, 81] on div "ORDERS 帳單列表 新開單" at bounding box center [865, 92] width 1364 height 40
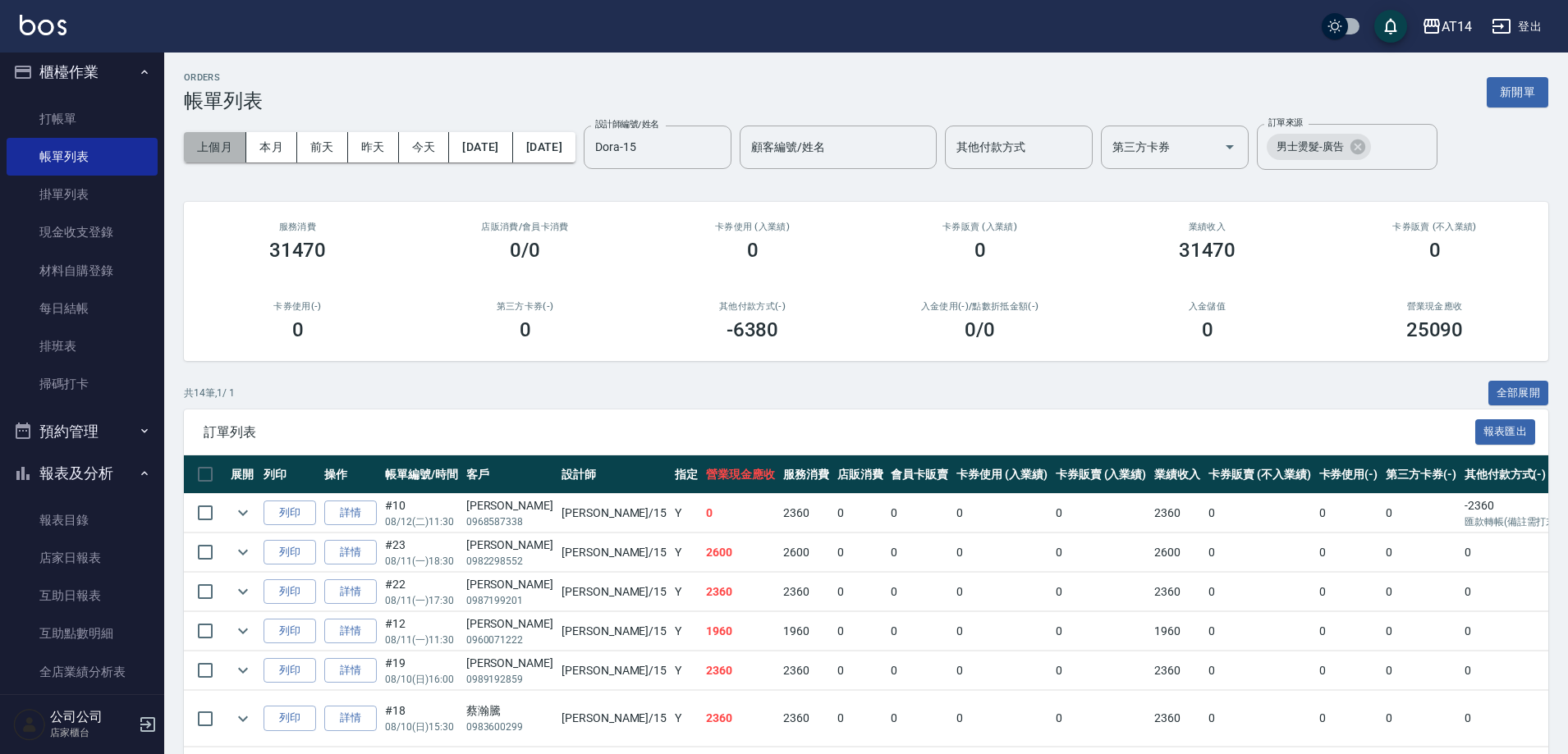
click at [219, 152] on button "上個月" at bounding box center [215, 147] width 63 height 30
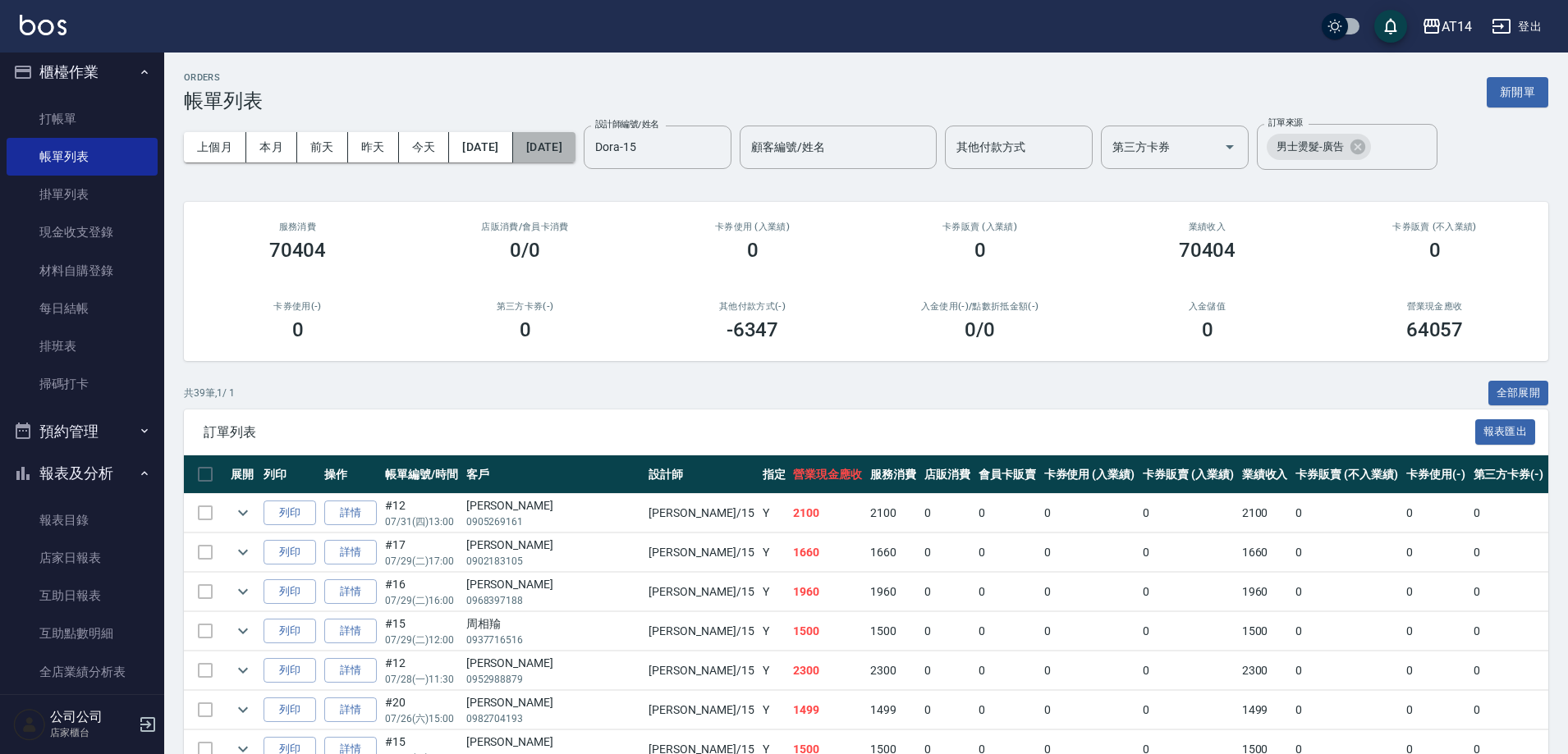
click at [576, 141] on button "2025/07/31" at bounding box center [544, 147] width 63 height 30
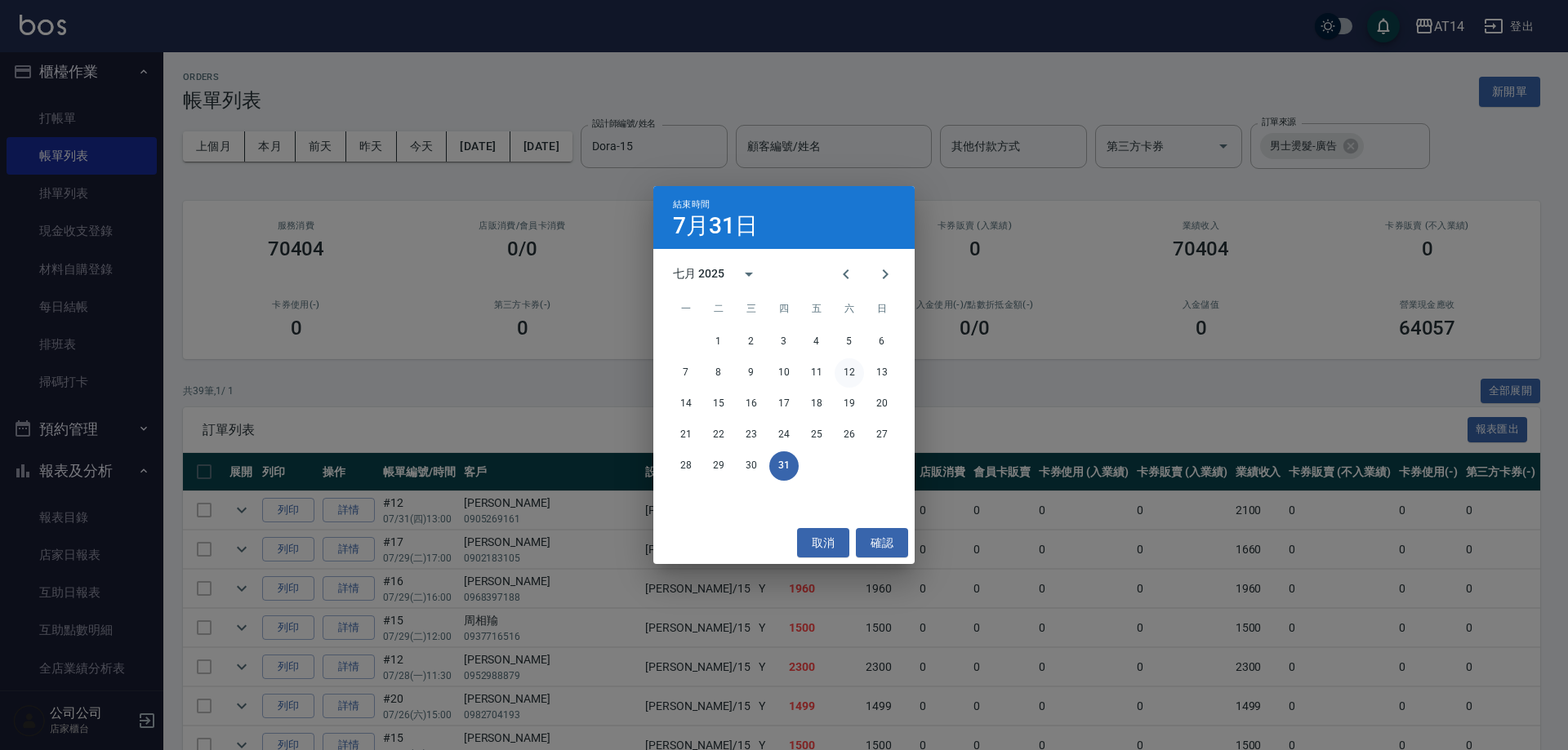
click at [851, 376] on button "12" at bounding box center [850, 373] width 29 height 29
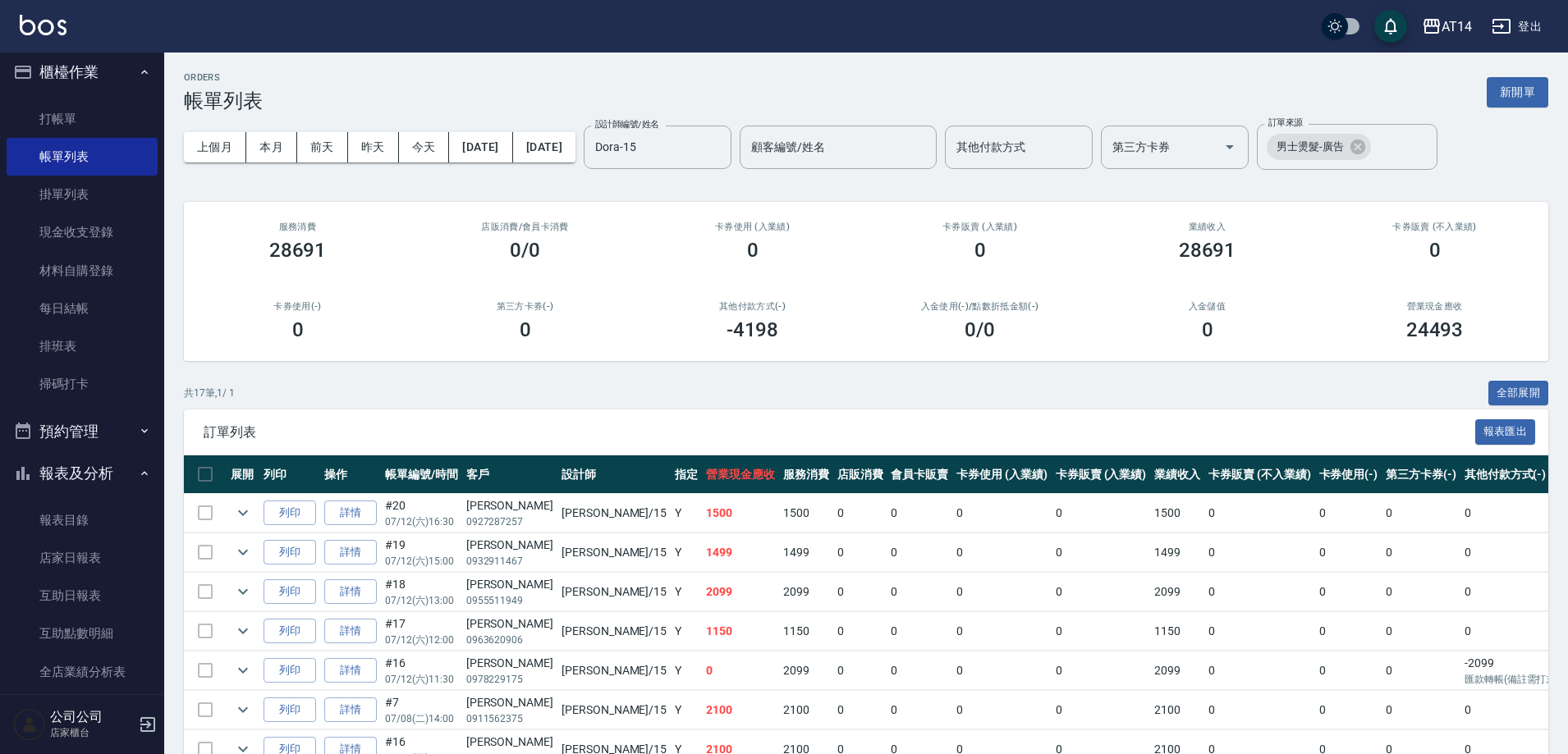
click at [656, 97] on div "ORDERS 帳單列表 新開單" at bounding box center [865, 92] width 1364 height 40
click at [95, 118] on link "打帳單" at bounding box center [83, 118] width 151 height 37
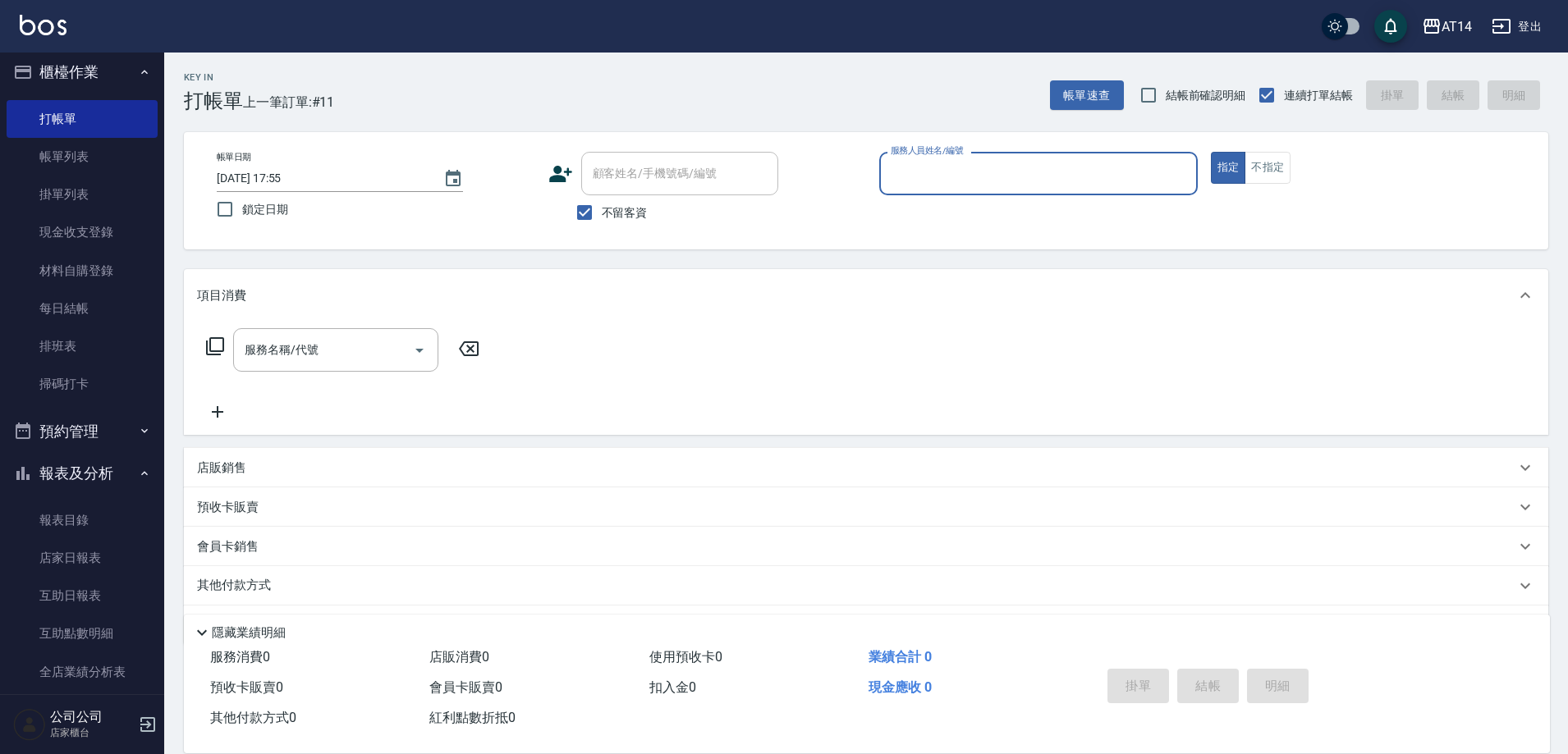
click at [122, 420] on button "預約管理" at bounding box center [83, 431] width 151 height 43
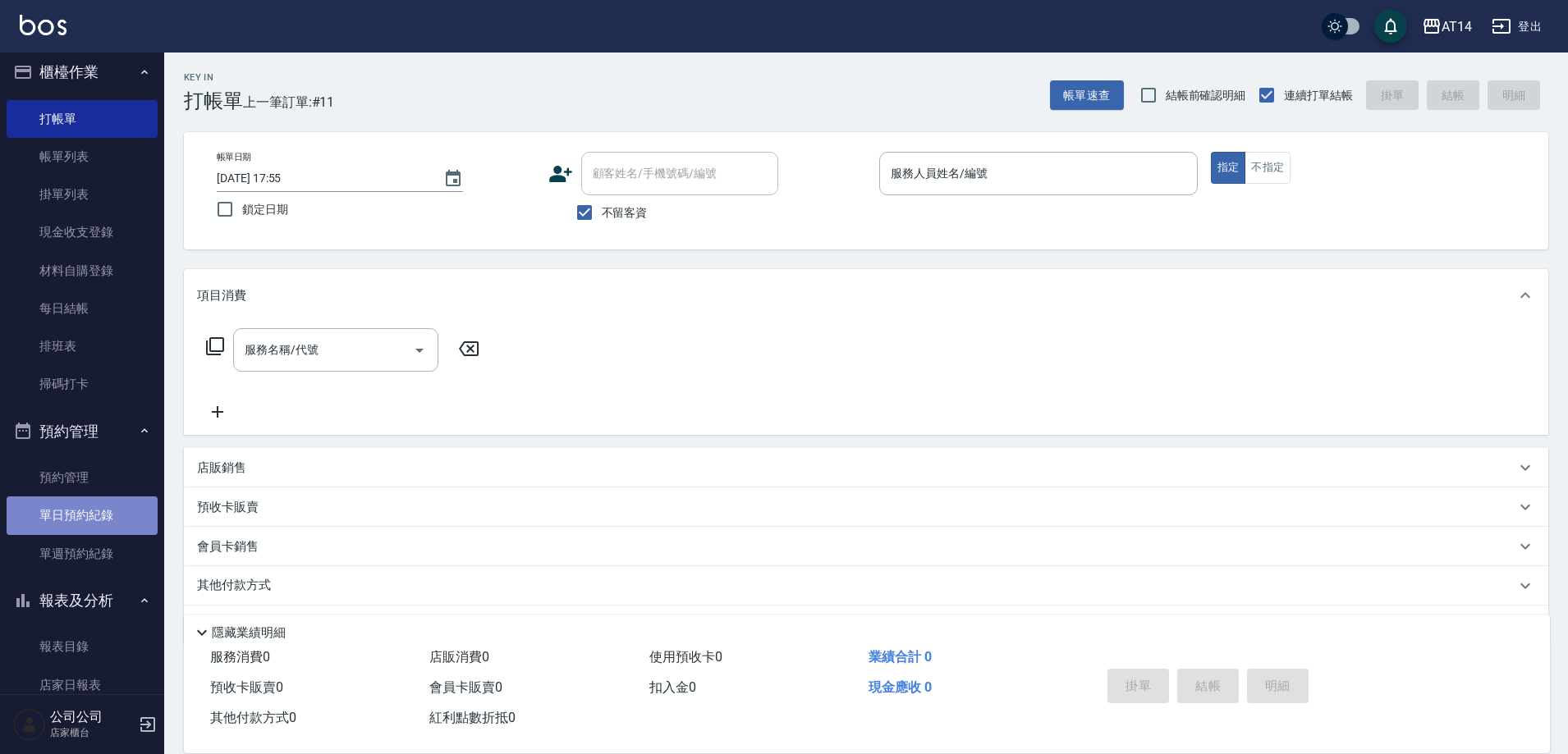
click at [109, 501] on link "單日預約紀錄" at bounding box center [83, 515] width 151 height 37
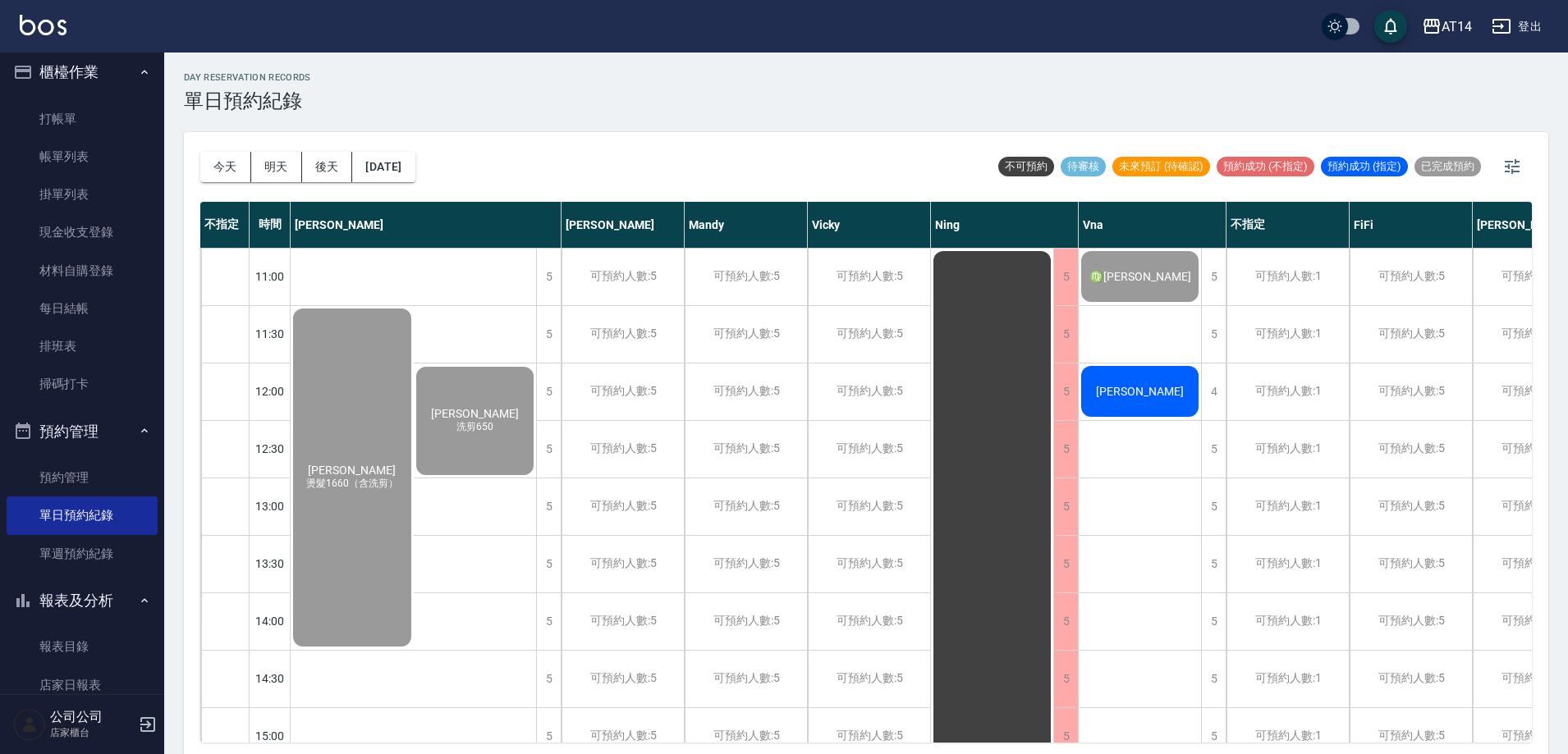
click at [414, 407] on div "[PERSON_NAME]" at bounding box center [352, 477] width 123 height 344
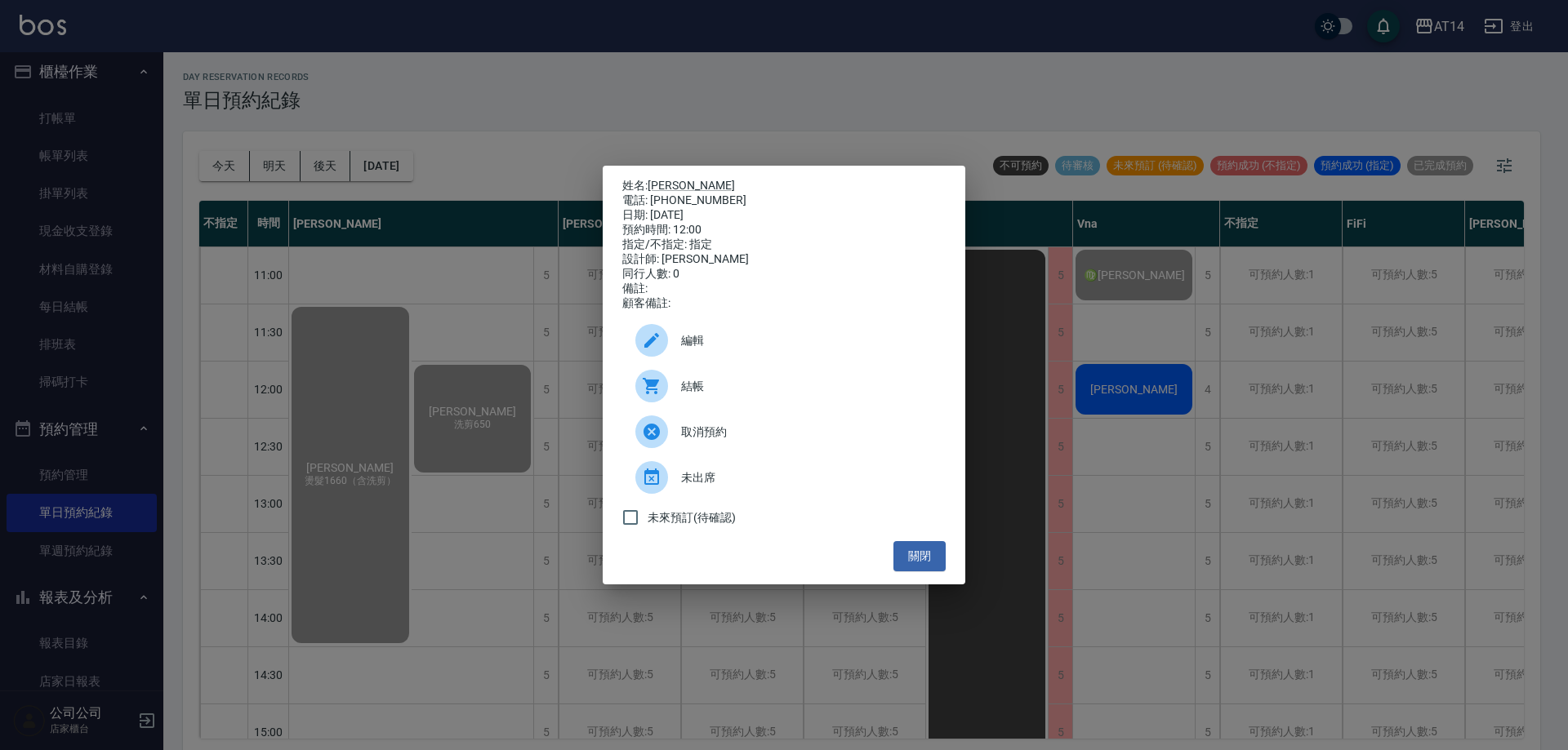
click at [737, 395] on span "結帳" at bounding box center [806, 387] width 252 height 17
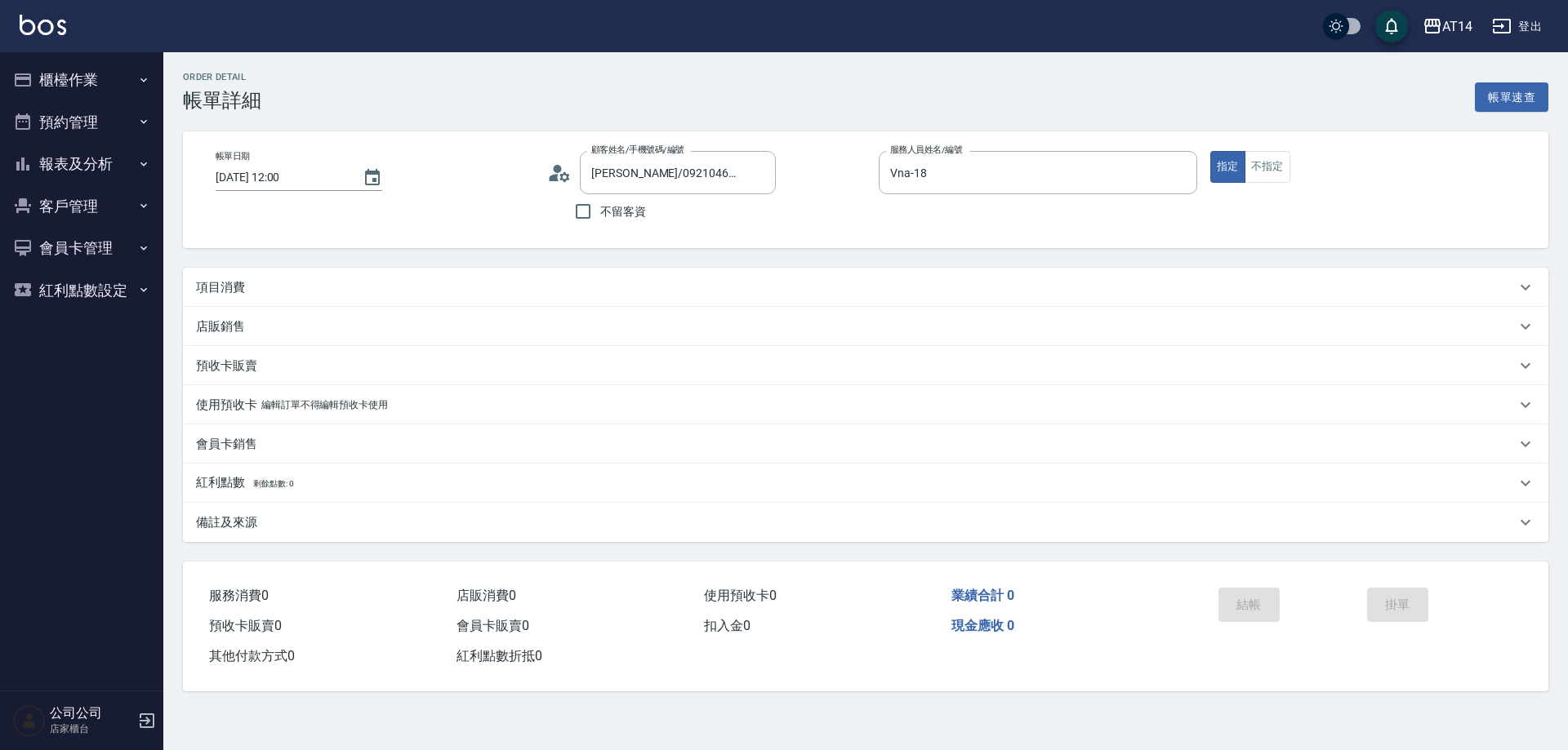
click at [558, 174] on icon at bounding box center [554, 177] width 10 height 7
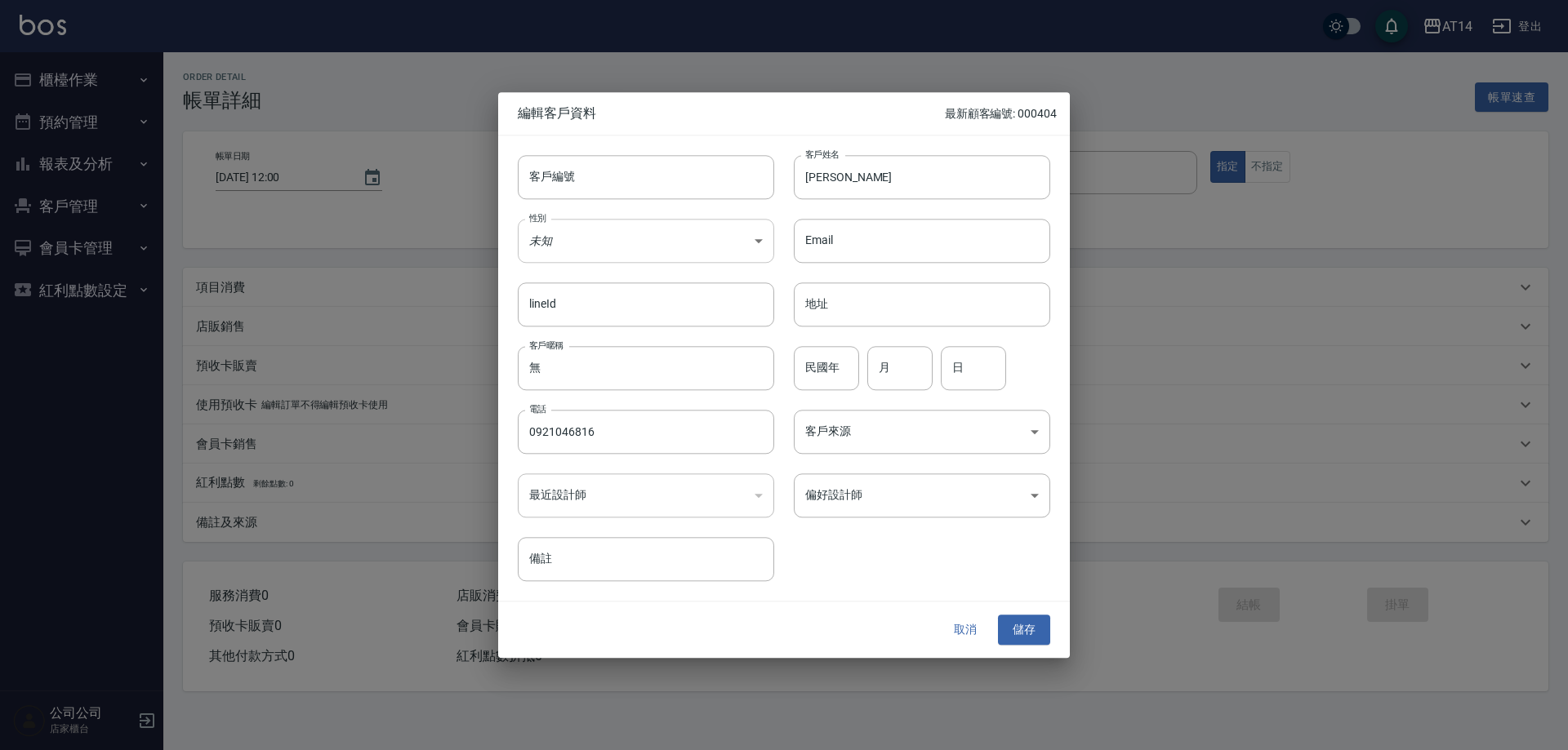
click at [577, 240] on body "AT14 登出 櫃檯作業 打帳單 帳單列表 掛單列表 現金收支登錄 材料自購登錄 每日結帳 排班表 掃碼打卡 預約管理 預約管理 單日預約紀錄 單週預約紀錄 …" at bounding box center [784, 375] width 1568 height 750
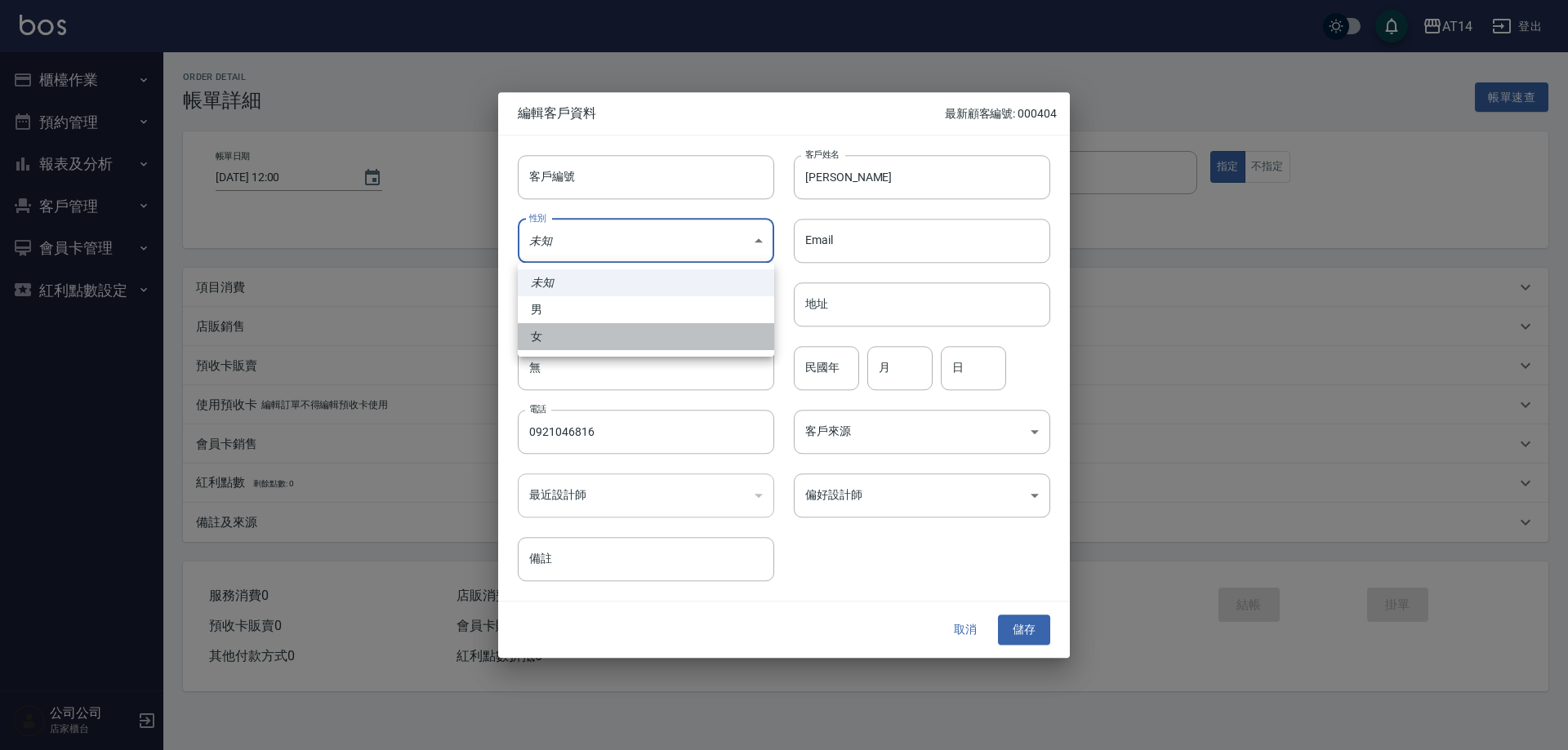
click at [582, 326] on li "女" at bounding box center [646, 337] width 256 height 27
type input "[DEMOGRAPHIC_DATA]"
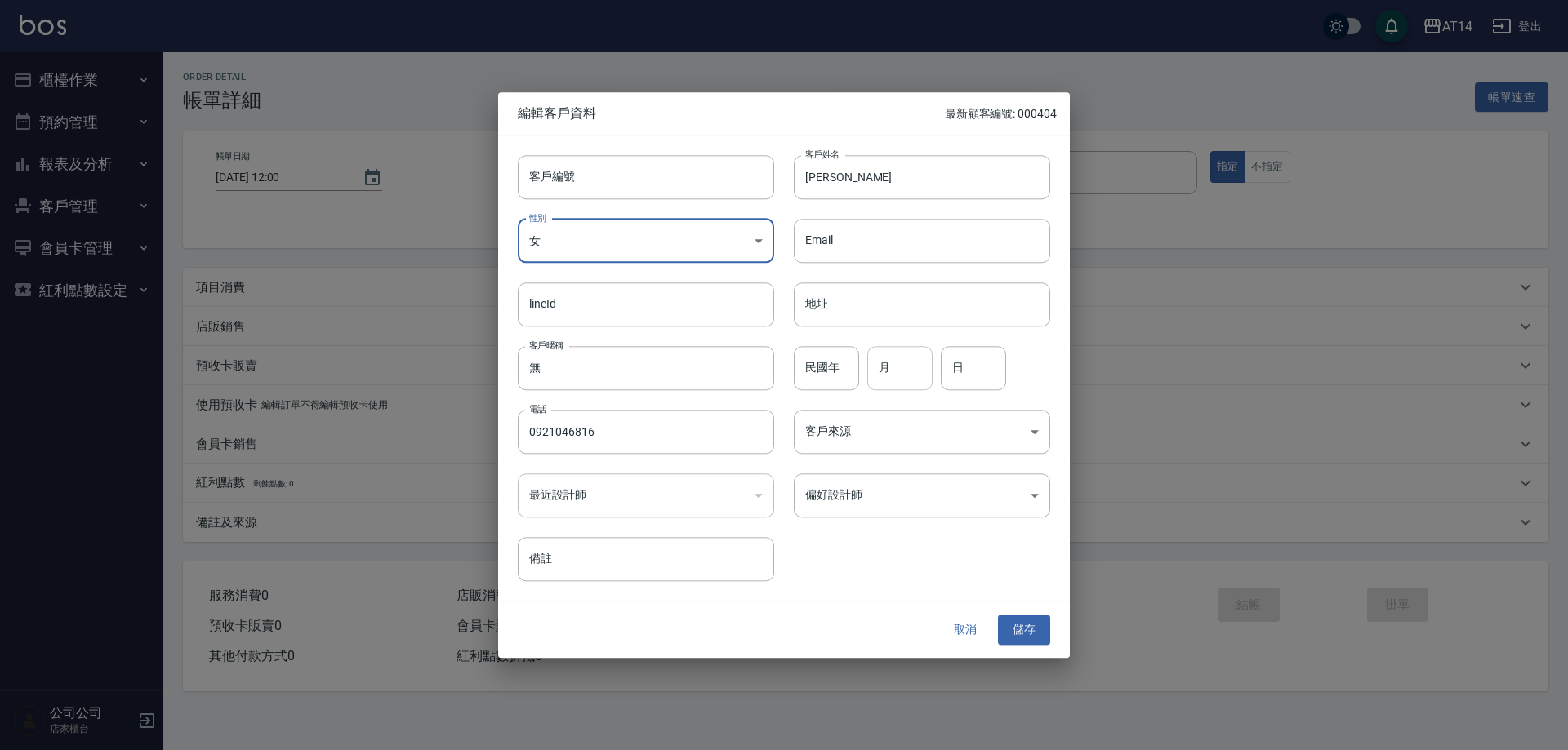
click at [894, 358] on input "月" at bounding box center [900, 368] width 66 height 44
type input "6"
type input "18"
click at [797, 176] on input "[PERSON_NAME]" at bounding box center [922, 176] width 256 height 44
paste input "♊"
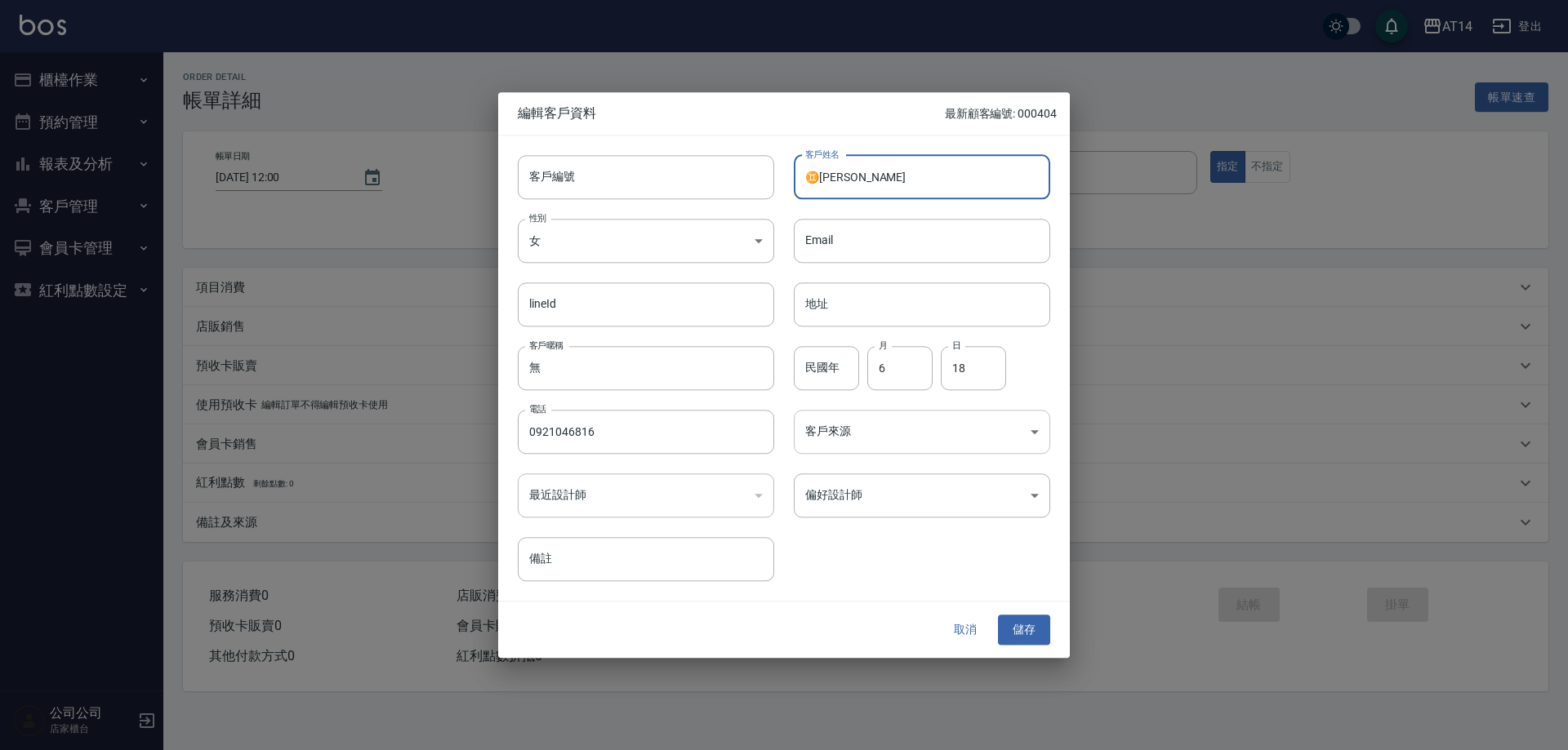
type input "♊[PERSON_NAME]"
click at [839, 446] on body "AT14 登出 櫃檯作業 打帳單 帳單列表 掛單列表 現金收支登錄 材料自購登錄 每日結帳 排班表 掃碼打卡 預約管理 預約管理 單日預約紀錄 單週預約紀錄 …" at bounding box center [784, 375] width 1568 height 750
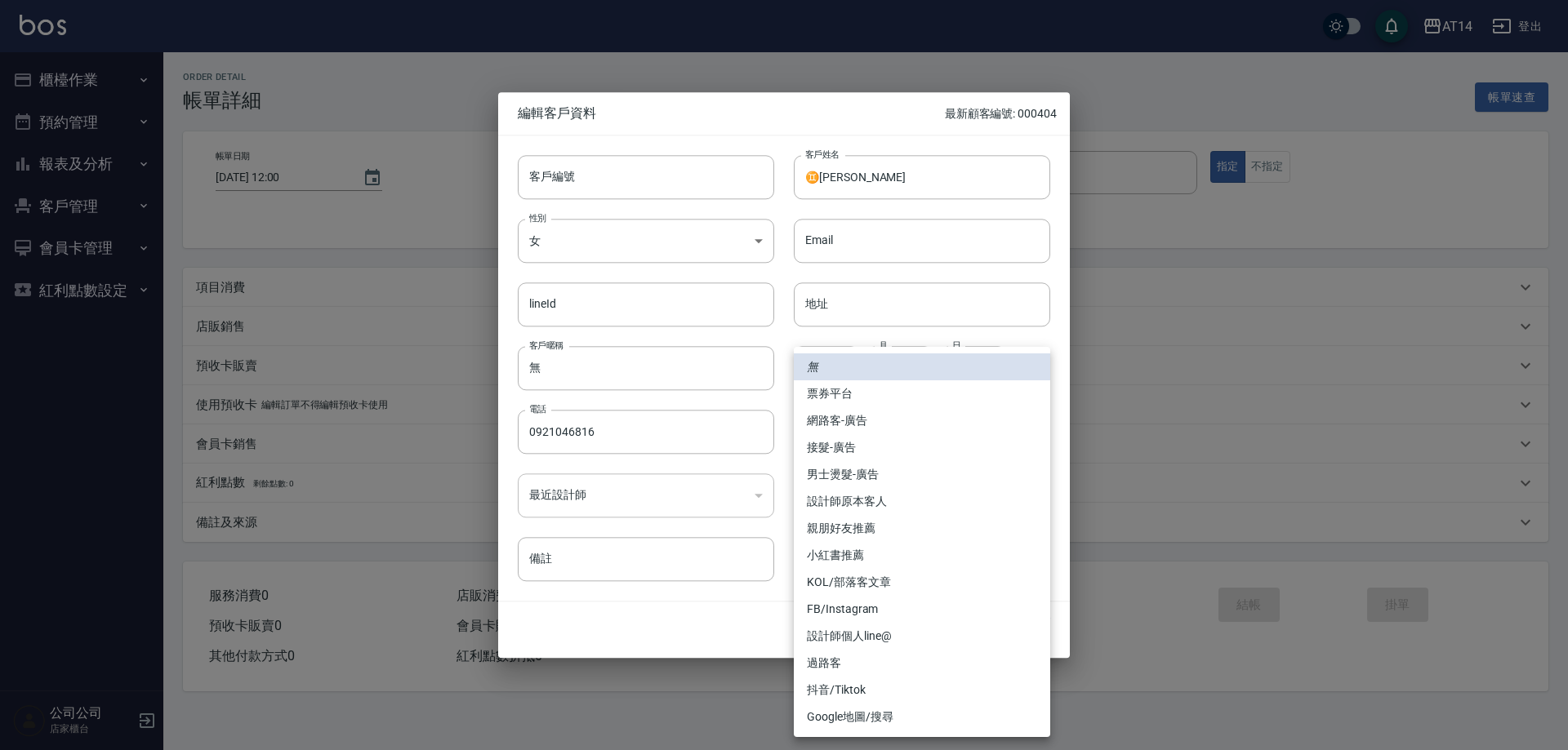
click at [857, 426] on li "網路客-廣告" at bounding box center [922, 420] width 256 height 27
type input "網路客-廣告"
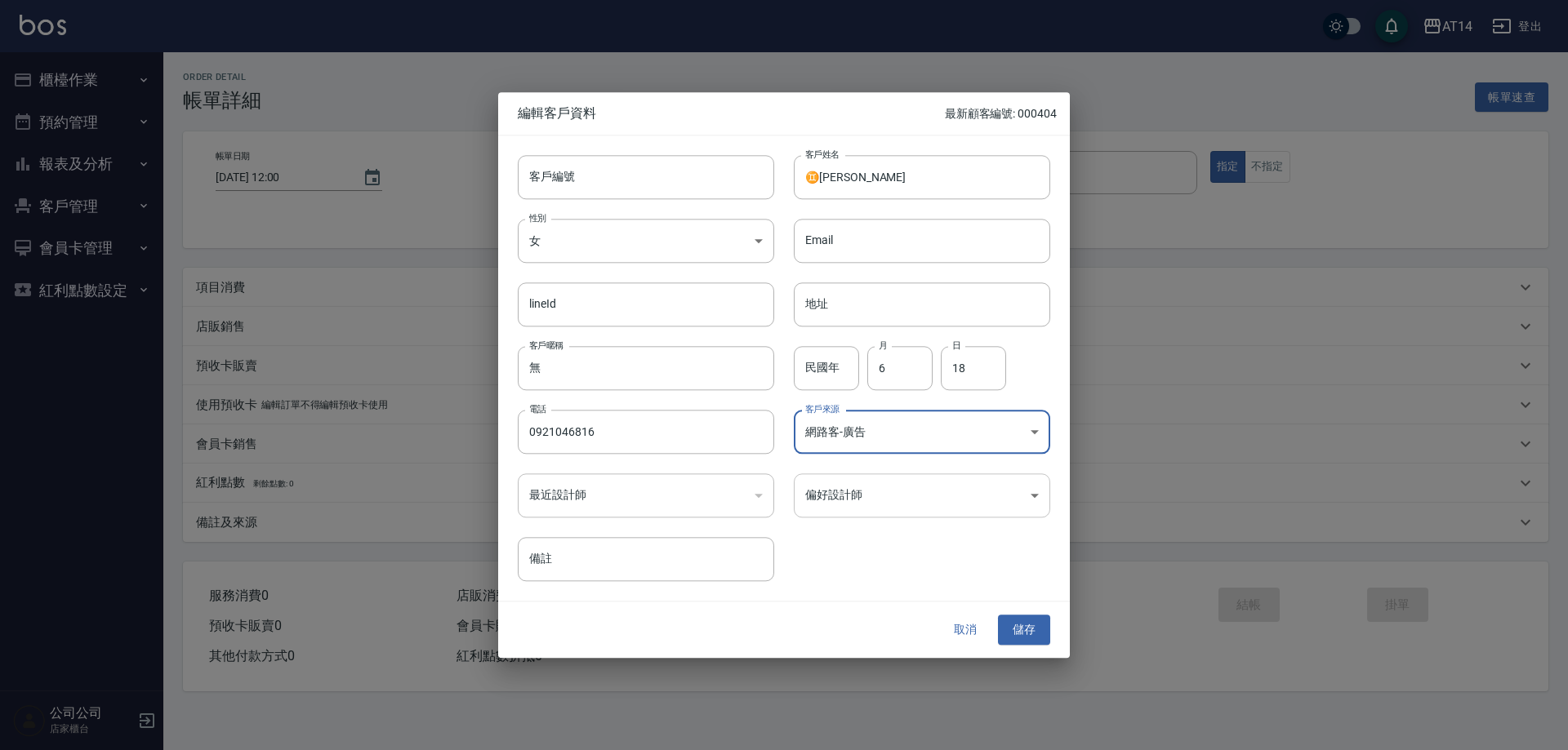
click at [883, 489] on body "AT14 登出 櫃檯作業 打帳單 帳單列表 掛單列表 現金收支登錄 材料自購登錄 每日結帳 排班表 掃碼打卡 預約管理 預約管理 單日預約紀錄 單週預約紀錄 …" at bounding box center [784, 375] width 1568 height 750
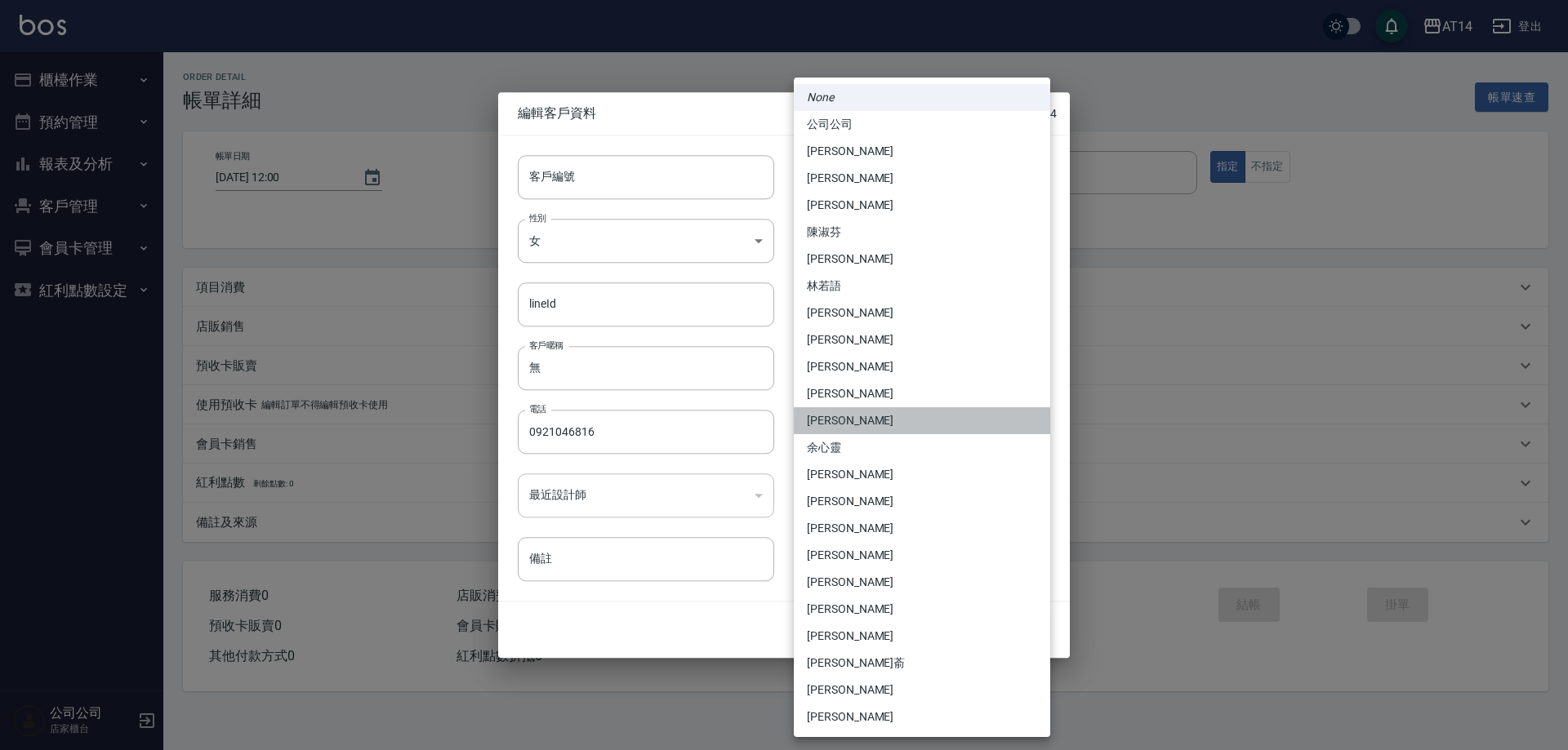
click at [857, 417] on li "[PERSON_NAME]" at bounding box center [922, 420] width 256 height 27
type input "a28628ff-da1c-4c39-97bc-07c072e98a5a"
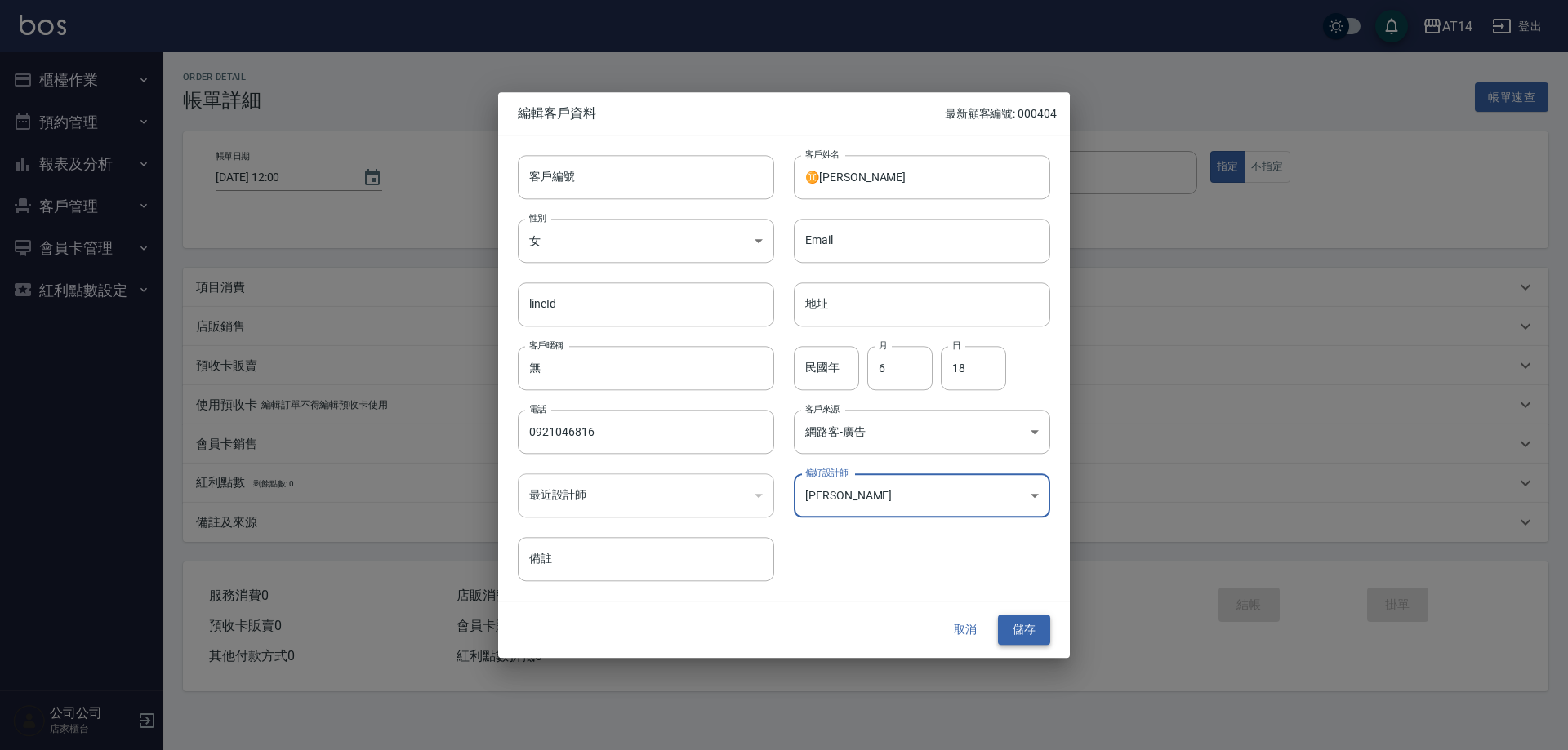
click at [1026, 630] on button "儲存" at bounding box center [1025, 631] width 52 height 30
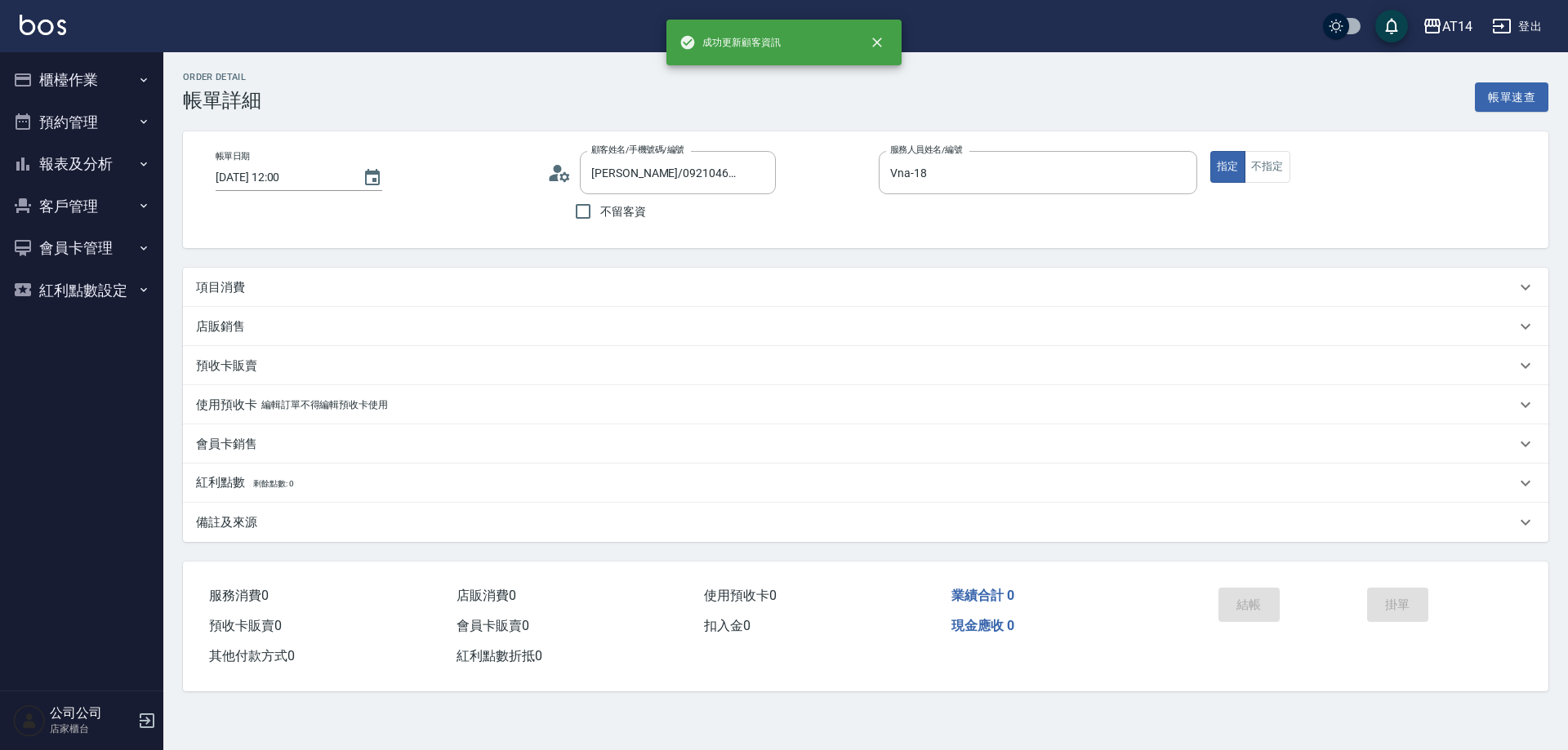
type input "♊[PERSON_NAME]/0921046816/"
click at [426, 293] on div "項目消費" at bounding box center [856, 288] width 1320 height 17
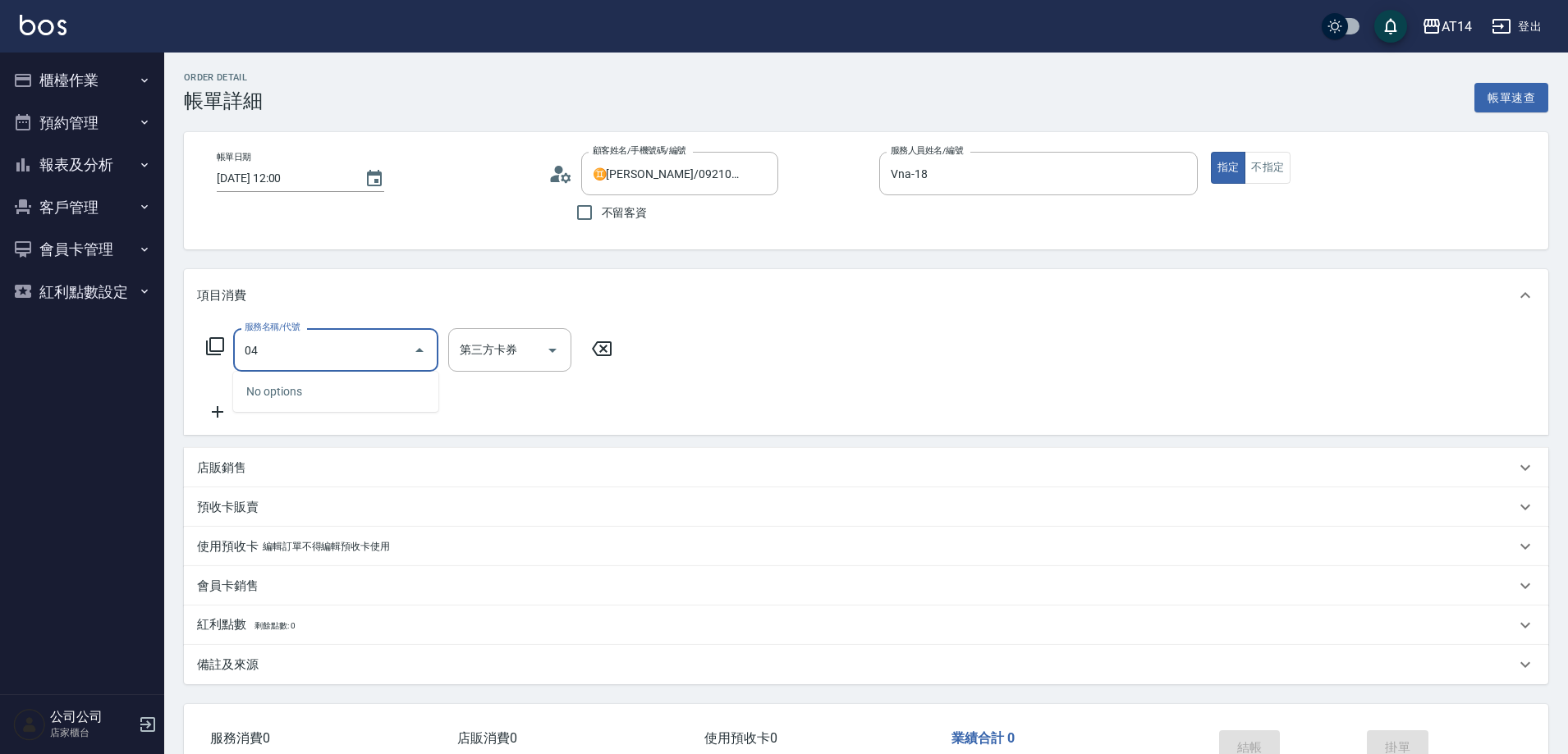
type input "041"
click at [354, 391] on span "染髮 - 1500" at bounding box center [336, 391] width 205 height 27
type input "3"
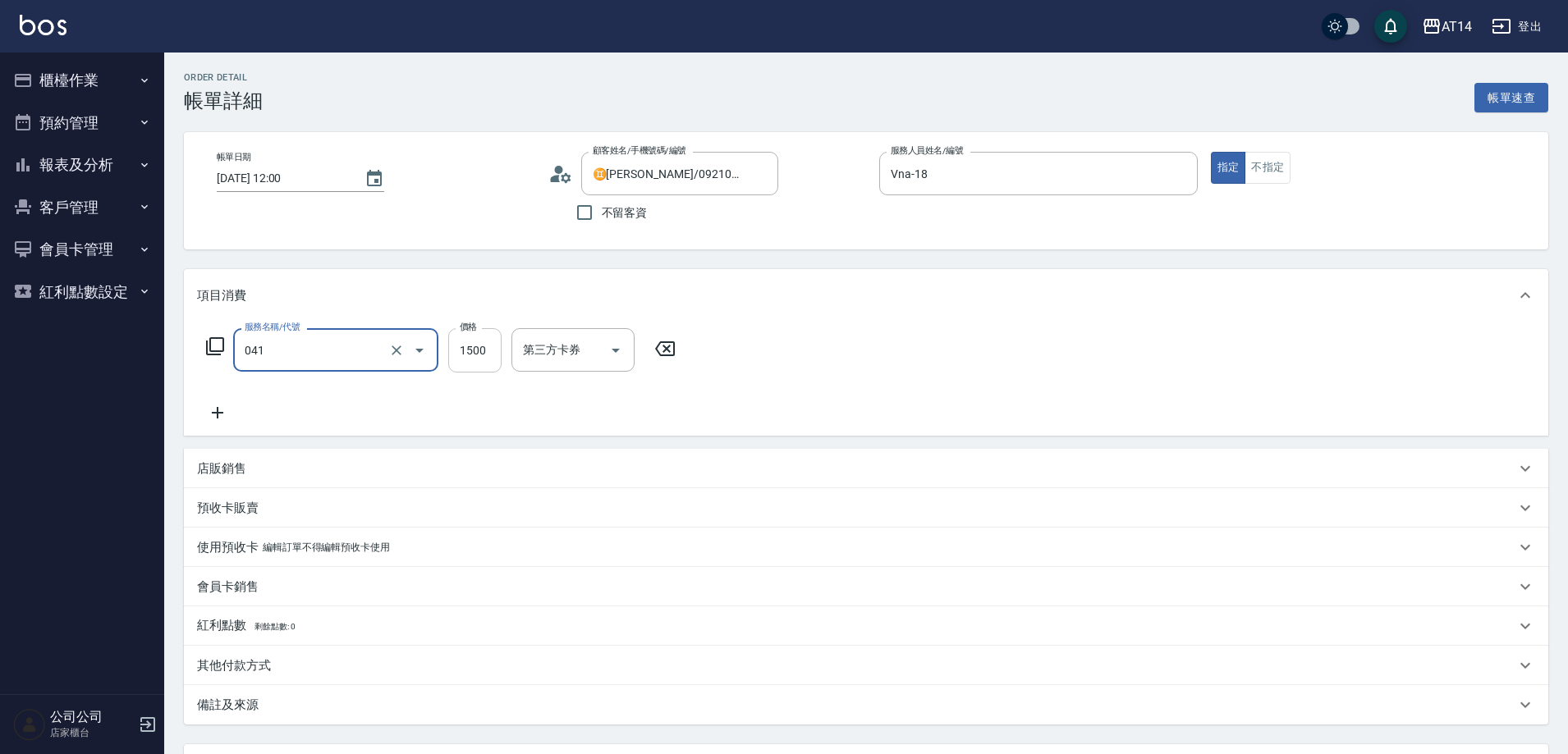
type input "染髮(041)"
click at [484, 355] on input "1500" at bounding box center [474, 350] width 53 height 44
type input "2"
type input "0"
type input "299"
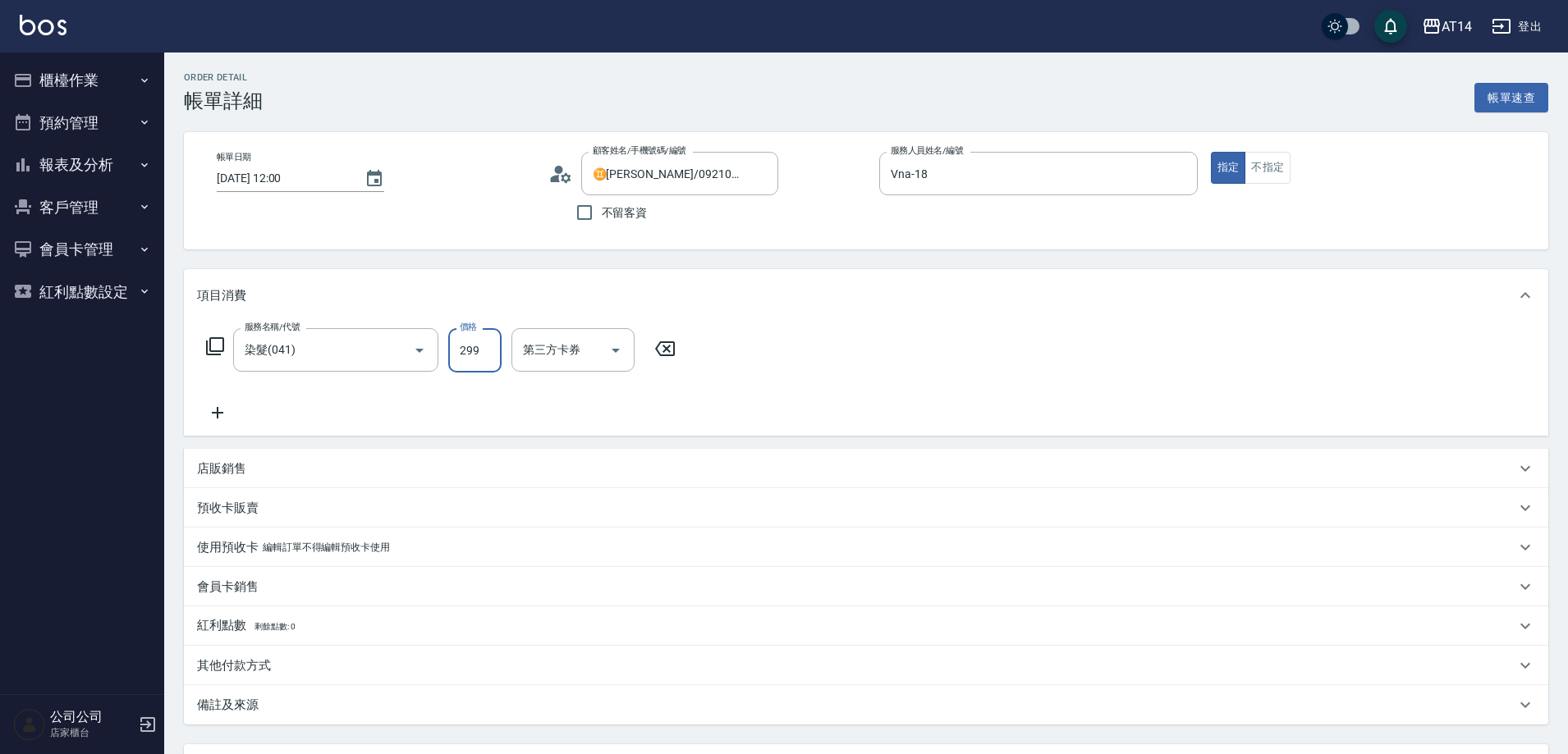
type input "6"
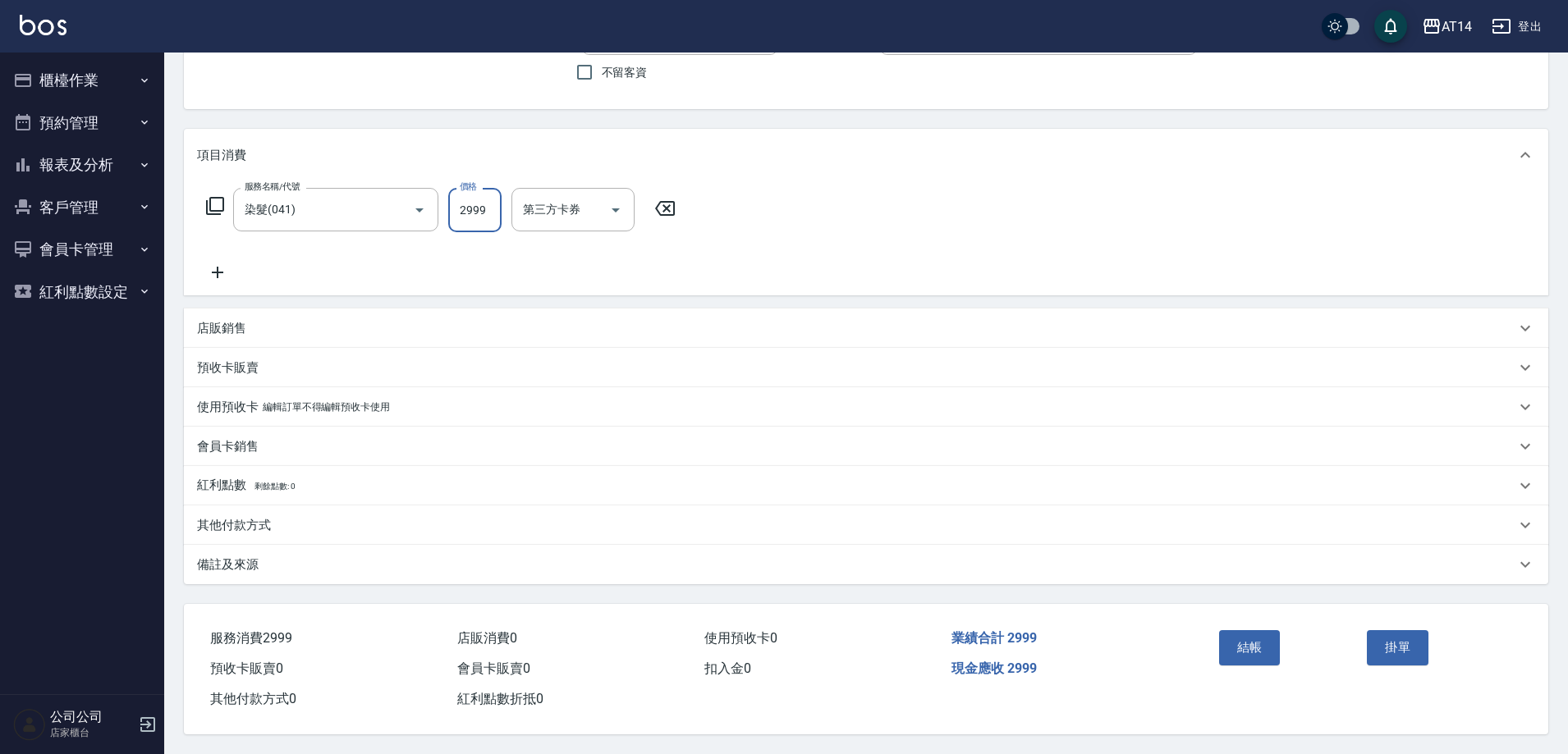
scroll to position [148, 0]
type input "2999"
click at [300, 558] on div "備註及來源" at bounding box center [857, 565] width 1318 height 17
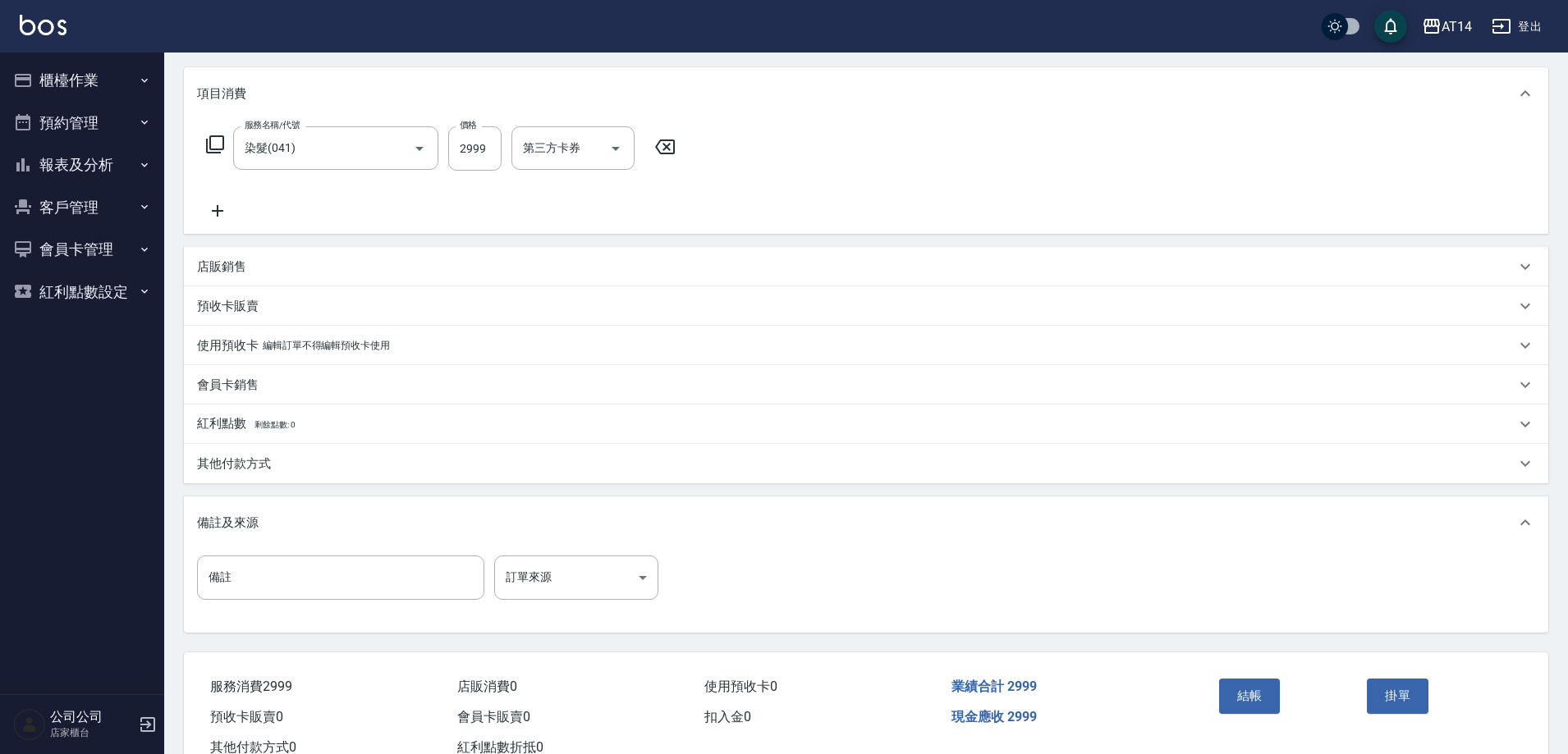
scroll to position [230, 0]
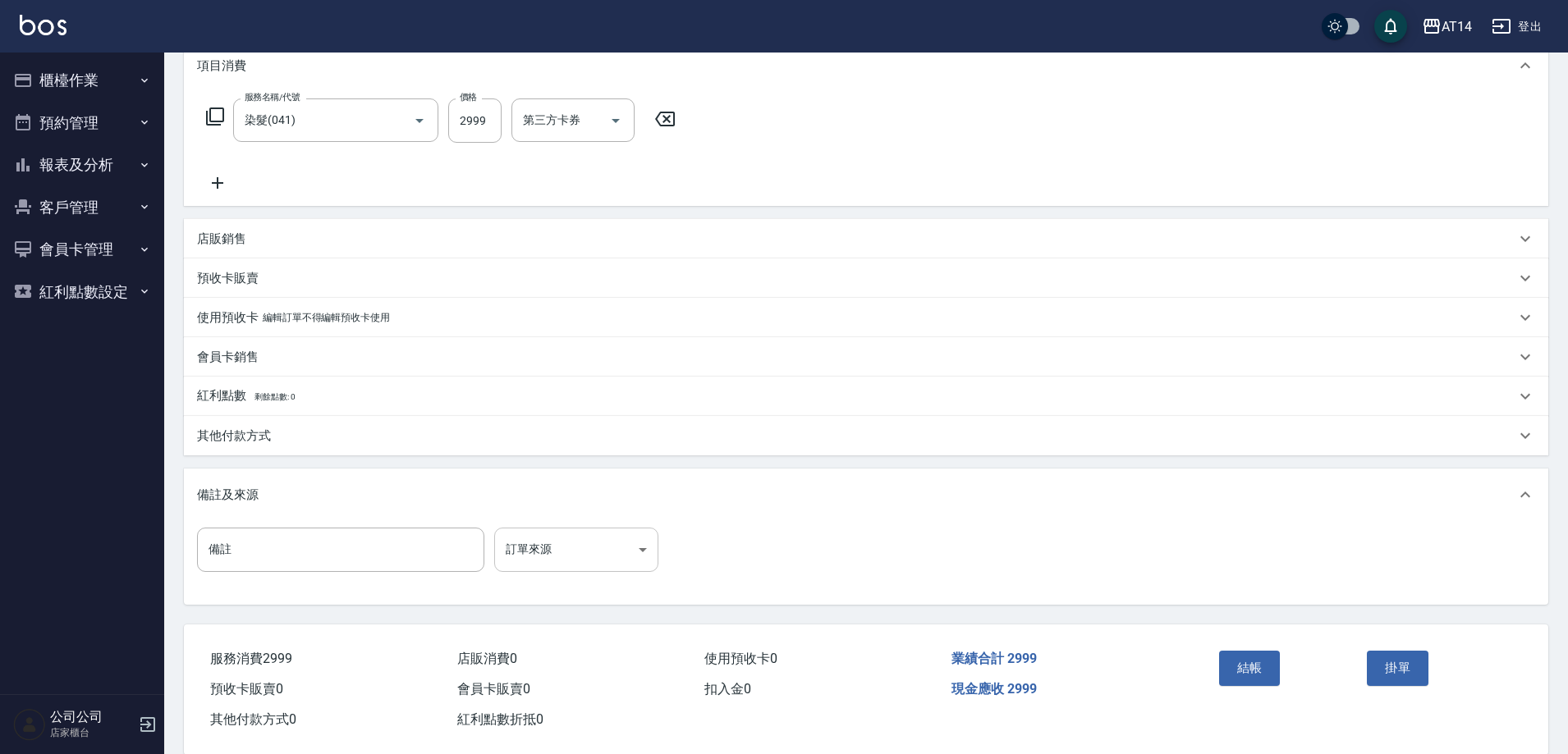
click at [510, 556] on body "AT14 登出 櫃檯作業 打帳單 帳單列表 掛單列表 現金收支登錄 材料自購登錄 每日結帳 排班表 掃碼打卡 預約管理 預約管理 單日預約紀錄 單週預約紀錄 …" at bounding box center [784, 272] width 1568 height 1004
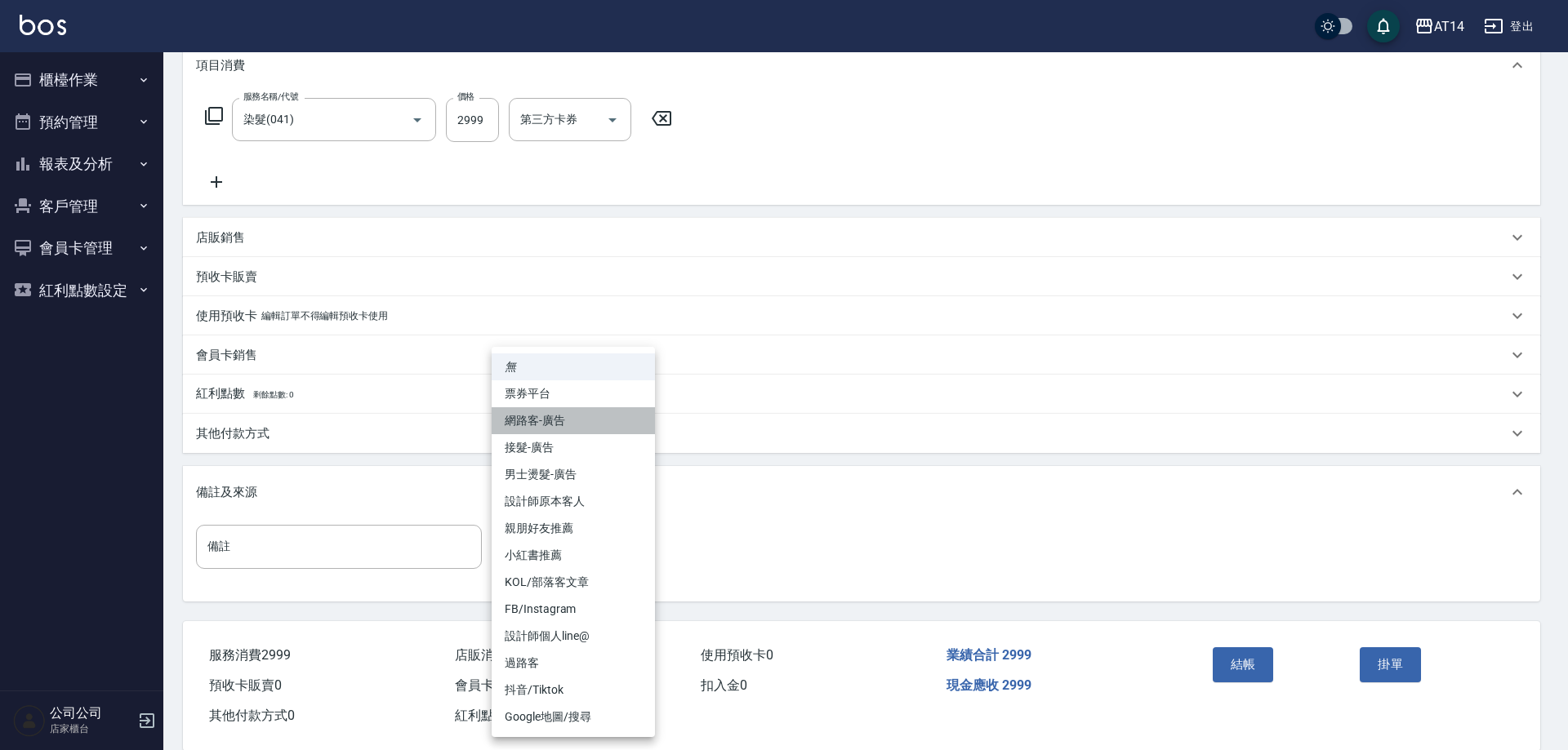
click at [543, 419] on li "網路客-廣告" at bounding box center [573, 420] width 164 height 27
type input "網路客-廣告"
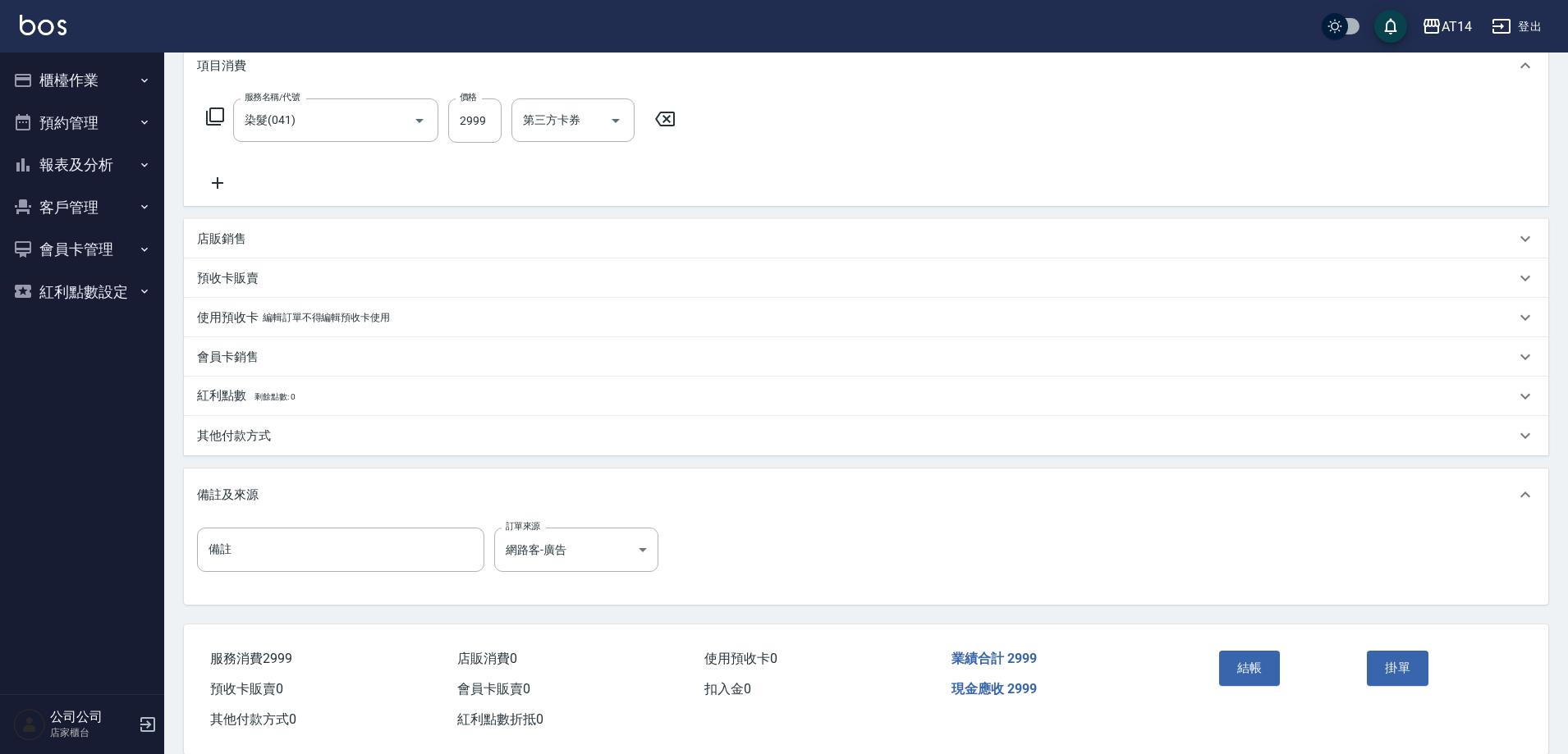
click at [345, 433] on div "其他付款方式" at bounding box center [857, 437] width 1318 height 17
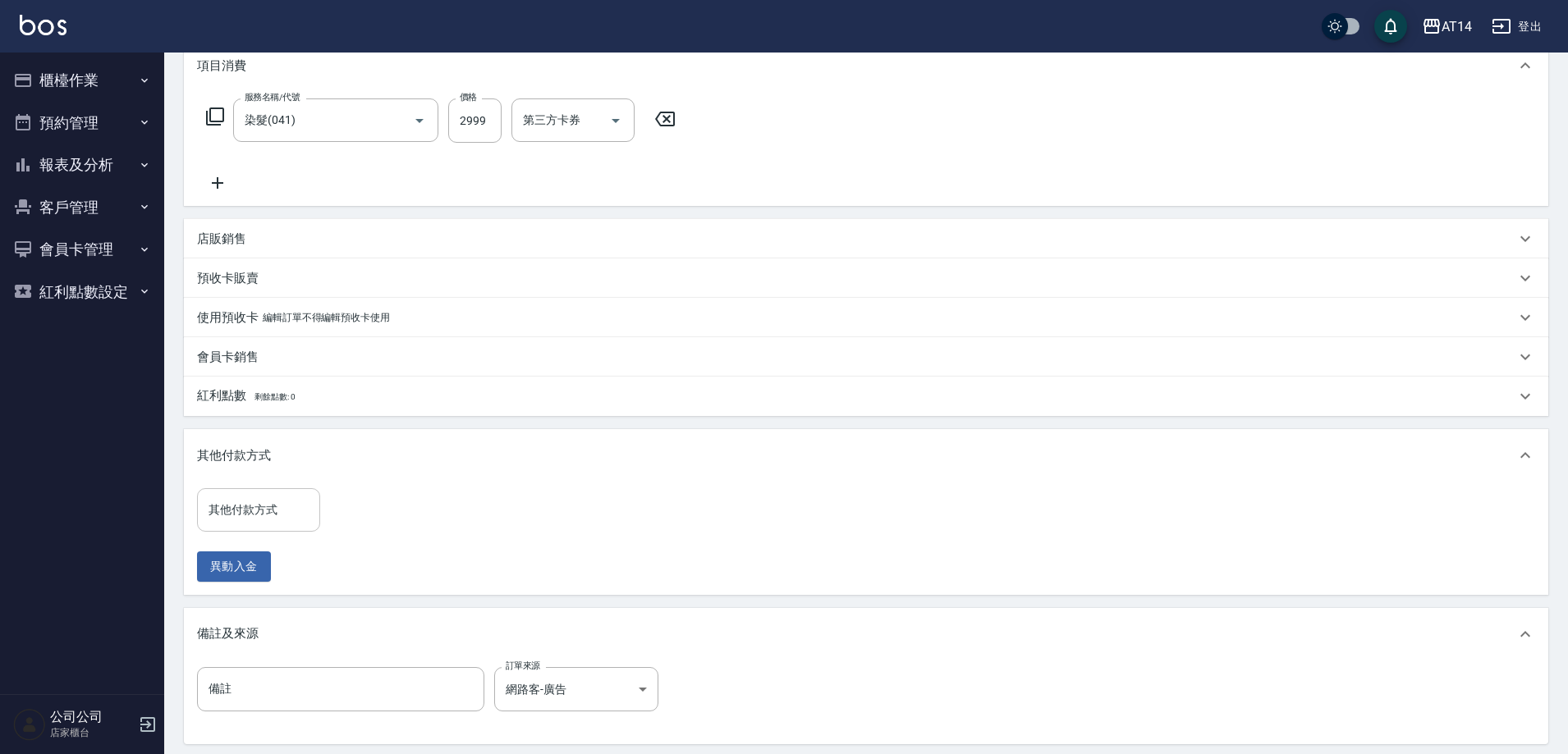
click at [286, 496] on input "其他付款方式" at bounding box center [258, 510] width 109 height 29
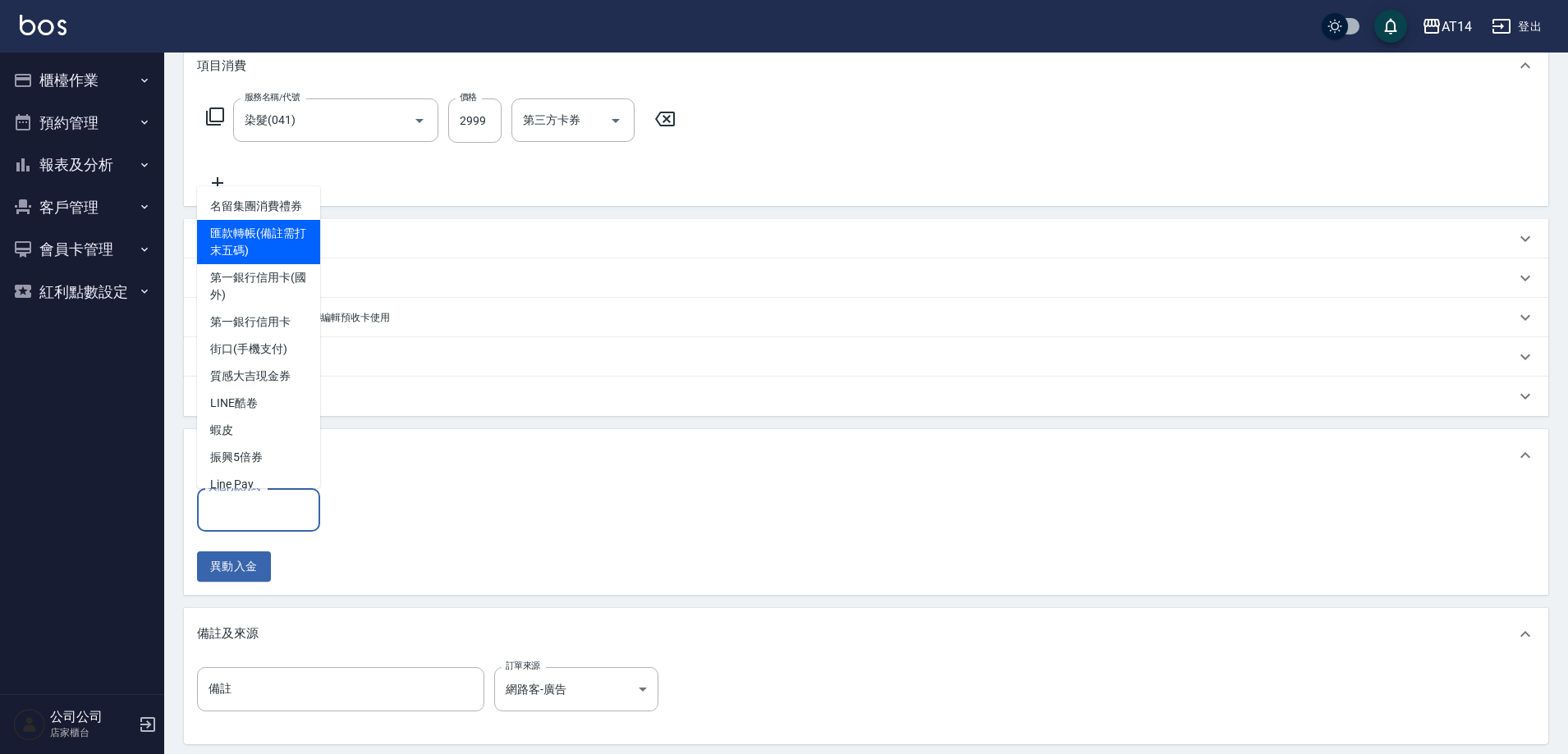
click at [278, 255] on span "匯款轉帳(備註需打末五碼)" at bounding box center [259, 242] width 123 height 44
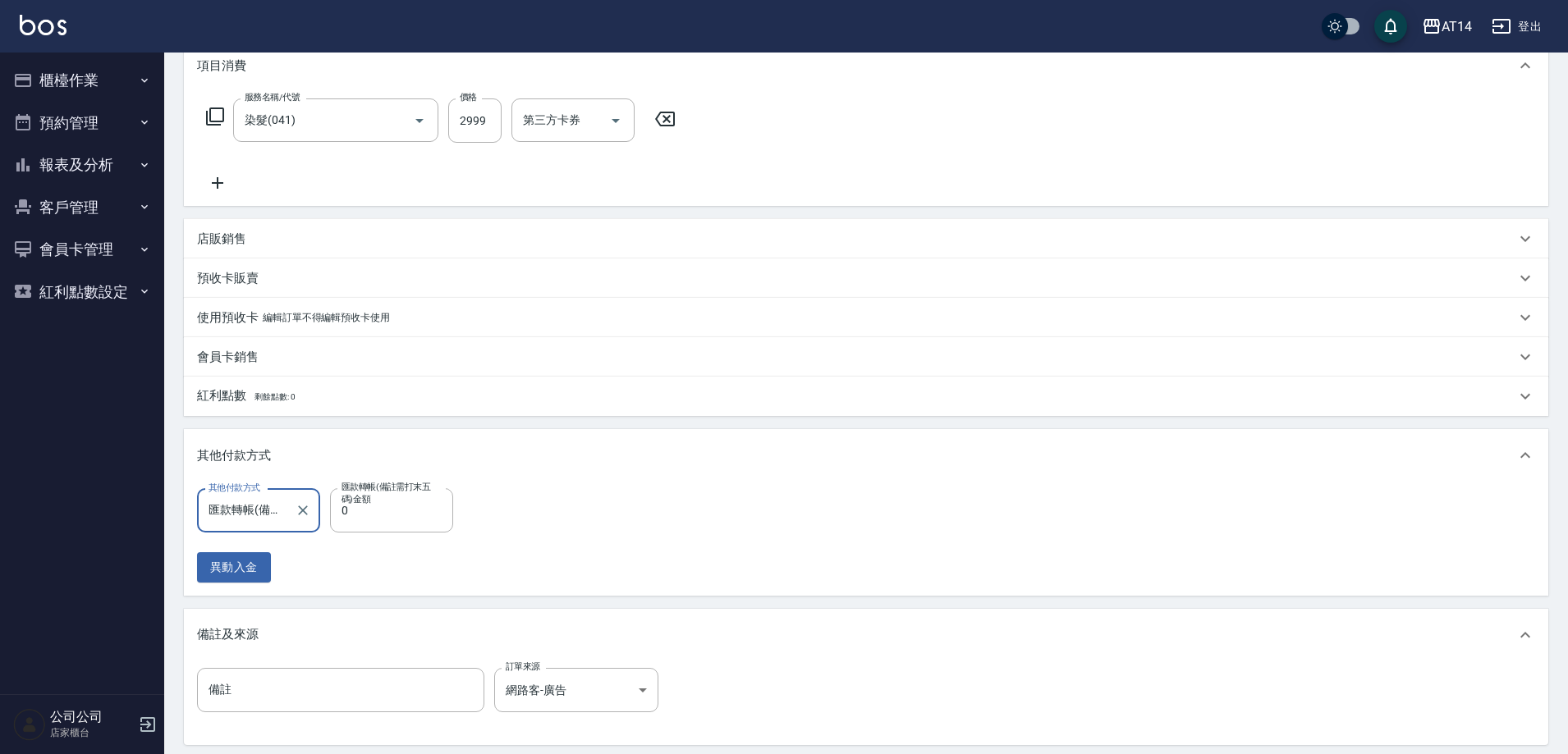
type input "匯款轉帳(備註需打末五碼)"
click at [386, 496] on label "匯款轉帳(備註需打末五碼)金額" at bounding box center [388, 493] width 93 height 24
click at [386, 496] on input "0" at bounding box center [391, 510] width 123 height 44
type input "299"
type input "5"
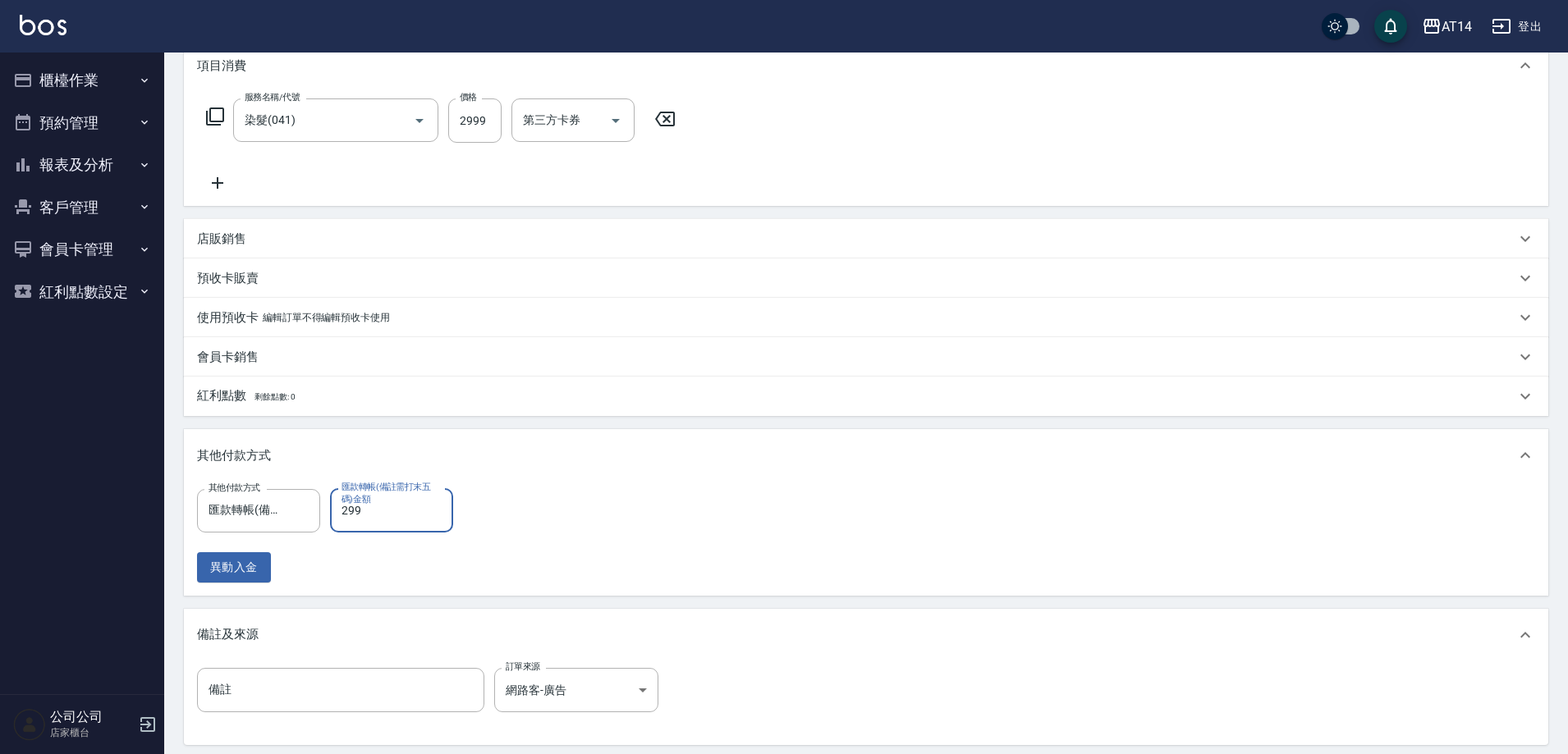
type input "2999"
type input "0"
type input "2999"
click at [359, 684] on input "備註" at bounding box center [341, 690] width 287 height 44
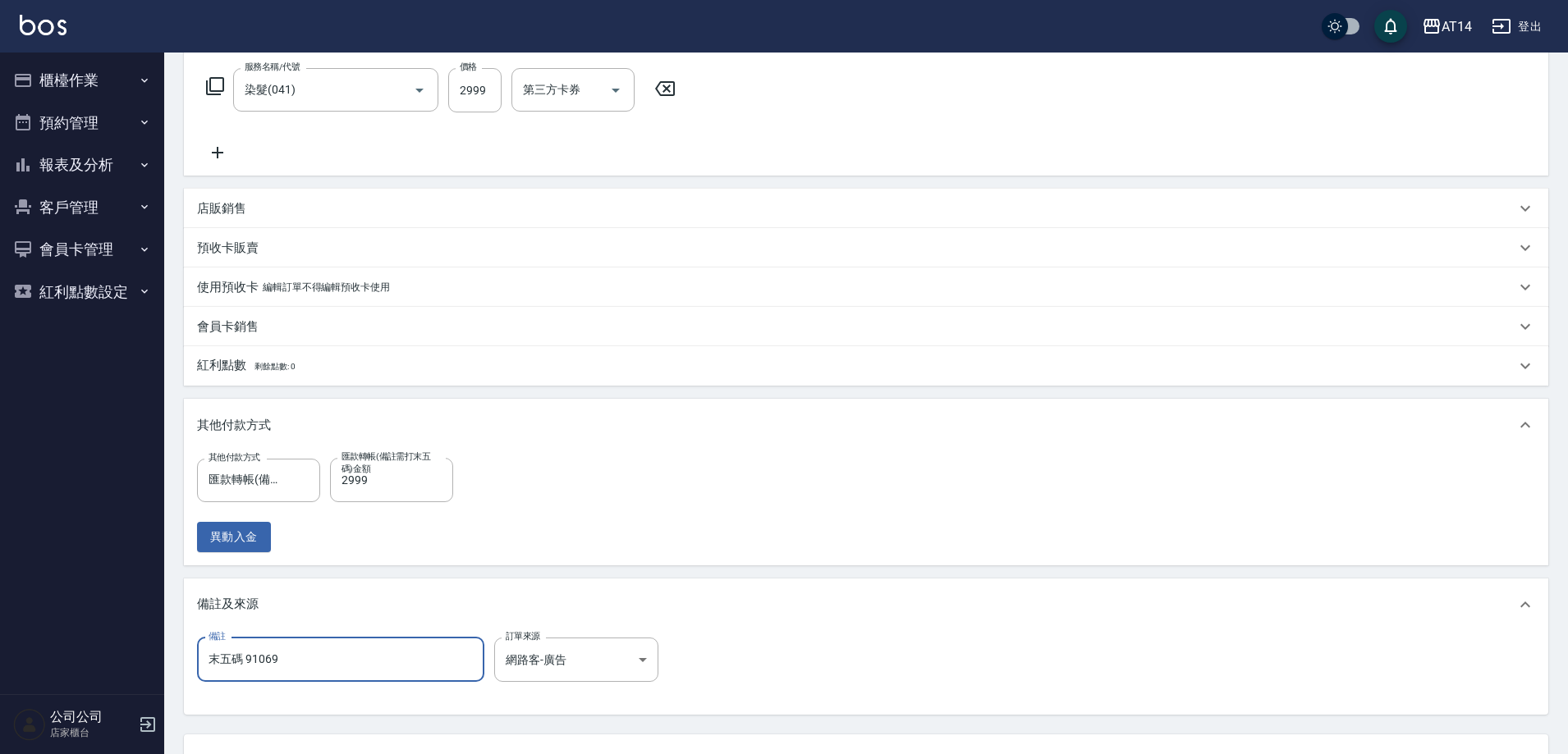
scroll to position [398, 0]
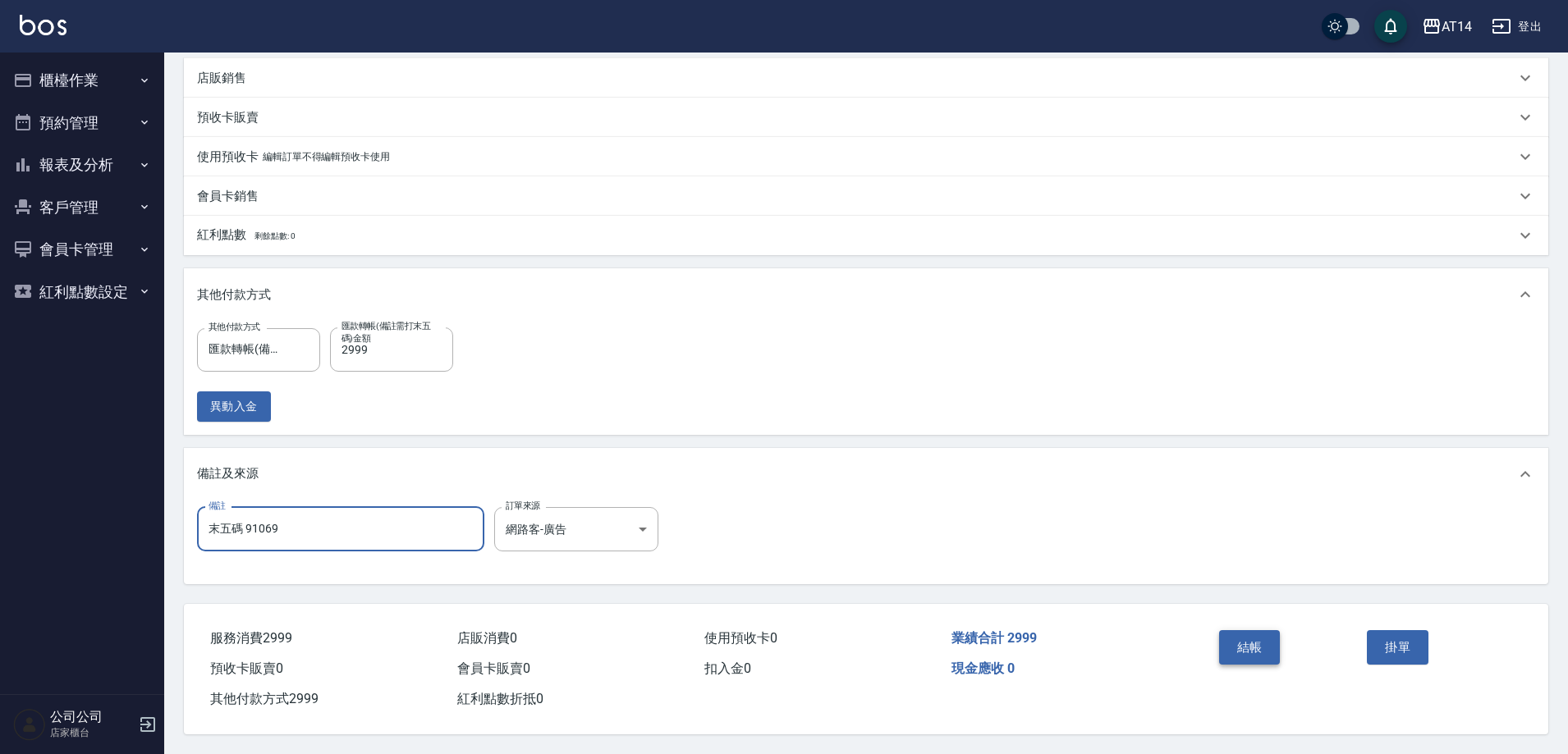
type input "末五碼 91069"
click at [1227, 648] on button "結帳" at bounding box center [1250, 648] width 62 height 35
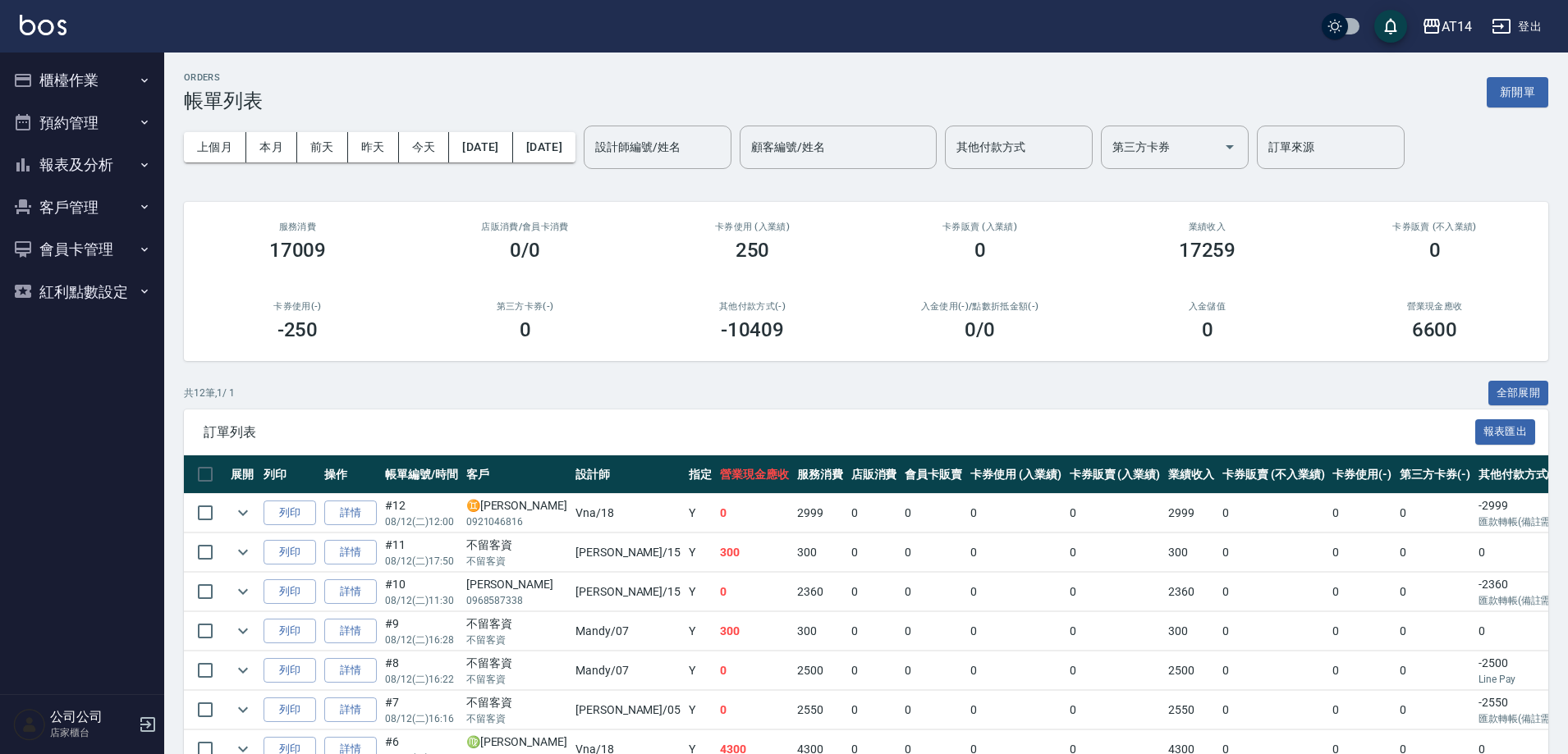
click at [98, 64] on button "櫃檯作業" at bounding box center [83, 80] width 151 height 43
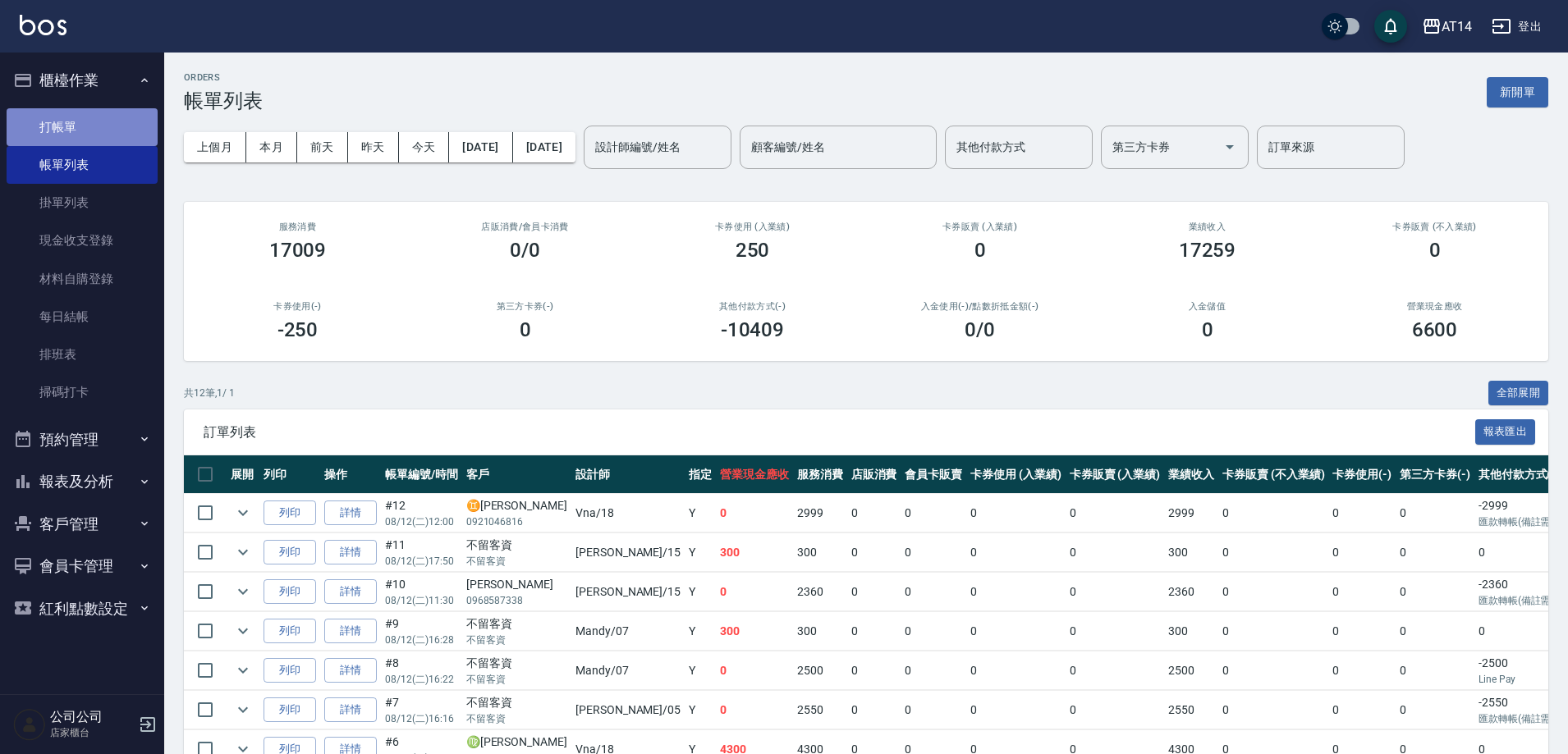
click at [85, 129] on link "打帳單" at bounding box center [83, 127] width 151 height 37
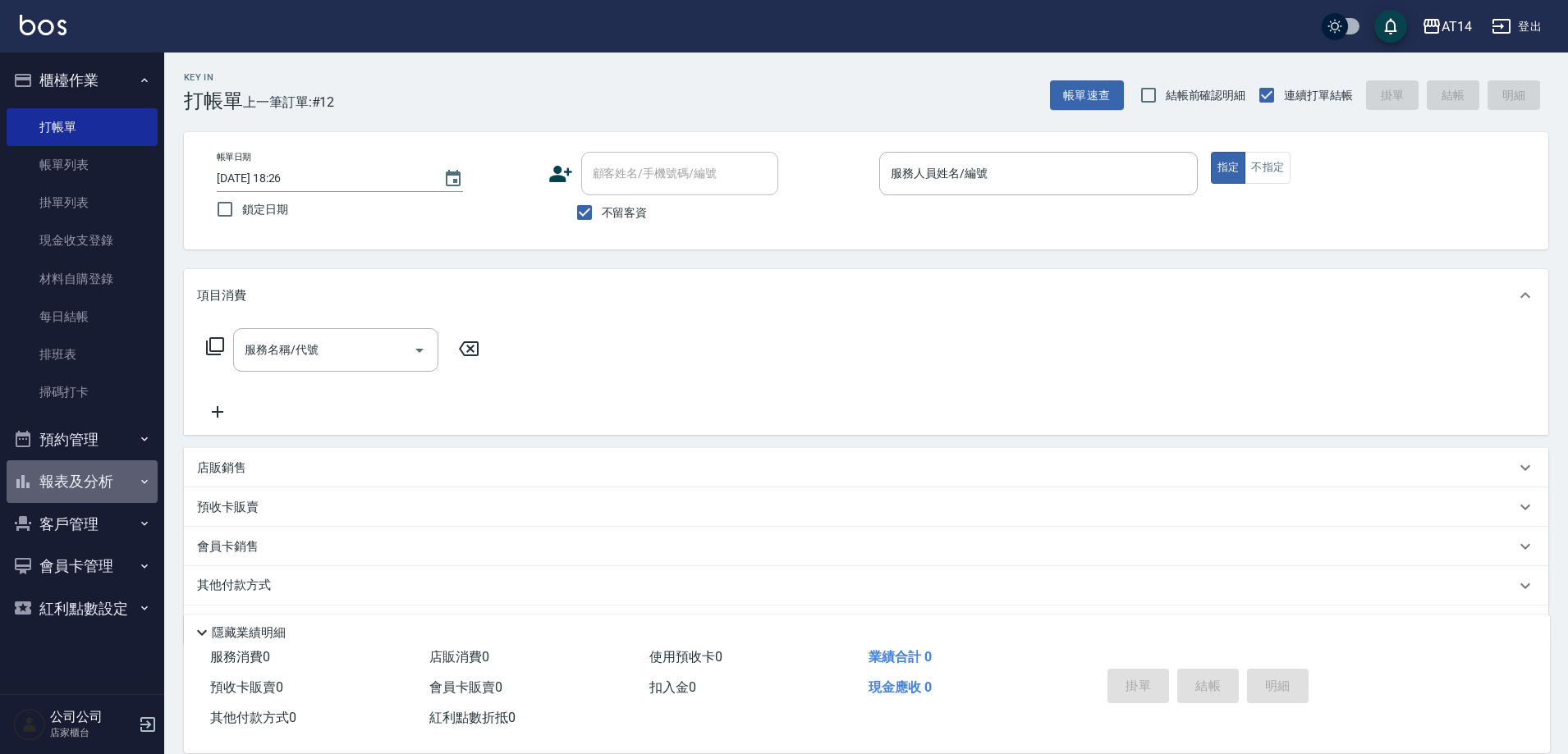
click at [106, 474] on button "報表及分析" at bounding box center [83, 482] width 151 height 43
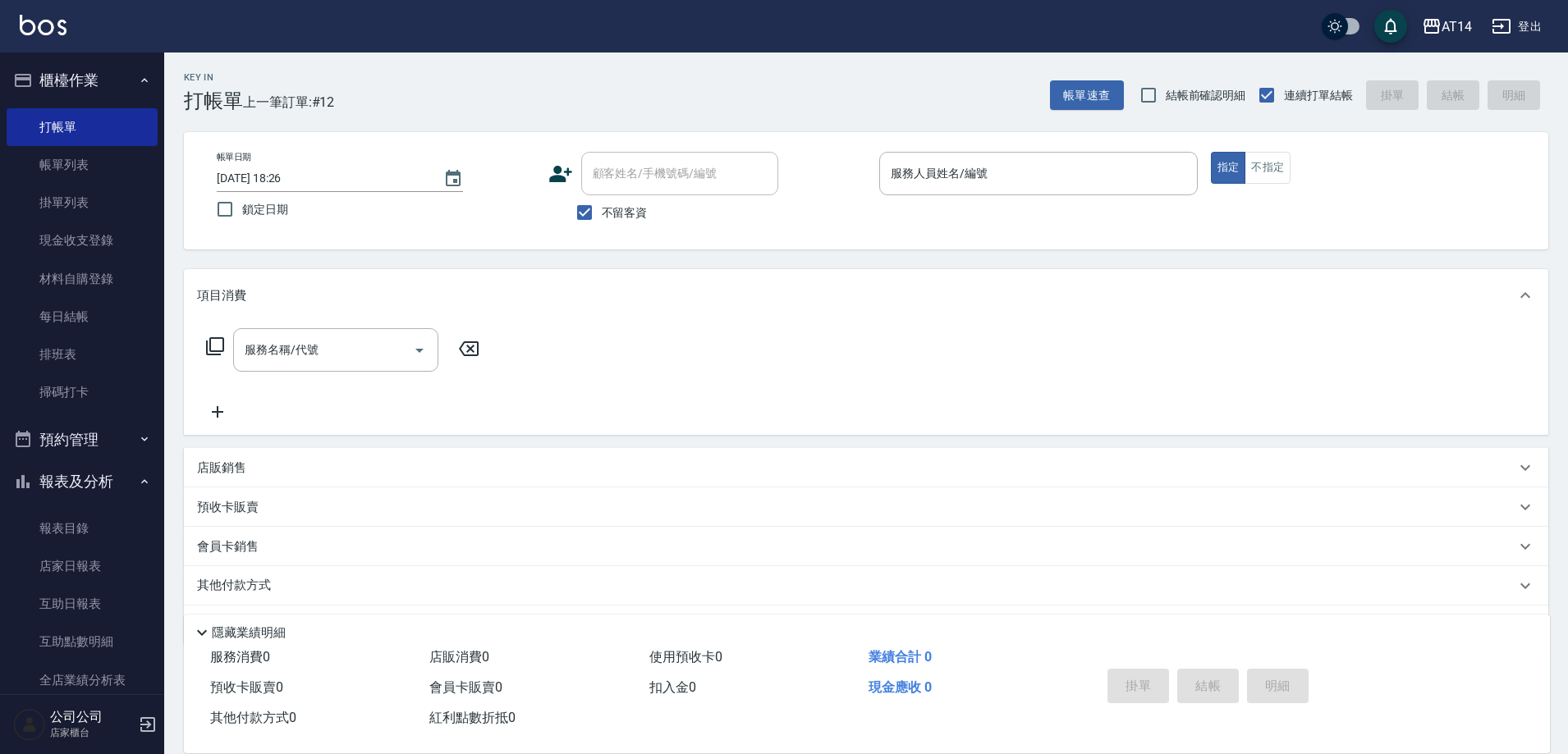
click at [102, 88] on button "櫃檯作業" at bounding box center [83, 80] width 151 height 43
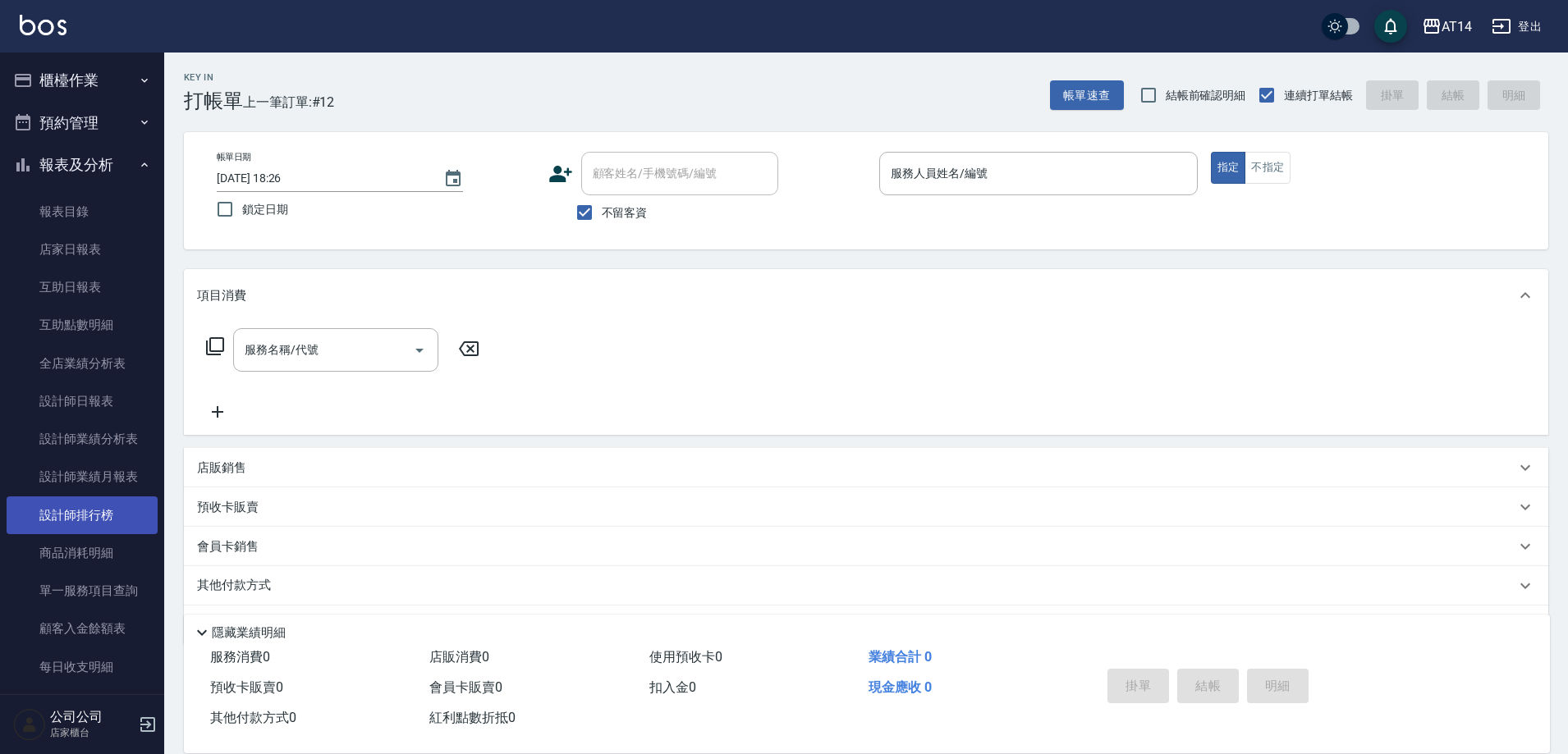
click at [122, 516] on link "設計師排行榜" at bounding box center [83, 515] width 151 height 37
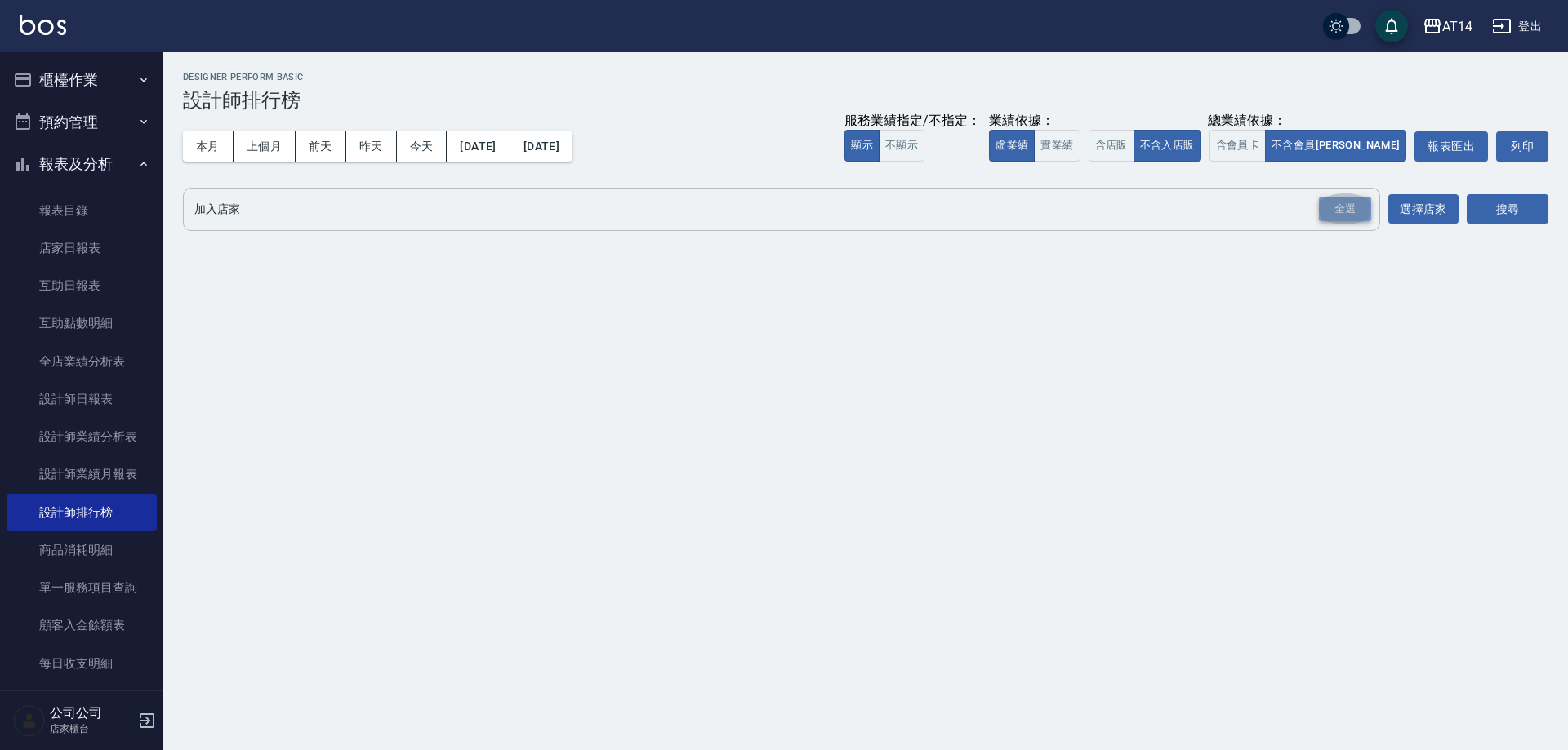
click at [1352, 202] on div "全選" at bounding box center [1345, 208] width 52 height 25
click at [1500, 208] on button "搜尋" at bounding box center [1507, 210] width 81 height 30
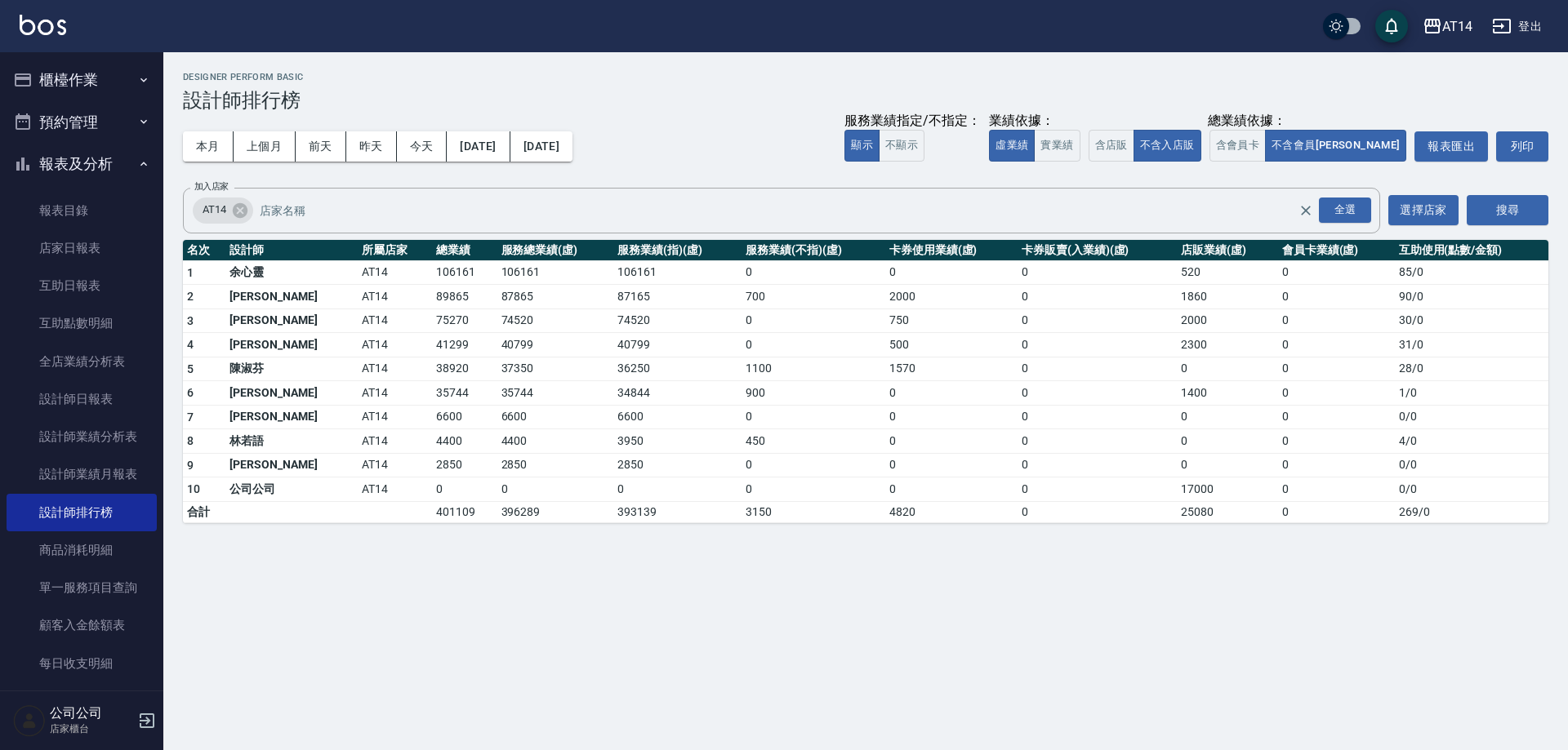
click at [117, 155] on button "報表及分析" at bounding box center [82, 163] width 151 height 42
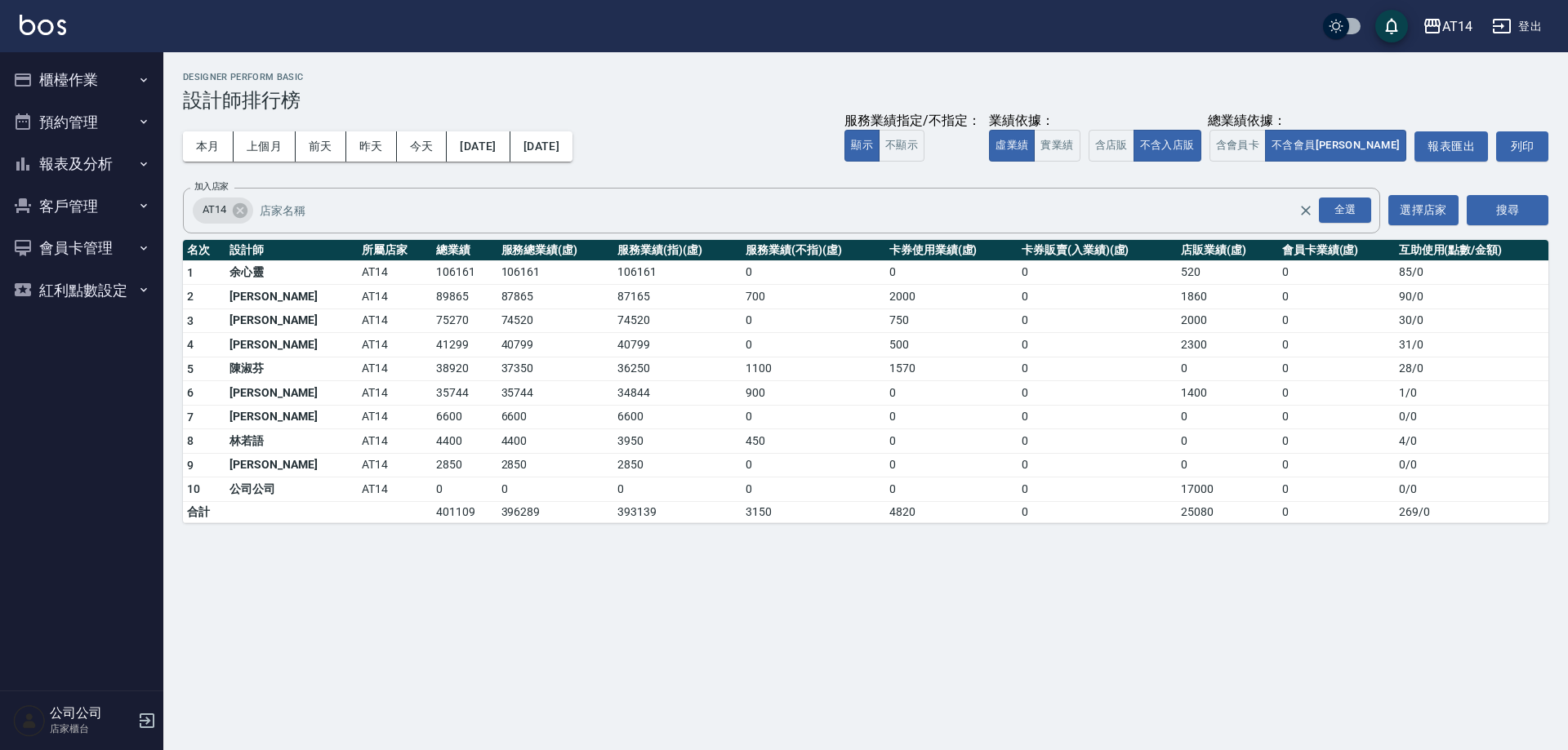
click at [139, 81] on icon "button" at bounding box center [144, 80] width 13 height 13
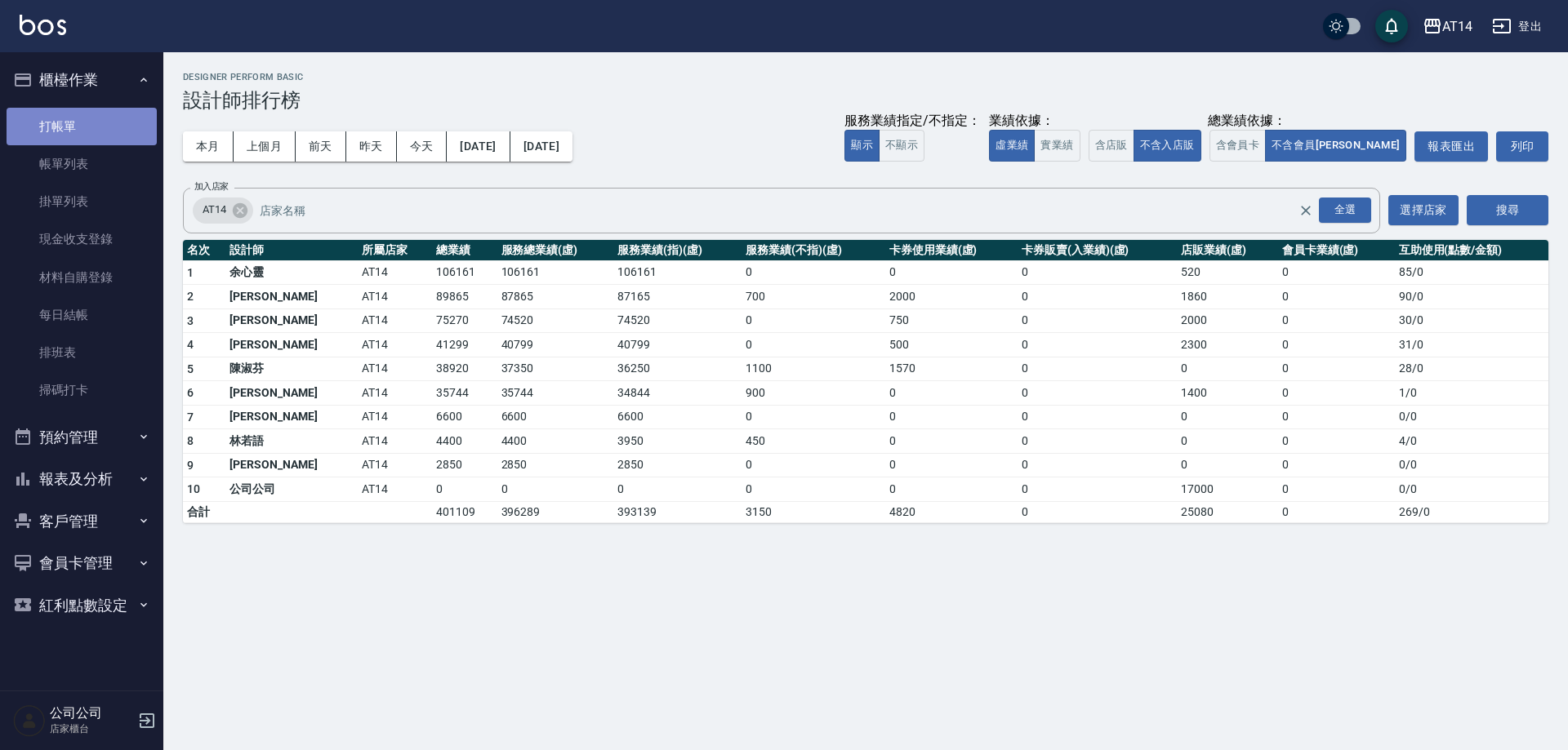
click at [101, 126] on link "打帳單" at bounding box center [82, 126] width 151 height 37
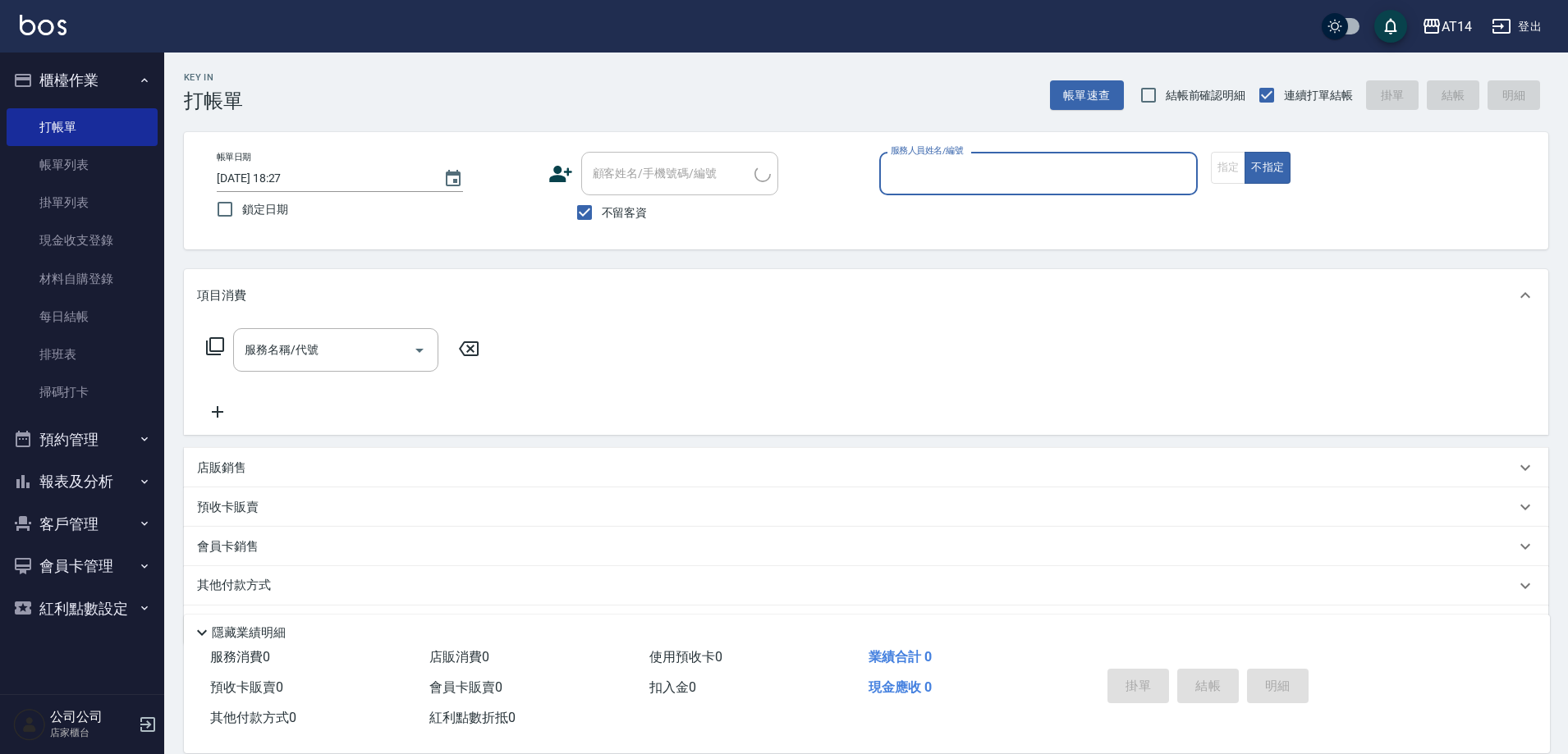
click at [115, 75] on button "櫃檯作業" at bounding box center [83, 80] width 151 height 43
